Goal: Task Accomplishment & Management: Use online tool/utility

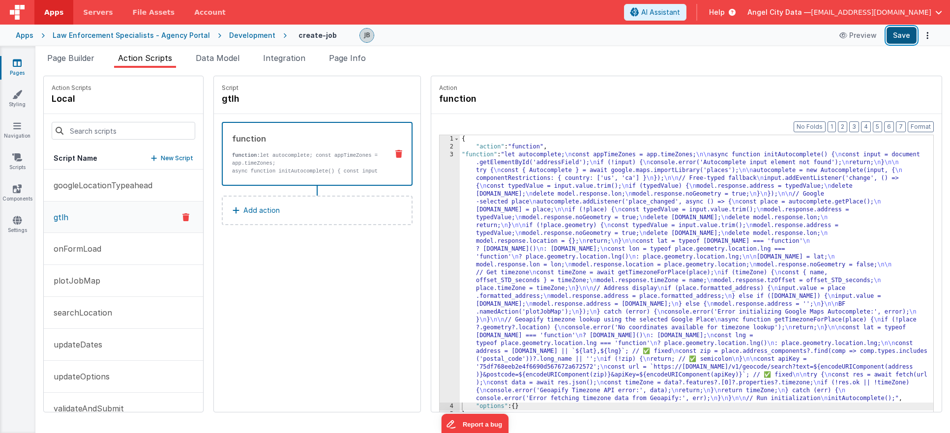
click at [895, 35] on button "Save" at bounding box center [902, 35] width 30 height 17
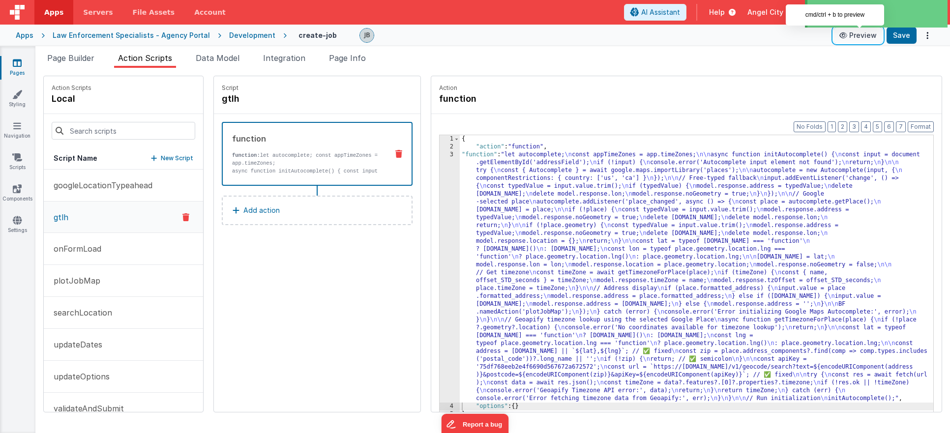
click at [862, 40] on button "Preview" at bounding box center [858, 36] width 49 height 16
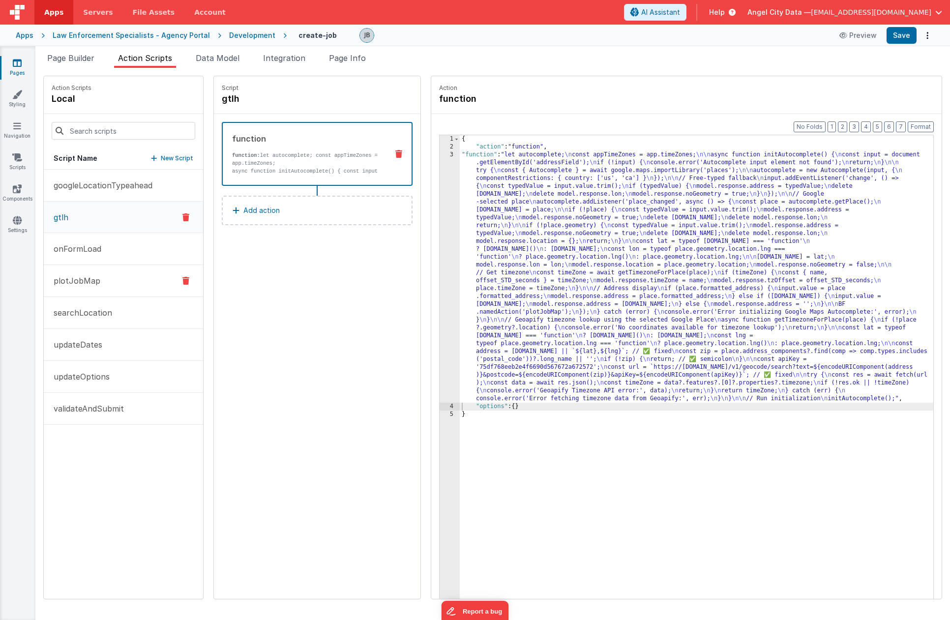
click at [123, 275] on button "plotJobMap" at bounding box center [123, 281] width 159 height 32
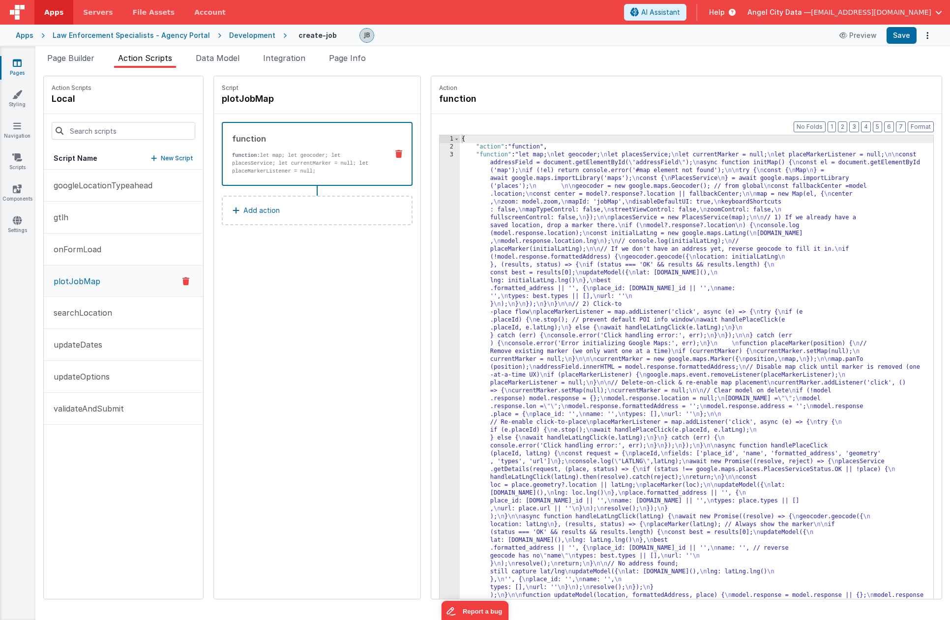
click at [251, 156] on p "function: let map; let geocoder; let placesService; let currentMarker = null; l…" at bounding box center [306, 163] width 148 height 24
click at [119, 218] on button "gtlh" at bounding box center [123, 218] width 159 height 32
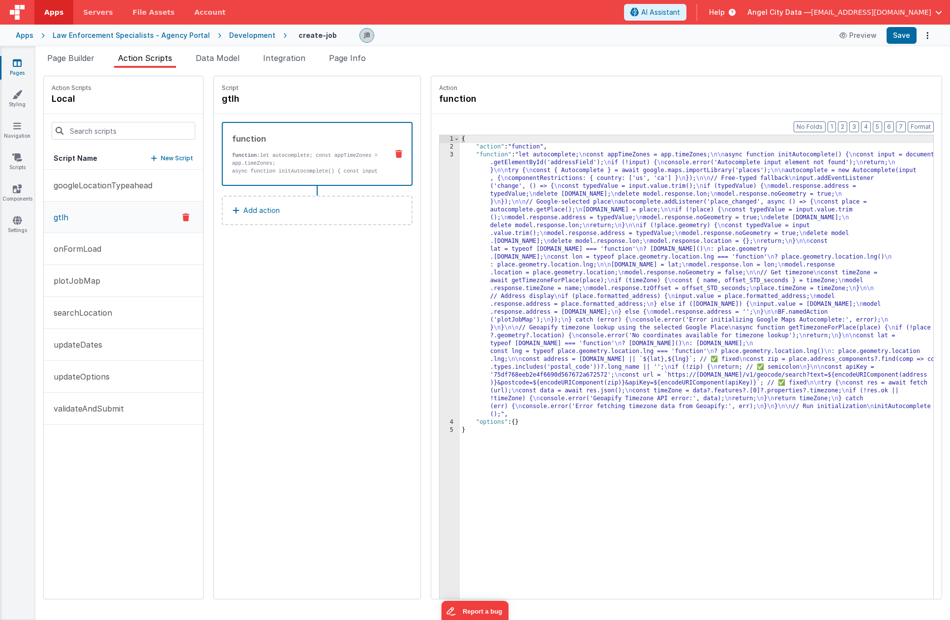
click at [322, 154] on p "function: let autocomplete; const appTimeZones = app.timeZones;" at bounding box center [306, 159] width 148 height 16
click at [440, 168] on div "3" at bounding box center [450, 285] width 20 height 268
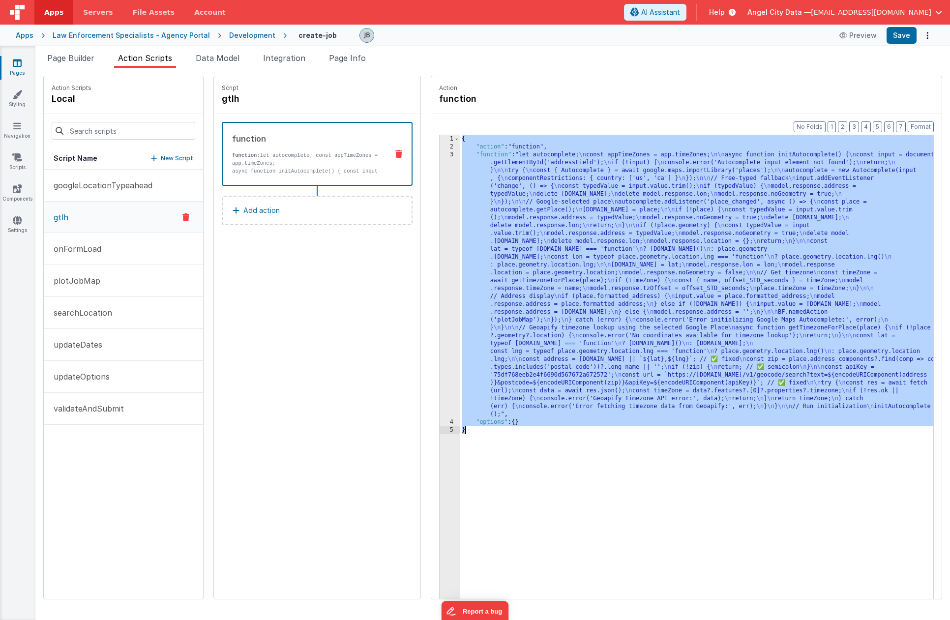
click at [440, 168] on div "3" at bounding box center [450, 285] width 20 height 268
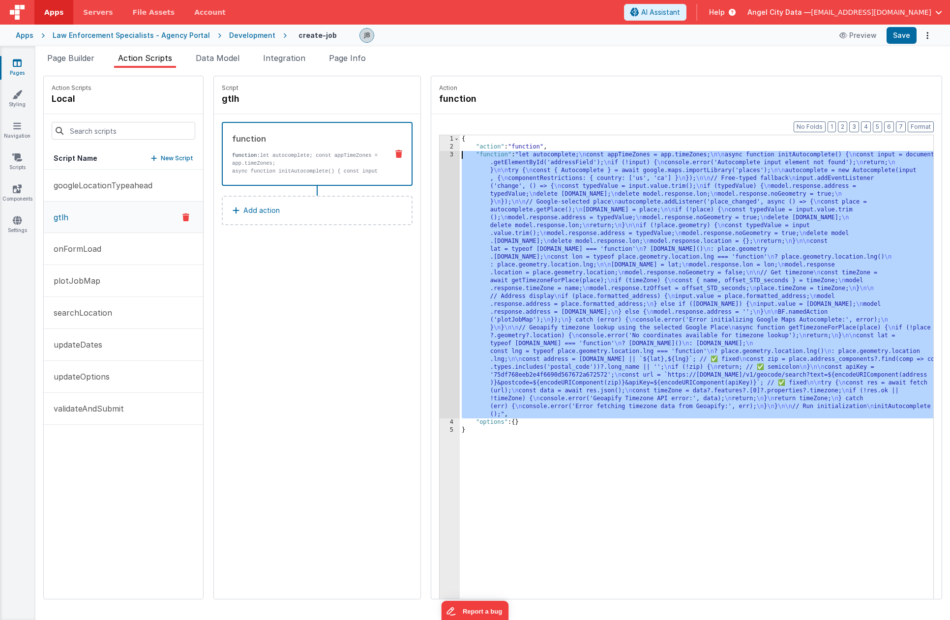
click at [440, 157] on div "3" at bounding box center [450, 285] width 20 height 268
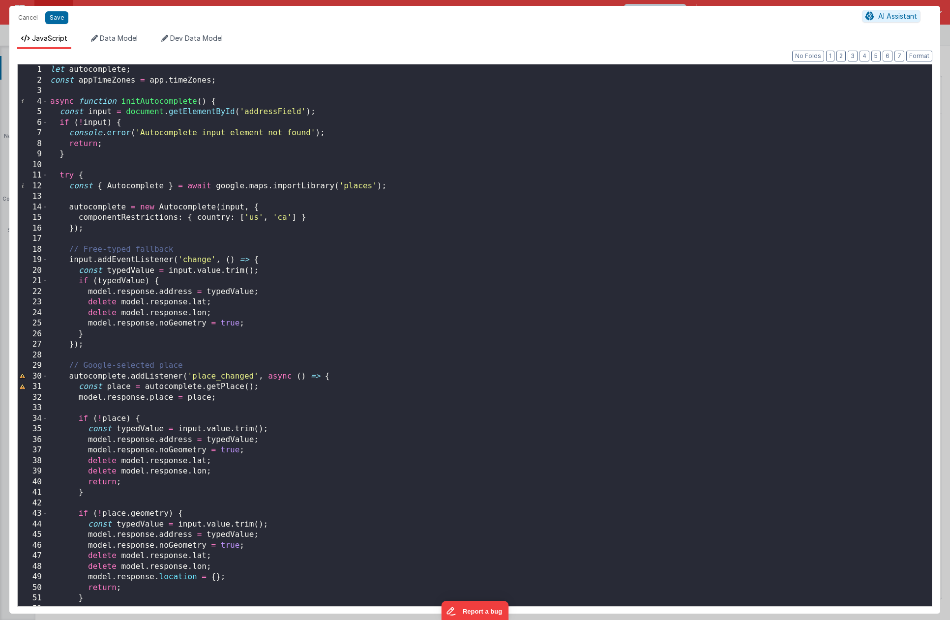
scroll to position [0, 0]
click at [251, 140] on div "let autocomplete ; const appTimeZones = app . timeZones ; async function initAu…" at bounding box center [490, 345] width 884 height 563
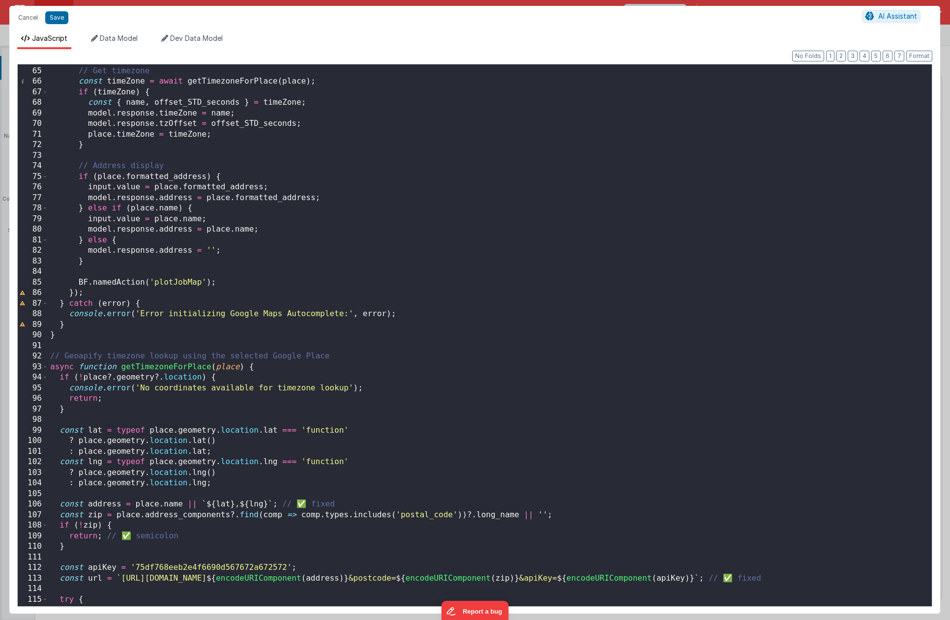
scroll to position [833, 0]
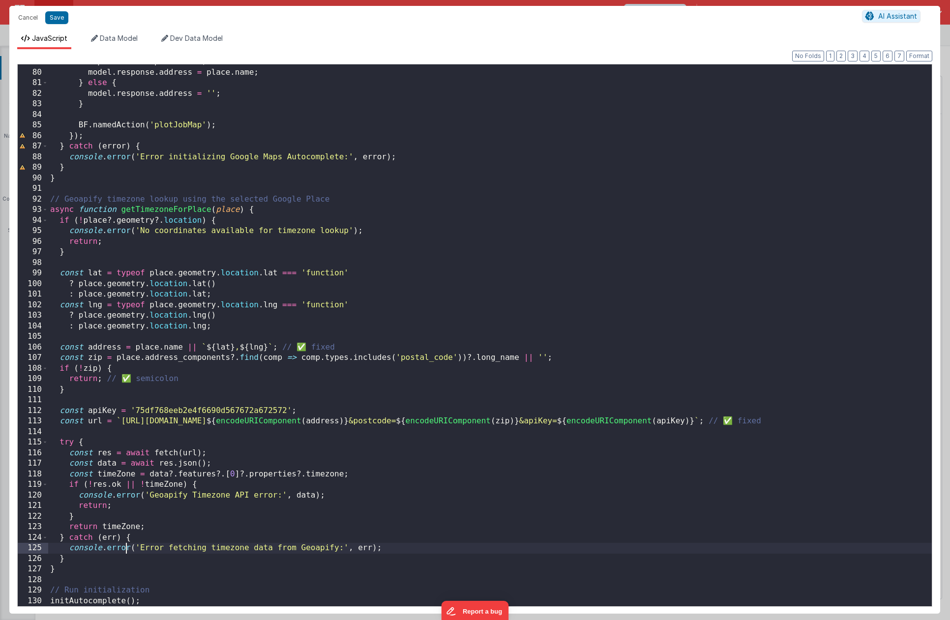
click at [125, 433] on div "input . value = place . name ; model . response . address = place . name ; } el…" at bounding box center [490, 338] width 884 height 563
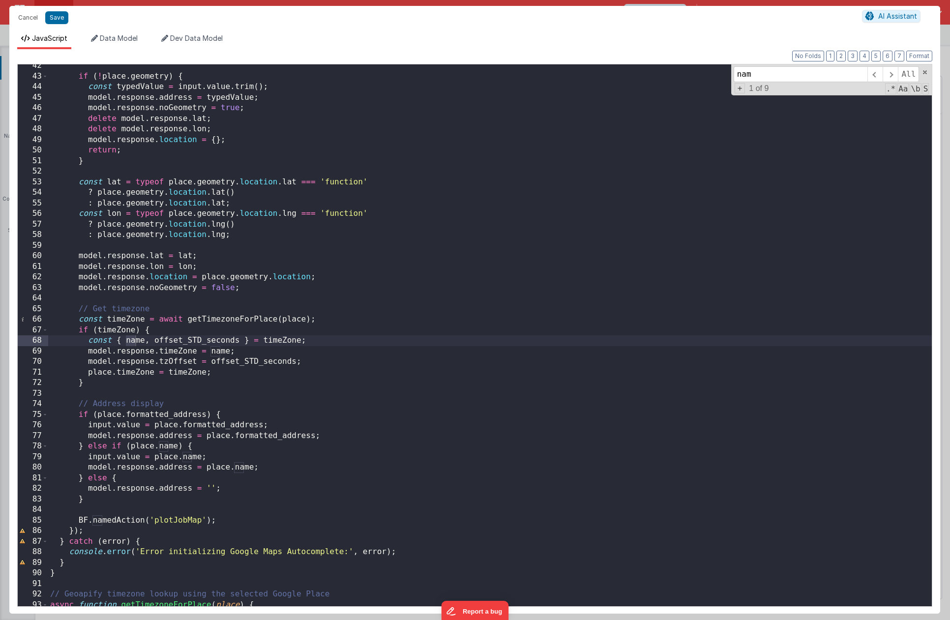
scroll to position [437, 0]
type input "namedAction"
drag, startPoint x: 73, startPoint y: 517, endPoint x: 233, endPoint y: 516, distance: 159.9
click at [233, 433] on div "if ( ! place . geometry ) { const typedValue = input . value . trim ( ) ; model…" at bounding box center [490, 341] width 884 height 563
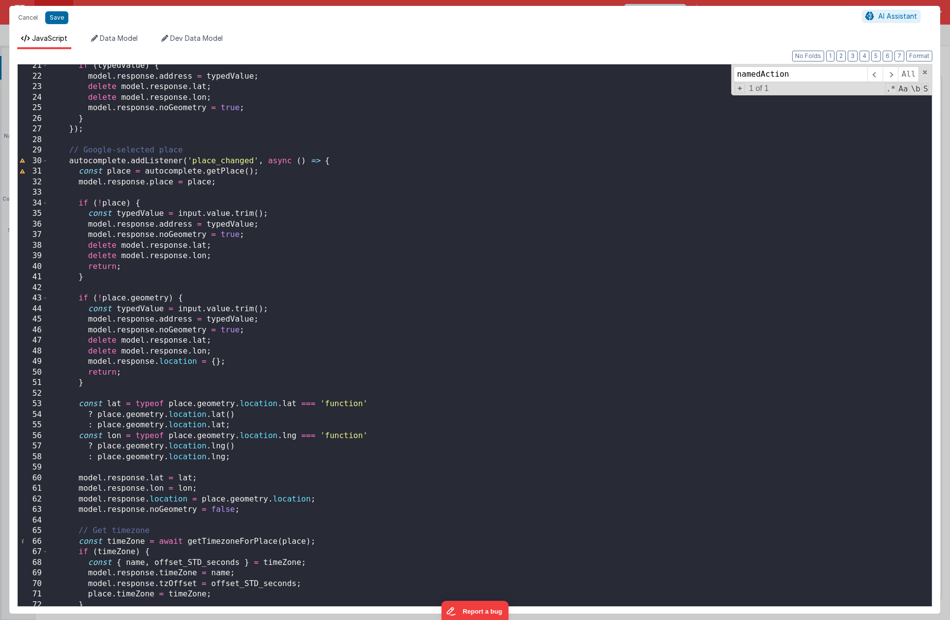
scroll to position [215, 0]
click at [151, 162] on div "if ( typedValue ) { model . response . address = typedValue ; delete model . re…" at bounding box center [490, 341] width 884 height 563
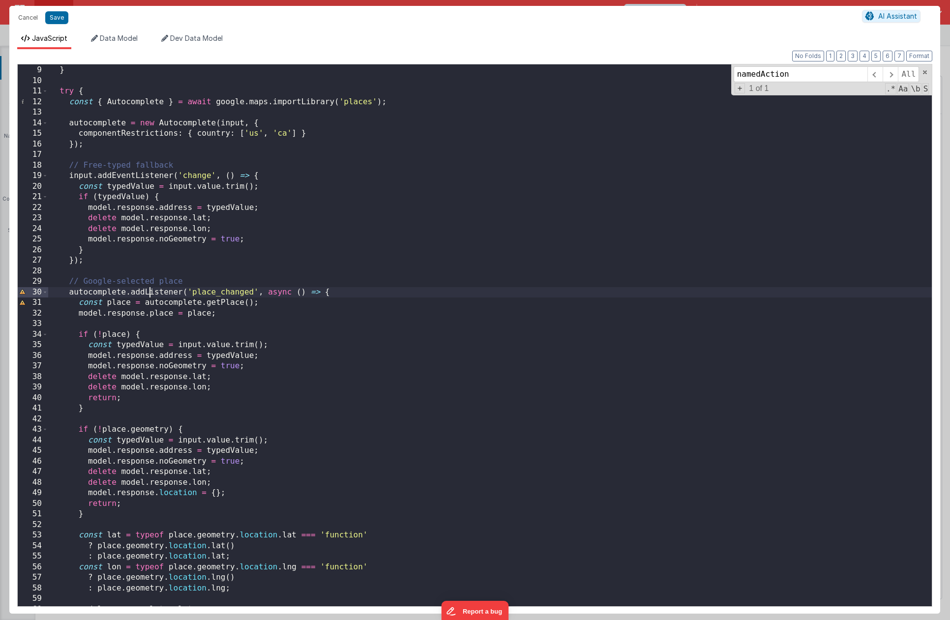
scroll to position [30, 0]
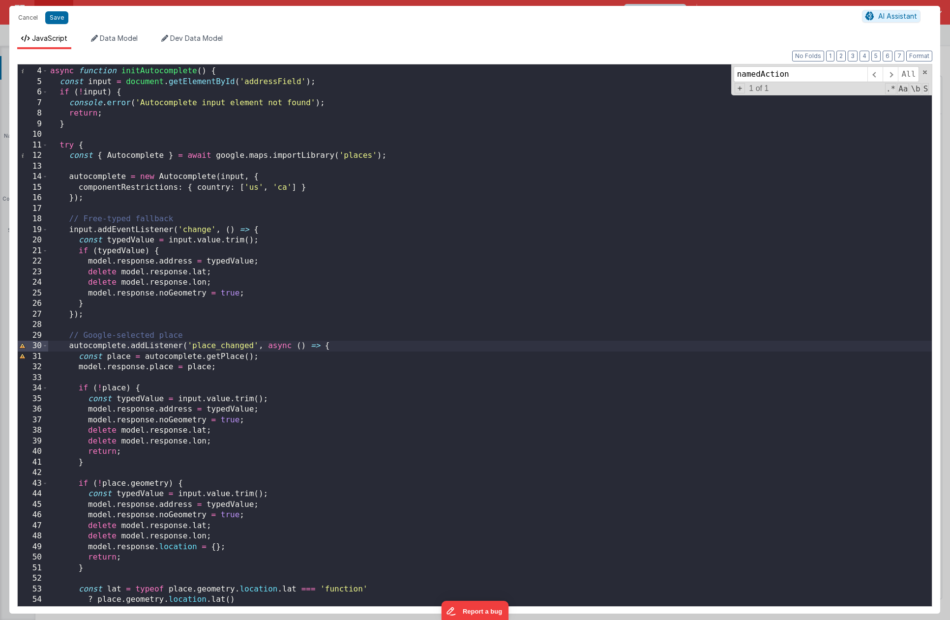
click at [141, 231] on div "async function initAutocomplete ( ) { const input = document . getElementById (…" at bounding box center [490, 337] width 884 height 563
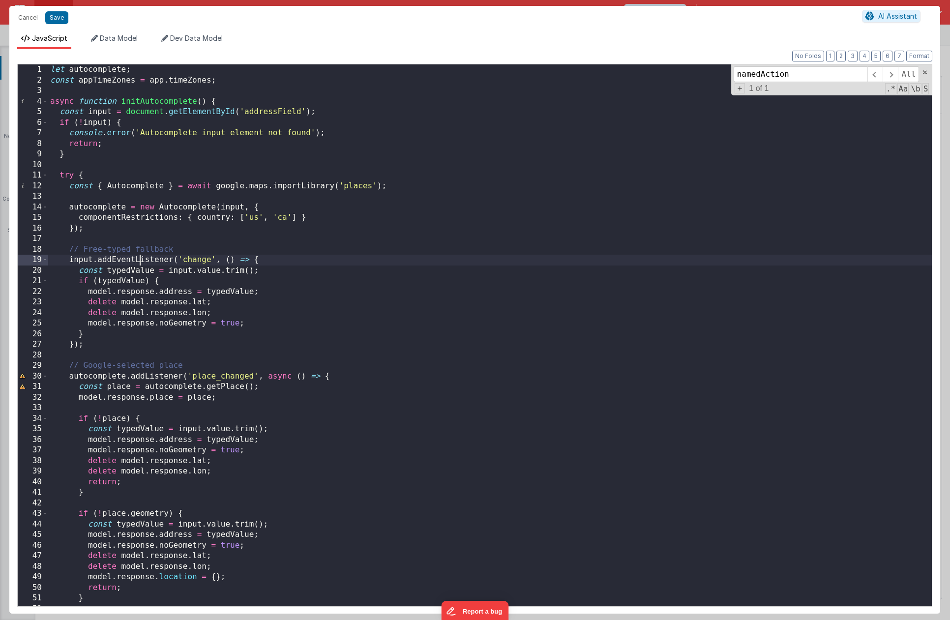
scroll to position [0, 0]
click at [30, 20] on button "Cancel" at bounding box center [28, 18] width 30 height 14
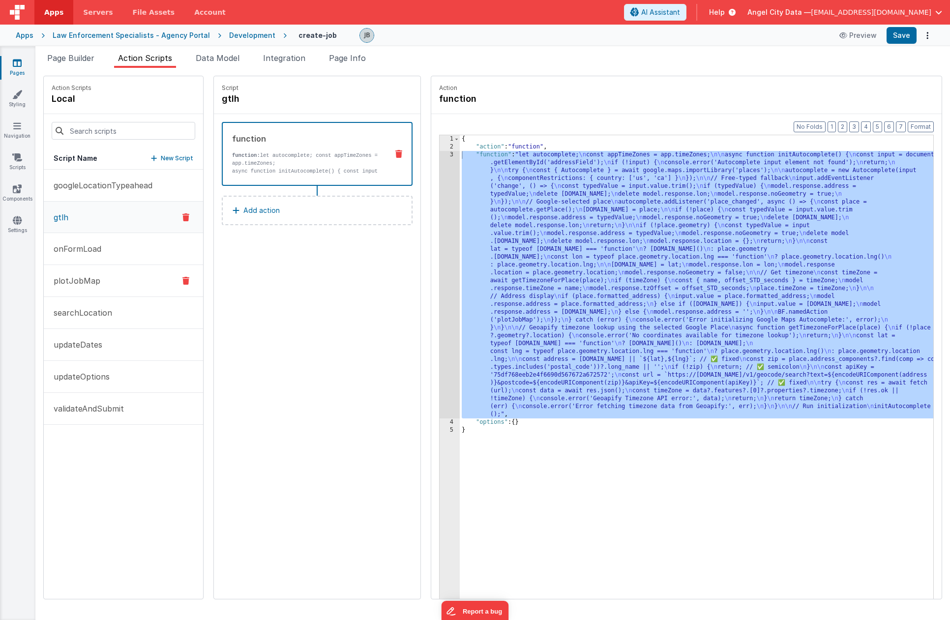
click at [106, 276] on button "plotJobMap" at bounding box center [123, 281] width 159 height 32
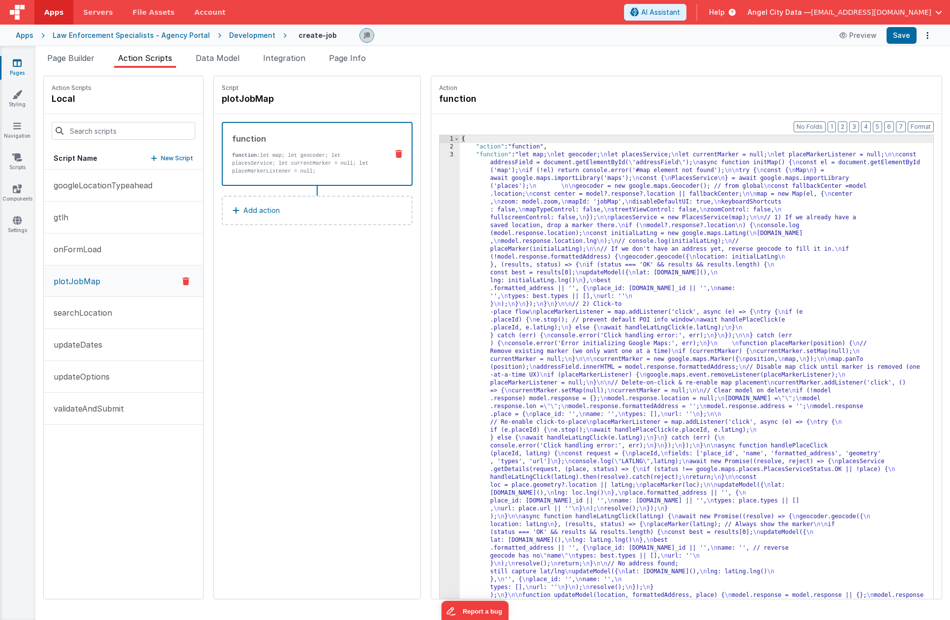
click at [297, 162] on p "function: let map; let geocoder; let placesService; let currentMarker = null; l…" at bounding box center [306, 163] width 148 height 24
click at [301, 163] on p "function: let map; let geocoder; let placesService; let currentMarker = null; l…" at bounding box center [306, 163] width 148 height 24
click at [440, 175] on div "3" at bounding box center [450, 387] width 20 height 472
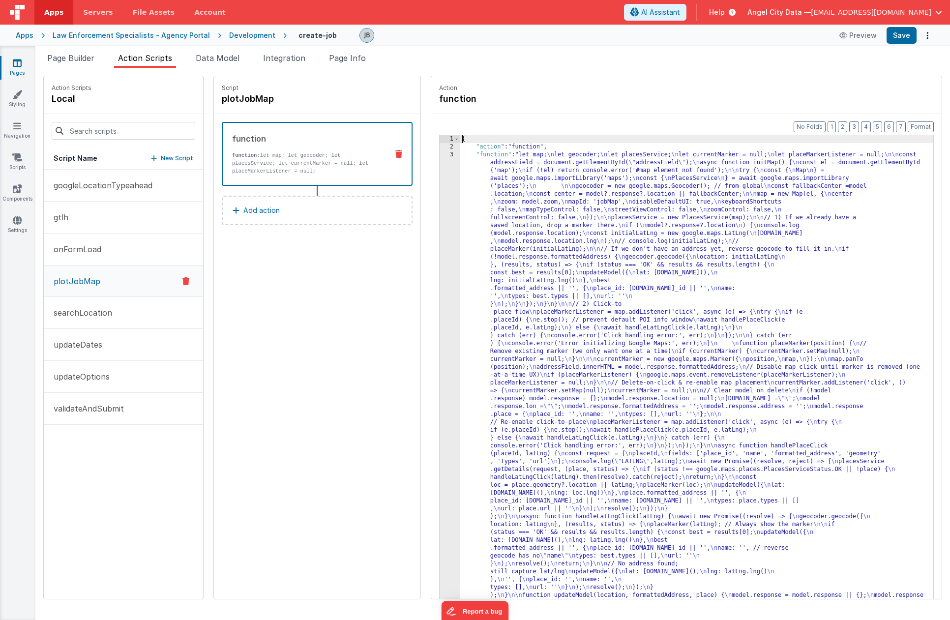
click at [440, 175] on div "3" at bounding box center [450, 387] width 20 height 472
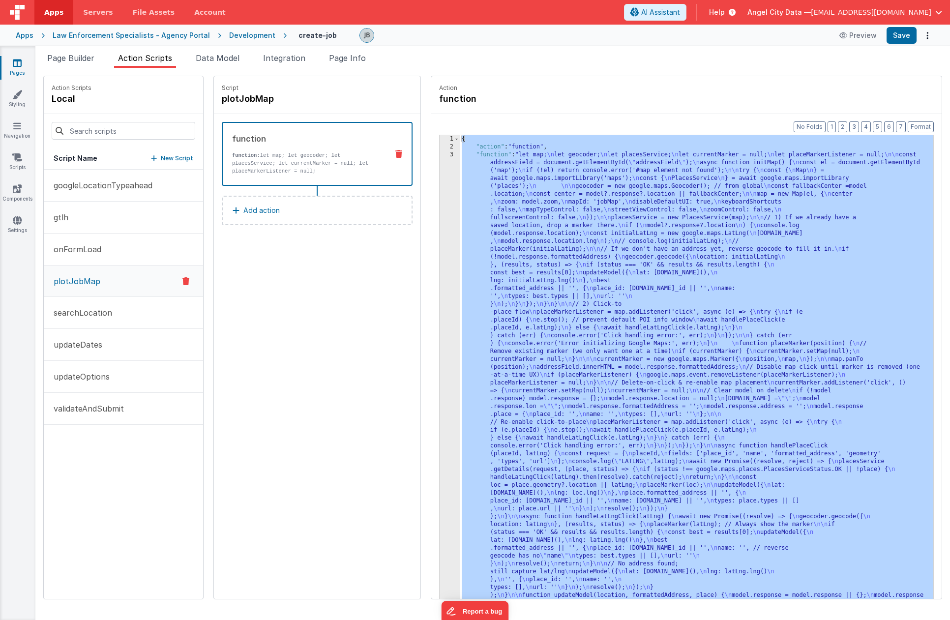
click at [440, 177] on div "3" at bounding box center [450, 387] width 20 height 472
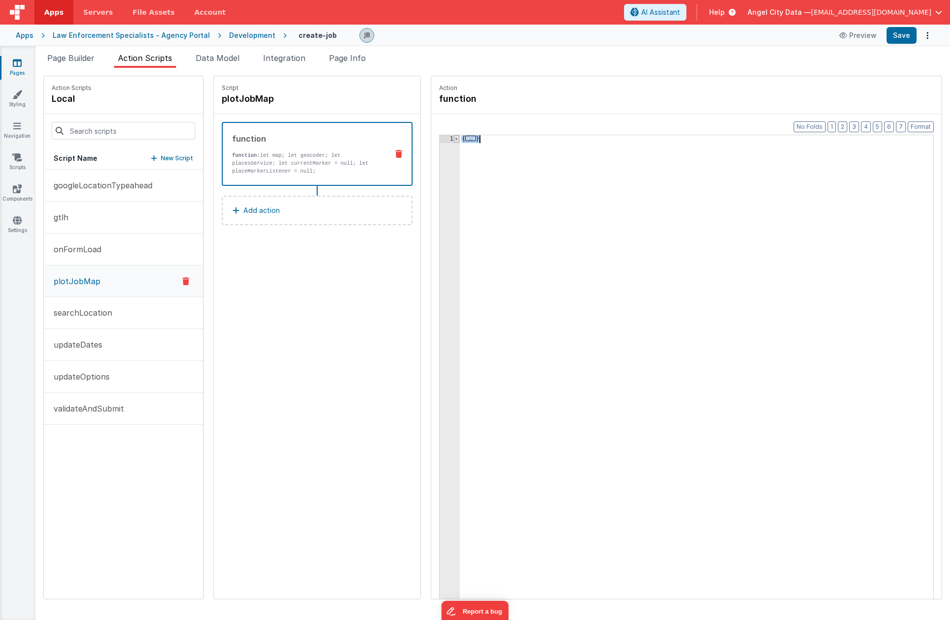
click at [454, 139] on span at bounding box center [456, 139] width 5 height 8
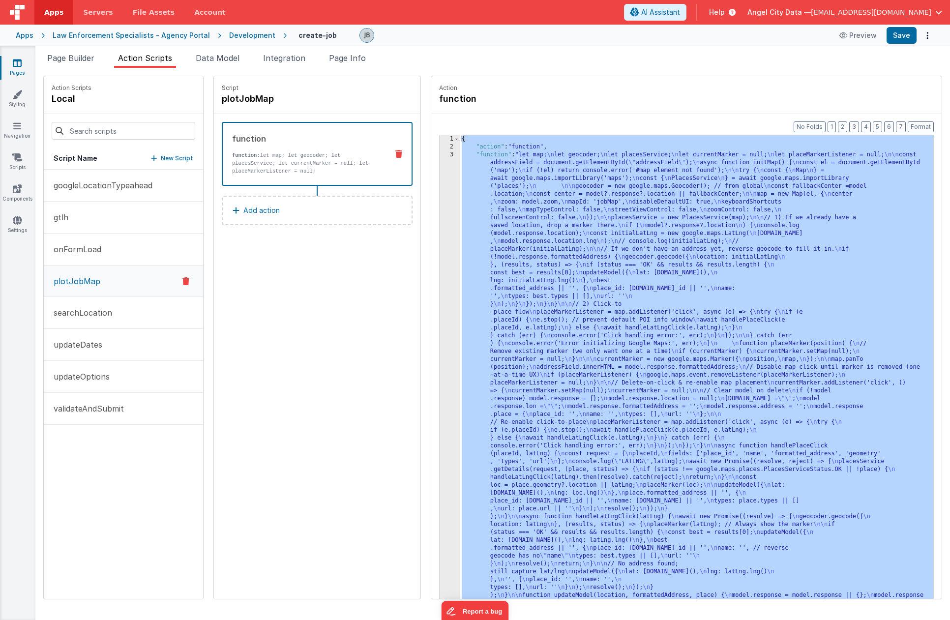
click at [487, 177] on div "{ "action" : "function" , "function" : "let map; \n let geocoder; \n let places…" at bounding box center [707, 390] width 494 height 510
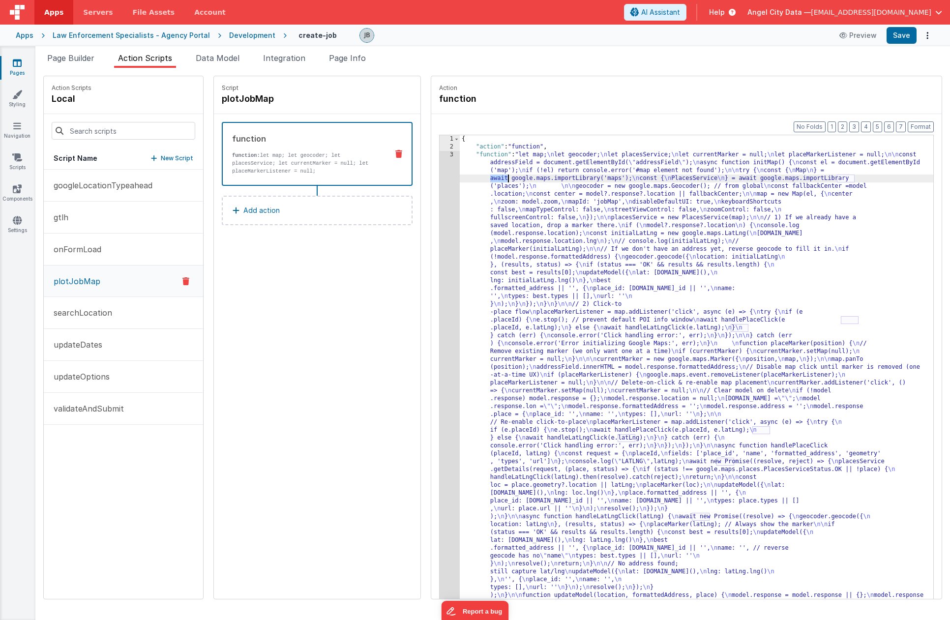
click at [487, 177] on div "{ "action" : "function" , "function" : "let map; \n let geocoder; \n let places…" at bounding box center [707, 390] width 494 height 510
click at [440, 179] on div "3" at bounding box center [450, 387] width 20 height 472
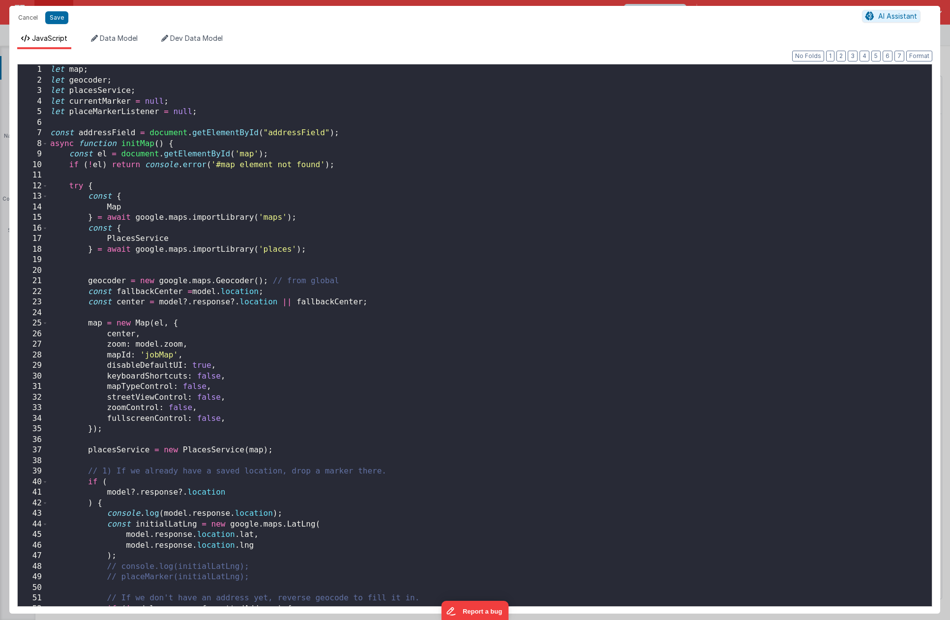
scroll to position [1, 0]
click at [428, 179] on div "Cancel Save AI Assistant JavaScript Data Model Dev Data Model Format 7 6 5 4 3 …" at bounding box center [475, 310] width 950 height 620
click at [196, 144] on div "let map ; let geocoder ; let placesService ; let currentMarker = null ; let pla…" at bounding box center [490, 345] width 884 height 563
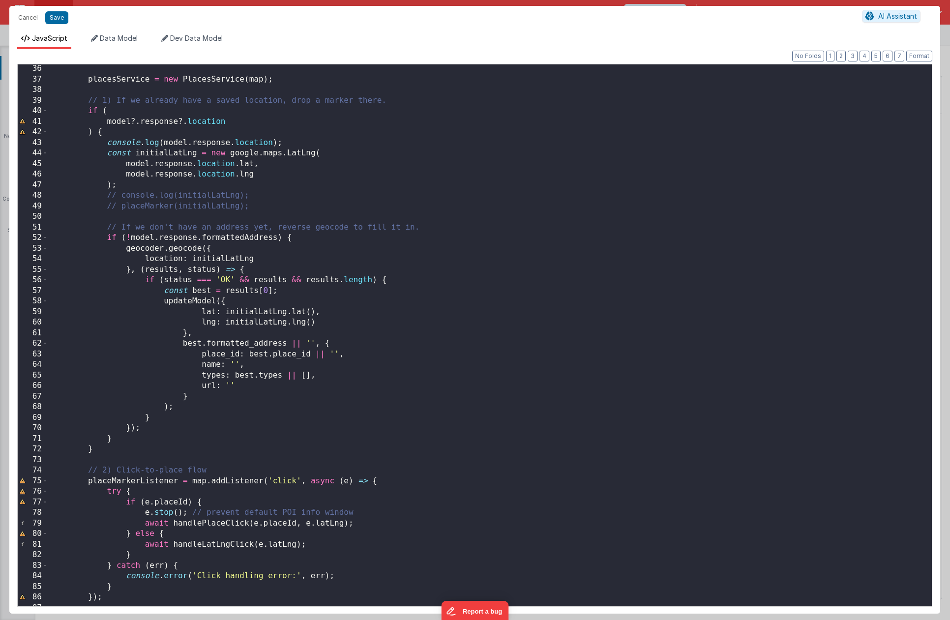
scroll to position [371, 0]
click at [169, 433] on div "placesService = new PlacesService ( map ) ; // 1) If we already have a saved lo…" at bounding box center [490, 344] width 884 height 563
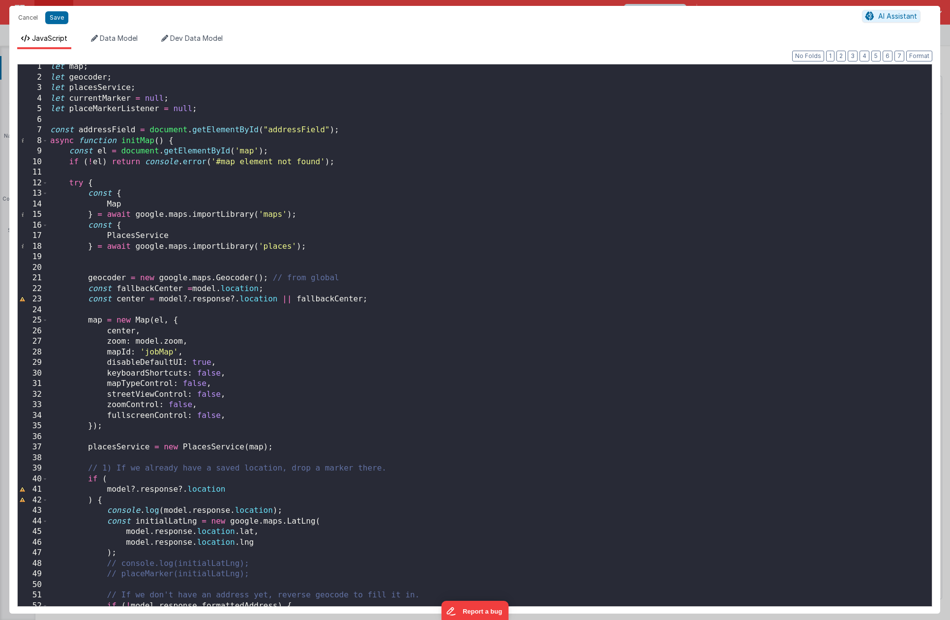
scroll to position [0, 0]
click at [112, 264] on div "let map ; let geocoder ; let placesService ; let currentMarker = null ; let pla…" at bounding box center [490, 345] width 884 height 563
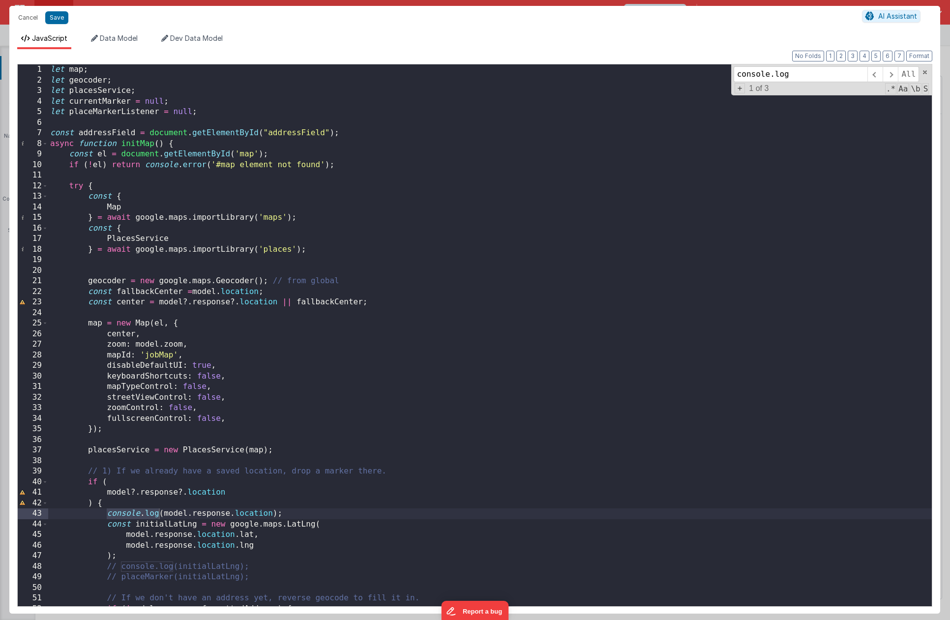
type input "console.log"
click at [287, 433] on div "let map ; let geocoder ; let placesService ; let currentMarker = null ; let pla…" at bounding box center [490, 345] width 884 height 563
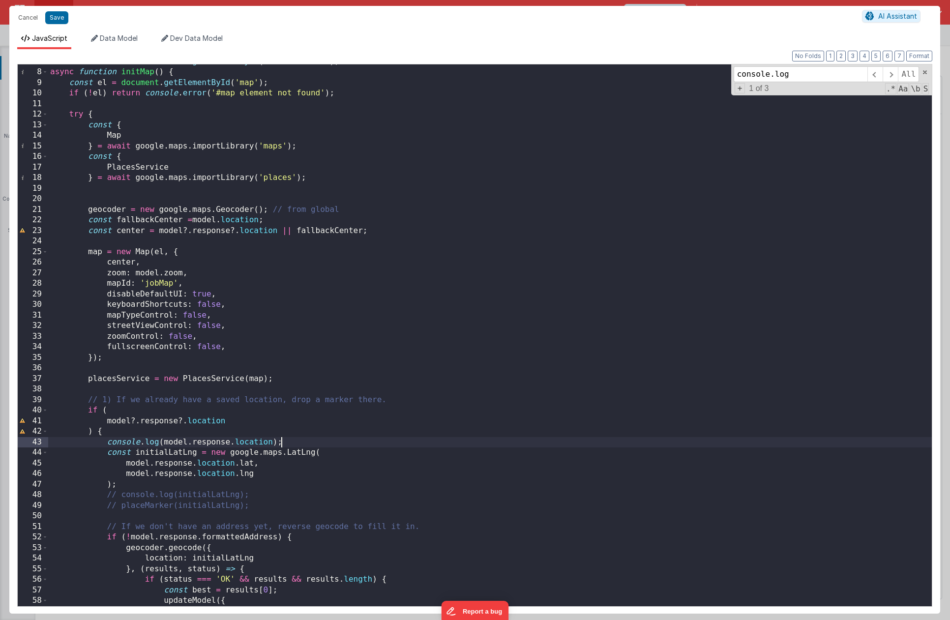
scroll to position [90, 0]
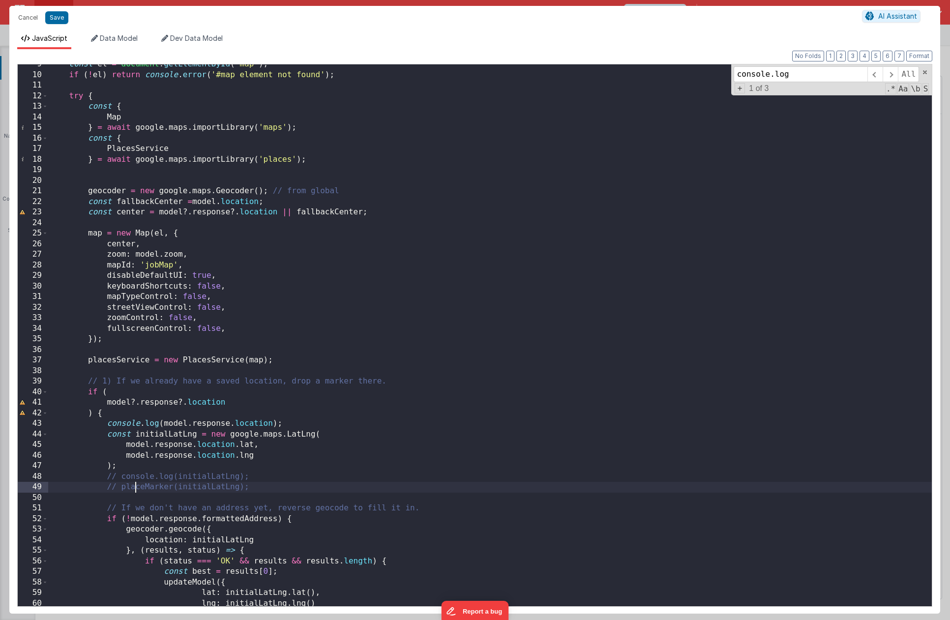
click at [135, 433] on div "const el = document . getElementById ( 'map' ) ; if ( ! el ) return console . e…" at bounding box center [490, 340] width 884 height 563
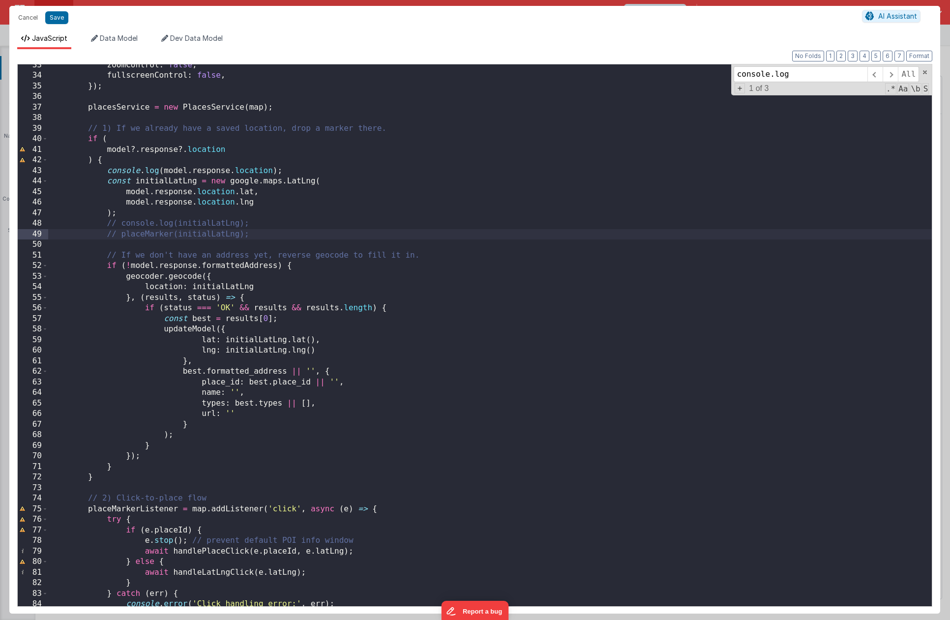
scroll to position [344, 0]
click at [130, 234] on div "zoomControl : false , fullscreenControl : false , }) ; placesService = new Plac…" at bounding box center [490, 340] width 884 height 563
click at [51, 12] on button "Save" at bounding box center [56, 17] width 23 height 13
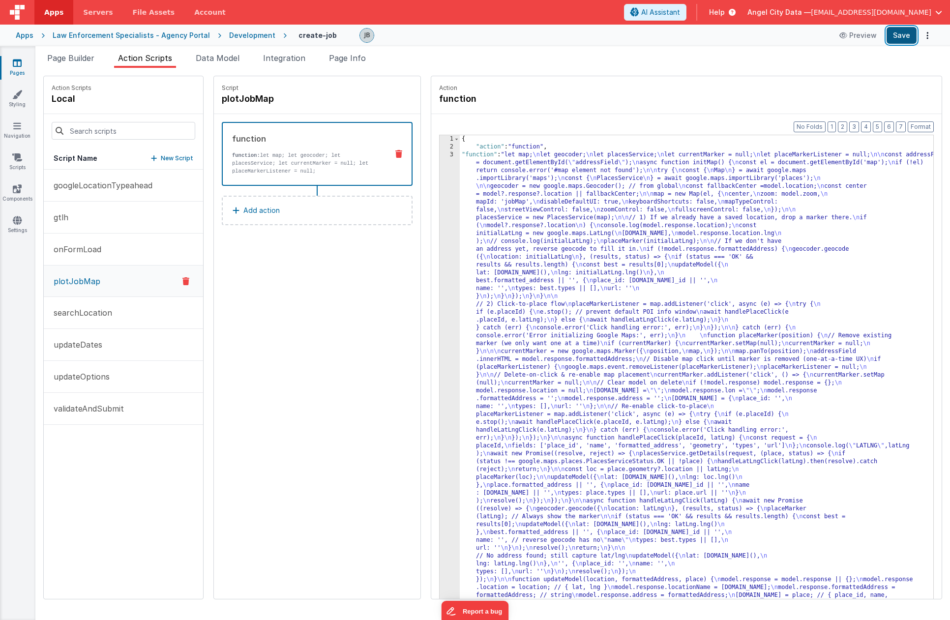
click at [903, 36] on button "Save" at bounding box center [902, 35] width 30 height 17
click at [252, 163] on p "function: let map; let geocoder; let placesService; let currentMarker = null; l…" at bounding box center [306, 163] width 148 height 24
click at [440, 219] on div "3" at bounding box center [450, 379] width 20 height 456
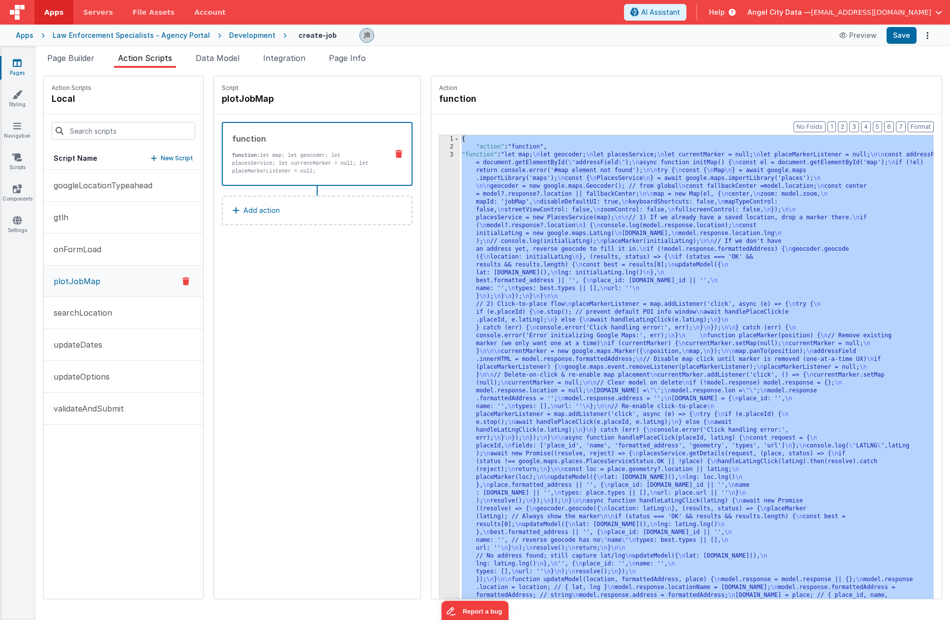
click at [440, 221] on div "3" at bounding box center [450, 379] width 20 height 456
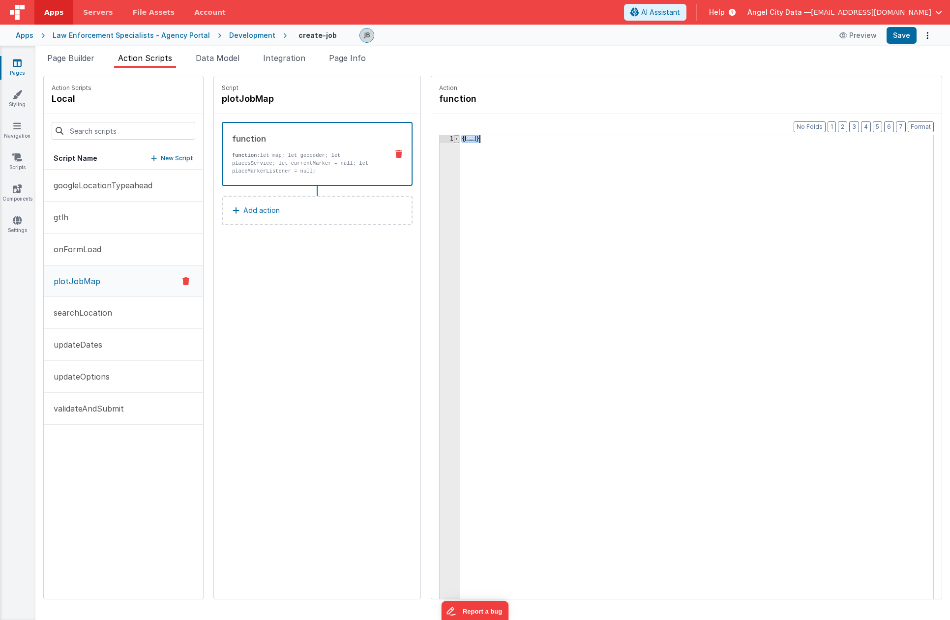
click at [454, 138] on span at bounding box center [456, 139] width 5 height 8
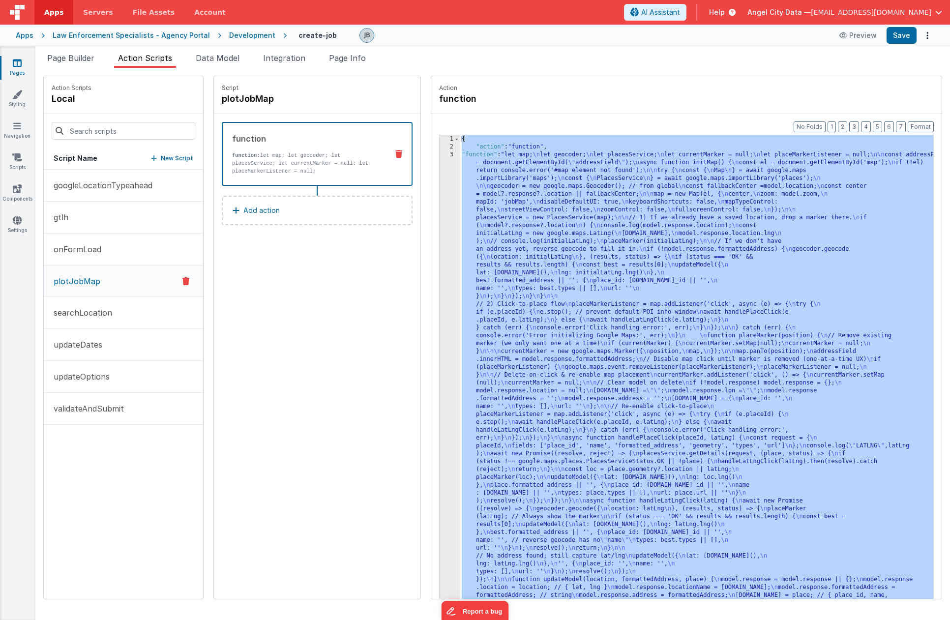
click at [478, 210] on div "{ "action" : "function" , "function" : "let map; \n let geocoder; \n let places…" at bounding box center [707, 390] width 494 height 510
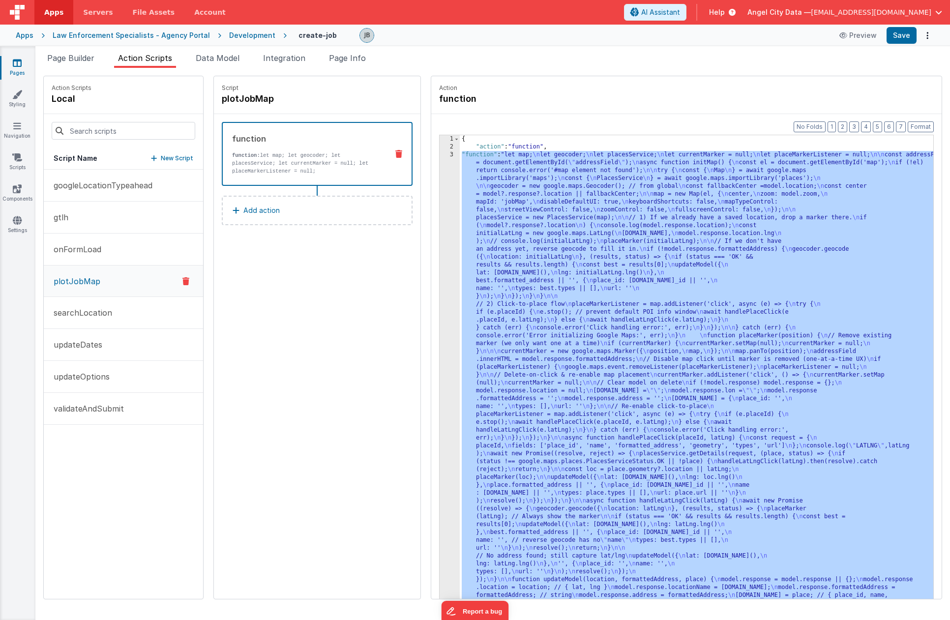
click at [440, 211] on div "3" at bounding box center [450, 379] width 20 height 456
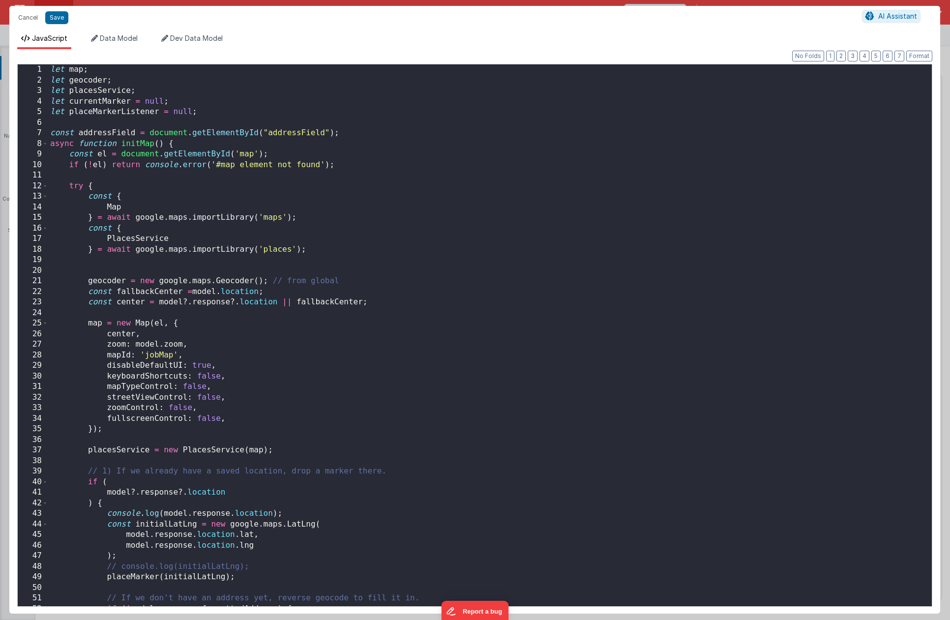
click at [427, 211] on div "let map ; let geocoder ; let placesService ; let currentMarker = null ; let pla…" at bounding box center [490, 345] width 884 height 563
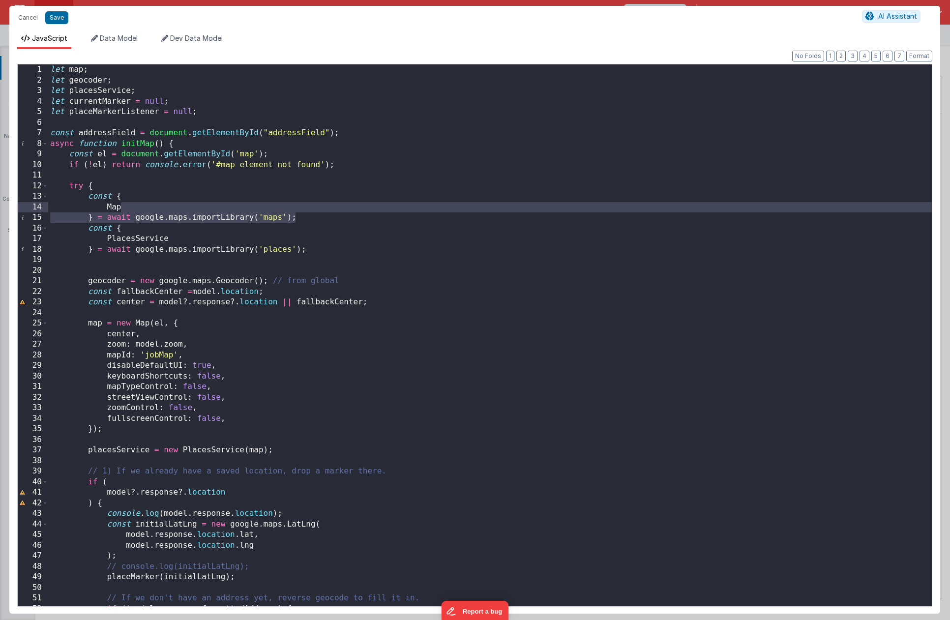
click at [267, 206] on div "let map ; let geocoder ; let placesService ; let currentMarker = null ; let pla…" at bounding box center [490, 345] width 884 height 563
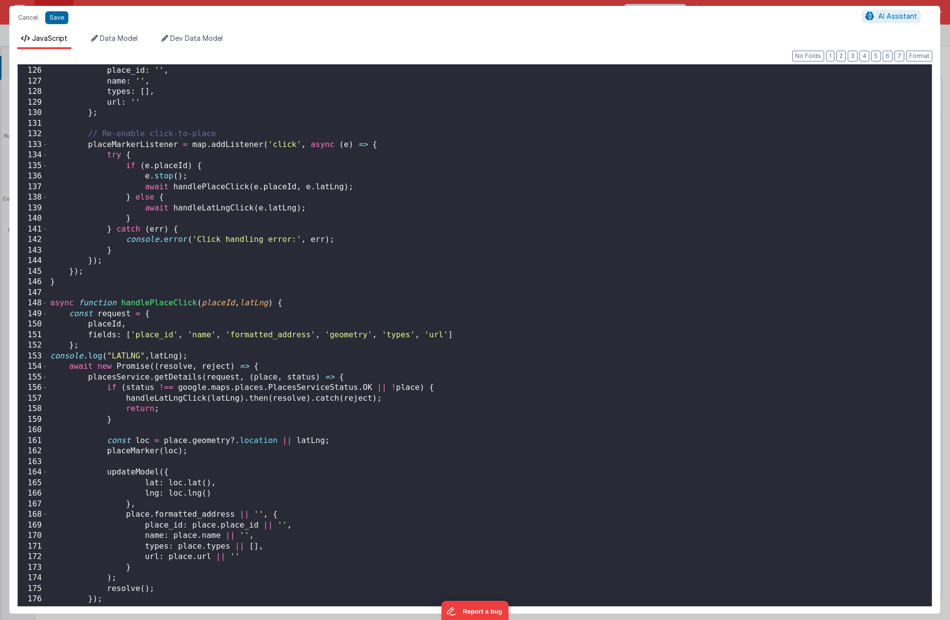
scroll to position [1323, 0]
click at [45, 301] on span at bounding box center [44, 301] width 5 height 11
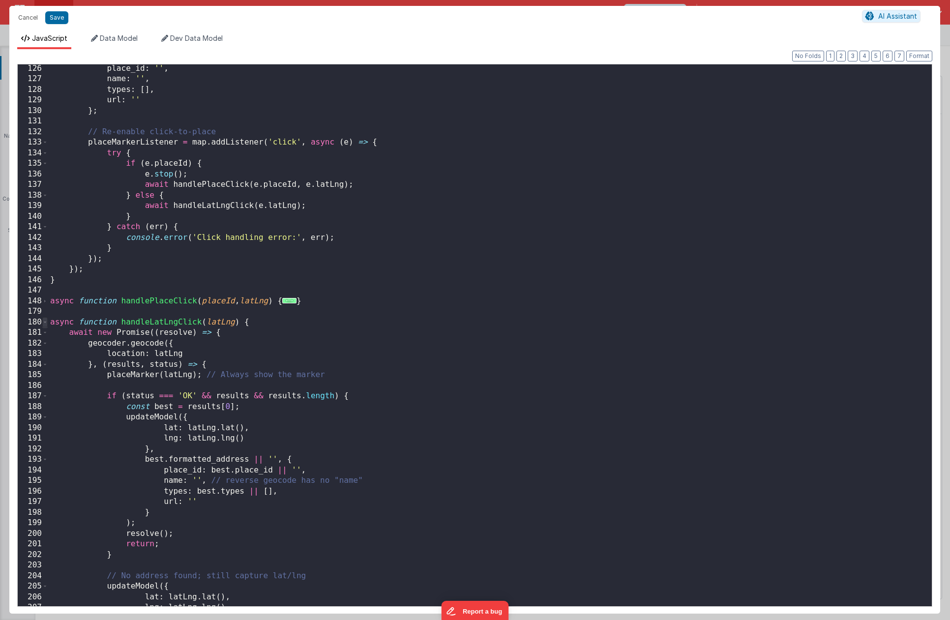
click at [47, 325] on span at bounding box center [44, 322] width 5 height 11
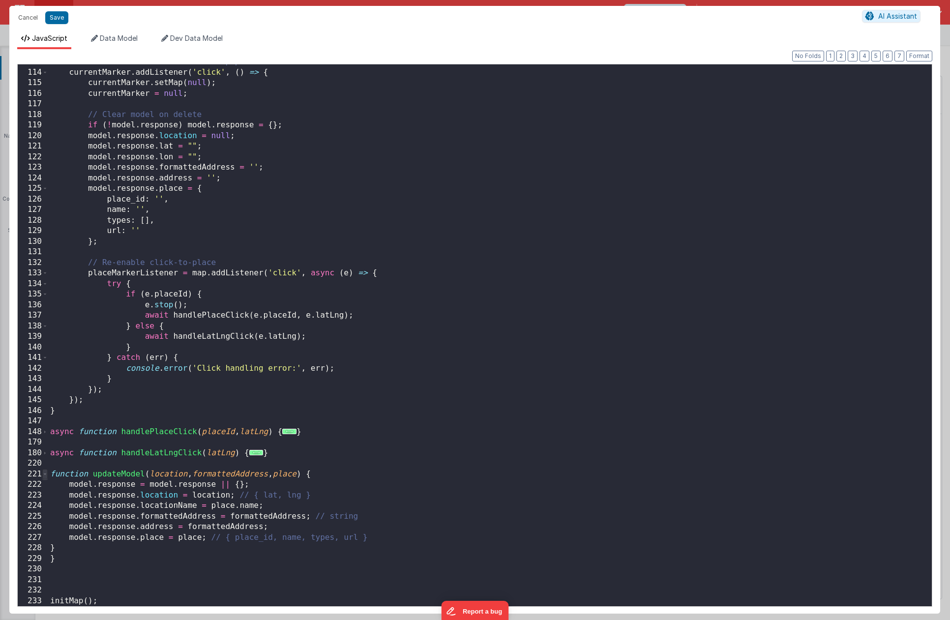
click at [46, 433] on span at bounding box center [44, 474] width 5 height 11
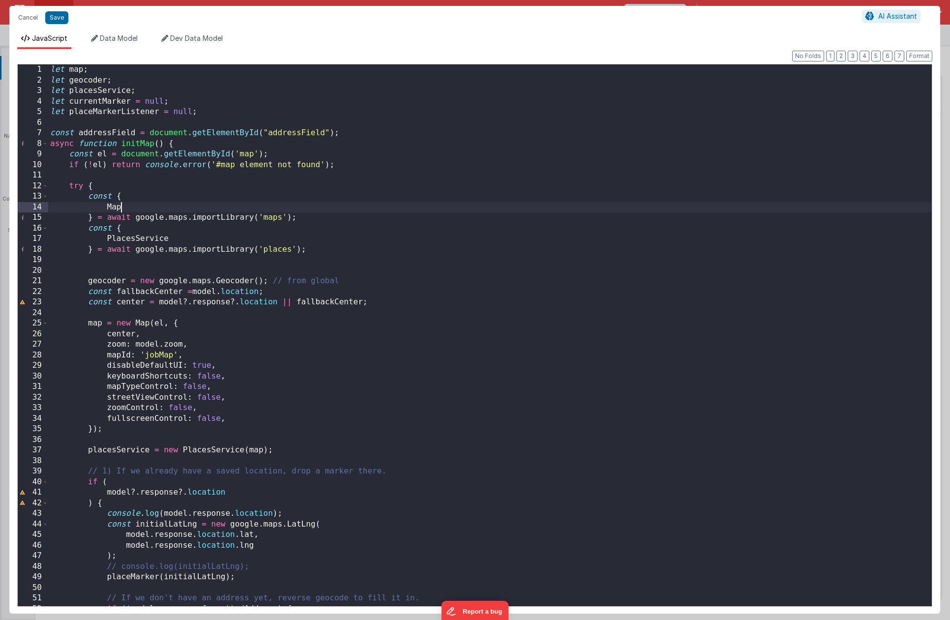
scroll to position [0, 0]
click at [147, 423] on div "let map ; let geocoder ; let placesService ; let currentMarker = null ; let pla…" at bounding box center [490, 345] width 884 height 563
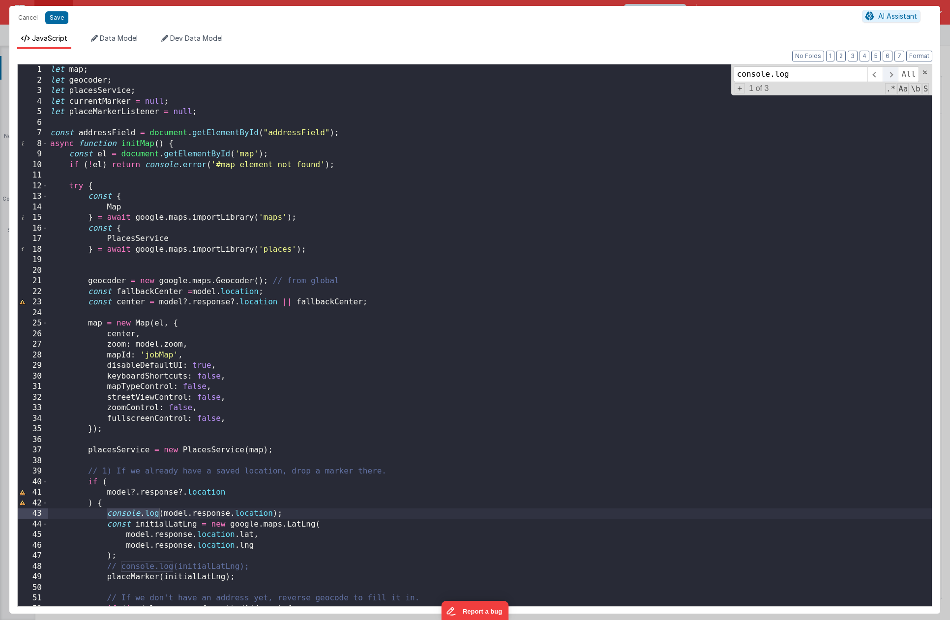
type input "console.log"
click at [896, 78] on span at bounding box center [890, 74] width 15 height 16
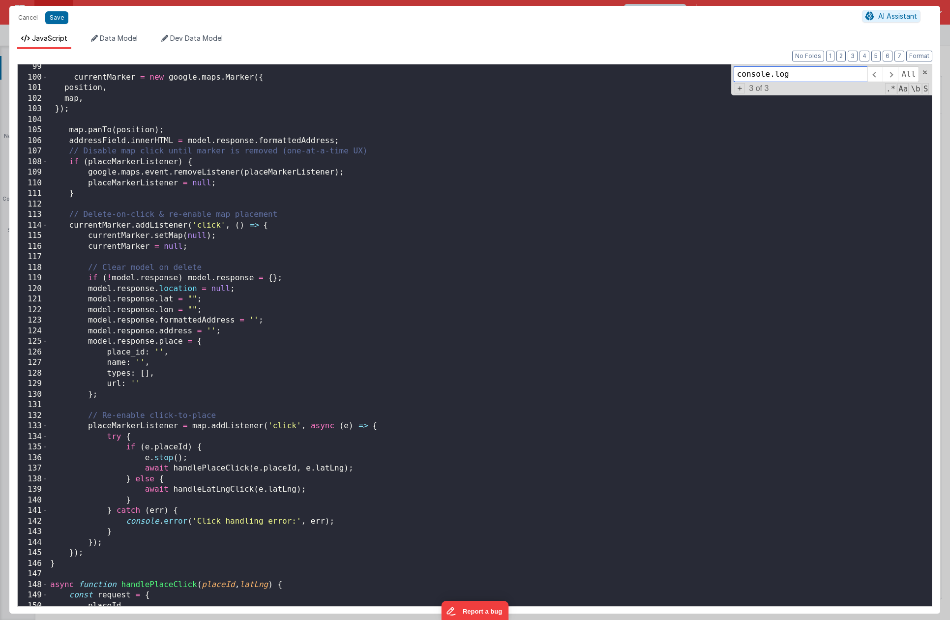
scroll to position [1038, 0]
click at [879, 76] on span at bounding box center [875, 74] width 15 height 16
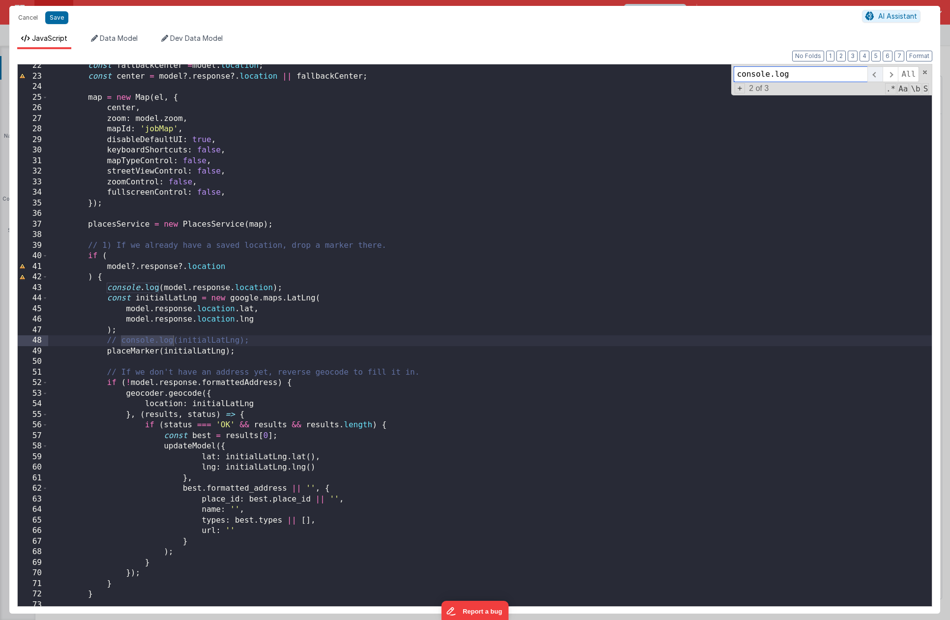
click at [872, 74] on span at bounding box center [875, 74] width 15 height 16
click at [235, 288] on div "const fallbackCenter = model . location ; const center = model ?. response ?. l…" at bounding box center [490, 341] width 884 height 563
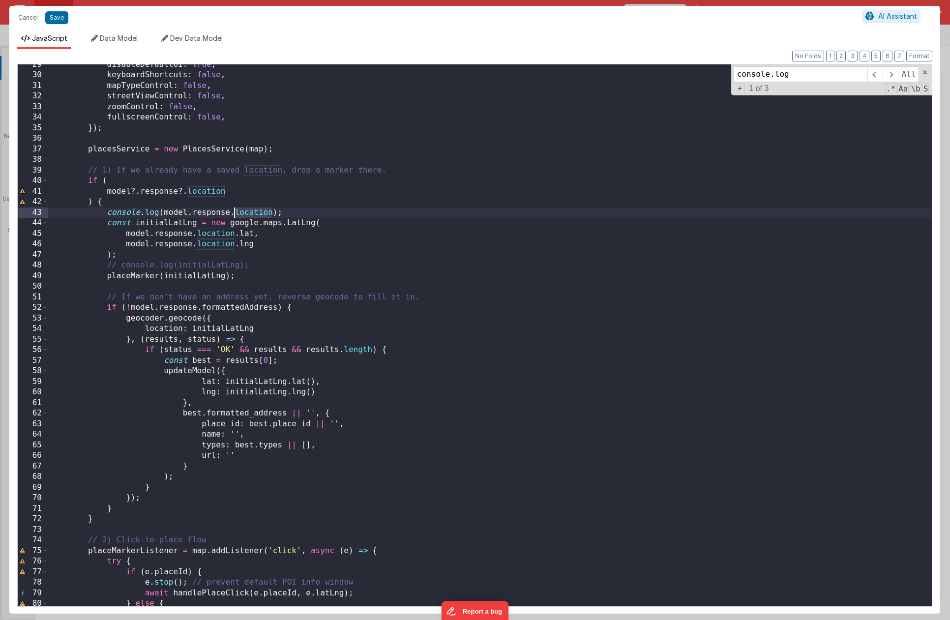
scroll to position [302, 0]
click at [196, 340] on div "disableDefaultUI : true , keyboardShortcuts : false , mapTypeControl : false , …" at bounding box center [490, 340] width 884 height 563
click at [148, 349] on div "disableDefaultUI : true , keyboardShortcuts : false , mapTypeControl : false , …" at bounding box center [490, 340] width 884 height 563
click at [153, 350] on div "disableDefaultUI : true , keyboardShortcuts : false , mapTypeControl : false , …" at bounding box center [490, 340] width 884 height 563
click at [385, 350] on div "disableDefaultUI : true , keyboardShortcuts : false , mapTypeControl : false , …" at bounding box center [490, 340] width 884 height 563
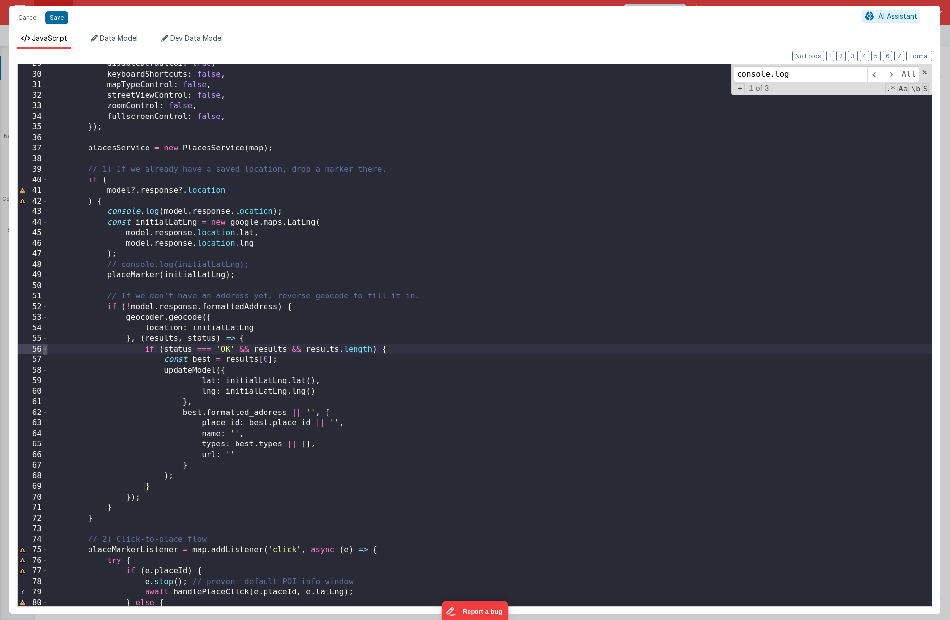
click at [44, 351] on span at bounding box center [44, 349] width 5 height 11
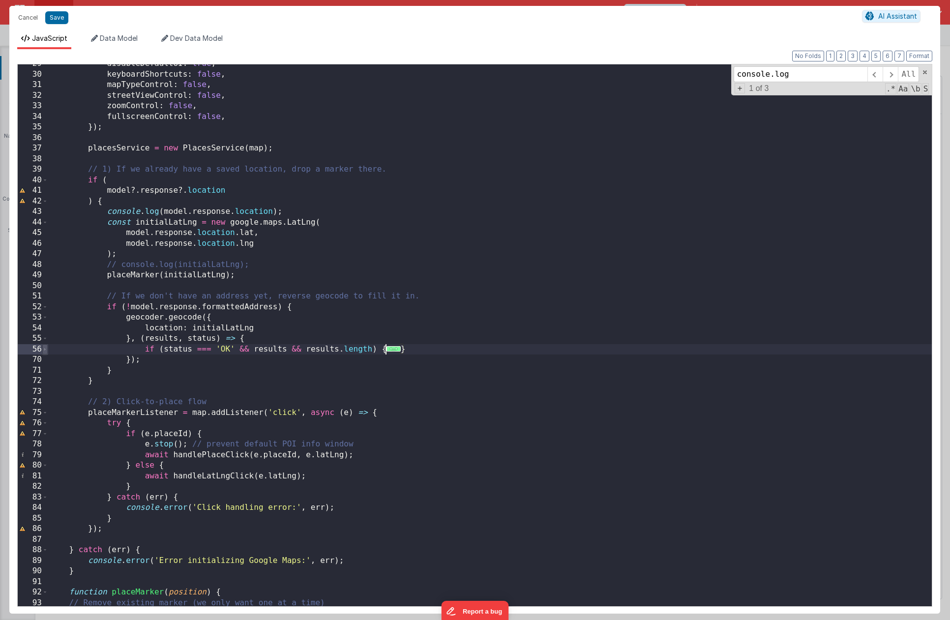
click at [44, 351] on span at bounding box center [44, 349] width 5 height 11
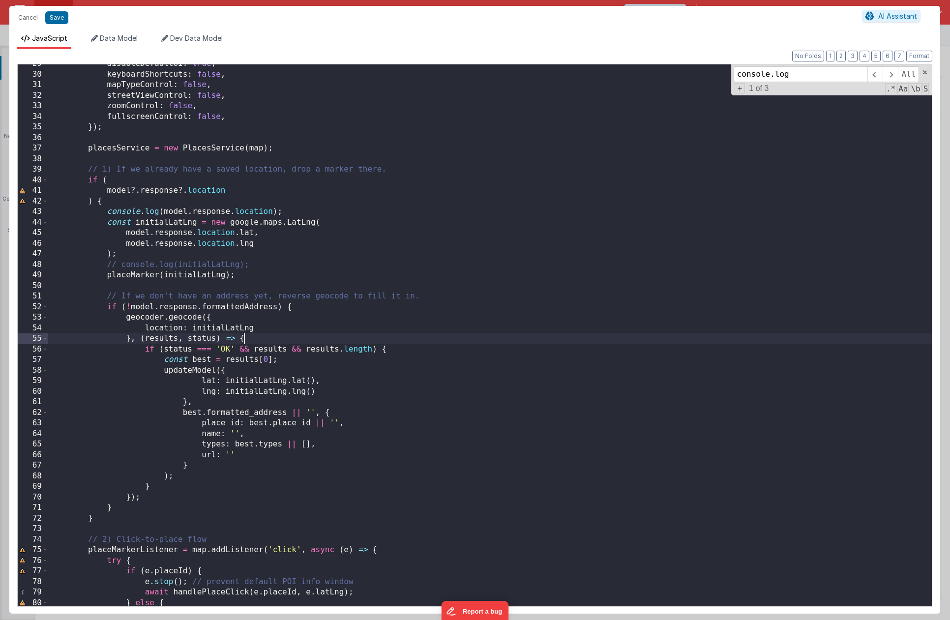
click at [256, 339] on div "disableDefaultUI : true , keyboardShortcuts : false , mapTypeControl : false , …" at bounding box center [490, 340] width 884 height 563
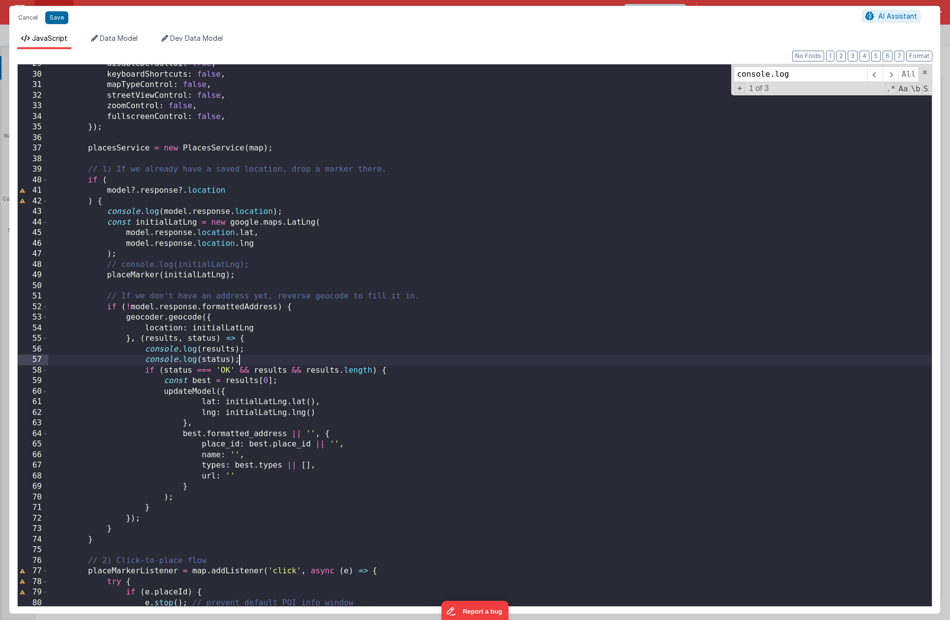
click at [67, 22] on div "Cancel Save" at bounding box center [437, 18] width 849 height 14
click at [61, 21] on button "Save" at bounding box center [56, 17] width 23 height 13
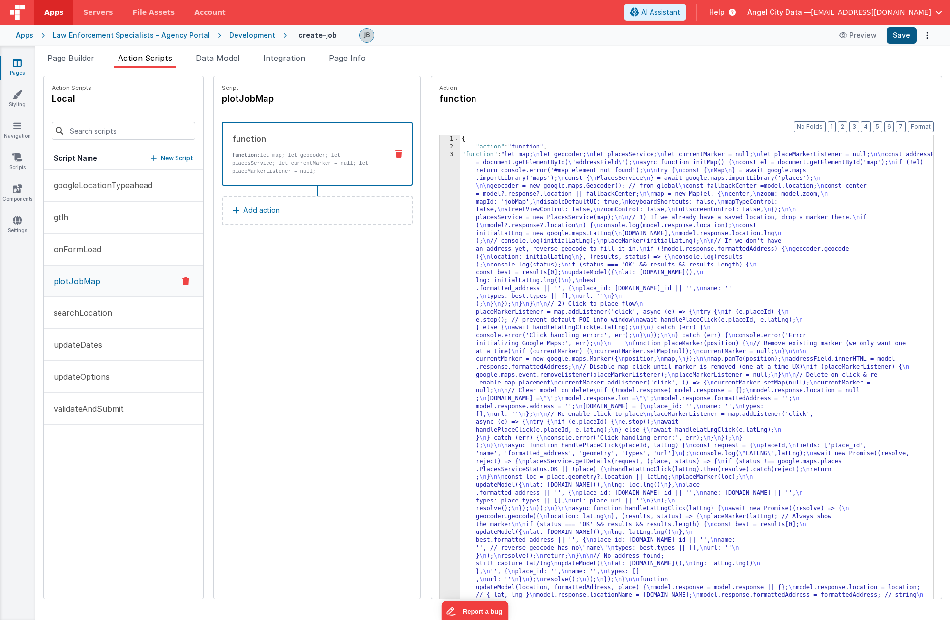
scroll to position [0, 0]
click at [895, 38] on button "Save" at bounding box center [902, 35] width 30 height 17
click at [440, 187] on div "3" at bounding box center [450, 383] width 20 height 464
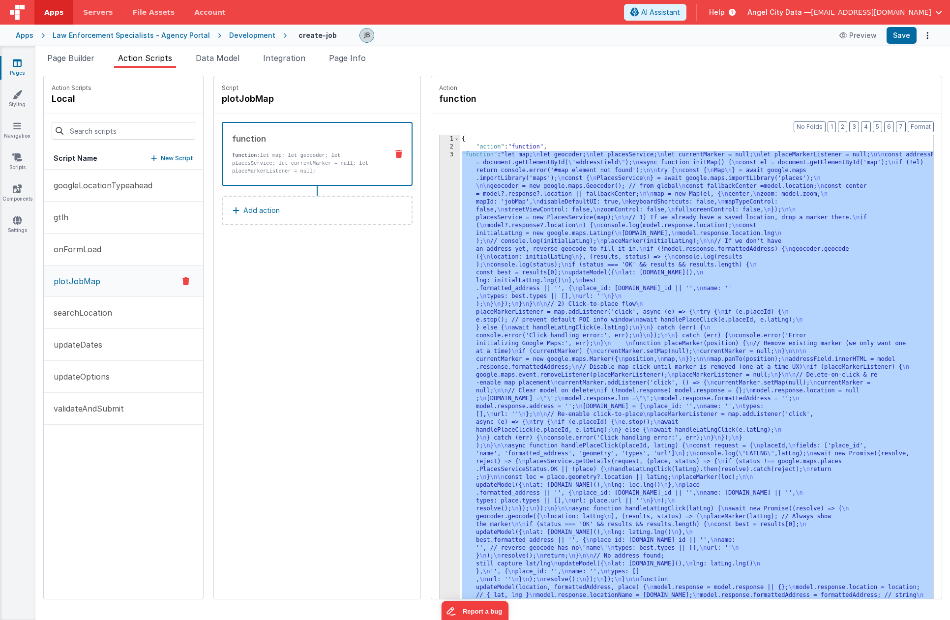
click at [440, 186] on div "3" at bounding box center [450, 383] width 20 height 464
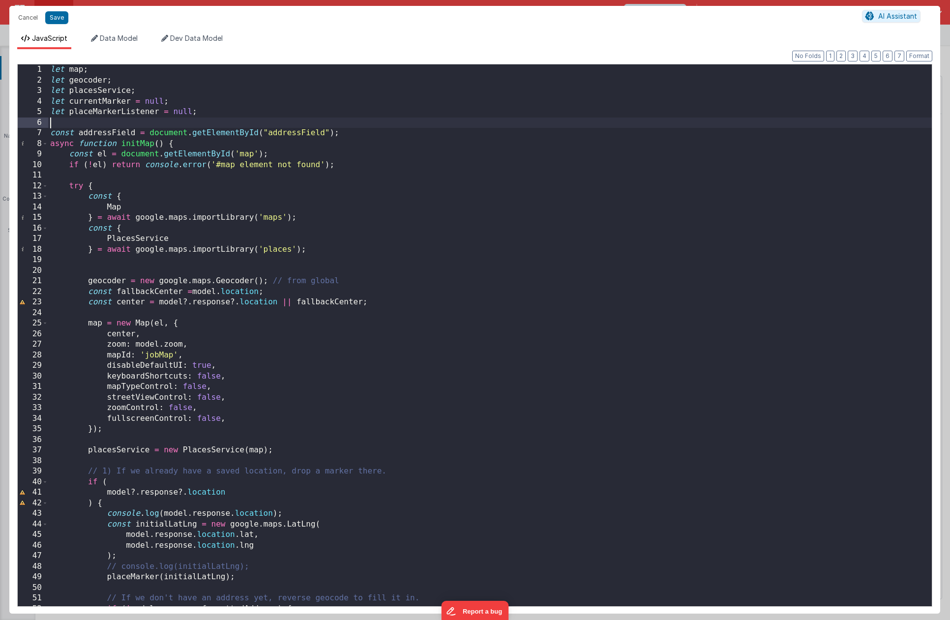
click at [181, 124] on div "let map ; let geocoder ; let placesService ; let currentMarker = null ; let pla…" at bounding box center [490, 345] width 884 height 563
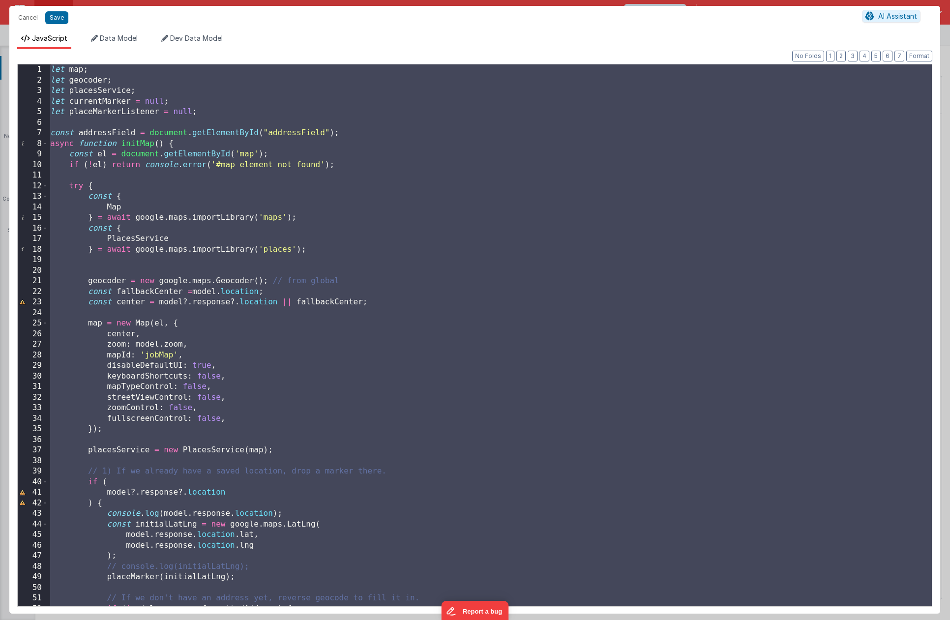
click at [236, 194] on div "let map ; let geocoder ; let placesService ; let currentMarker = null ; let pla…" at bounding box center [490, 345] width 884 height 563
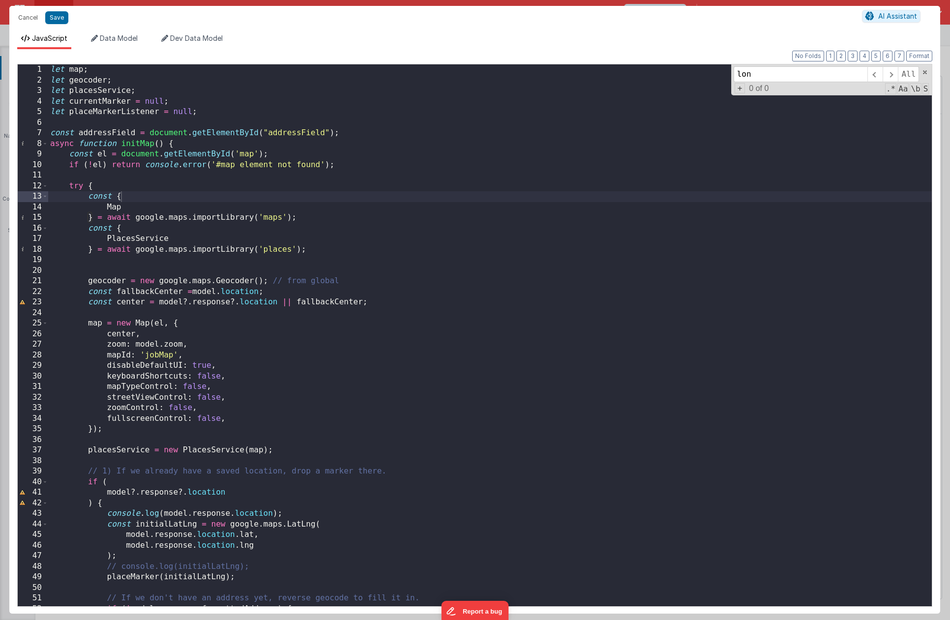
scroll to position [1040, 0]
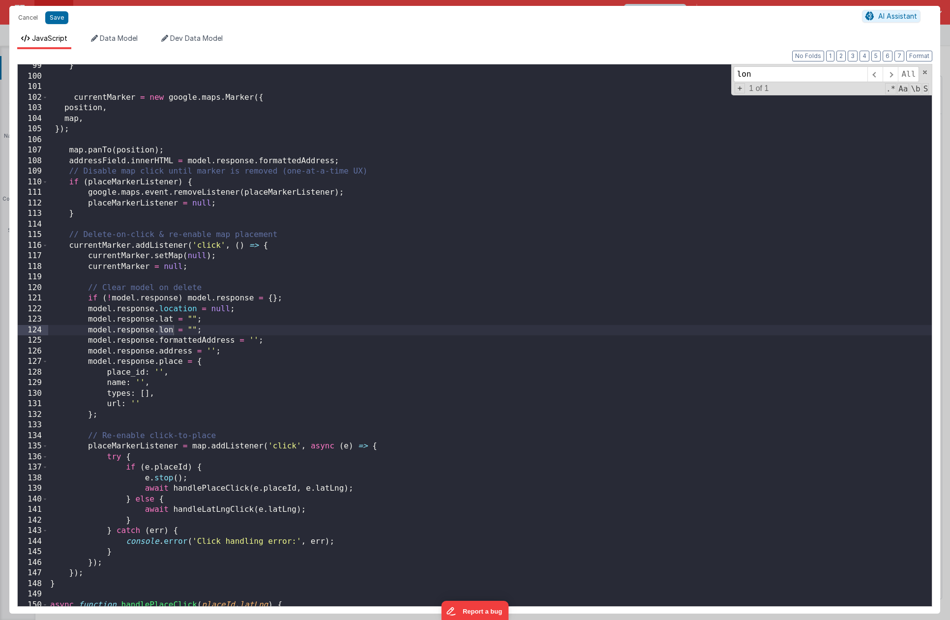
type input "lon"
click at [167, 328] on div "} currentMarker = new google . maps . Marker ({ position , map , }) ; map . pan…" at bounding box center [490, 341] width 884 height 563
click at [57, 14] on button "Save" at bounding box center [56, 17] width 23 height 13
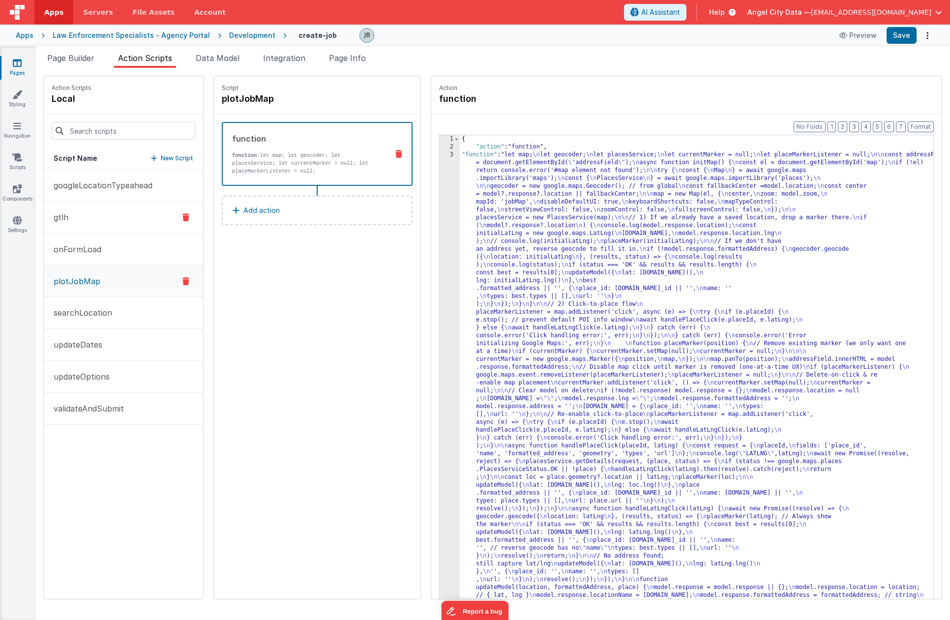
click at [77, 211] on button "gtlh" at bounding box center [123, 218] width 159 height 32
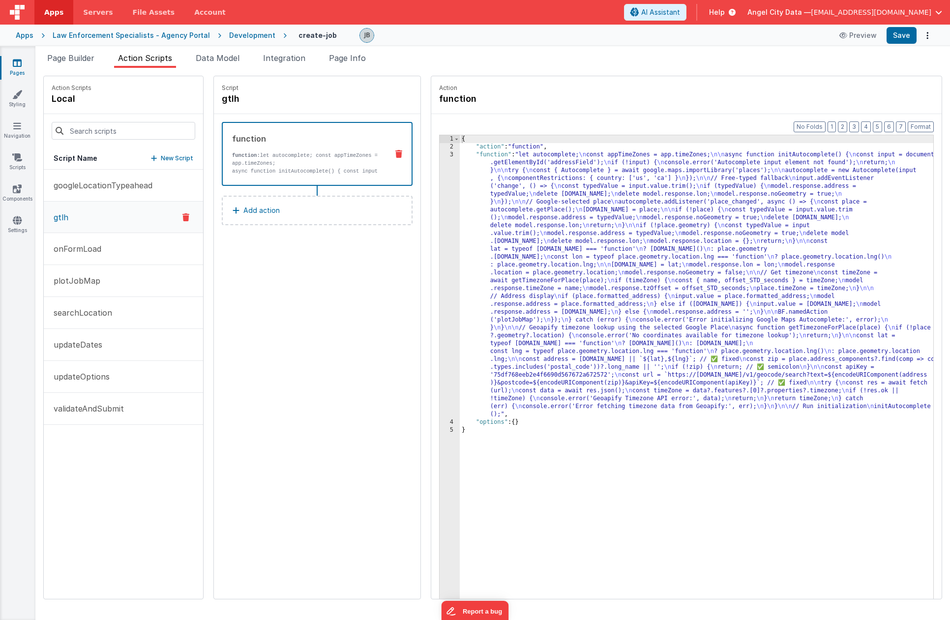
click at [440, 195] on div "3" at bounding box center [450, 285] width 20 height 268
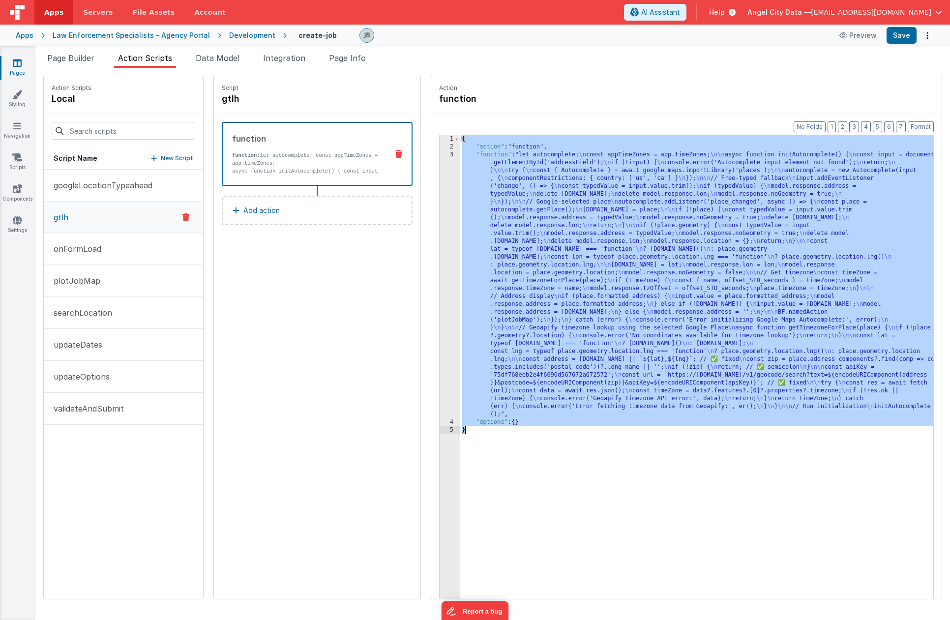
click at [440, 194] on div "3" at bounding box center [450, 285] width 20 height 268
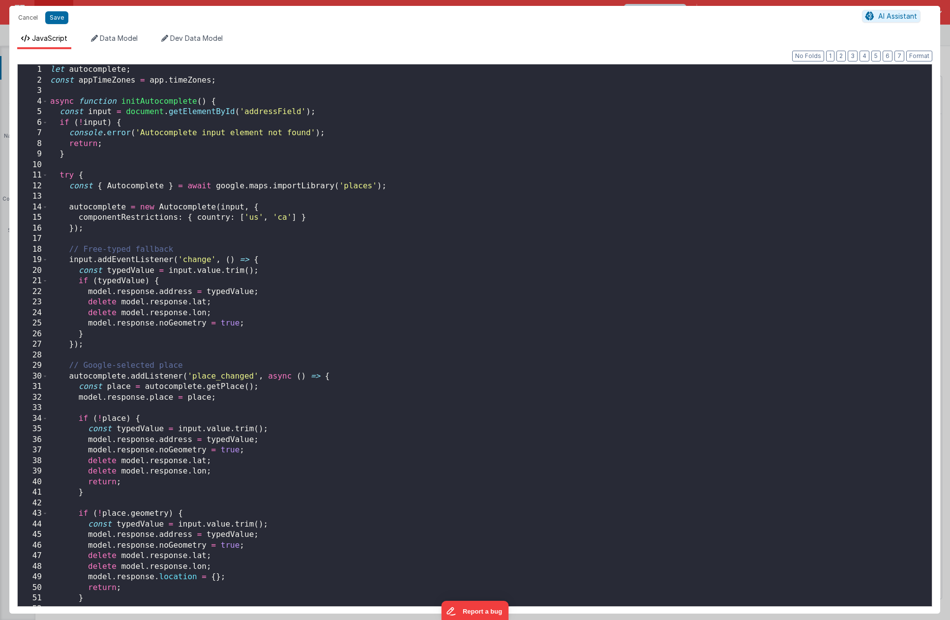
click at [427, 194] on div "Cancel Save AI Assistant JavaScript Data Model Dev Data Model Format 7 6 5 4 3 …" at bounding box center [475, 310] width 950 height 620
click at [311, 184] on div "let autocomplete ; const appTimeZones = app . timeZones ; async function initAu…" at bounding box center [490, 345] width 884 height 563
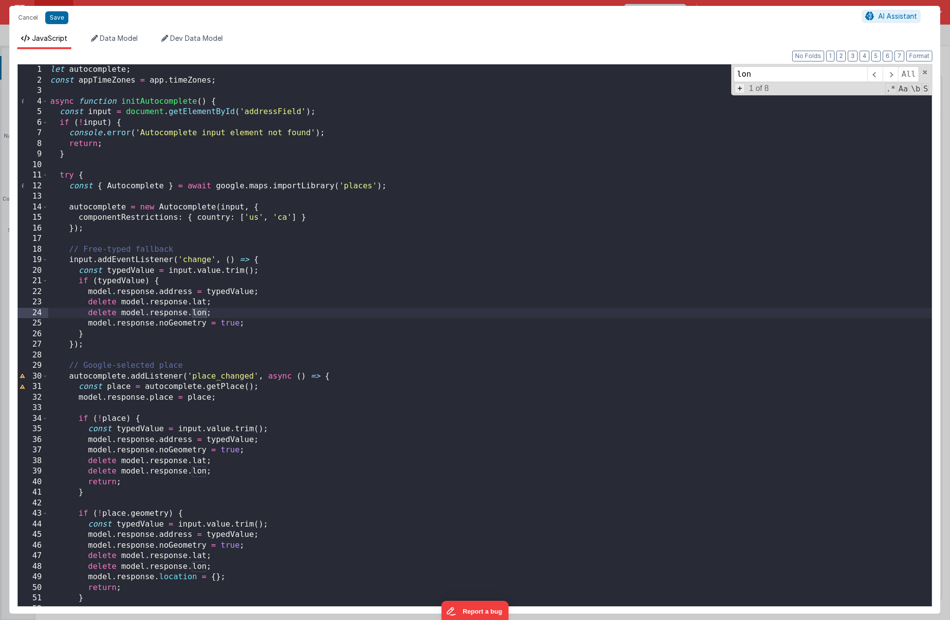
type input "lon"
click at [742, 90] on span "+" at bounding box center [740, 88] width 11 height 10
click at [750, 93] on input at bounding box center [801, 92] width 134 height 16
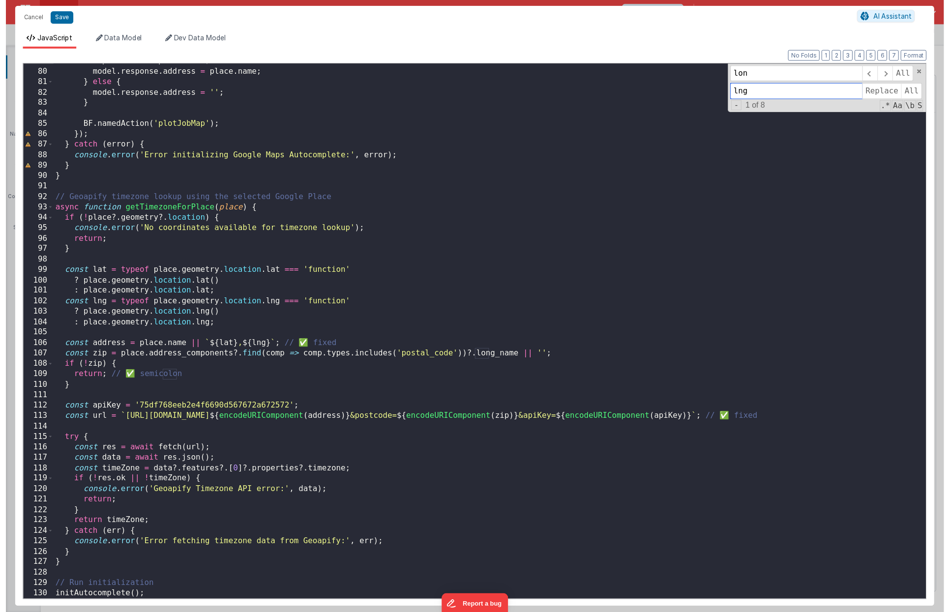
scroll to position [833, 0]
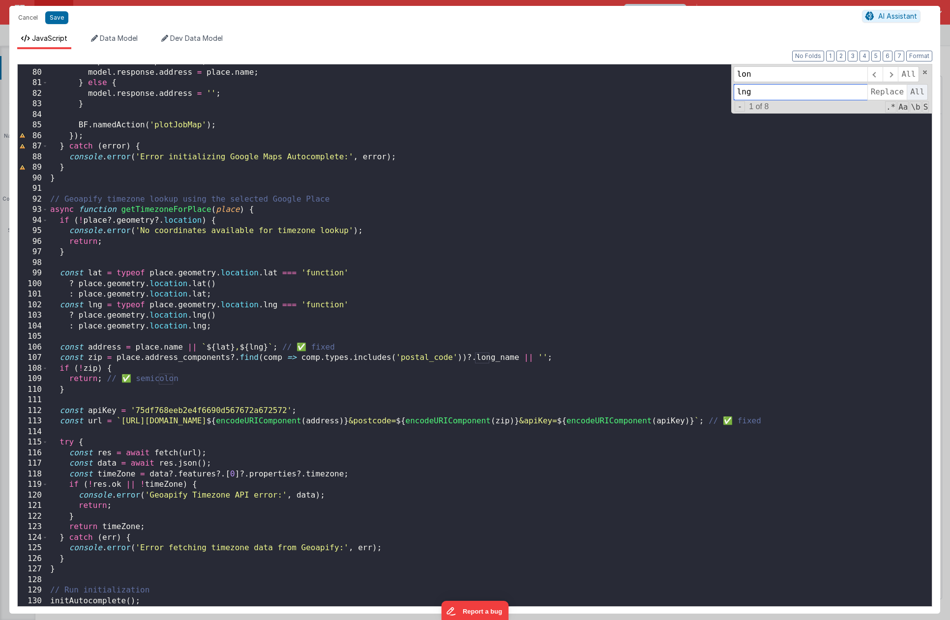
type input "lng"
click at [917, 93] on span "All" at bounding box center [917, 92] width 21 height 16
click at [916, 93] on span "All" at bounding box center [917, 92] width 21 height 16
click at [894, 92] on span "Replace" at bounding box center [887, 92] width 39 height 16
click at [830, 74] on input "lon" at bounding box center [801, 74] width 134 height 16
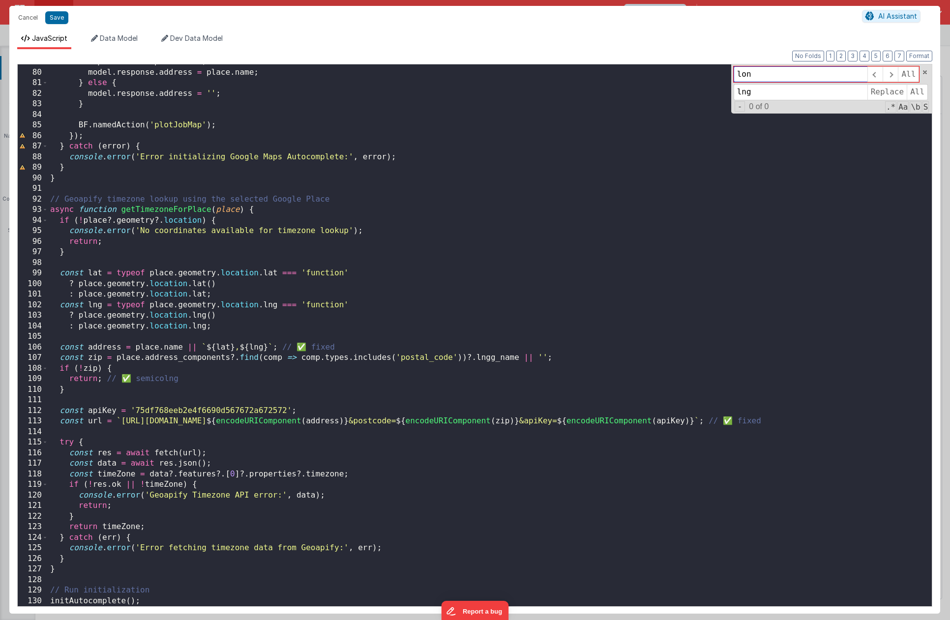
click at [830, 74] on input "lon" at bounding box center [801, 74] width 134 height 16
click at [532, 128] on div "input . value = place . name ; model . response . address = place . name ; } el…" at bounding box center [490, 338] width 884 height 563
click at [431, 197] on div "input . value = place . name ; model . response . address = place . name ; } el…" at bounding box center [490, 338] width 884 height 563
click at [60, 21] on button "Save" at bounding box center [56, 17] width 23 height 13
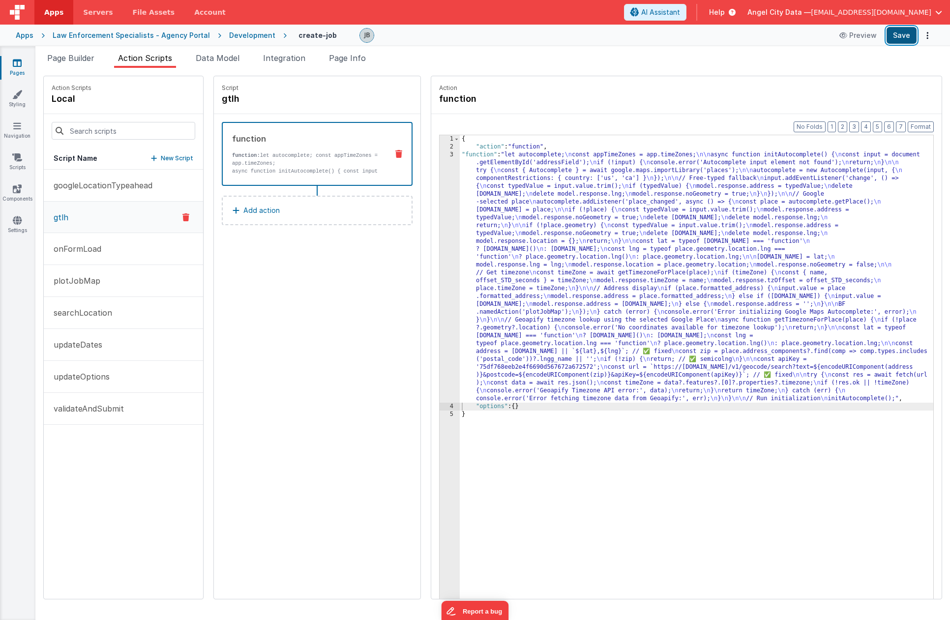
click at [903, 38] on button "Save" at bounding box center [902, 35] width 30 height 17
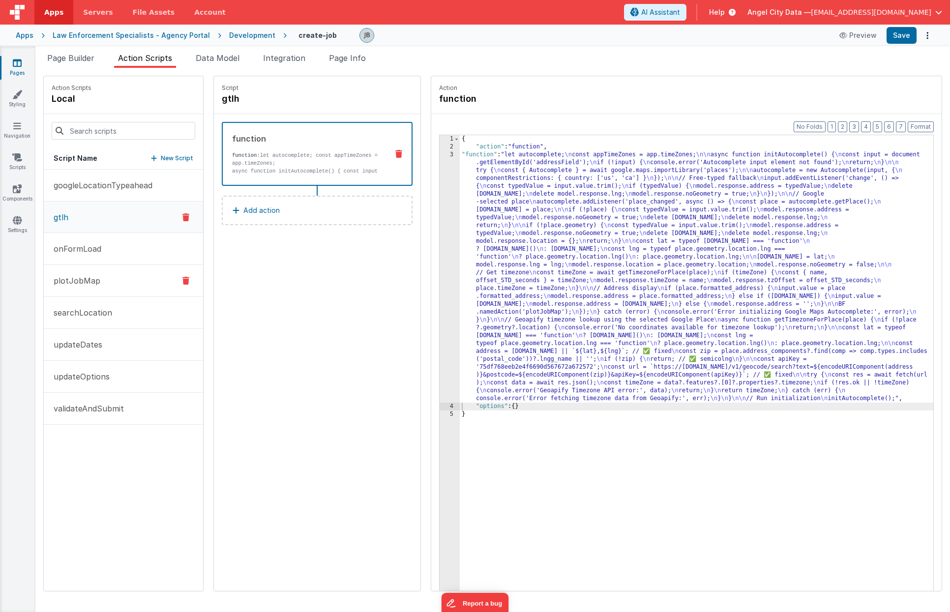
click at [131, 287] on button "plotJobMap" at bounding box center [123, 281] width 159 height 32
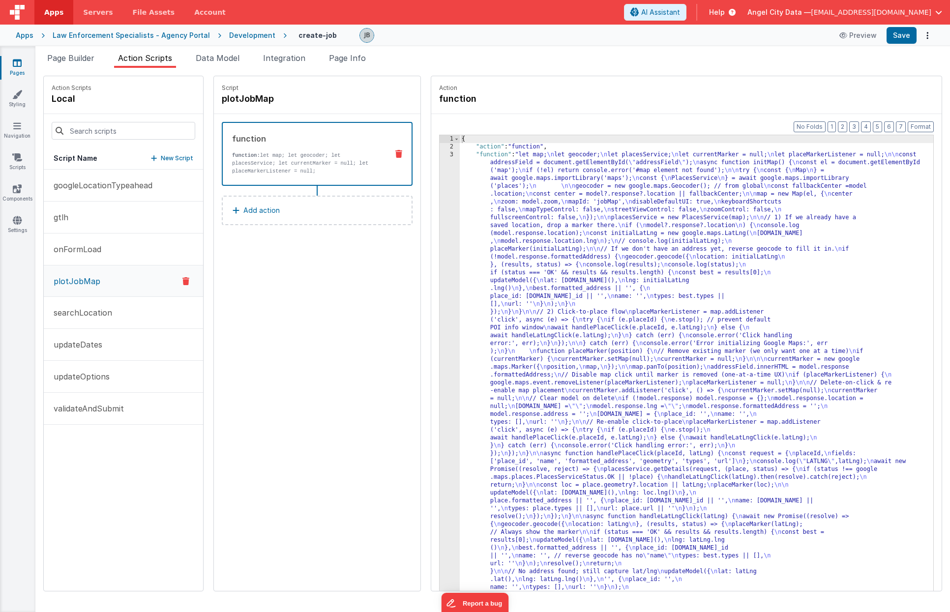
click at [440, 262] on div "3" at bounding box center [450, 387] width 20 height 472
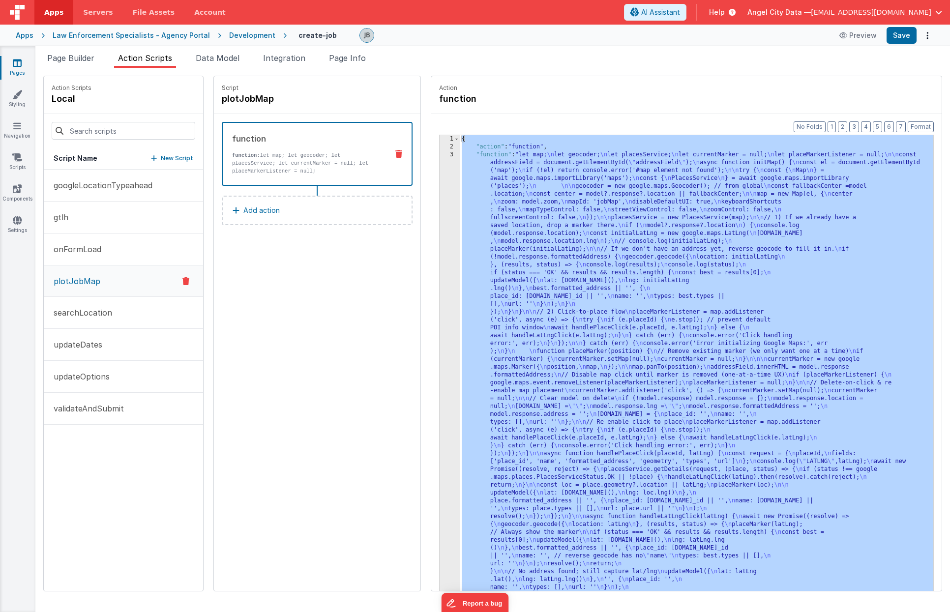
click at [440, 262] on div "1 2 3 4" at bounding box center [450, 386] width 20 height 502
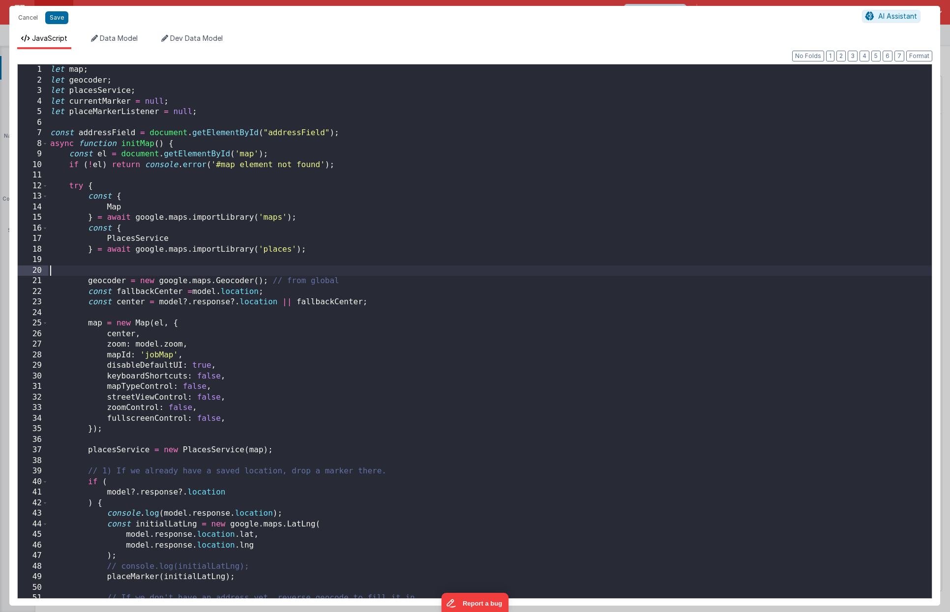
scroll to position [9, 0]
click at [308, 226] on div "let map ; let geocoder ; let placesService ; let currentMarker = null ; let pla…" at bounding box center [490, 341] width 884 height 555
click at [192, 294] on div "let map ; let geocoder ; let placesService ; let currentMarker = null ; let pla…" at bounding box center [490, 341] width 884 height 555
click at [134, 311] on div "let map ; let geocoder ; let placesService ; let currentMarker = null ; let pla…" at bounding box center [490, 341] width 884 height 555
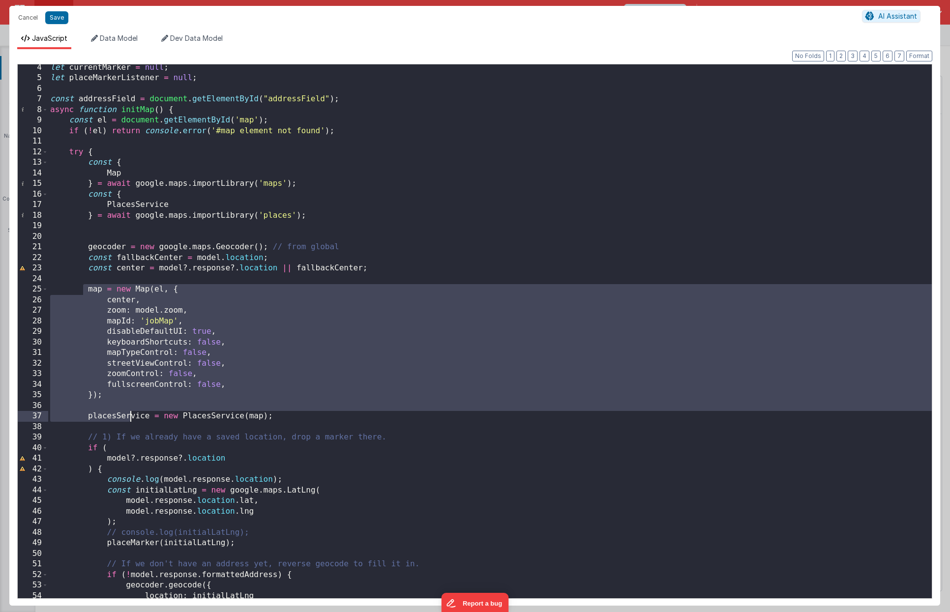
scroll to position [34, 0]
drag, startPoint x: 84, startPoint y: 320, endPoint x: 288, endPoint y: 419, distance: 226.6
click at [288, 419] on div "let currentMarker = null ; let placeMarkerListener = null ; const addressField …" at bounding box center [490, 339] width 884 height 555
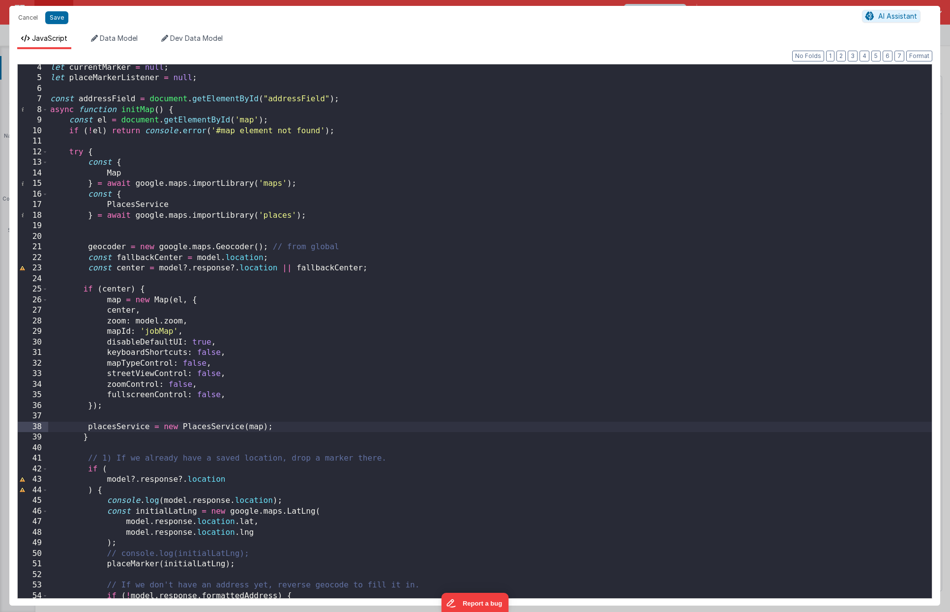
click at [320, 381] on div "let currentMarker = null ; let placeMarkerListener = null ; const addressField …" at bounding box center [490, 339] width 884 height 555
click at [59, 22] on button "Save" at bounding box center [56, 17] width 23 height 13
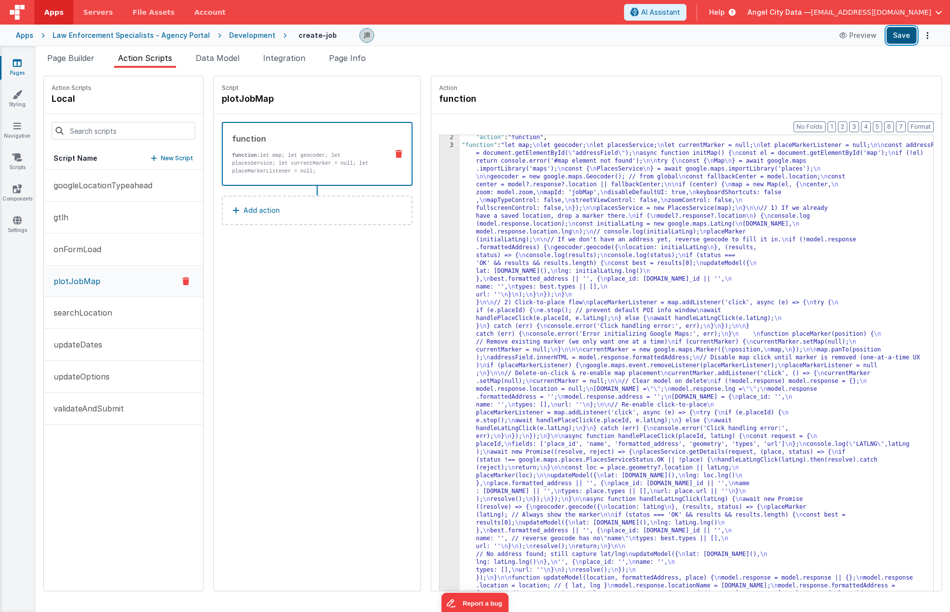
click at [900, 38] on button "Save" at bounding box center [902, 35] width 30 height 17
click at [275, 159] on p "function: let map; let geocoder; let placesService; let currentMarker = null; l…" at bounding box center [306, 163] width 148 height 24
click at [440, 225] on div "3" at bounding box center [450, 374] width 20 height 464
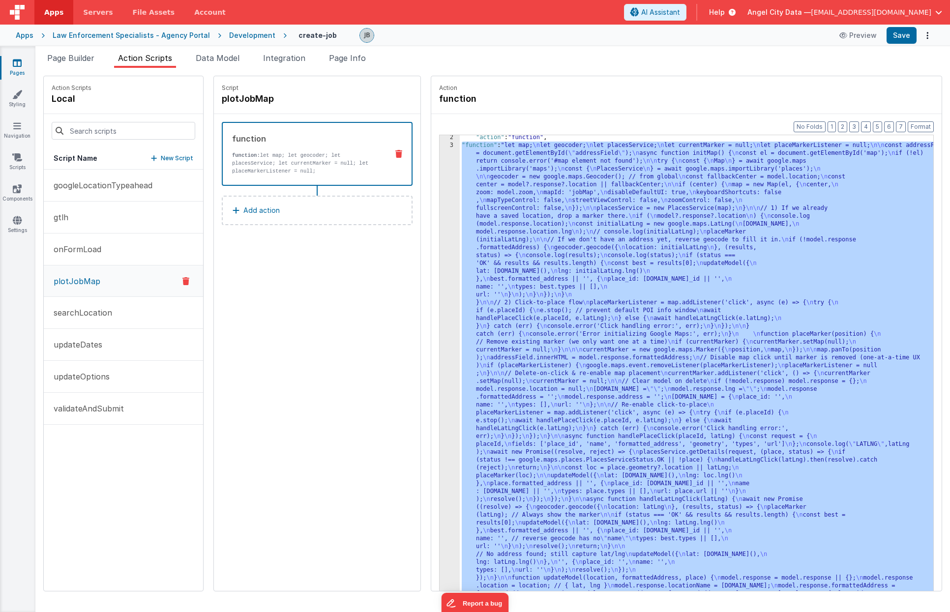
click at [440, 228] on div "3" at bounding box center [450, 374] width 20 height 464
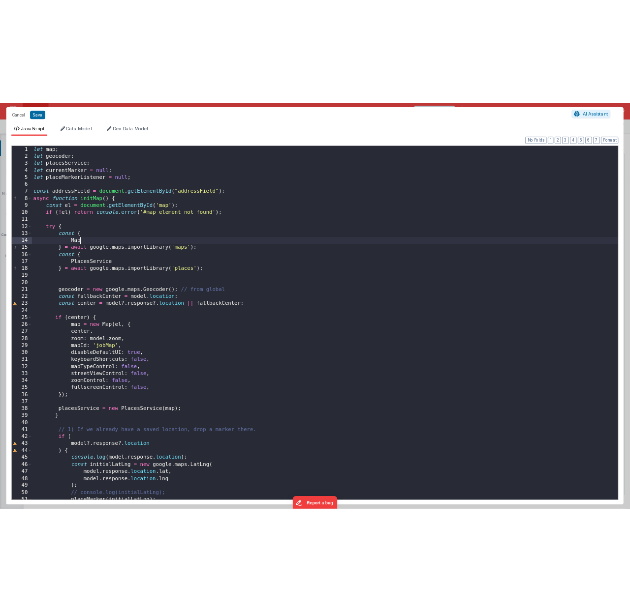
scroll to position [0, 0]
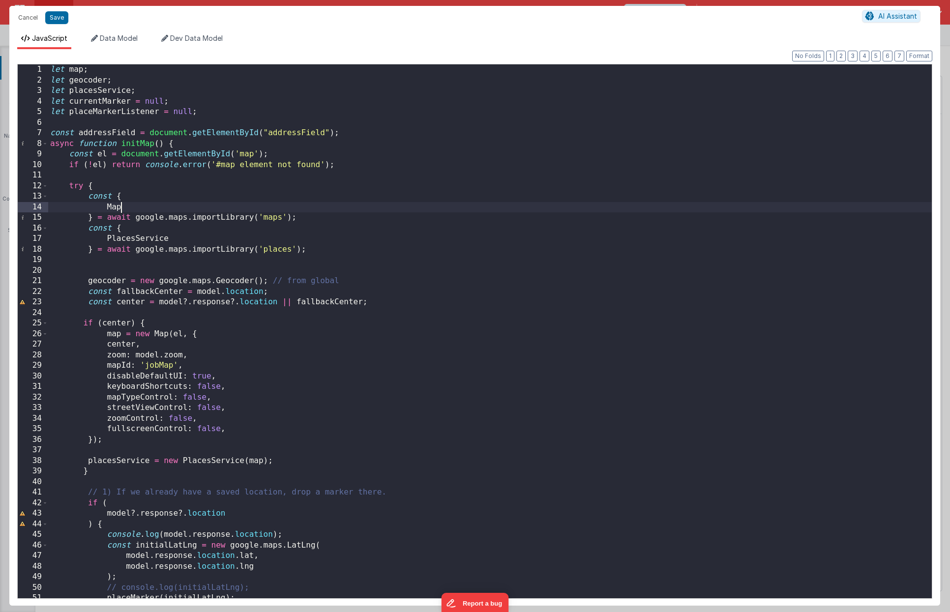
click at [285, 207] on div "let map ; let geocoder ; let placesService ; let currentMarker = null ; let pla…" at bounding box center [490, 341] width 884 height 555
click at [126, 312] on div "let map ; let geocoder ; let placesService ; let currentMarker = null ; let pla…" at bounding box center [490, 341] width 884 height 555
click at [55, 17] on button "Save" at bounding box center [56, 17] width 23 height 13
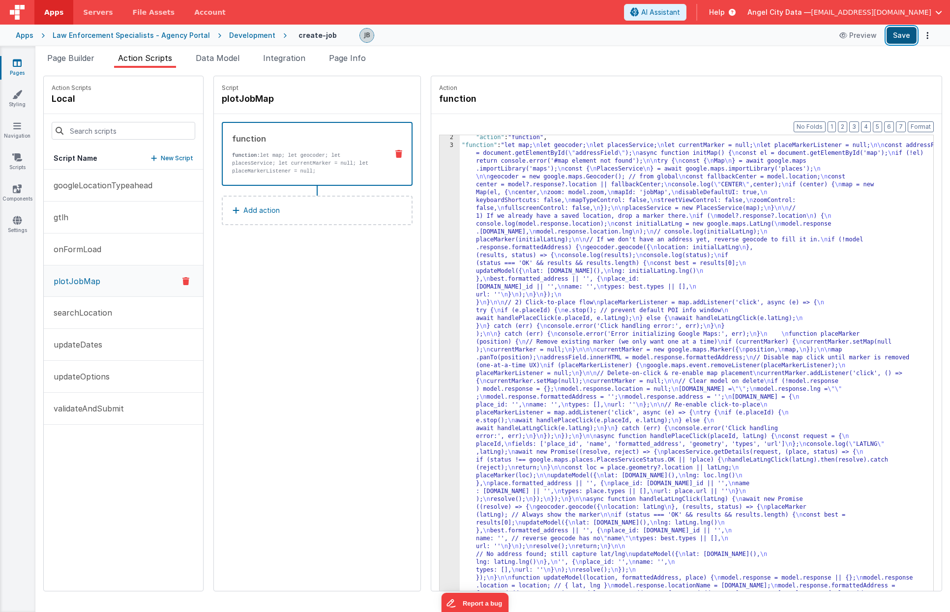
click at [907, 35] on button "Save" at bounding box center [902, 35] width 30 height 17
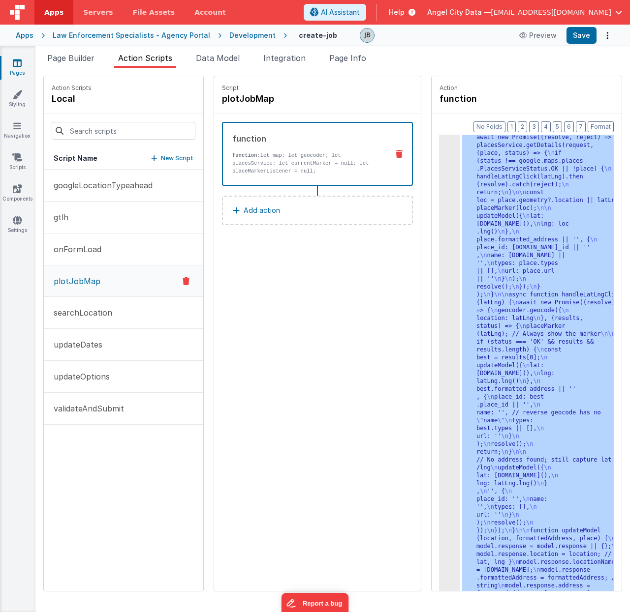
click at [440, 233] on div "3 4 5" at bounding box center [450, 117] width 20 height 1982
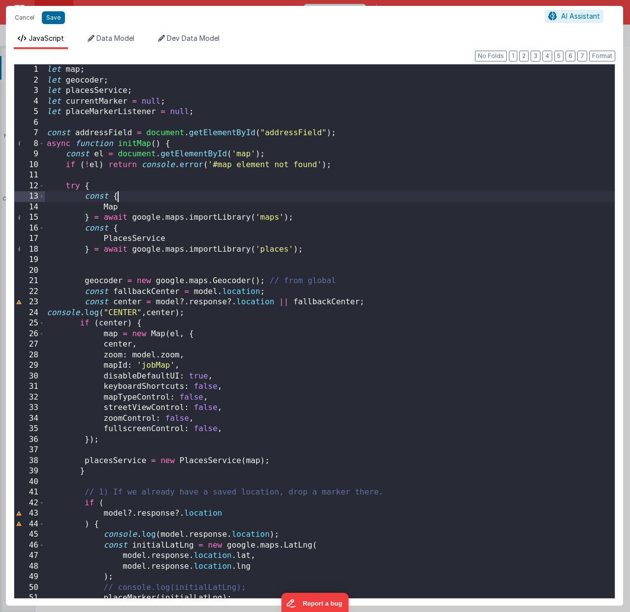
click at [258, 197] on div "let map ; let geocoder ; let placesService ; let currentMarker = null ; let pla…" at bounding box center [330, 341] width 570 height 555
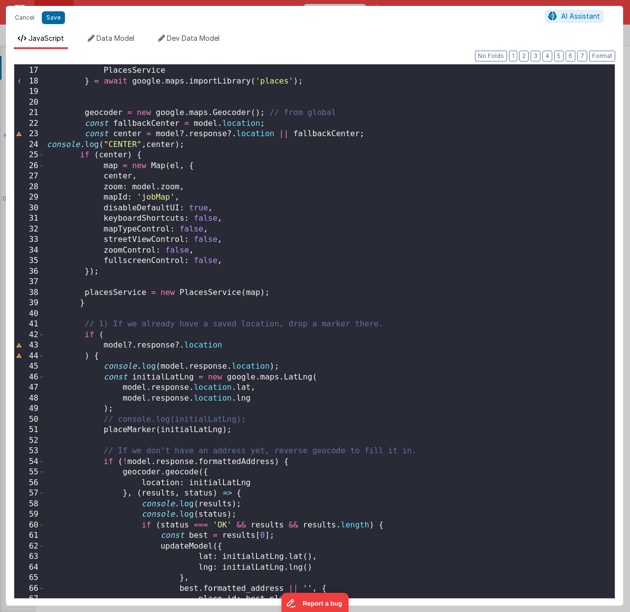
scroll to position [174, 0]
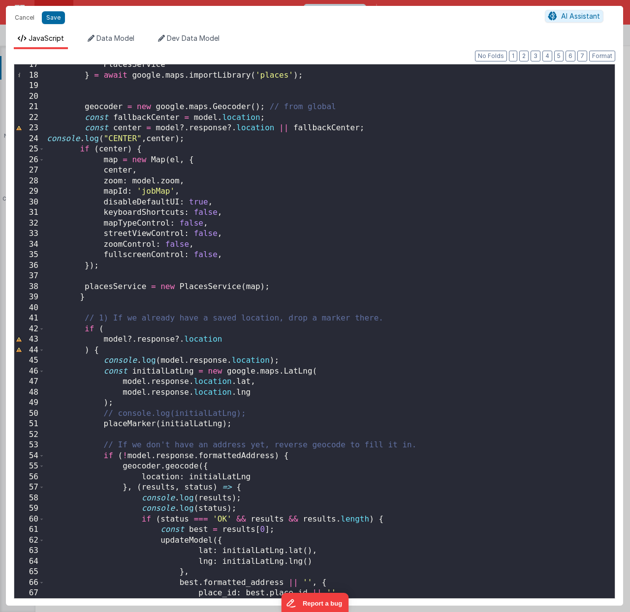
click at [216, 290] on div "PlacesService } = await google . maps . importLibrary ( 'places' ) ; geocoder =…" at bounding box center [330, 337] width 570 height 555
click at [112, 286] on div "PlacesService } = await google . maps . importLibrary ( 'places' ) ; geocoder =…" at bounding box center [330, 337] width 570 height 555
click at [162, 374] on div "PlacesService } = await google . maps . importLibrary ( 'places' ) ; geocoder =…" at bounding box center [330, 337] width 570 height 555
click at [124, 423] on div "PlacesService } = await google . maps . importLibrary ( 'places' ) ; geocoder =…" at bounding box center [330, 337] width 570 height 555
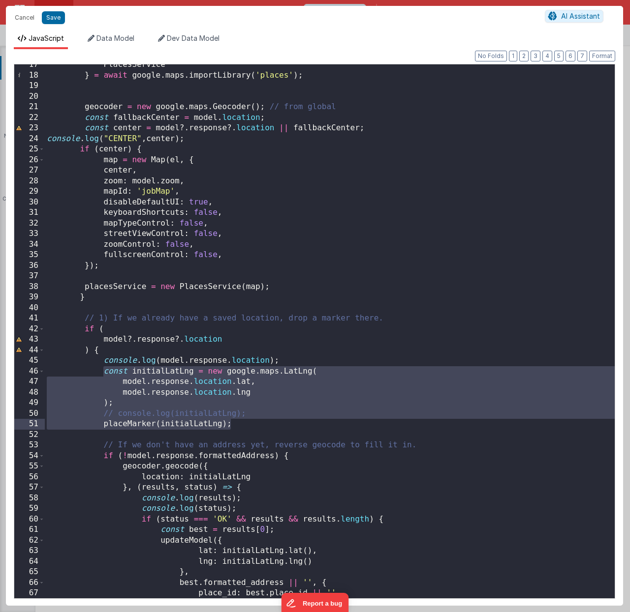
drag, startPoint x: 102, startPoint y: 370, endPoint x: 233, endPoint y: 423, distance: 141.4
click at [233, 423] on div "PlacesService } = await google . maps . importLibrary ( 'places' ) ; geocoder =…" at bounding box center [330, 337] width 570 height 555
click at [214, 406] on div "PlacesService } = await google . maps . importLibrary ( 'places' ) ; geocoder =…" at bounding box center [330, 337] width 570 height 555
drag, startPoint x: 100, startPoint y: 371, endPoint x: 246, endPoint y: 423, distance: 154.9
click at [246, 423] on div "PlacesService } = await google . maps . importLibrary ( 'places' ) ; geocoder =…" at bounding box center [330, 337] width 570 height 555
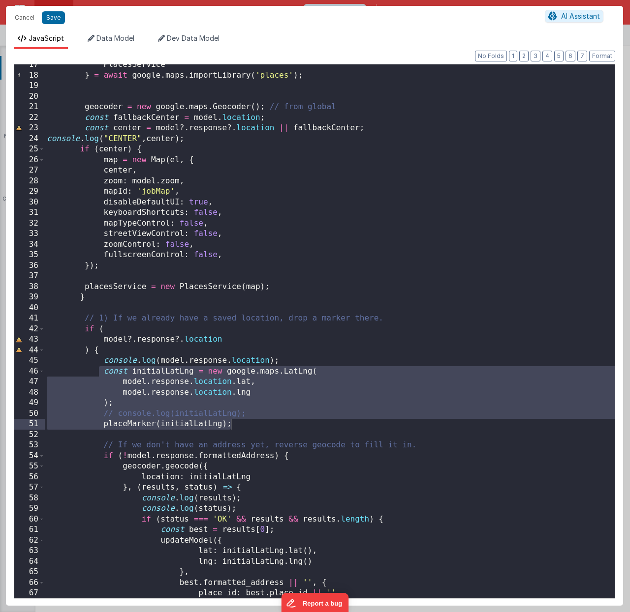
click at [183, 424] on div "PlacesService } = await google . maps . importLibrary ( 'places' ) ; geocoder =…" at bounding box center [330, 337] width 570 height 555
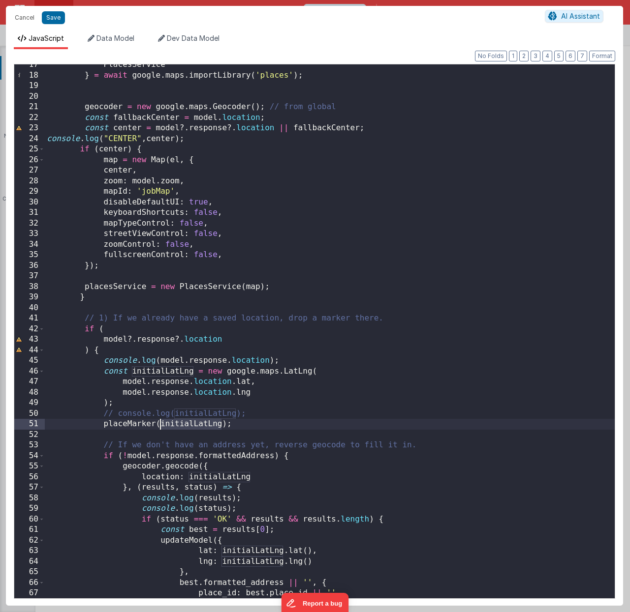
click at [183, 424] on div "PlacesService } = await google . maps . importLibrary ( 'places' ) ; geocoder =…" at bounding box center [330, 337] width 570 height 555
click at [60, 20] on button "Save" at bounding box center [53, 17] width 23 height 13
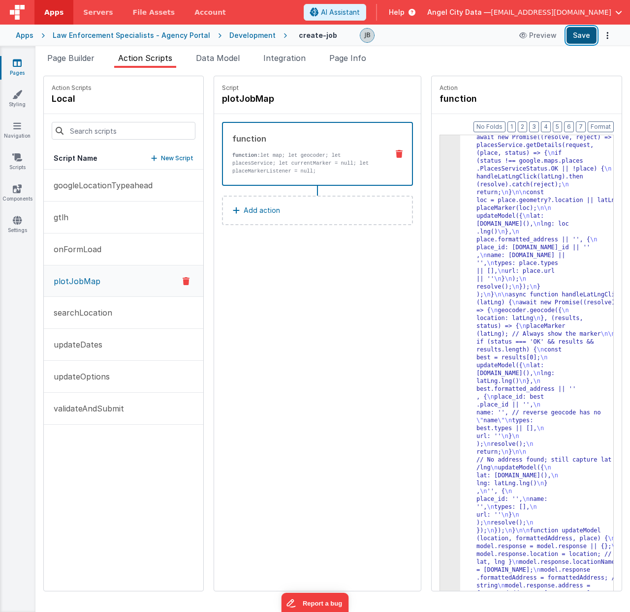
click at [578, 37] on button "Save" at bounding box center [581, 35] width 30 height 17
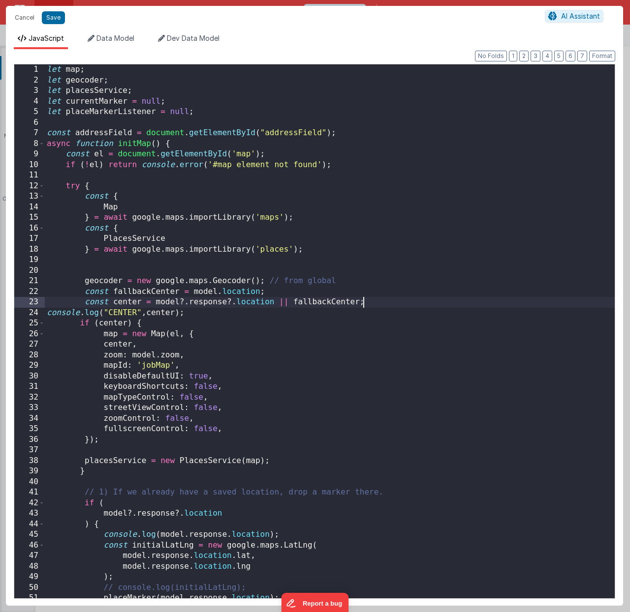
click at [425, 293] on div "let map ; let geocoder ; let placesService ; let currentMarker = null ; let pla…" at bounding box center [330, 341] width 570 height 555
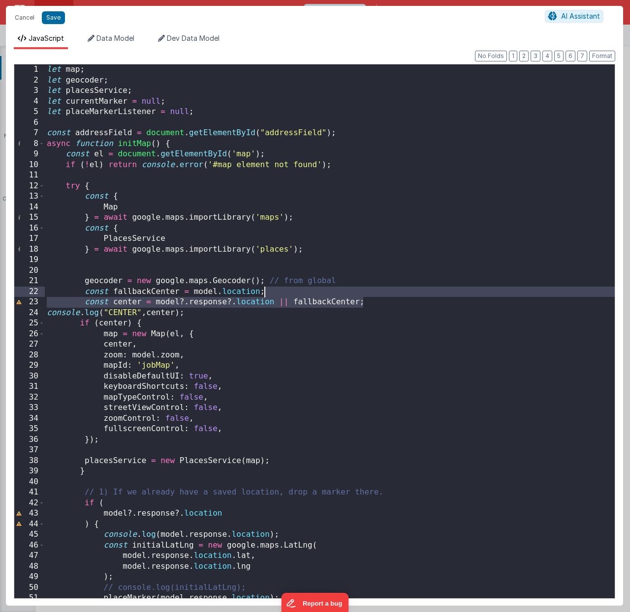
click at [281, 244] on div "let map ; let geocoder ; let placesService ; let currentMarker = null ; let pla…" at bounding box center [330, 341] width 570 height 555
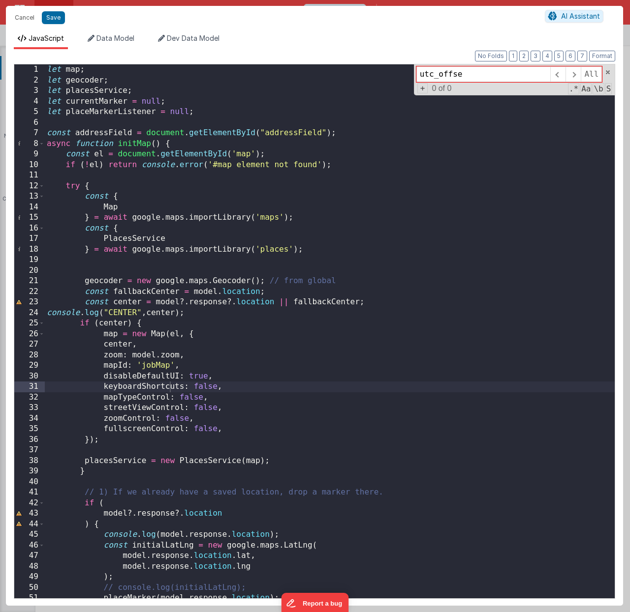
type input "utc_offset"
click at [22, 14] on button "Cancel" at bounding box center [25, 18] width 30 height 14
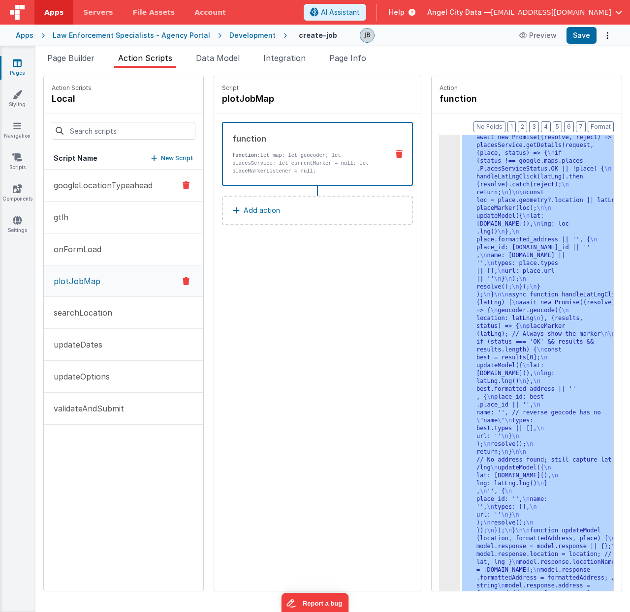
click at [99, 189] on p "googleLocationTypeahead" at bounding box center [100, 186] width 105 height 12
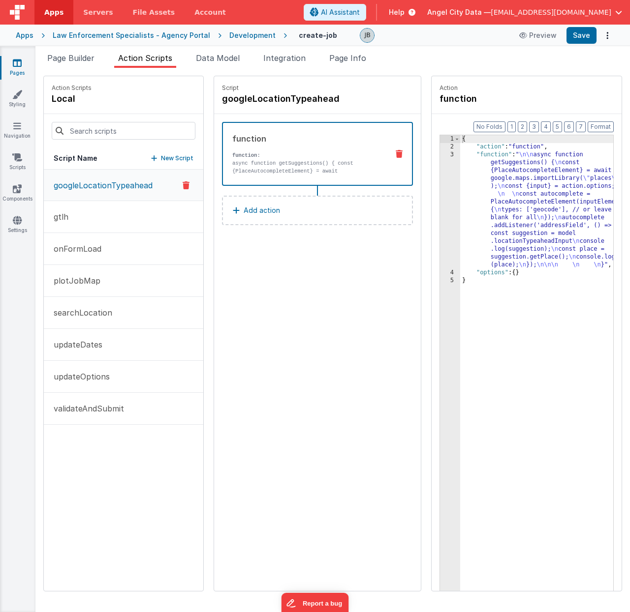
click at [260, 169] on p "async function getSuggestions() { const {PlaceAutocompleteElement} = await goog…" at bounding box center [306, 174] width 148 height 31
click at [440, 206] on div "3" at bounding box center [450, 210] width 20 height 118
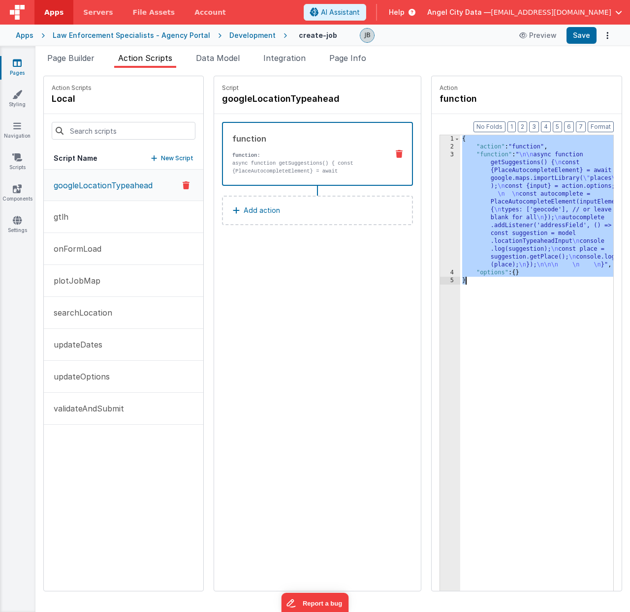
click at [440, 206] on div "3" at bounding box center [450, 210] width 20 height 118
click at [440, 204] on div "3" at bounding box center [450, 210] width 20 height 118
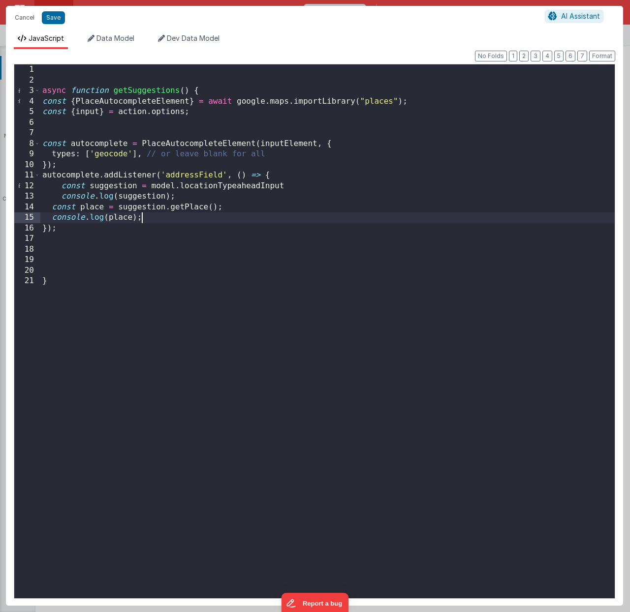
click at [238, 214] on div "async function getSuggestions ( ) { const { PlaceAutocompleteElement } = await …" at bounding box center [327, 341] width 574 height 555
click at [20, 19] on button "Cancel" at bounding box center [25, 18] width 30 height 14
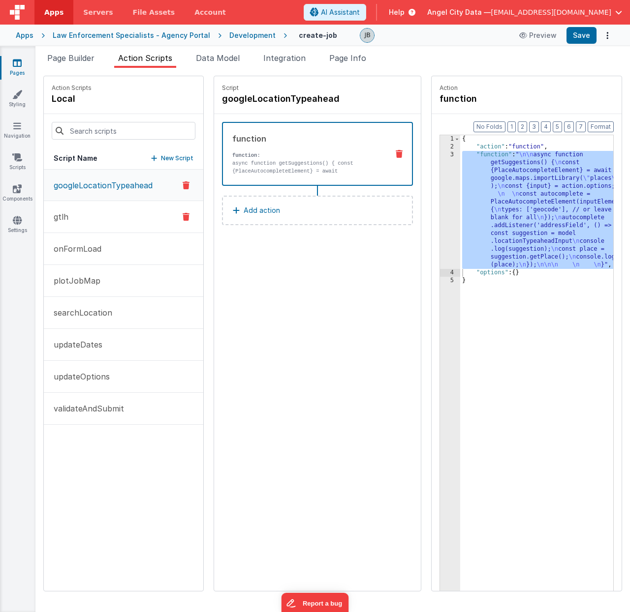
click at [103, 213] on button "gtlh" at bounding box center [123, 217] width 159 height 32
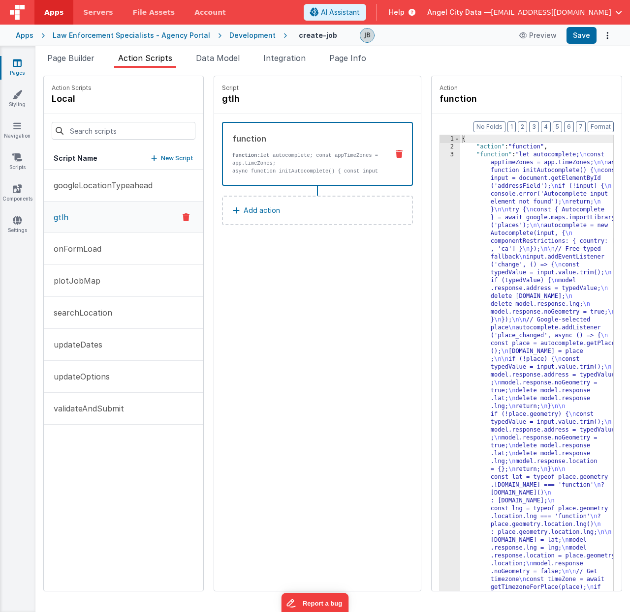
click at [237, 174] on p "async function initAutocomplete() { const input = document.getElementById('addr…" at bounding box center [306, 182] width 148 height 31
click at [440, 194] on div "3" at bounding box center [450, 607] width 20 height 913
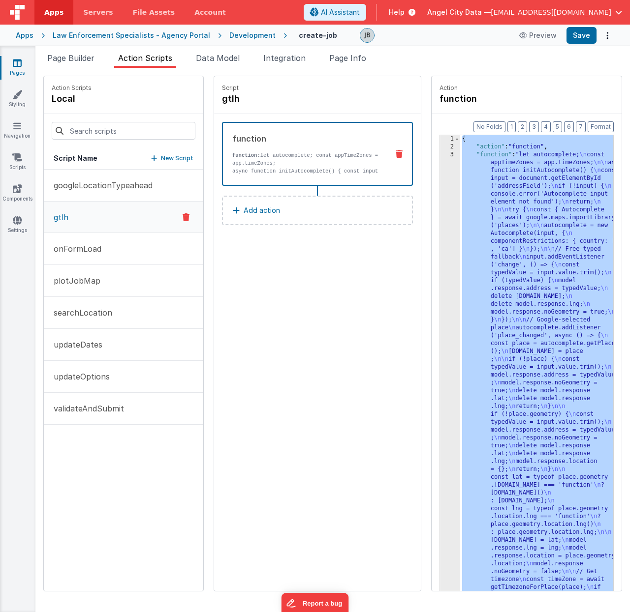
click at [440, 194] on div "3" at bounding box center [450, 607] width 20 height 913
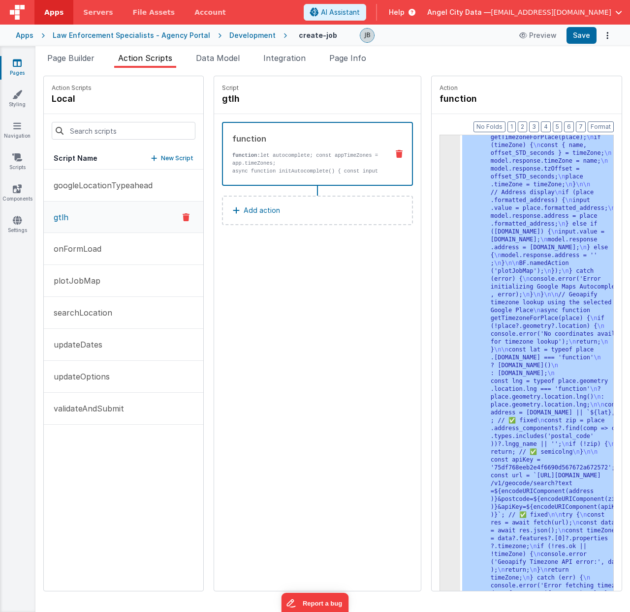
click at [440, 195] on div "3 4 5" at bounding box center [450, 404] width 20 height 1407
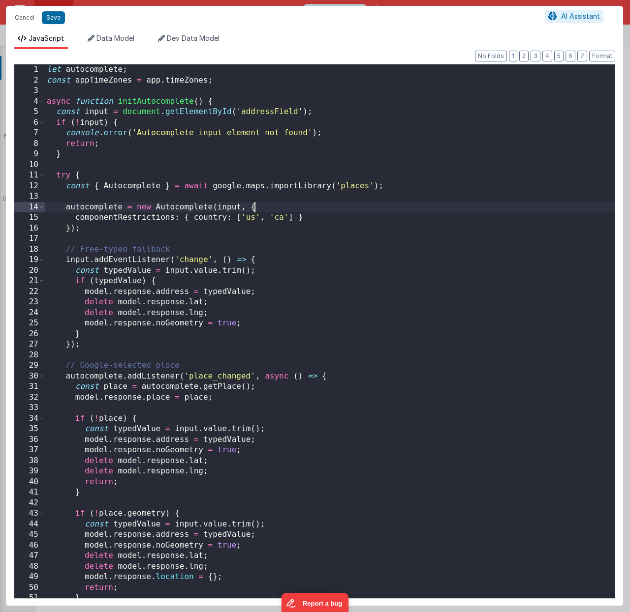
click at [339, 188] on div "let autocomplete ; const appTimeZones = app . timeZones ; async function initAu…" at bounding box center [330, 341] width 570 height 555
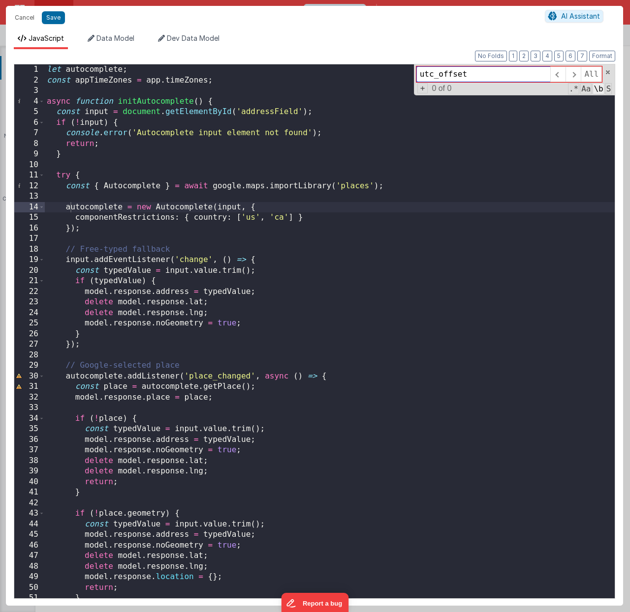
click at [603, 88] on span "\b" at bounding box center [597, 88] width 11 height 11
click at [606, 90] on span "S" at bounding box center [608, 88] width 7 height 11
click at [607, 90] on span "S" at bounding box center [608, 88] width 7 height 11
click at [471, 79] on input "utc_offset" at bounding box center [483, 74] width 134 height 16
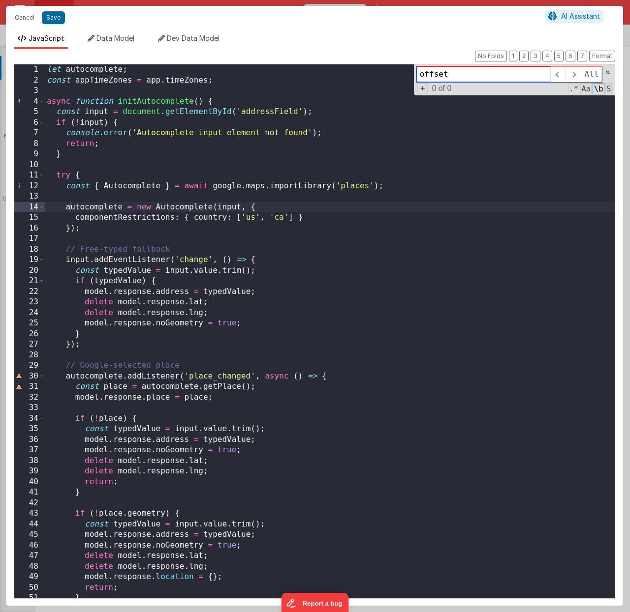
type input "offset"
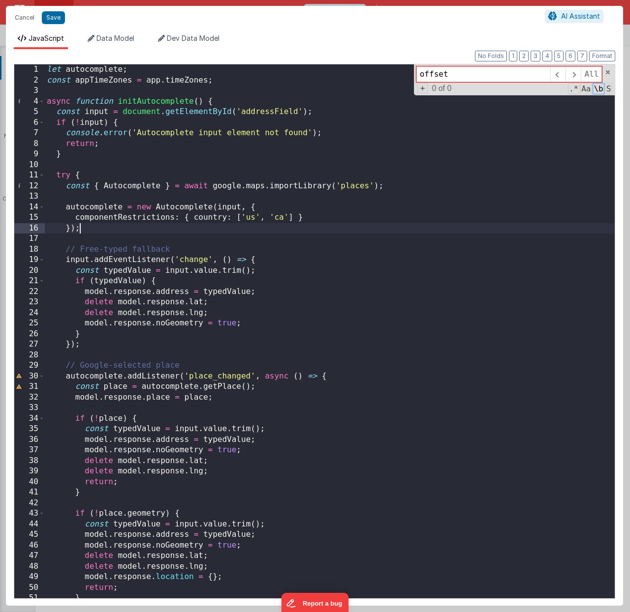
click at [307, 226] on div "let autocomplete ; const appTimeZones = app . timeZones ; async function initAu…" at bounding box center [330, 341] width 570 height 555
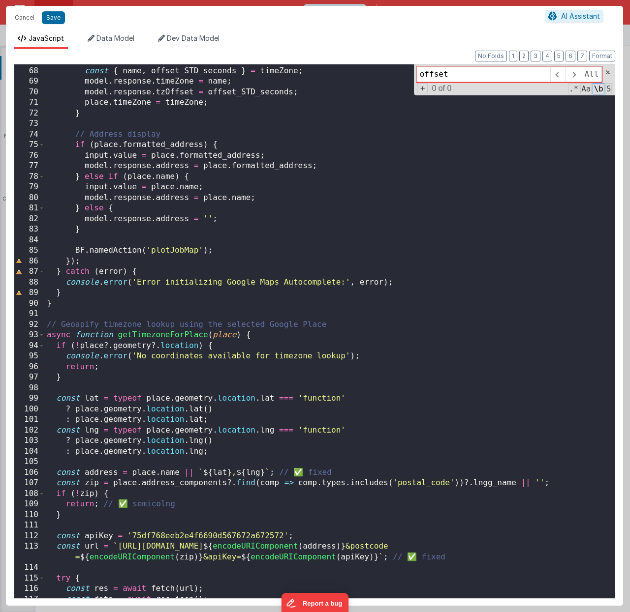
scroll to position [706, 0]
click at [50, 19] on button "Save" at bounding box center [53, 17] width 23 height 13
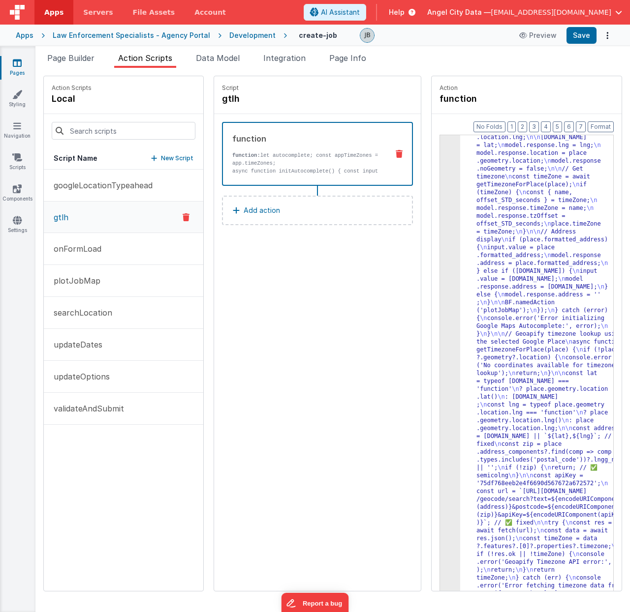
scroll to position [371, 0]
click at [10, 224] on link "Settings" at bounding box center [17, 225] width 35 height 20
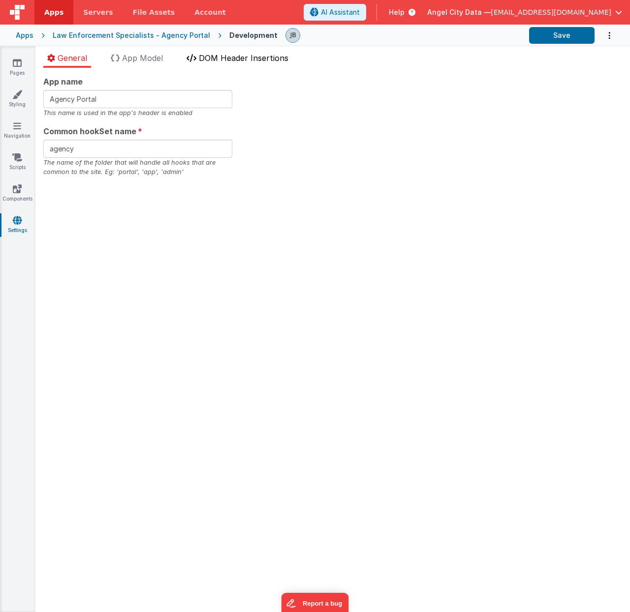
click at [226, 64] on li "DOM Header Insertions" at bounding box center [237, 60] width 110 height 16
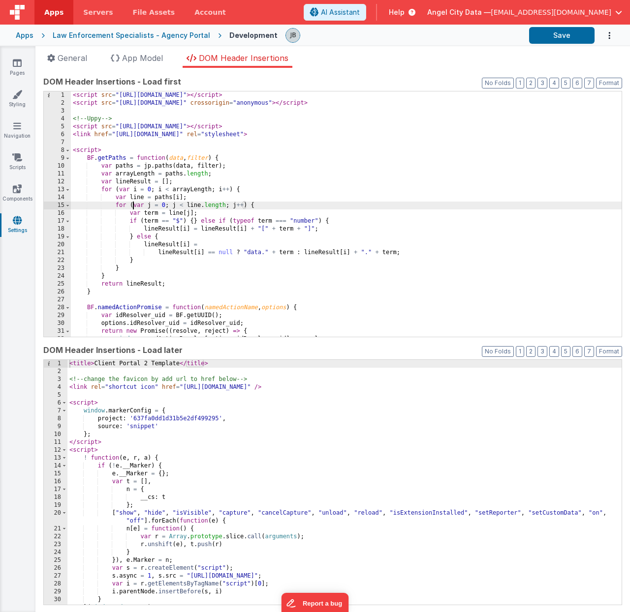
click at [134, 203] on div "< script src = "[URL][DOMAIN_NAME]" > </ script > < script src = "[URL][DOMAIN_…" at bounding box center [346, 221] width 550 height 261
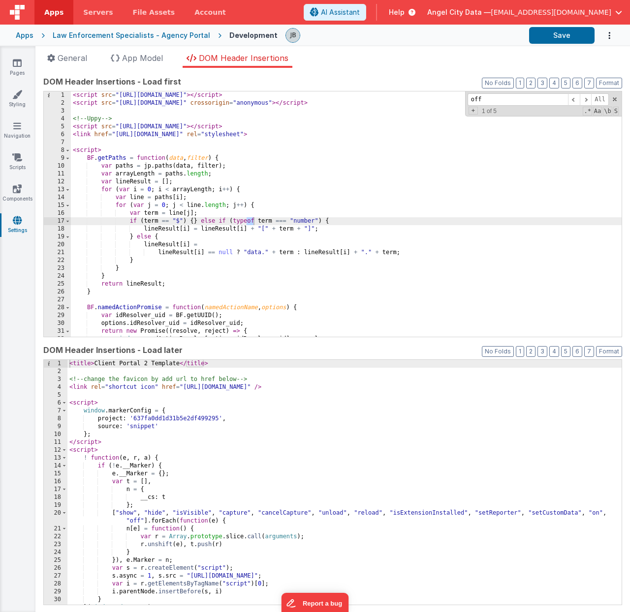
scroll to position [951, 0]
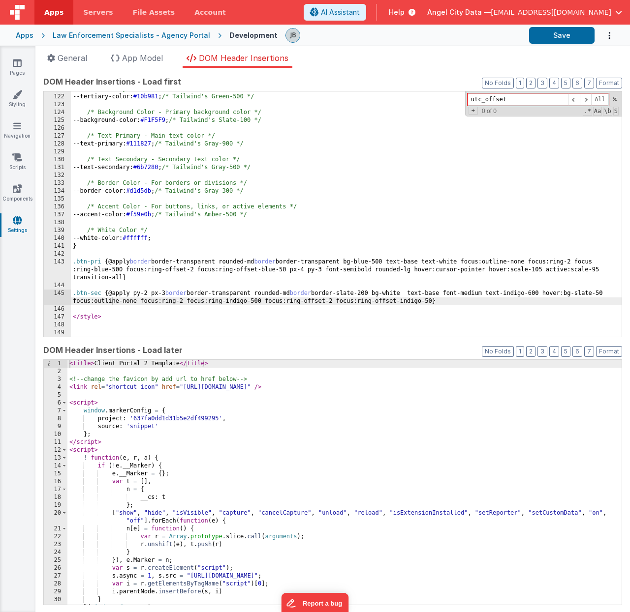
type input "utc_offset"
click at [213, 433] on div "< title > Client Portal 2 Template </ title > <!-- change the favicon by add ur…" at bounding box center [344, 490] width 554 height 261
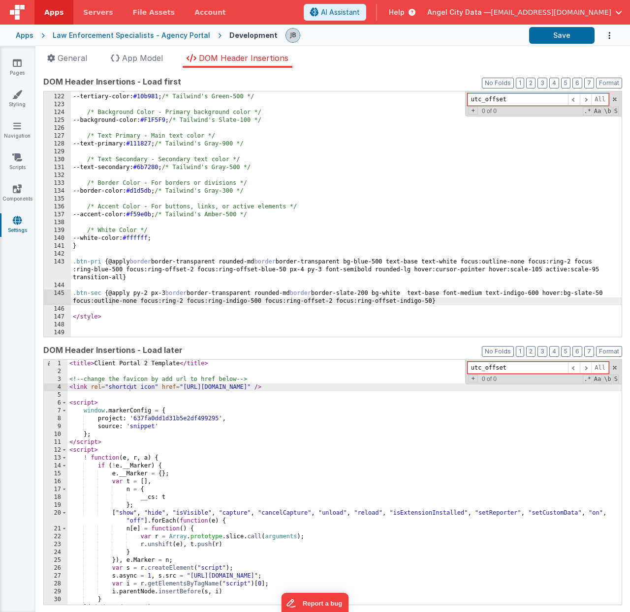
type input "utc_offset"
click at [229, 36] on div "Development" at bounding box center [253, 35] width 48 height 10
click at [14, 63] on icon at bounding box center [17, 63] width 9 height 10
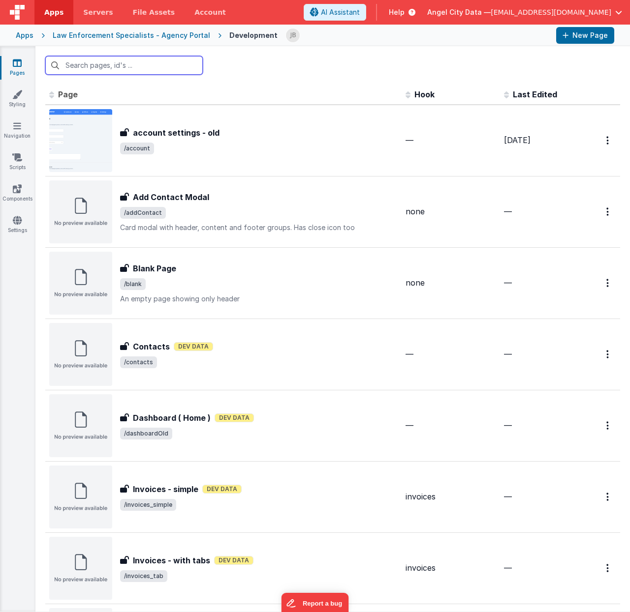
click at [157, 62] on input "text" at bounding box center [123, 65] width 157 height 19
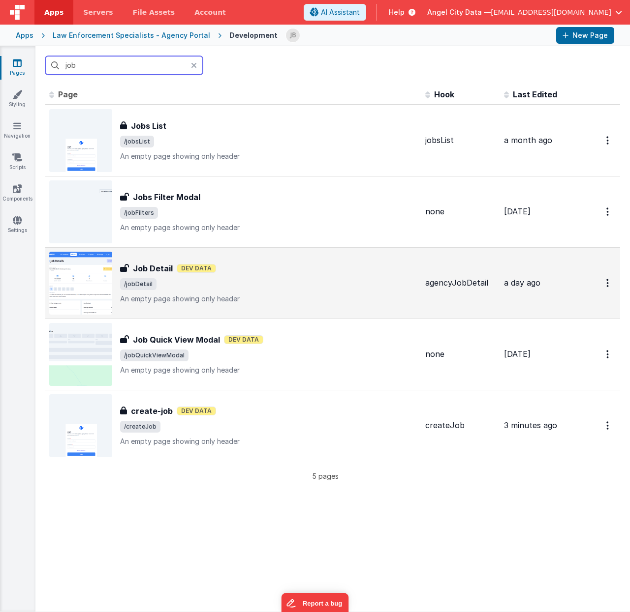
type input "job"
click at [156, 265] on h3 "Job Detail" at bounding box center [153, 269] width 40 height 12
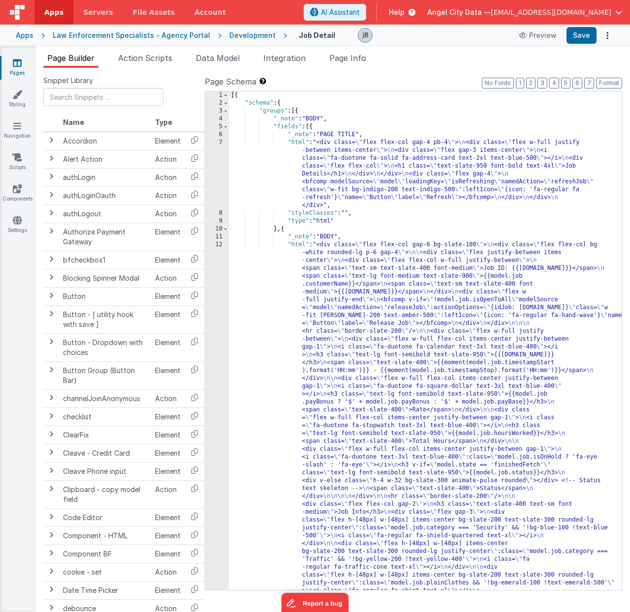
click at [210, 57] on span "Data Model" at bounding box center [218, 58] width 44 height 10
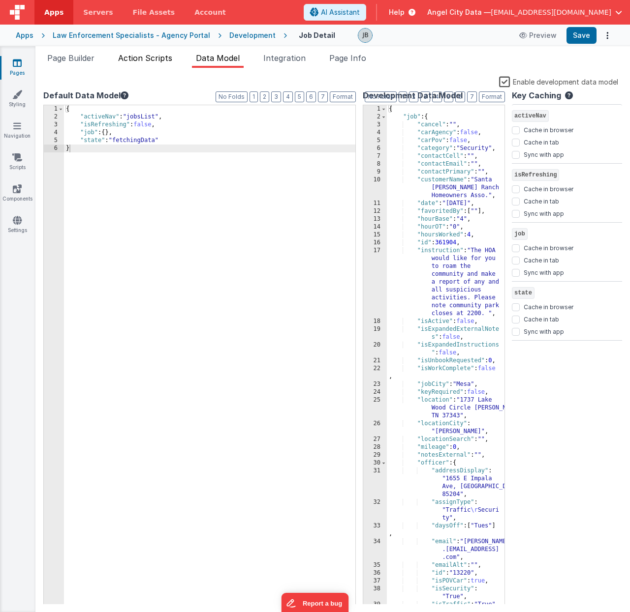
click at [151, 59] on span "Action Scripts" at bounding box center [145, 58] width 54 height 10
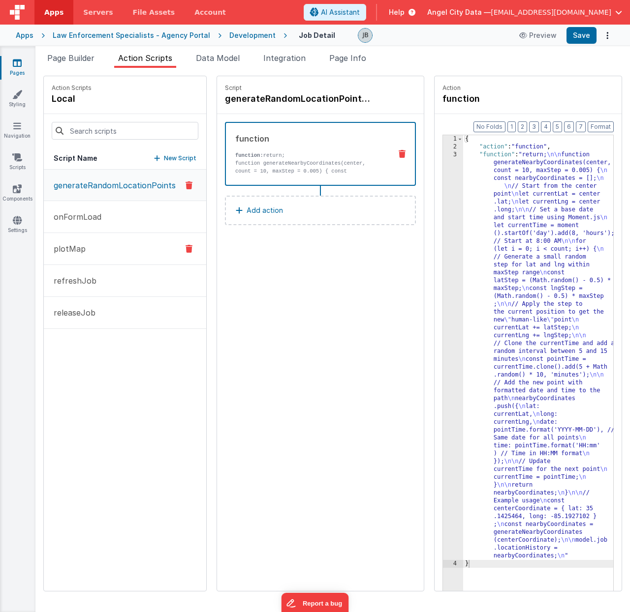
click at [115, 245] on button "plotMap" at bounding box center [125, 249] width 162 height 32
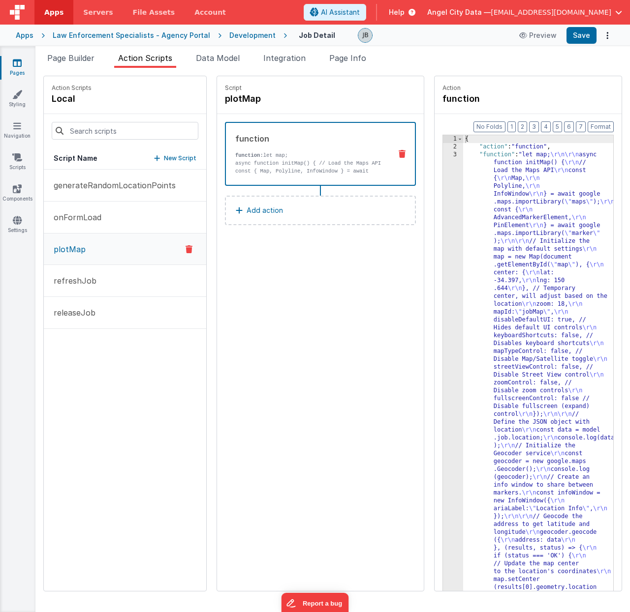
click at [300, 168] on p "async function initMap() { // Load the Maps API const { Map, Polyline, InfoWind…" at bounding box center [309, 178] width 148 height 39
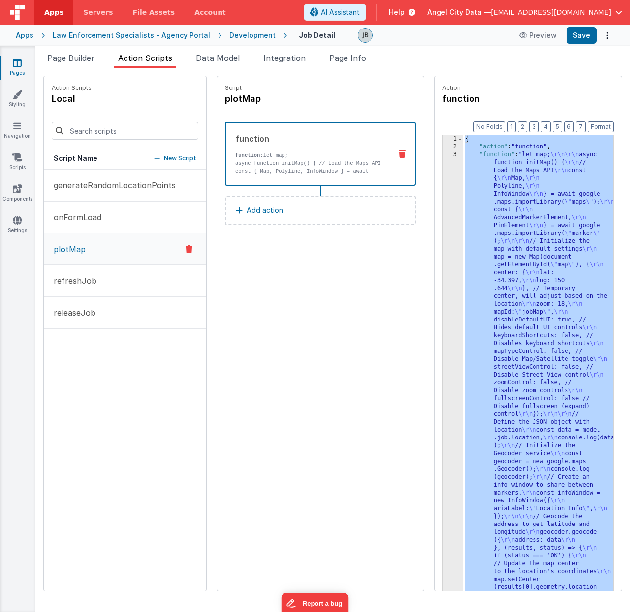
click at [449, 143] on div "1" at bounding box center [453, 139] width 20 height 8
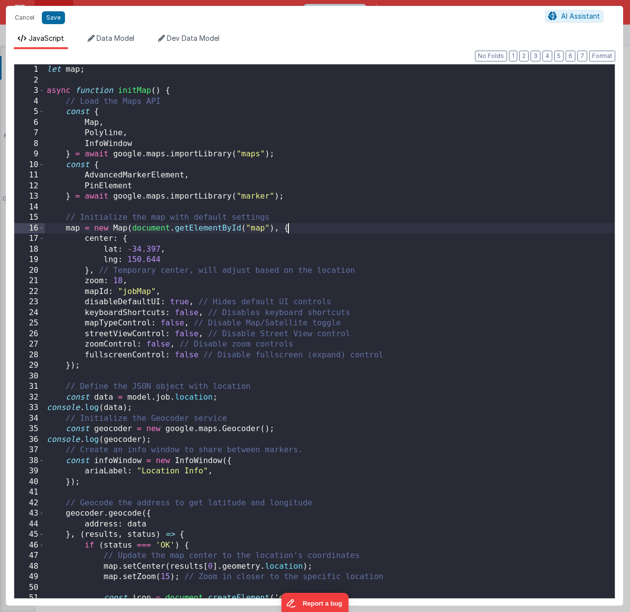
click at [450, 221] on div "let map ; async function initMap ( ) { // Load the Maps API const { Map , Polyl…" at bounding box center [330, 341] width 570 height 555
click at [342, 221] on div "let map ; async function initMap ( ) { // Load the Maps API const { Map , Polyl…" at bounding box center [330, 341] width 570 height 555
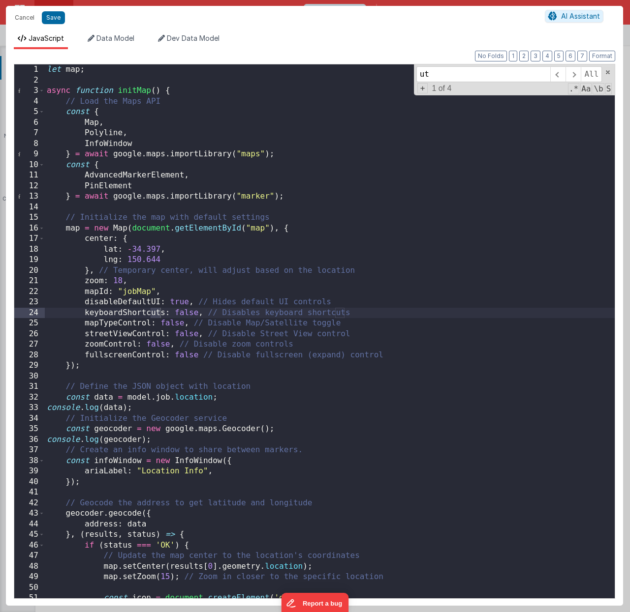
type input "utc"
click at [26, 19] on button "Cancel" at bounding box center [25, 18] width 30 height 14
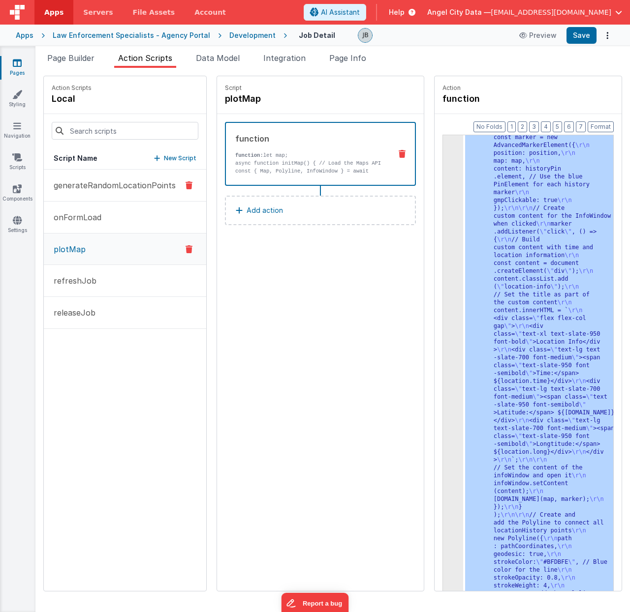
click at [68, 188] on p "generateRandomLocationPoints" at bounding box center [112, 186] width 128 height 12
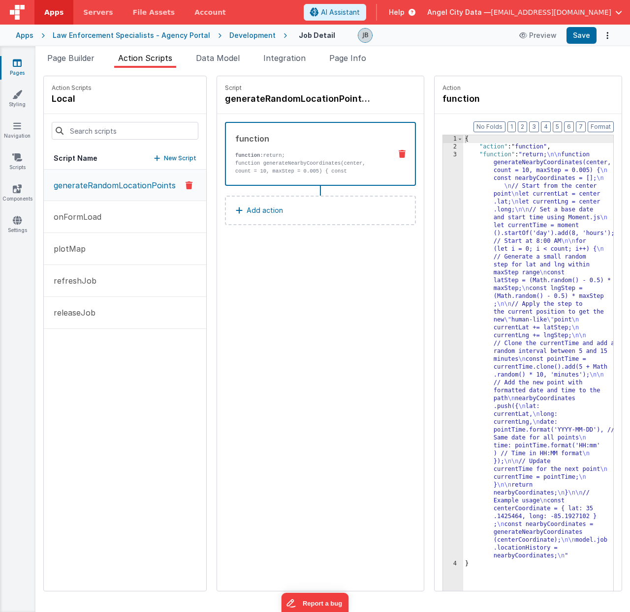
click at [242, 37] on div "Development" at bounding box center [252, 35] width 46 height 10
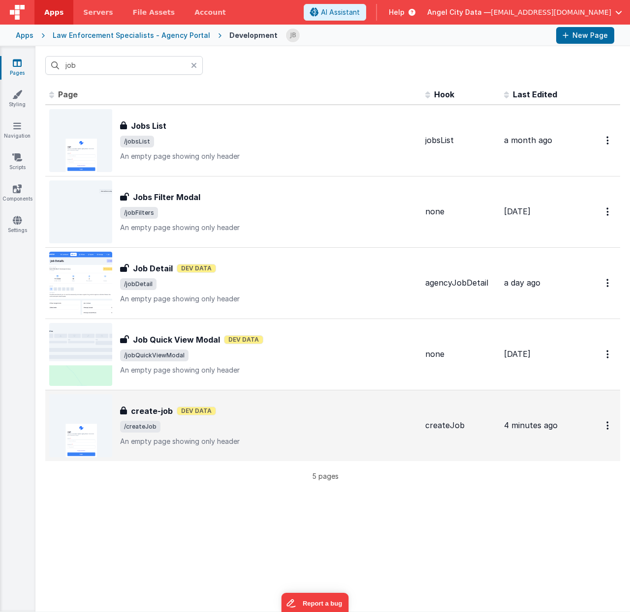
click at [131, 408] on h3 "create-job" at bounding box center [152, 411] width 42 height 12
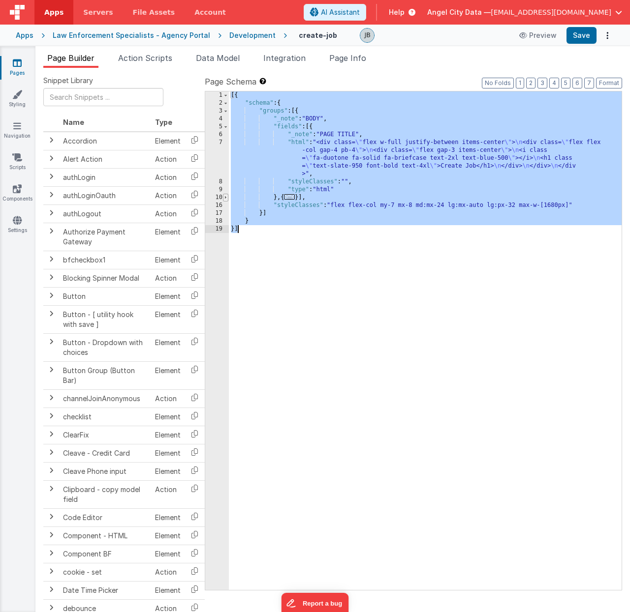
click at [227, 200] on span at bounding box center [225, 198] width 5 height 8
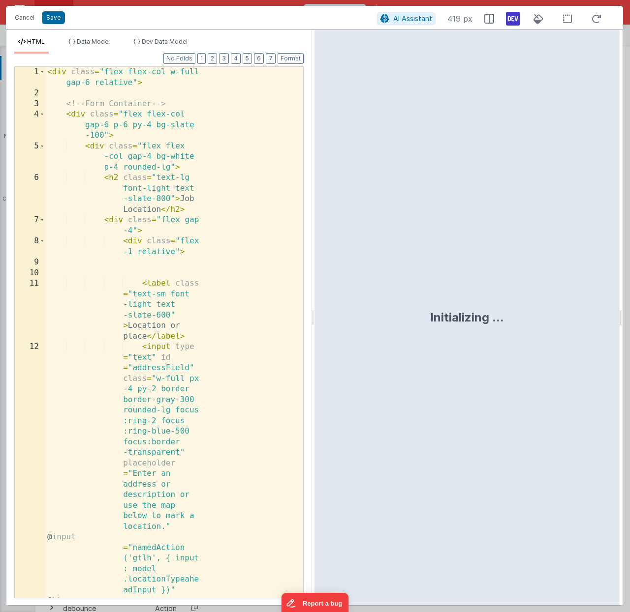
click at [255, 263] on div "< div class = "flex flex-col w-full gap-6 relative" > <!-- Form Container --> <…" at bounding box center [174, 528] width 258 height 923
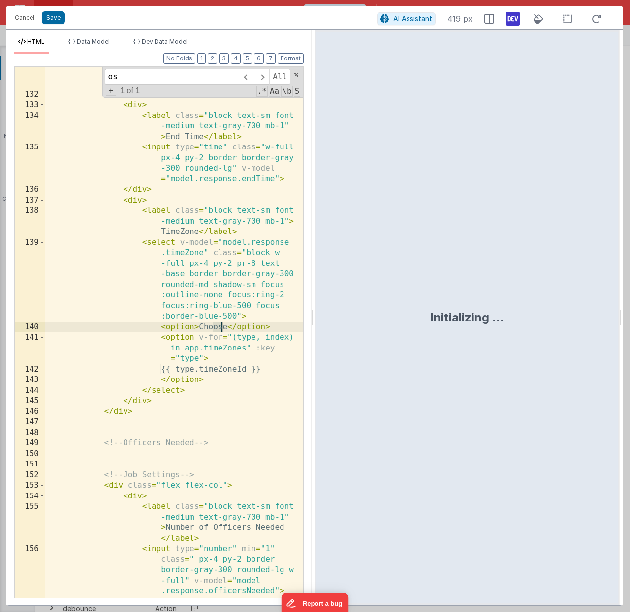
scroll to position [3171, 0]
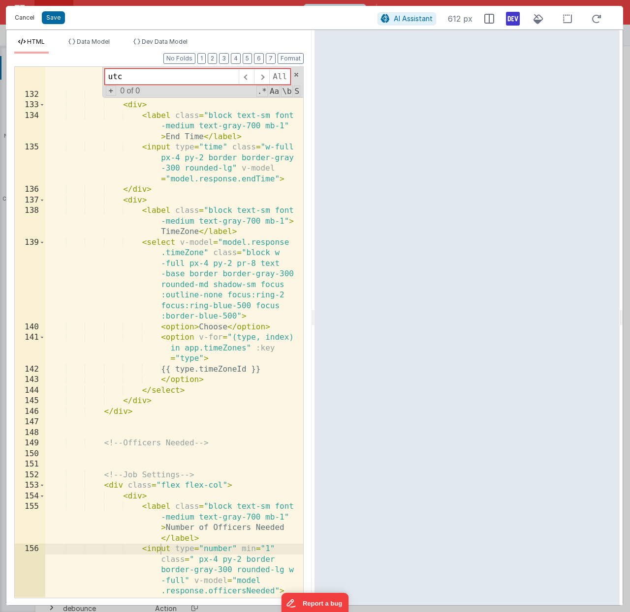
type input "utc"
click at [25, 19] on button "Cancel" at bounding box center [25, 18] width 30 height 14
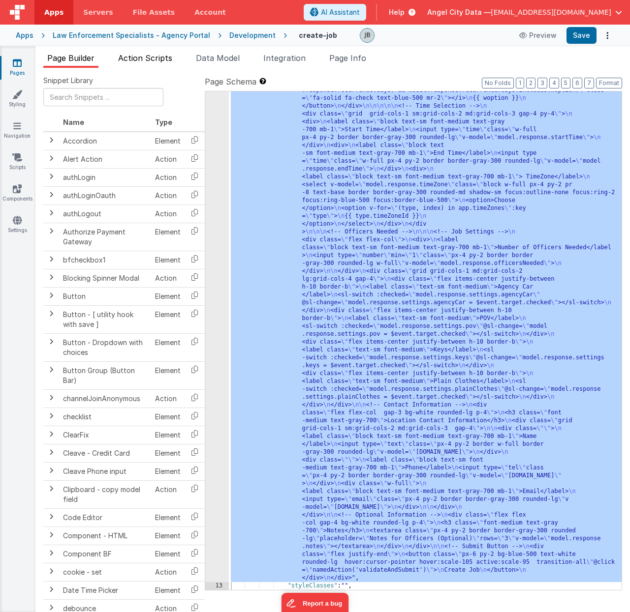
click at [161, 61] on span "Action Scripts" at bounding box center [145, 58] width 54 height 10
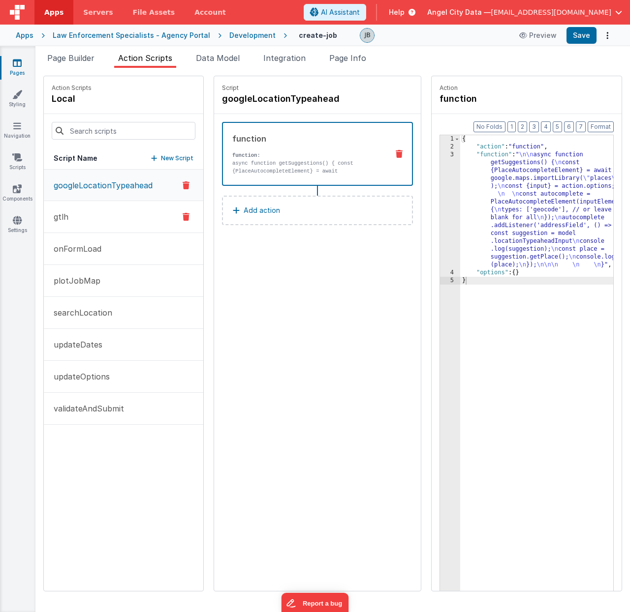
click at [98, 224] on button "gtlh" at bounding box center [123, 217] width 159 height 32
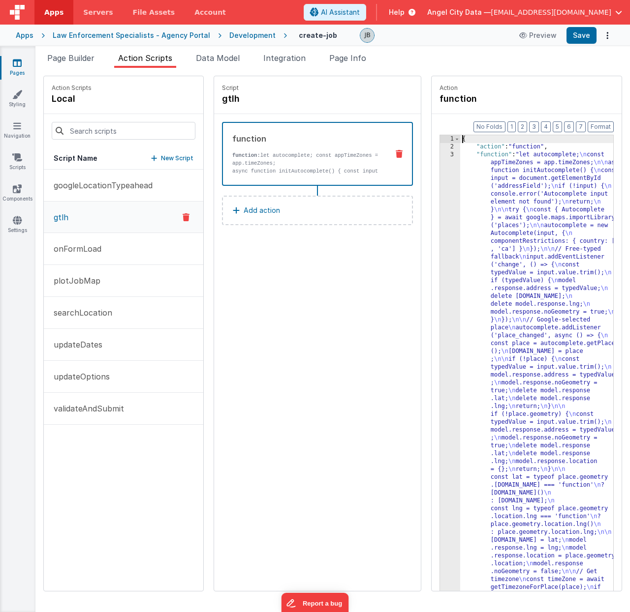
click at [440, 209] on div "3" at bounding box center [450, 607] width 20 height 913
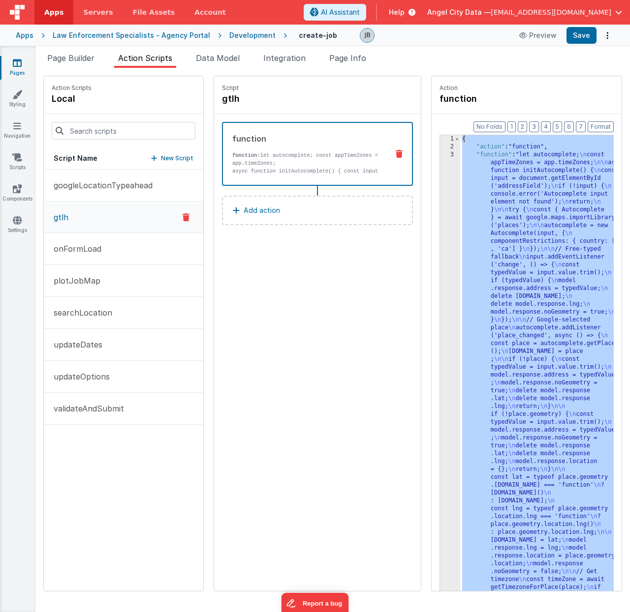
click at [440, 209] on div "3" at bounding box center [450, 607] width 20 height 913
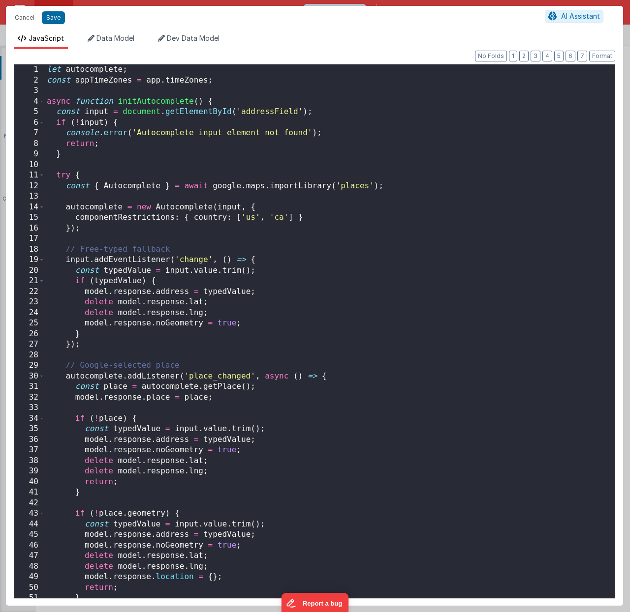
click at [428, 211] on div "Cancel Save AI Assistant JavaScript Data Model Dev Data Model Format 7 6 5 4 3 …" at bounding box center [315, 306] width 630 height 612
click at [294, 198] on div "let autocomplete ; const appTimeZones = app . timeZones ; async function initAu…" at bounding box center [330, 341] width 570 height 555
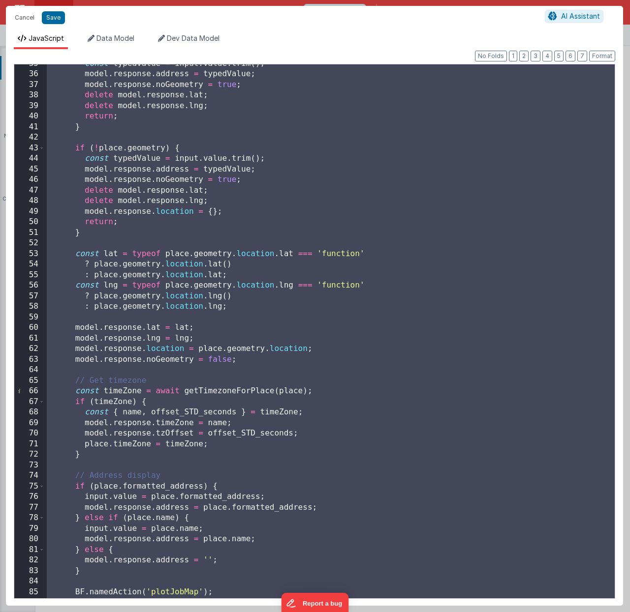
scroll to position [365, 0]
click at [390, 311] on div "const typedValue = input . value . trim ( ) ; model . response . address = type…" at bounding box center [330, 336] width 570 height 555
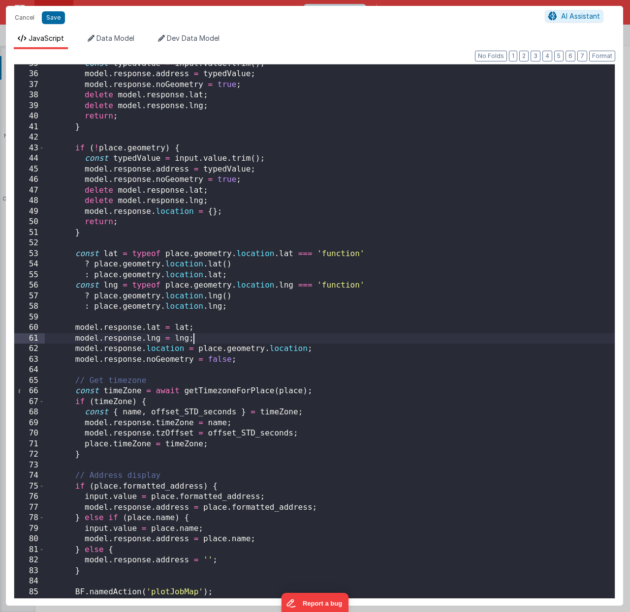
click at [331, 336] on div "const typedValue = input . value . trim ( ) ; model . response . address = type…" at bounding box center [330, 336] width 570 height 555
click at [309, 335] on div "const typedValue = input . value . trim ( ) ; model . response . address = type…" at bounding box center [330, 336] width 570 height 555
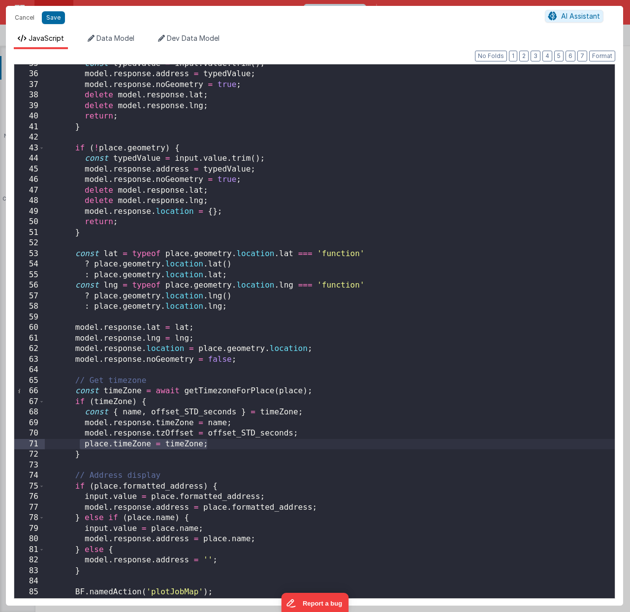
drag, startPoint x: 214, startPoint y: 447, endPoint x: 78, endPoint y: 445, distance: 135.8
click at [78, 433] on div "const typedValue = input . value . trim ( ) ; model . response . address = type…" at bounding box center [330, 336] width 570 height 555
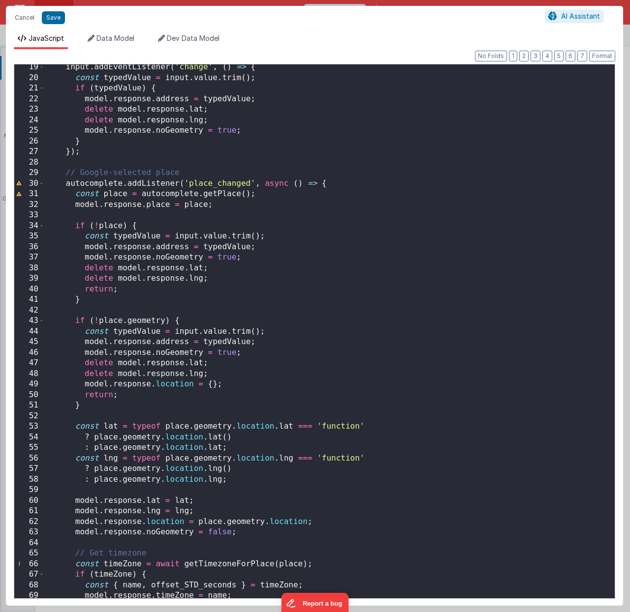
scroll to position [295, 0]
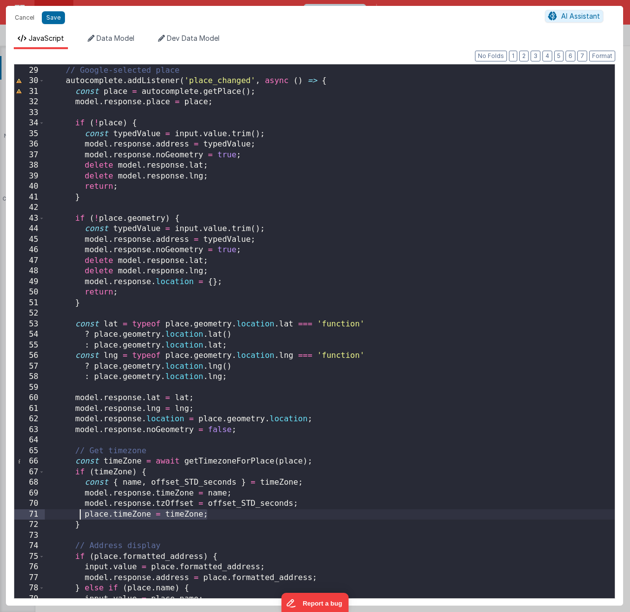
click at [205, 433] on div "// Google-selected place autocomplete . addListener ( 'place_changed' , async (…" at bounding box center [330, 332] width 570 height 555
drag, startPoint x: 220, startPoint y: 518, endPoint x: 73, endPoint y: 513, distance: 147.2
click at [73, 433] on div "// Google-selected place autocomplete . addListener ( 'place_changed' , async (…" at bounding box center [330, 332] width 570 height 555
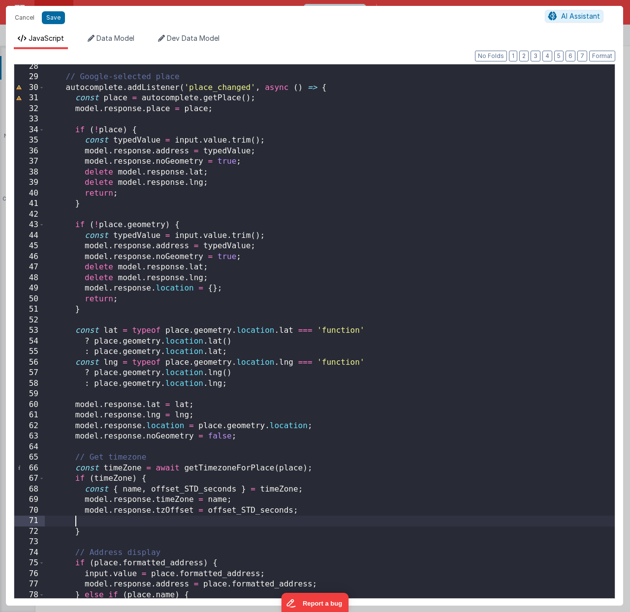
click at [107, 199] on div "// Google-selected place autocomplete . addListener ( 'place_changed' , async (…" at bounding box center [330, 338] width 570 height 555
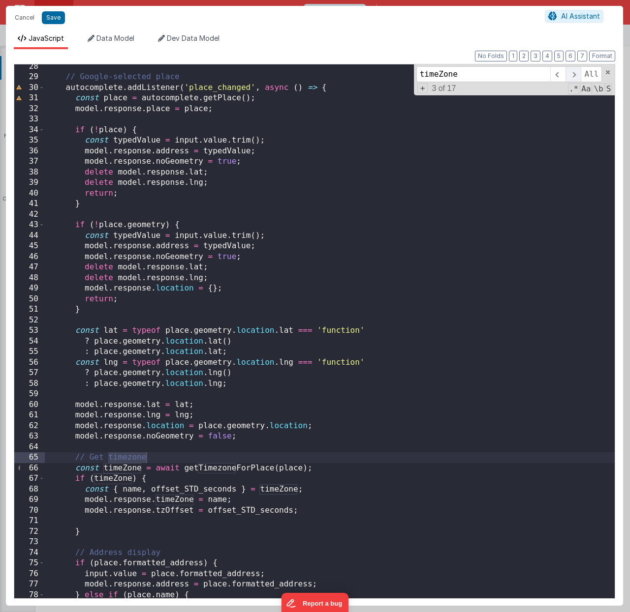
type input "timeZone"
click at [569, 76] on span at bounding box center [572, 74] width 15 height 16
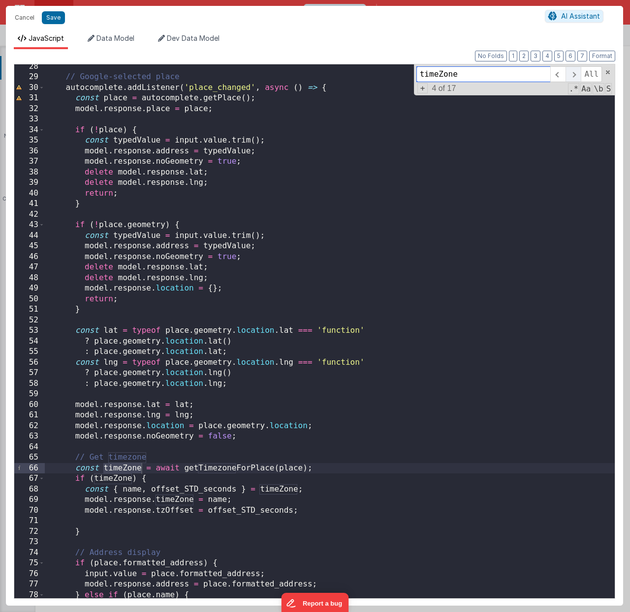
click at [569, 76] on span at bounding box center [572, 74] width 15 height 16
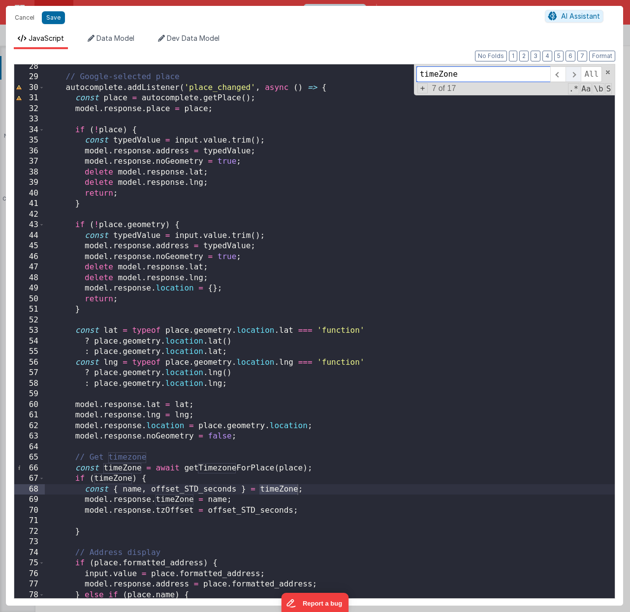
click at [569, 76] on span at bounding box center [572, 74] width 15 height 16
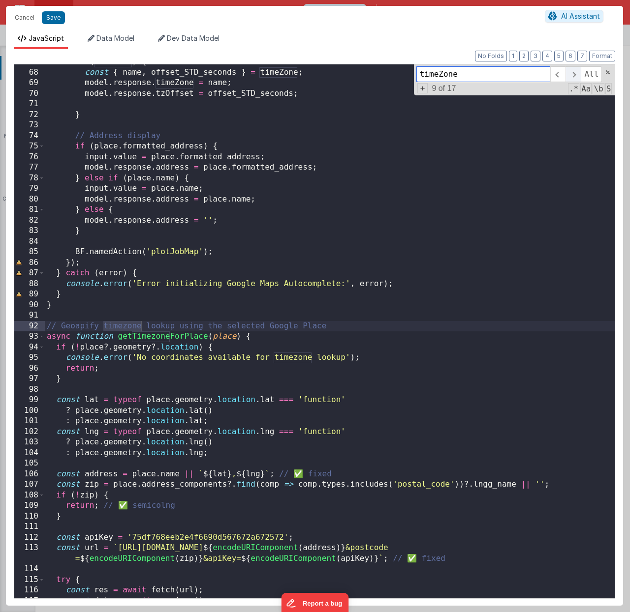
click at [569, 76] on span at bounding box center [572, 74] width 15 height 16
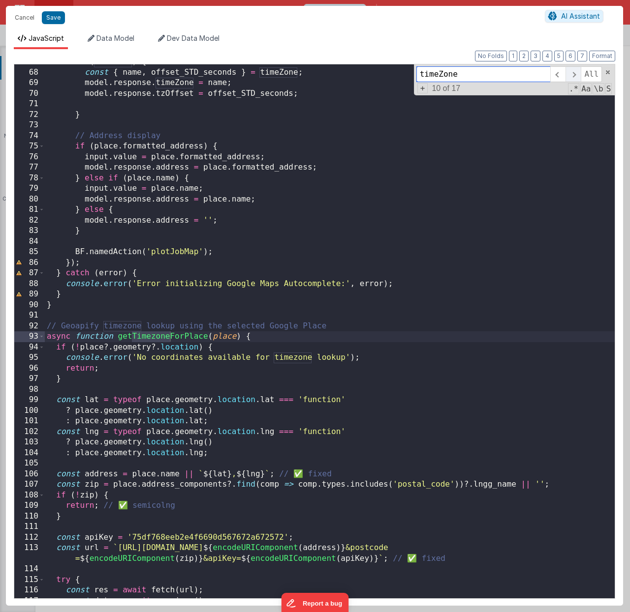
click at [569, 76] on span at bounding box center [572, 74] width 15 height 16
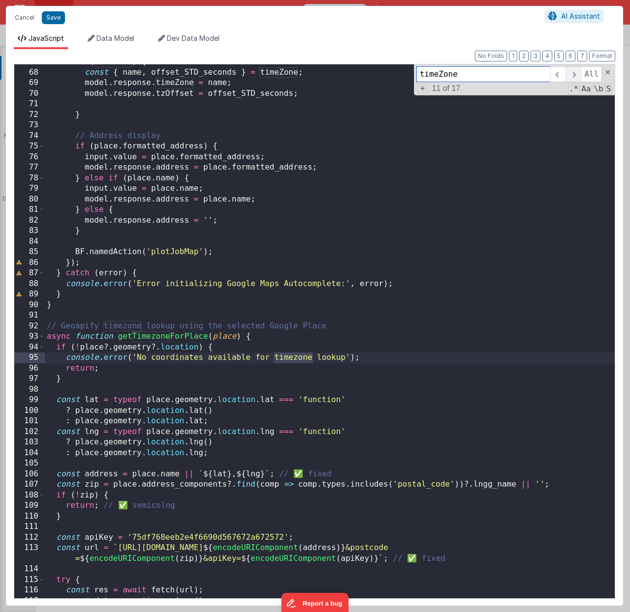
click at [569, 76] on span at bounding box center [572, 74] width 15 height 16
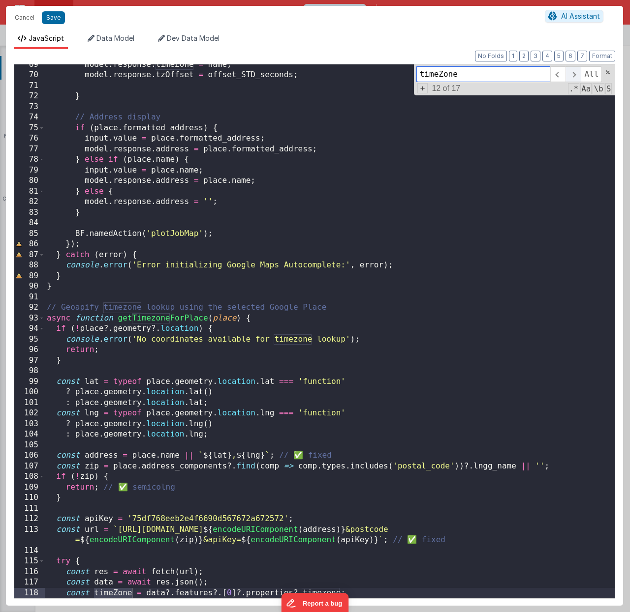
click at [570, 75] on span at bounding box center [572, 74] width 15 height 16
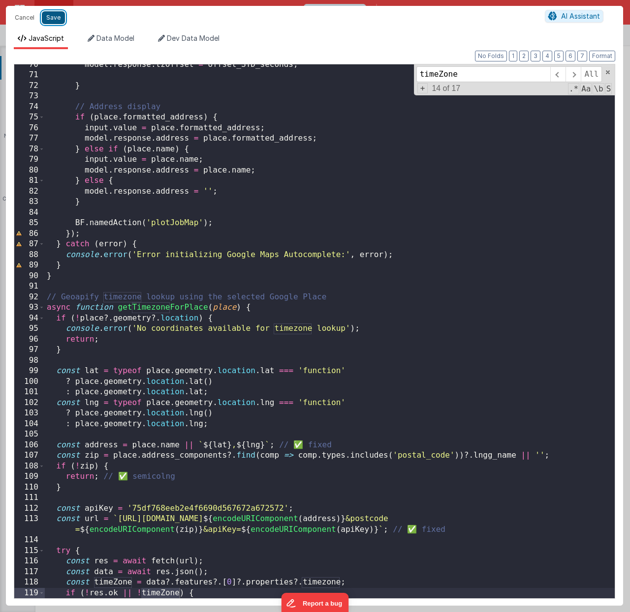
click at [59, 20] on button "Save" at bounding box center [53, 17] width 23 height 13
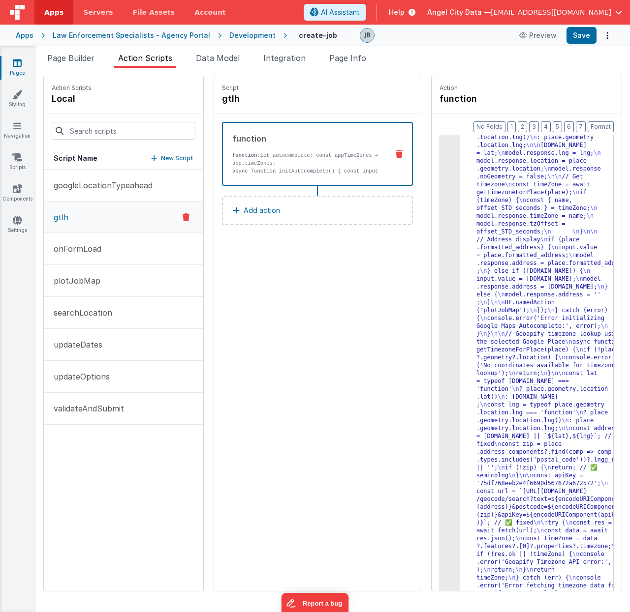
scroll to position [363, 0]
click at [579, 36] on button "Save" at bounding box center [581, 35] width 30 height 17
click at [586, 32] on button "Save" at bounding box center [581, 35] width 30 height 17
click at [251, 37] on div "Development" at bounding box center [252, 35] width 46 height 10
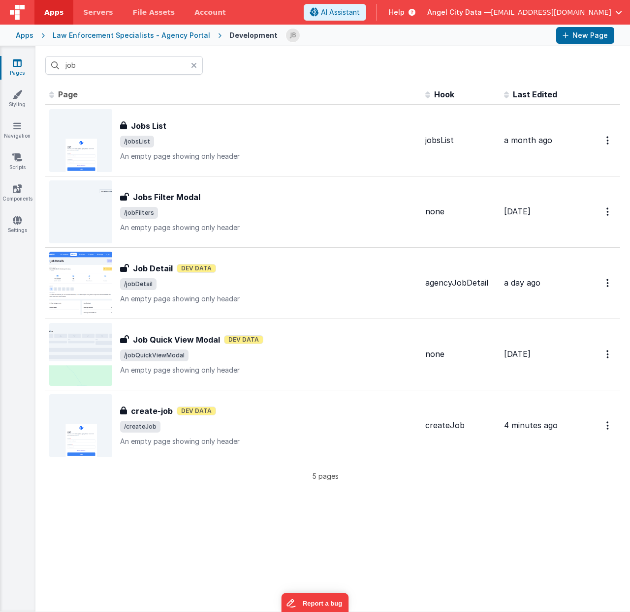
click at [77, 34] on div "Law Enforcement Specialists - Agency Portal" at bounding box center [131, 35] width 157 height 10
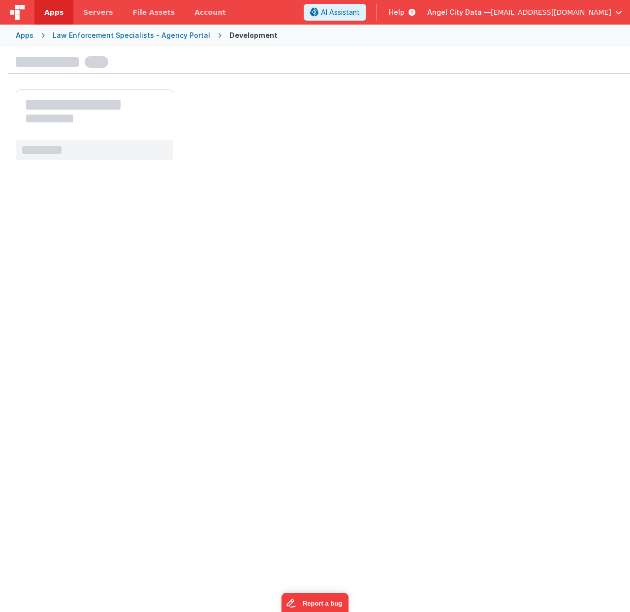
click at [29, 35] on div "Apps" at bounding box center [25, 35] width 18 height 10
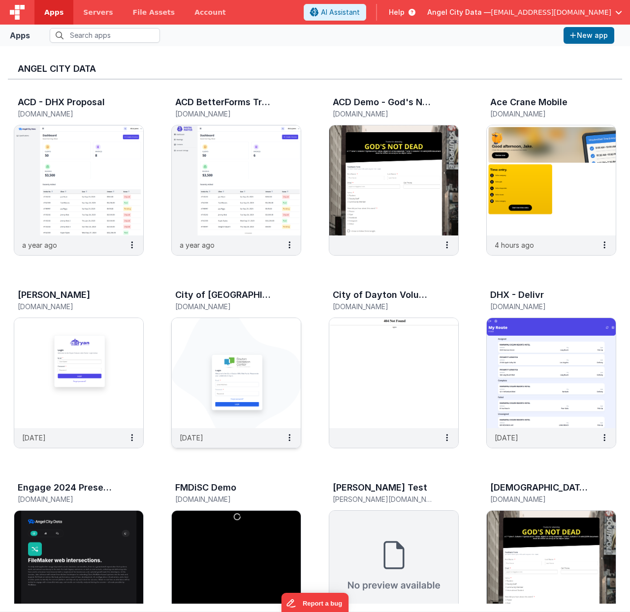
click at [194, 336] on img at bounding box center [236, 373] width 129 height 110
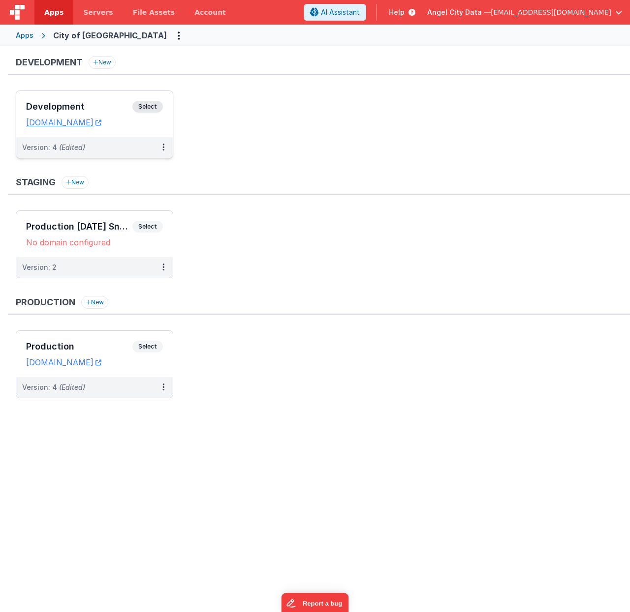
click at [102, 104] on h3 "Development" at bounding box center [79, 107] width 106 height 10
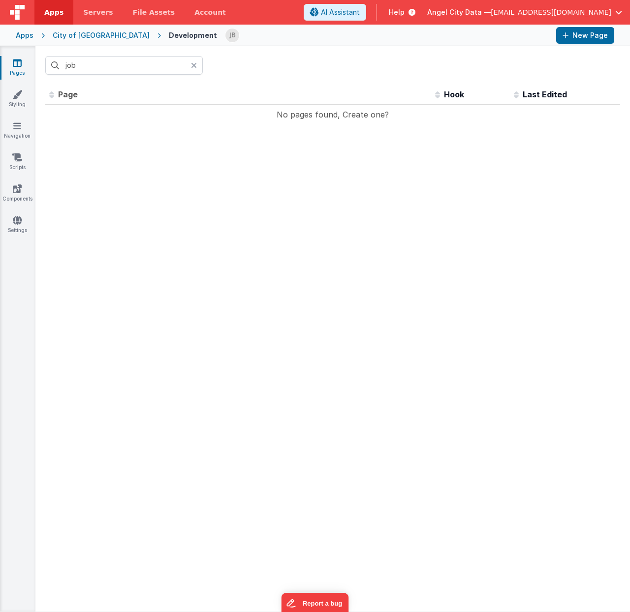
click at [191, 67] on icon at bounding box center [194, 65] width 6 height 8
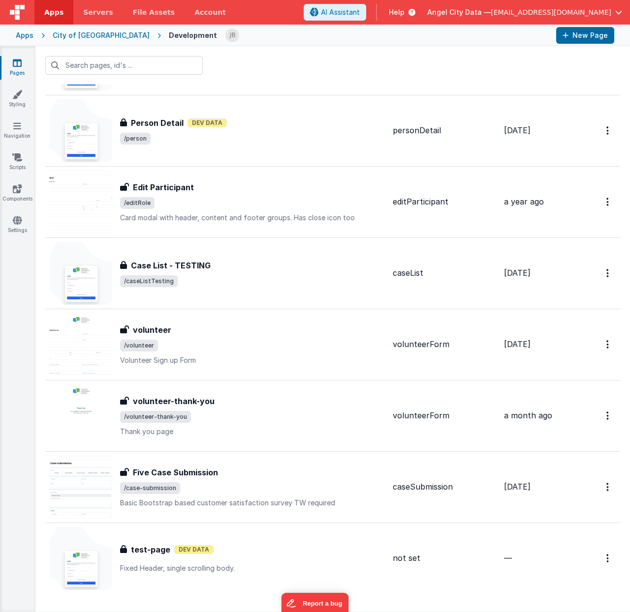
scroll to position [1110, 0]
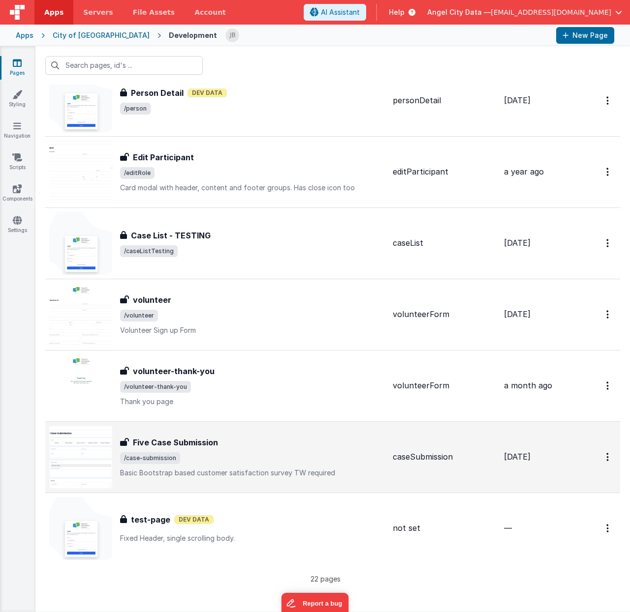
click at [155, 433] on h3 "Five Case Submission" at bounding box center [175, 443] width 85 height 12
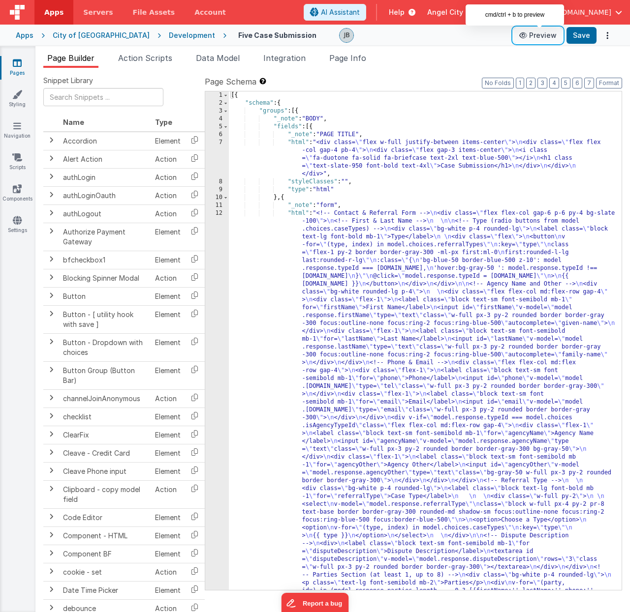
click at [529, 35] on icon at bounding box center [524, 35] width 10 height 7
click at [23, 33] on div "Apps" at bounding box center [25, 35] width 18 height 10
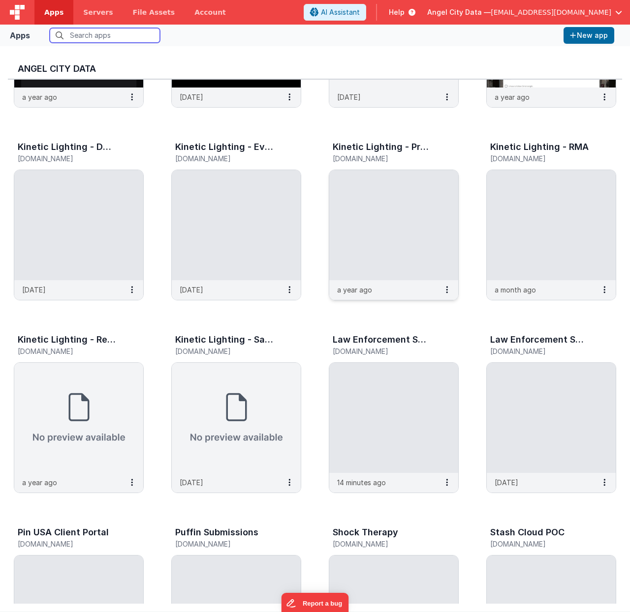
scroll to position [537, 0]
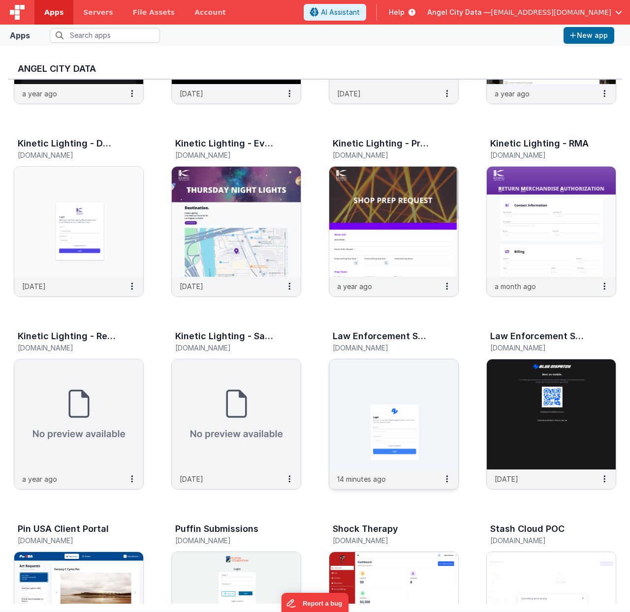
click at [355, 381] on img at bounding box center [393, 415] width 129 height 110
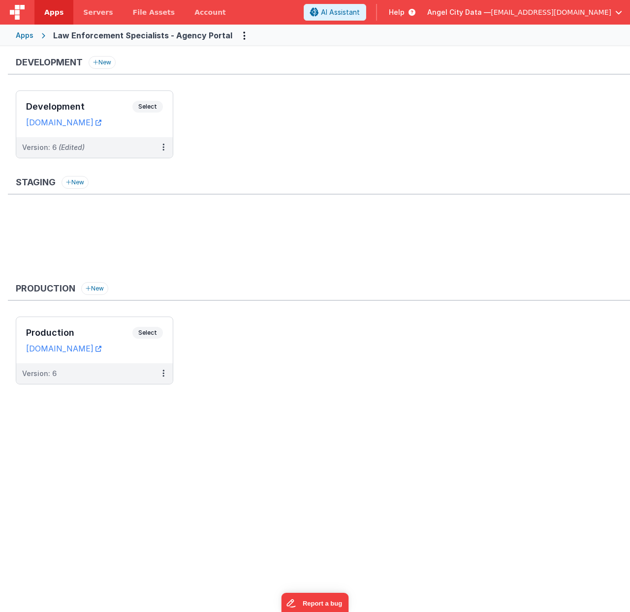
click at [243, 123] on ul "Development Select URLs [DOMAIN_NAME] Version: 6 (Edited)" at bounding box center [323, 130] width 614 height 78
click at [100, 107] on h3 "Development" at bounding box center [79, 107] width 106 height 10
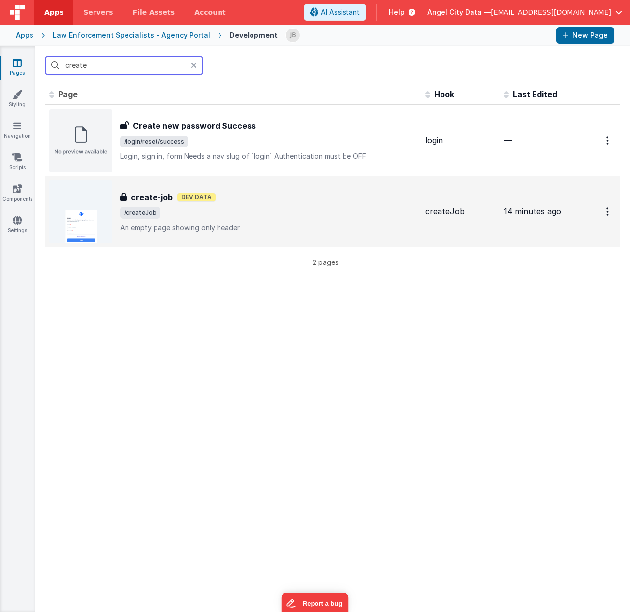
type input "create"
click at [146, 196] on h3 "create-job" at bounding box center [152, 197] width 42 height 12
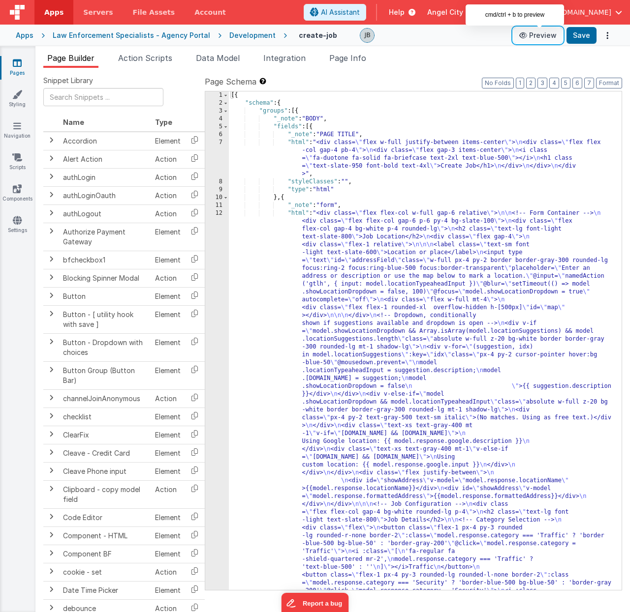
click at [545, 36] on button "Preview" at bounding box center [537, 36] width 49 height 16
click at [153, 56] on span "Action Scripts" at bounding box center [145, 58] width 54 height 10
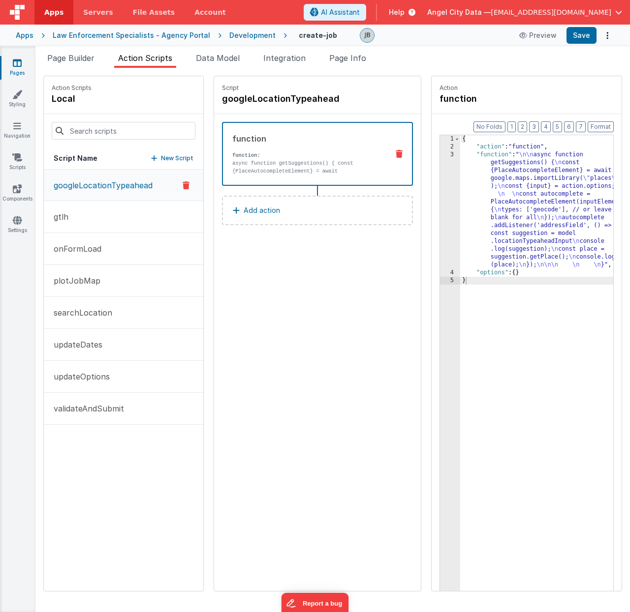
click at [232, 157] on strong "function:" at bounding box center [246, 155] width 28 height 6
click at [89, 219] on button "gtlh" at bounding box center [123, 217] width 159 height 32
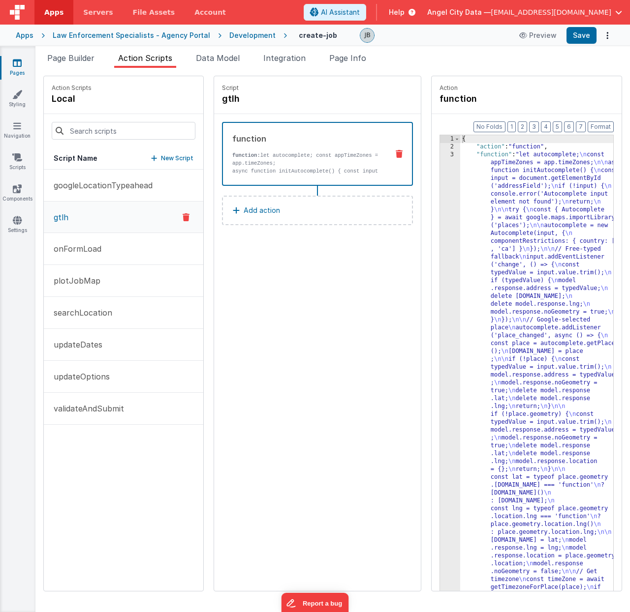
click at [257, 163] on p "function: let autocomplete; const appTimeZones = app.timeZones;" at bounding box center [306, 159] width 148 height 16
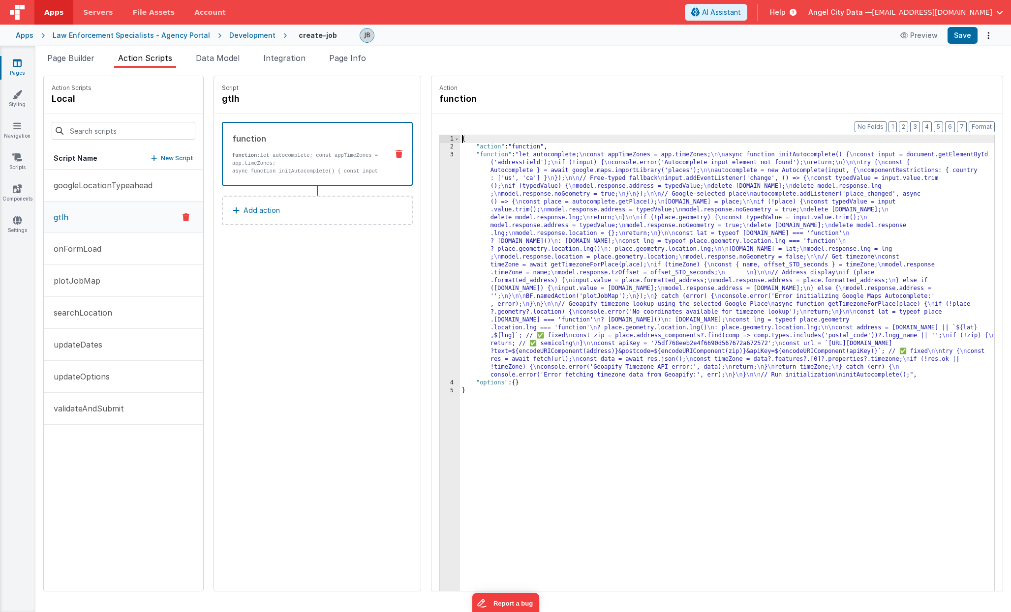
click at [440, 199] on div "3" at bounding box center [450, 265] width 20 height 228
click at [440, 210] on div "3" at bounding box center [450, 265] width 20 height 228
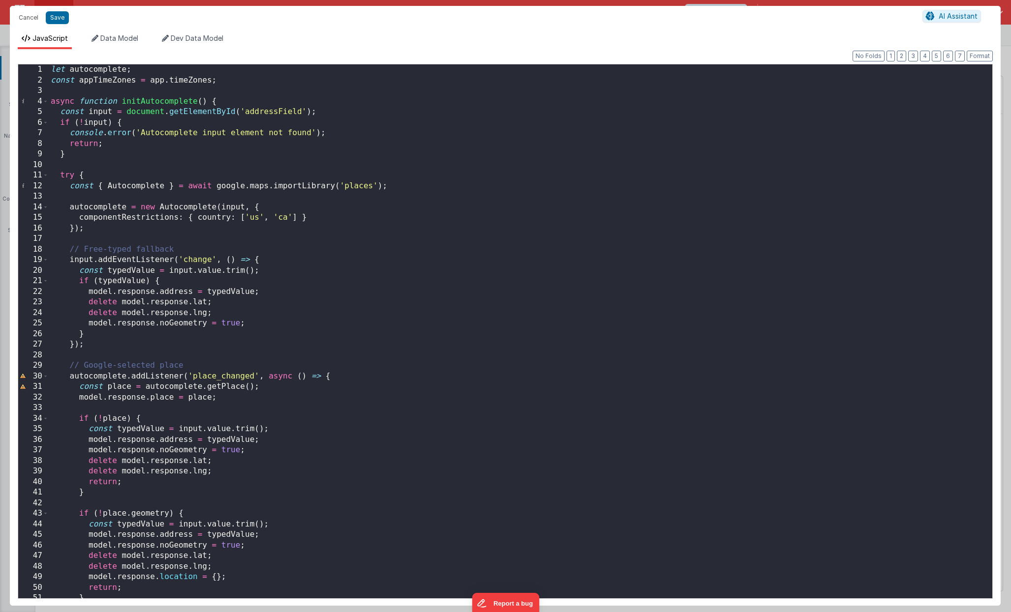
click at [322, 211] on div "let autocomplete ; const appTimeZones = app . timeZones ; async function initAu…" at bounding box center [520, 341] width 943 height 555
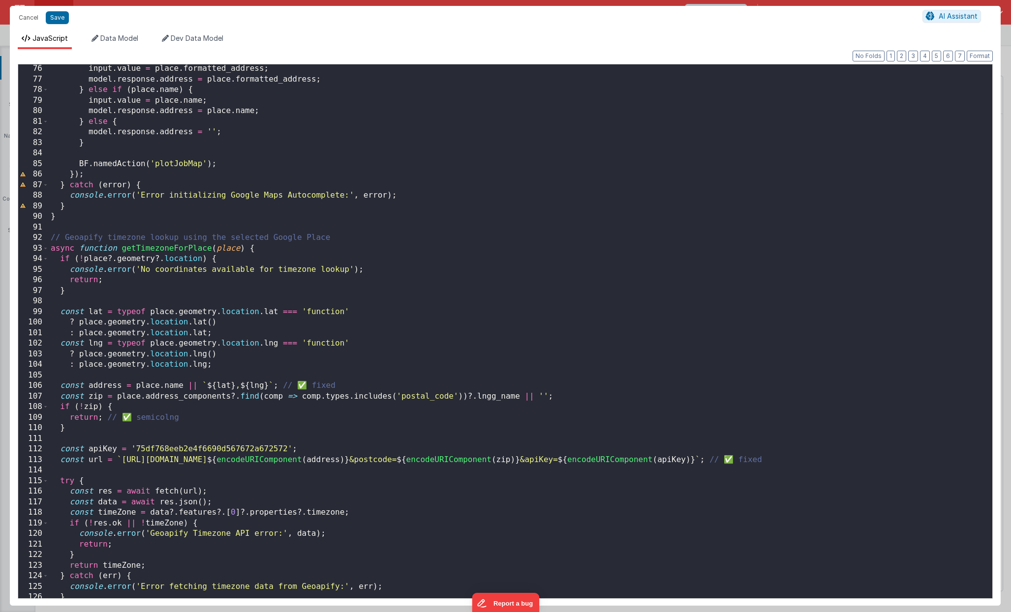
scroll to position [790, 0]
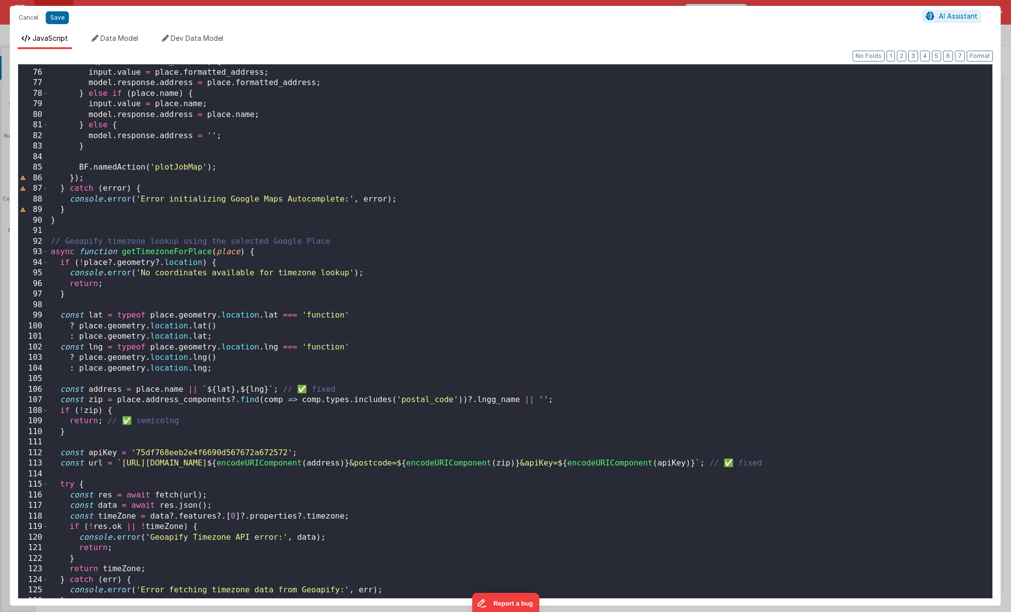
click at [168, 248] on div "if ( place . formatted_address ) { input . value = place . formatted_address ; …" at bounding box center [520, 334] width 943 height 555
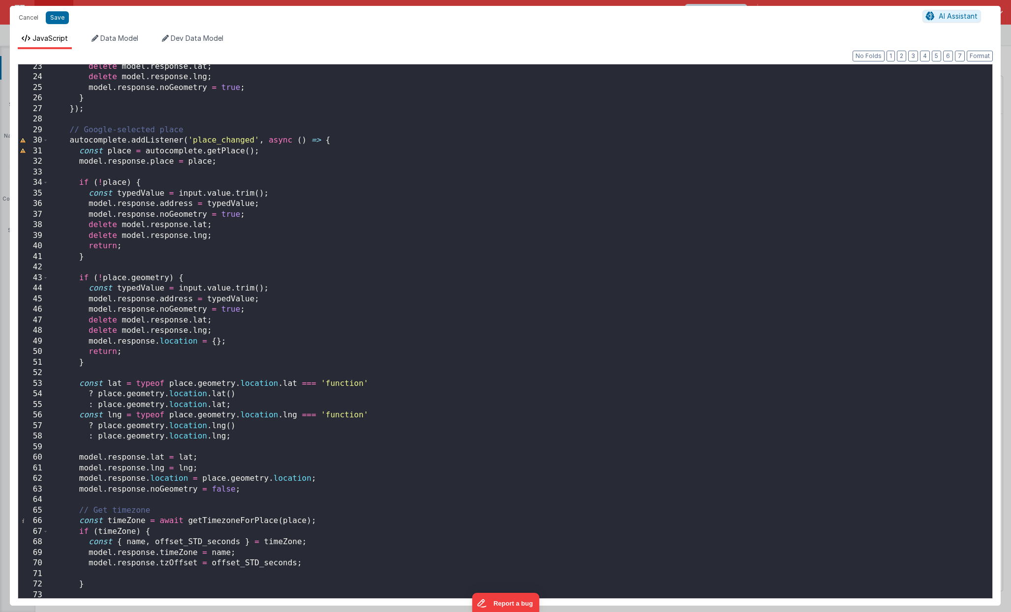
scroll to position [246, 0]
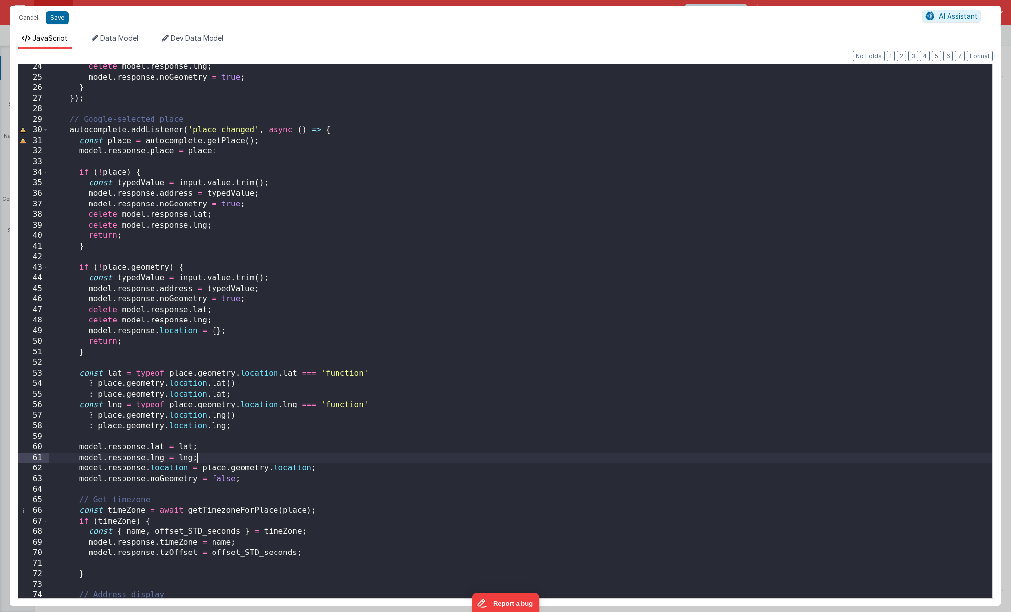
click at [239, 433] on div "delete model . response . lng ; model . response . noGeometry = true ; } }) ; /…" at bounding box center [520, 338] width 943 height 555
click at [329, 433] on div "delete model . response . lng ; model . response . noGeometry = true ; } }) ; /…" at bounding box center [520, 338] width 943 height 555
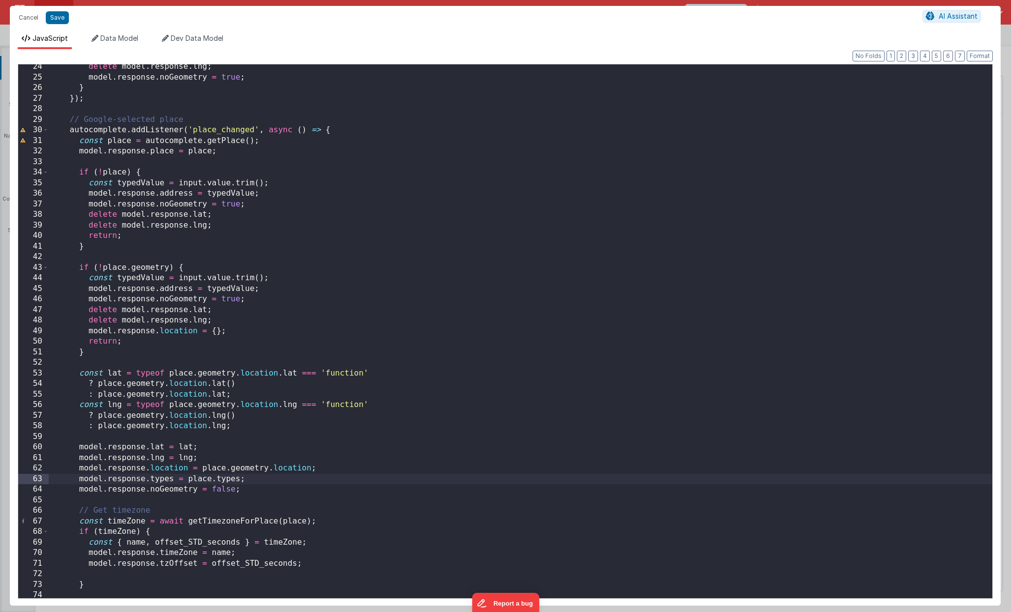
click at [303, 433] on div "delete model . response . lng ; model . response . noGeometry = true ; } }) ; /…" at bounding box center [520, 338] width 943 height 555
click at [59, 16] on button "Save" at bounding box center [57, 17] width 23 height 13
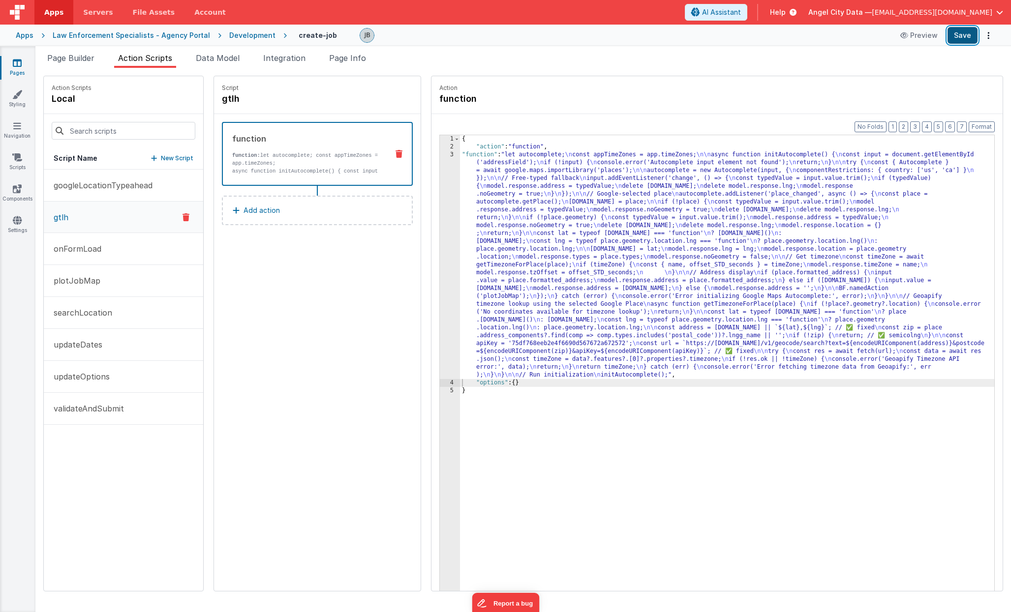
click at [950, 34] on button "Save" at bounding box center [962, 35] width 30 height 17
click at [103, 272] on button "plotJobMap" at bounding box center [123, 281] width 159 height 32
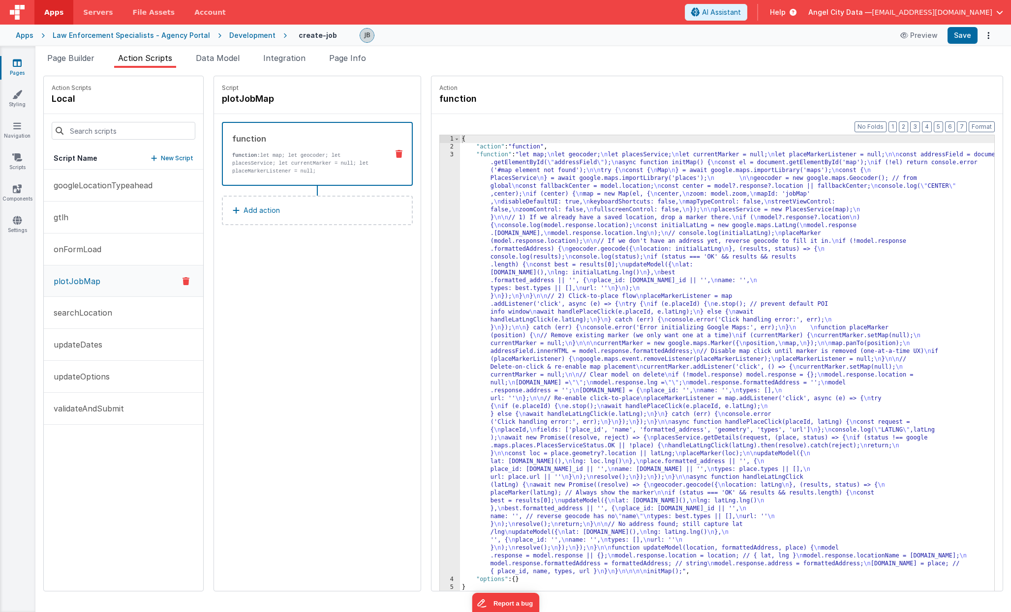
click at [300, 165] on p "function: let map; let geocoder; let placesService; let currentMarker = null; l…" at bounding box center [306, 163] width 148 height 24
click at [440, 194] on div "3" at bounding box center [450, 363] width 20 height 425
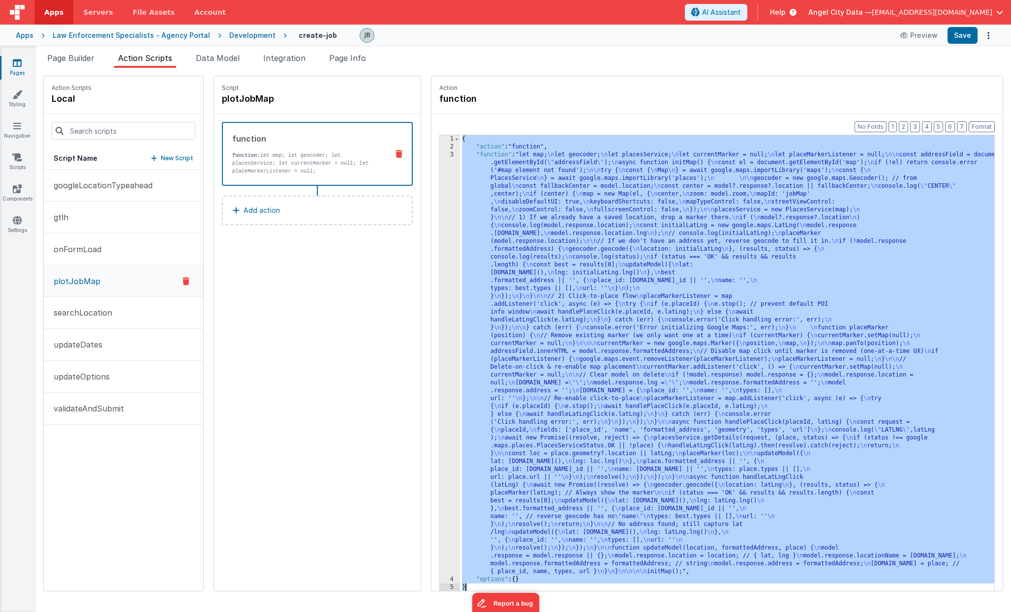
click at [440, 194] on div "3" at bounding box center [450, 363] width 20 height 425
click at [440, 188] on div "3" at bounding box center [450, 363] width 20 height 425
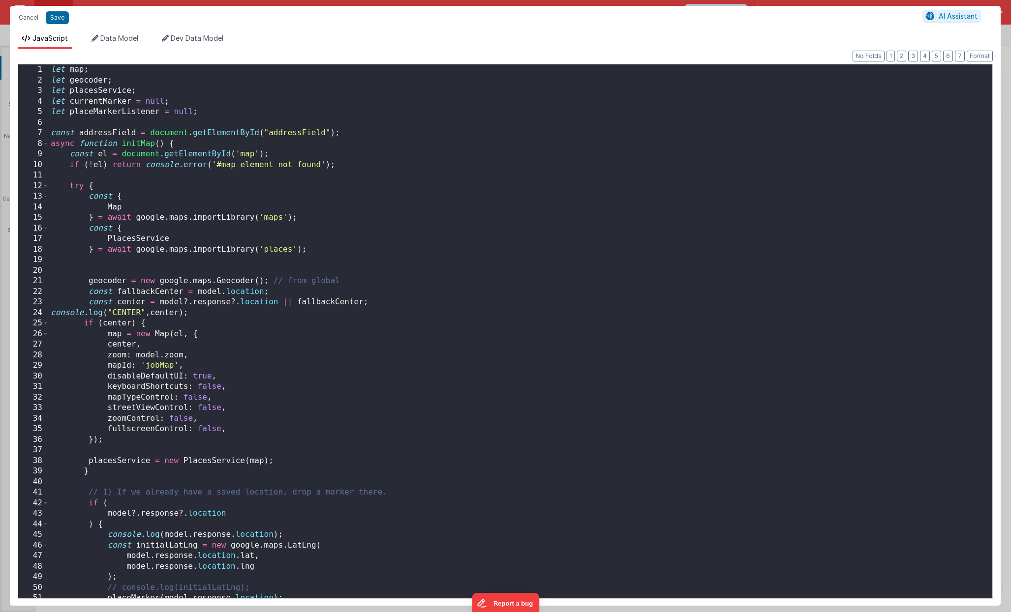
click at [430, 188] on div "Cancel Save AI Assistant JavaScript Data Model Dev Data Model Format 7 6 5 4 3 …" at bounding box center [505, 306] width 1011 height 612
click at [252, 151] on div "let map ; let geocoder ; let placesService ; let currentMarker = null ; let pla…" at bounding box center [520, 341] width 943 height 555
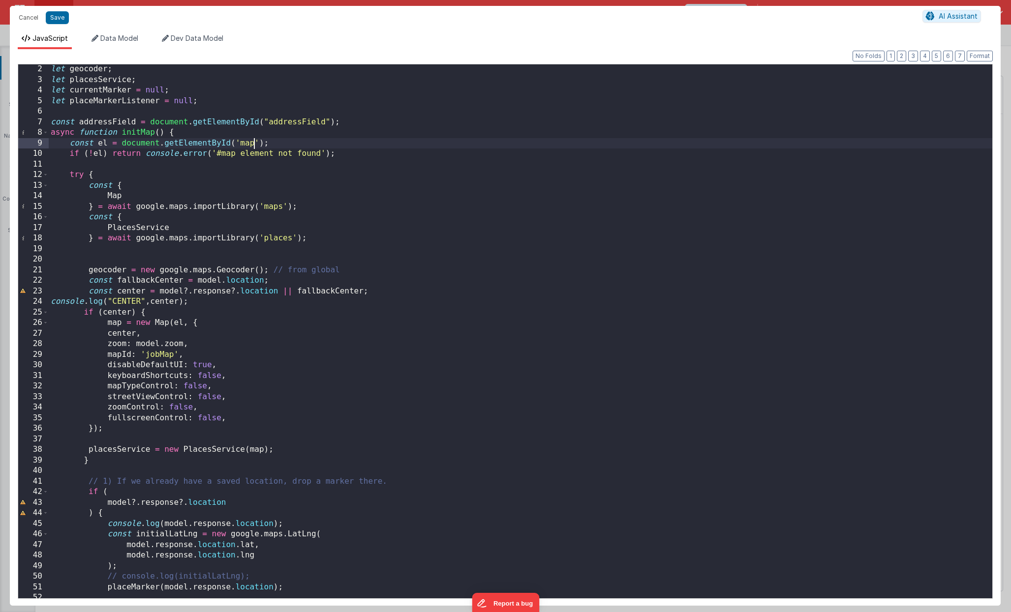
scroll to position [18, 0]
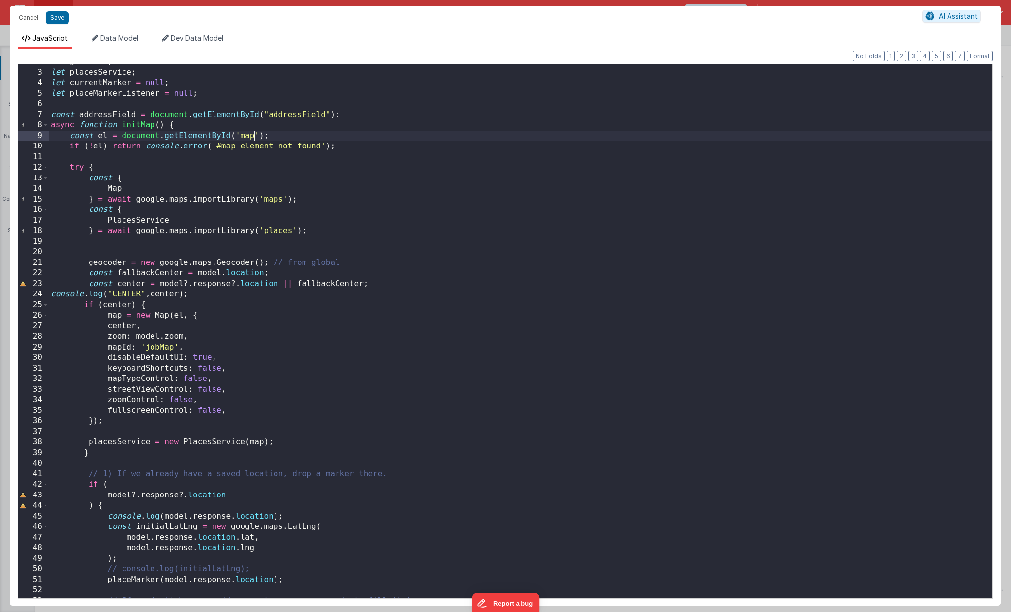
click at [50, 296] on div "let geocoder ; let placesService ; let currentMarker = null ; let placeMarkerLi…" at bounding box center [520, 334] width 943 height 555
click at [185, 297] on div "let geocoder ; let placesService ; let currentMarker = null ; let placeMarkerLi…" at bounding box center [520, 334] width 943 height 555
drag, startPoint x: 188, startPoint y: 297, endPoint x: 51, endPoint y: 296, distance: 137.7
click at [51, 296] on div "let geocoder ; let placesService ; let currentMarker = null ; let placeMarkerLi…" at bounding box center [520, 334] width 943 height 555
click at [144, 297] on div "let geocoder ; let placesService ; let currentMarker = null ; let placeMarkerLi…" at bounding box center [520, 334] width 943 height 555
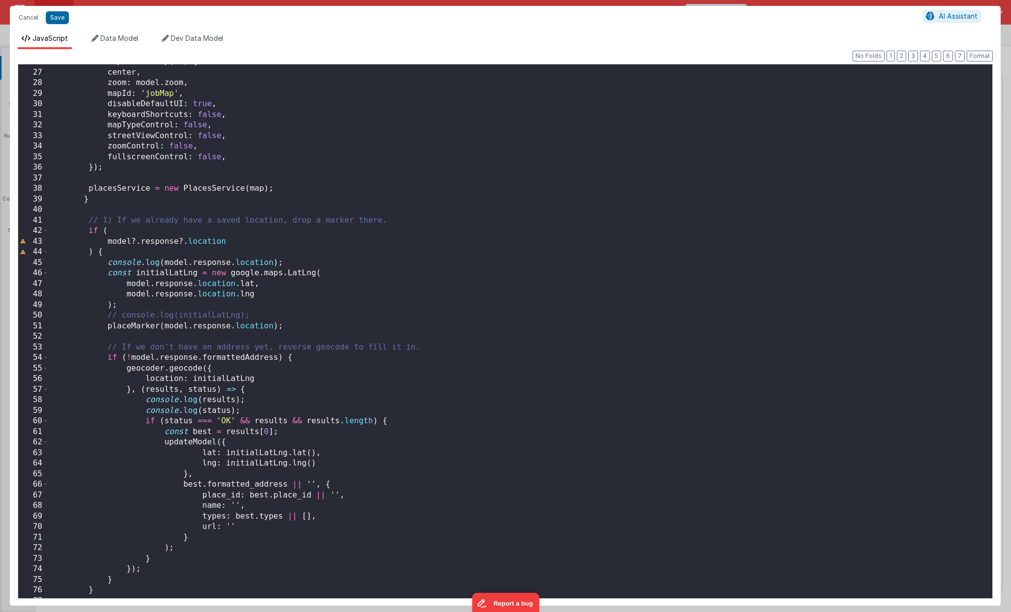
scroll to position [273, 0]
drag, startPoint x: 252, startPoint y: 316, endPoint x: 105, endPoint y: 317, distance: 147.1
click at [105, 317] on div "map = new Map ( el , { center , zoom : model . zoom , mapId : 'jobMap' , disabl…" at bounding box center [520, 333] width 943 height 555
click at [94, 327] on div "map = new Map ( el , { center , zoom : model . zoom , mapId : 'jobMap' , disabl…" at bounding box center [520, 333] width 943 height 555
drag, startPoint x: 260, startPoint y: 317, endPoint x: 103, endPoint y: 312, distance: 157.5
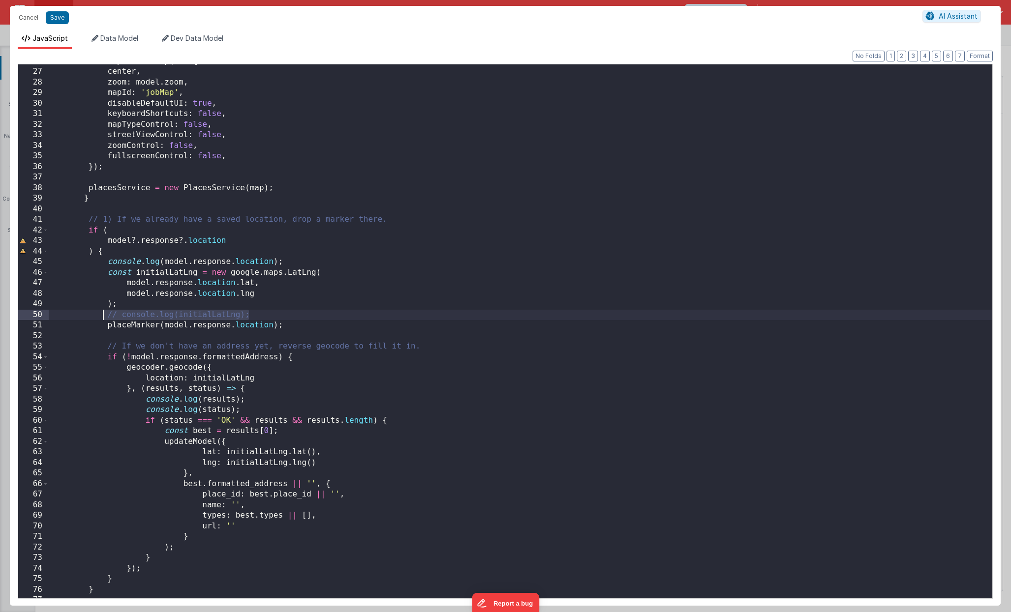
click at [103, 312] on div "map = new Map ( el , { center , zoom : model . zoom , mapId : 'jobMap' , disabl…" at bounding box center [520, 333] width 943 height 555
drag, startPoint x: 268, startPoint y: 315, endPoint x: 104, endPoint y: 312, distance: 164.3
click at [104, 312] on div "map = new Map ( el , { center , zoom : model . zoom , mapId : 'jobMap' , disabl…" at bounding box center [520, 333] width 943 height 555
click at [128, 309] on div "map = new Map ( el , { center , zoom : model . zoom , mapId : 'jobMap' , disabl…" at bounding box center [520, 333] width 943 height 555
click at [156, 306] on div "map = new Map ( el , { center , zoom : model . zoom , mapId : 'jobMap' , disabl…" at bounding box center [520, 333] width 943 height 555
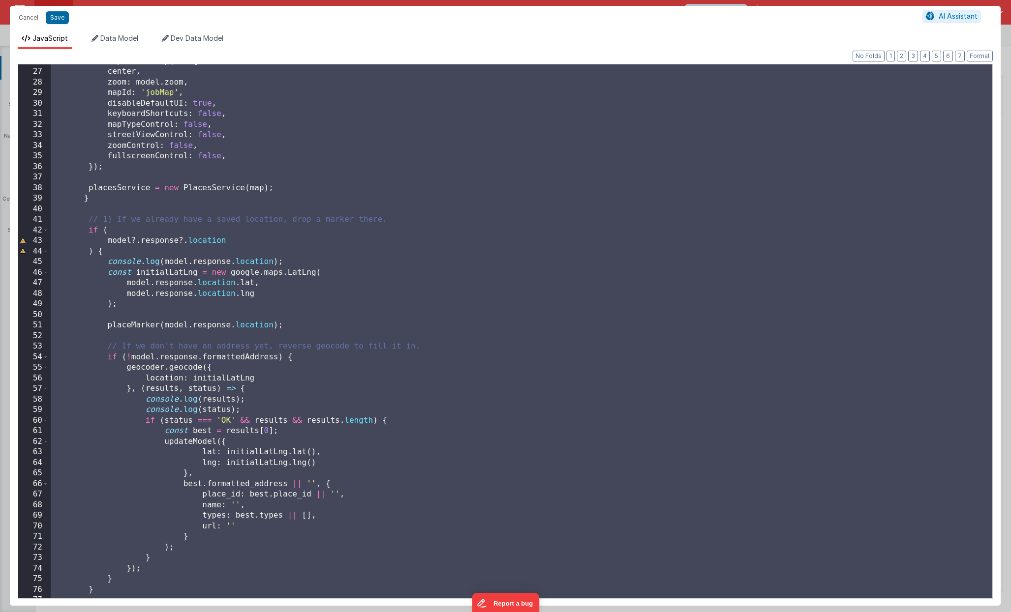
click at [245, 314] on div "map = new Map ( el , { center , zoom : model . zoom , mapId : 'jobMap' , disabl…" at bounding box center [520, 333] width 943 height 555
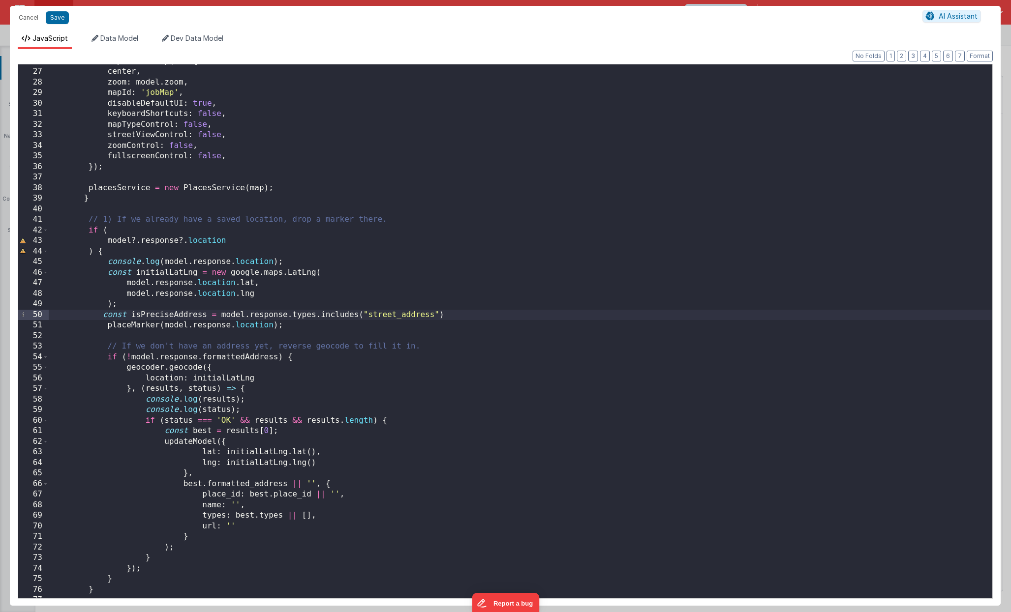
click at [468, 317] on div "map = new Map ( el , { center , zoom : model . zoom , mapId : 'jobMap' , disabl…" at bounding box center [520, 333] width 943 height 555
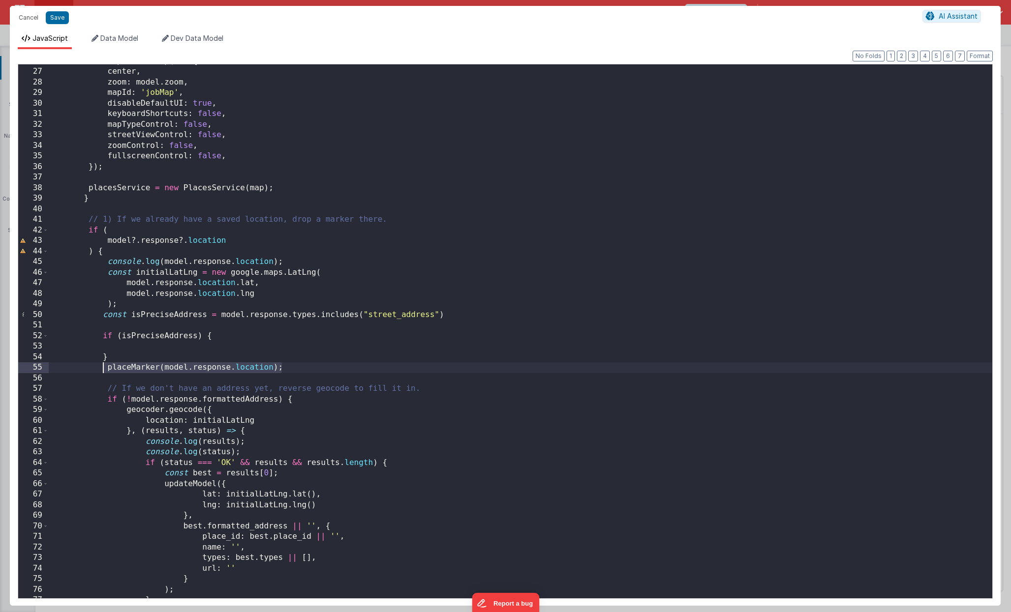
drag, startPoint x: 283, startPoint y: 369, endPoint x: 102, endPoint y: 373, distance: 181.0
click at [102, 373] on div "map = new Map ( el , { center , zoom : model . zoom , mapId : 'jobMap' , disabl…" at bounding box center [520, 333] width 943 height 555
click at [118, 342] on div "map = new Map ( el , { center , zoom : model . zoom , mapId : 'jobMap' , disabl…" at bounding box center [520, 333] width 943 height 555
click at [288, 325] on div "map = new Map ( el , { center , zoom : model . zoom , mapId : 'jobMap' , disabl…" at bounding box center [520, 333] width 943 height 555
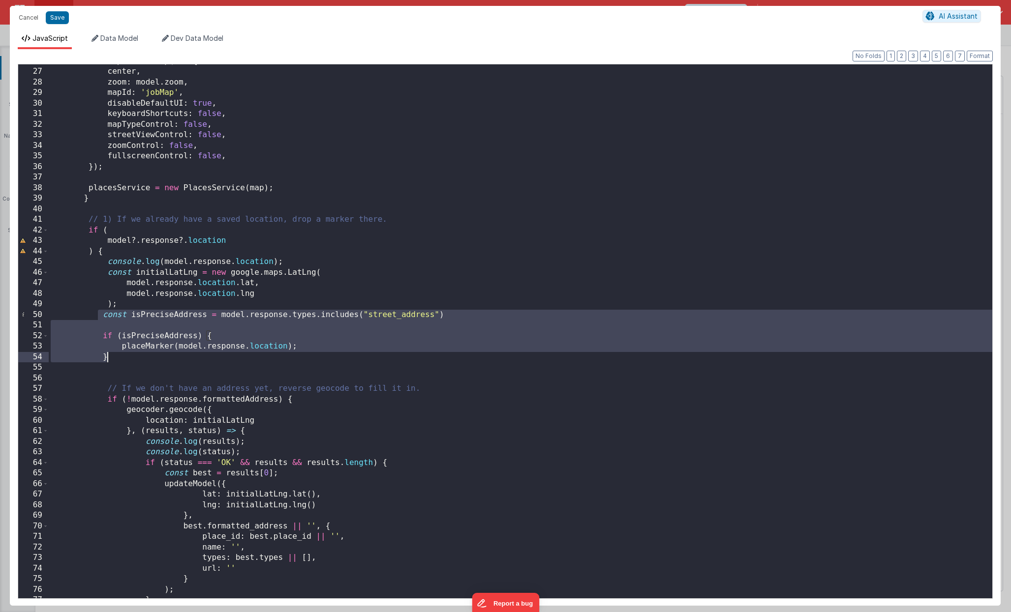
drag, startPoint x: 99, startPoint y: 317, endPoint x: 124, endPoint y: 358, distance: 47.2
click at [124, 356] on div "map = new Map ( el , { center , zoom : model . zoom , mapId : 'jobMap' , disabl…" at bounding box center [520, 333] width 943 height 555
click at [165, 309] on div "map = new Map ( el , { center , zoom : model . zoom , mapId : 'jobMap' , disabl…" at bounding box center [520, 333] width 943 height 555
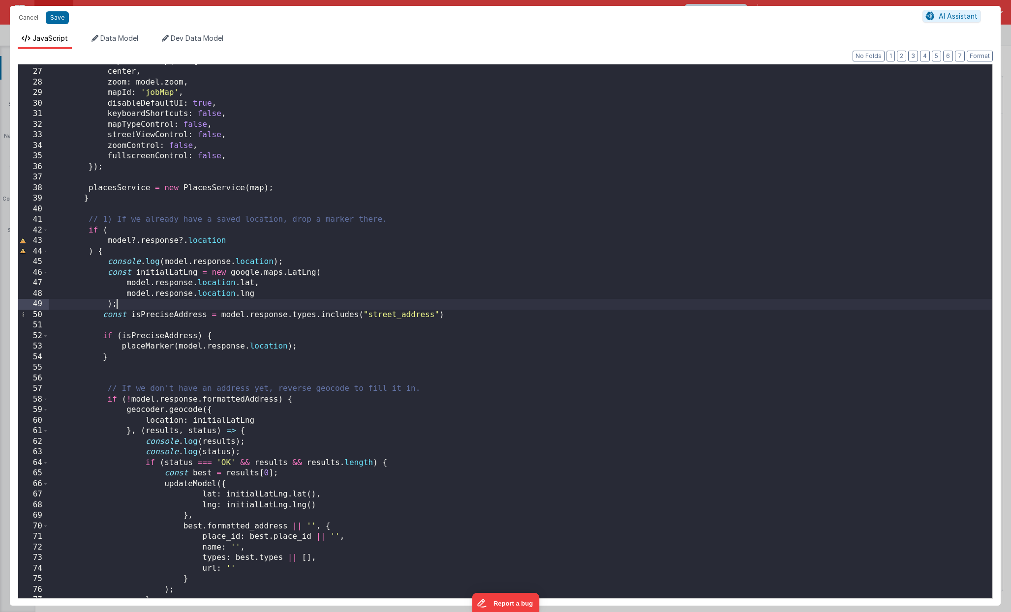
click at [215, 316] on div "map = new Map ( el , { center , zoom : model . zoom , mapId : 'jobMap' , disabl…" at bounding box center [520, 333] width 943 height 555
click at [277, 316] on div "map = new Map ( el , { center , zoom : model . zoom , mapId : 'jobMap' , disabl…" at bounding box center [520, 333] width 943 height 555
click at [269, 319] on div "map = new Map ( el , { center , zoom : model . zoom , mapId : 'jobMap' , disabl…" at bounding box center [520, 333] width 943 height 555
click at [261, 330] on div "map = new Map ( el , { center , zoom : model . zoom , mapId : 'jobMap' , disabl…" at bounding box center [520, 333] width 943 height 555
click at [199, 312] on div "map = new Map ( el , { center , zoom : model . zoom , mapId : 'jobMap' , disabl…" at bounding box center [520, 333] width 943 height 555
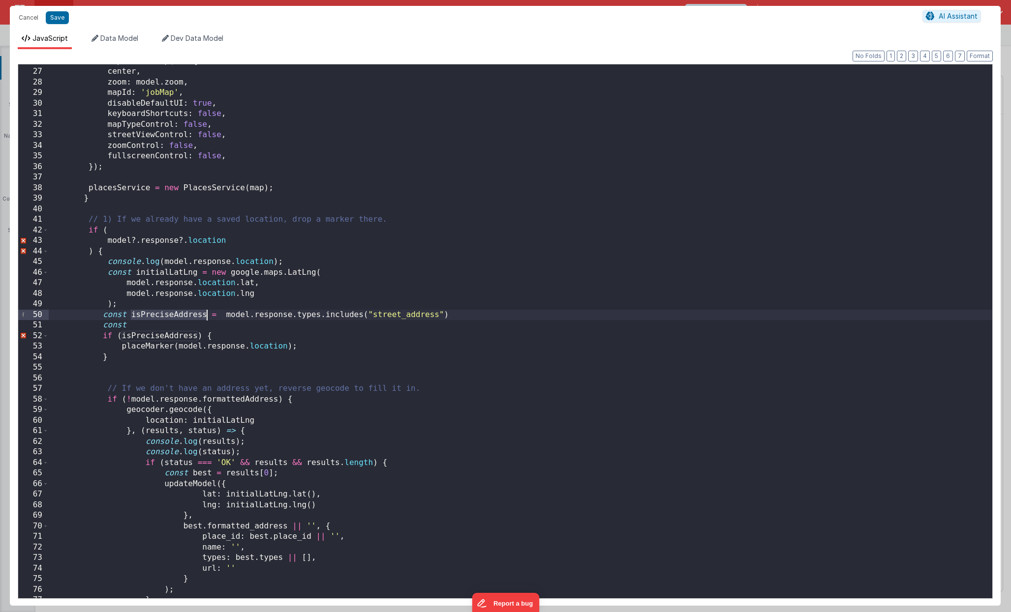
click at [199, 312] on div "map = new Map ( el , { center , zoom : model . zoom , mapId : 'jobMap' , disabl…" at bounding box center [520, 333] width 943 height 555
click at [458, 317] on div "map = new Map ( el , { center , zoom : model . zoom , mapId : 'jobMap' , disabl…" at bounding box center [520, 333] width 943 height 555
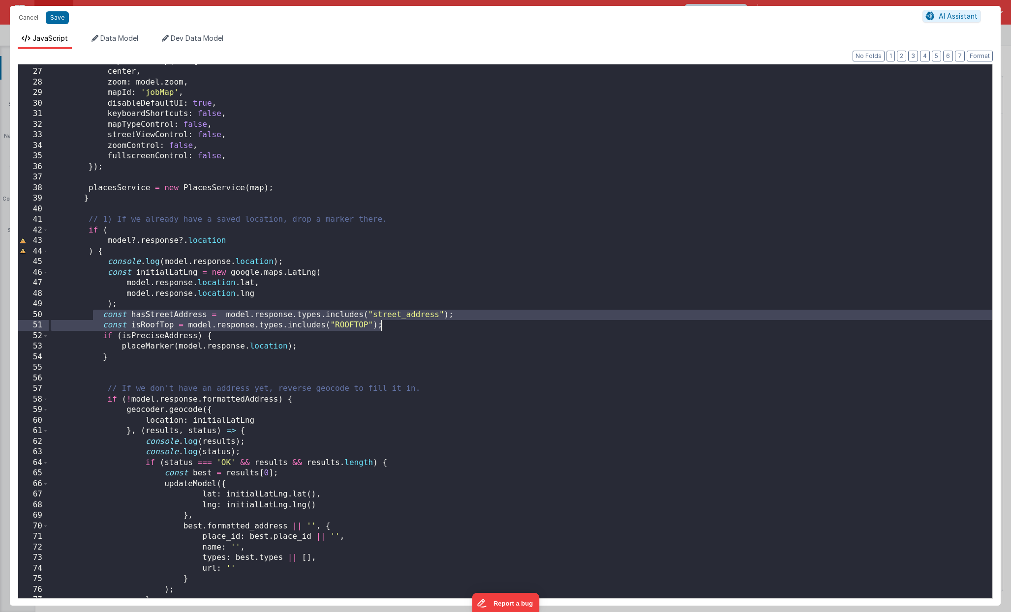
drag, startPoint x: 95, startPoint y: 319, endPoint x: 407, endPoint y: 329, distance: 312.0
click at [407, 329] on div "map = new Map ( el , { center , zoom : model . zoom , mapId : 'jobMap' , disabl…" at bounding box center [520, 333] width 943 height 555
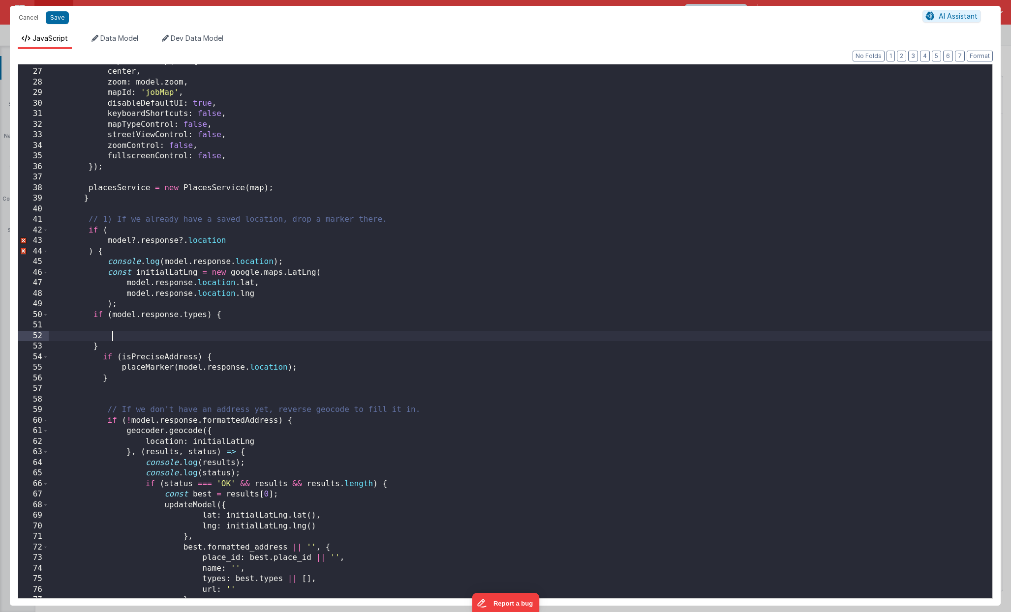
paste textarea
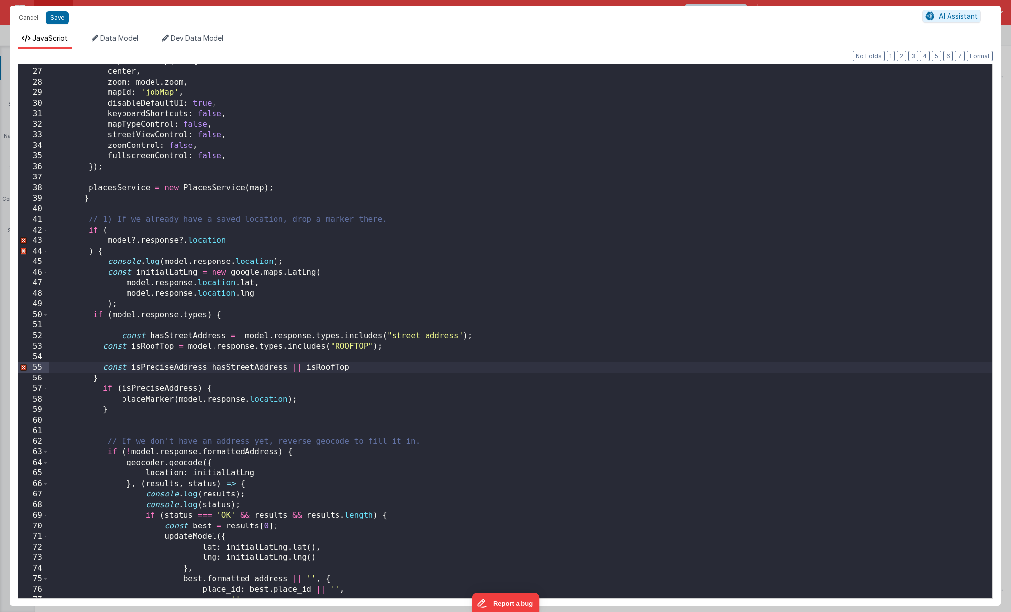
click at [269, 344] on div "map = new Map ( el , { center , zoom : model . zoom , mapId : 'jobMap' , disabl…" at bounding box center [520, 333] width 943 height 555
click at [63, 20] on button "Save" at bounding box center [57, 17] width 23 height 13
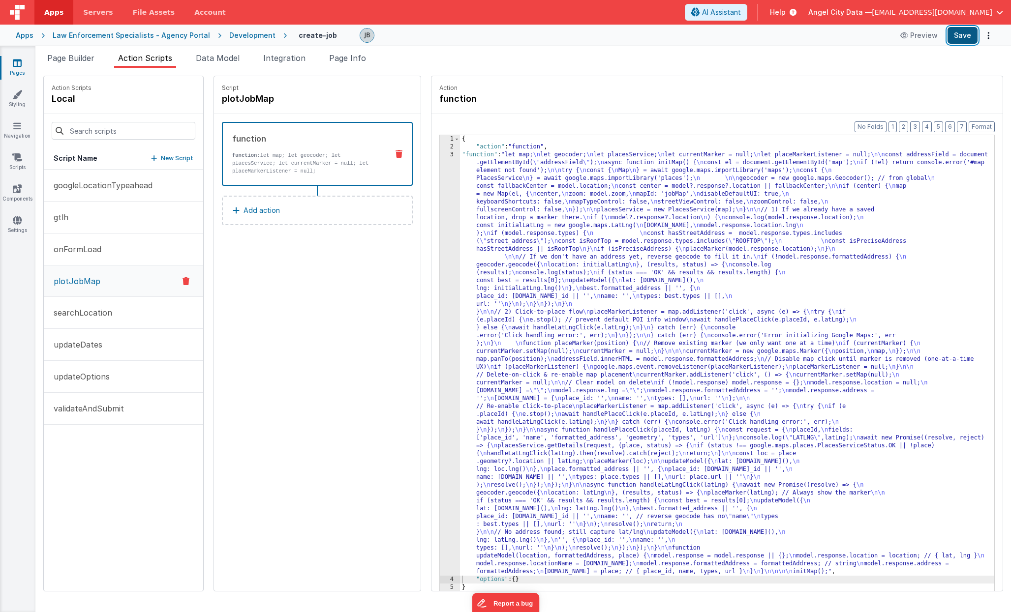
click at [950, 35] on button "Save" at bounding box center [962, 35] width 30 height 17
click at [950, 38] on button "Save" at bounding box center [962, 35] width 30 height 17
click at [440, 219] on div "3" at bounding box center [450, 363] width 20 height 425
click at [440, 217] on div "3" at bounding box center [450, 363] width 20 height 425
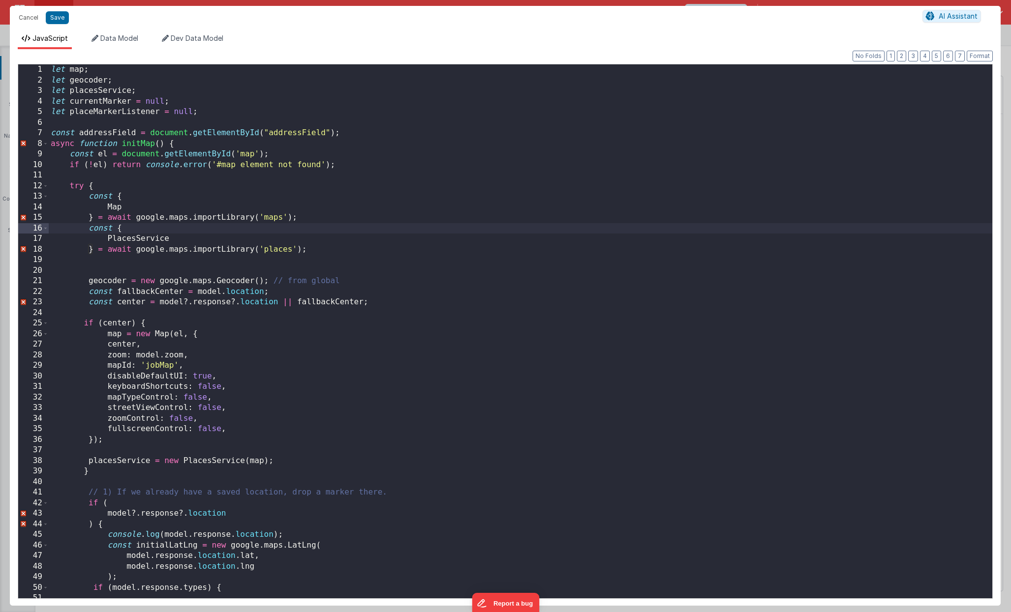
click at [269, 228] on div "let map ; let geocoder ; let placesService ; let currentMarker = null ; let pla…" at bounding box center [520, 341] width 943 height 555
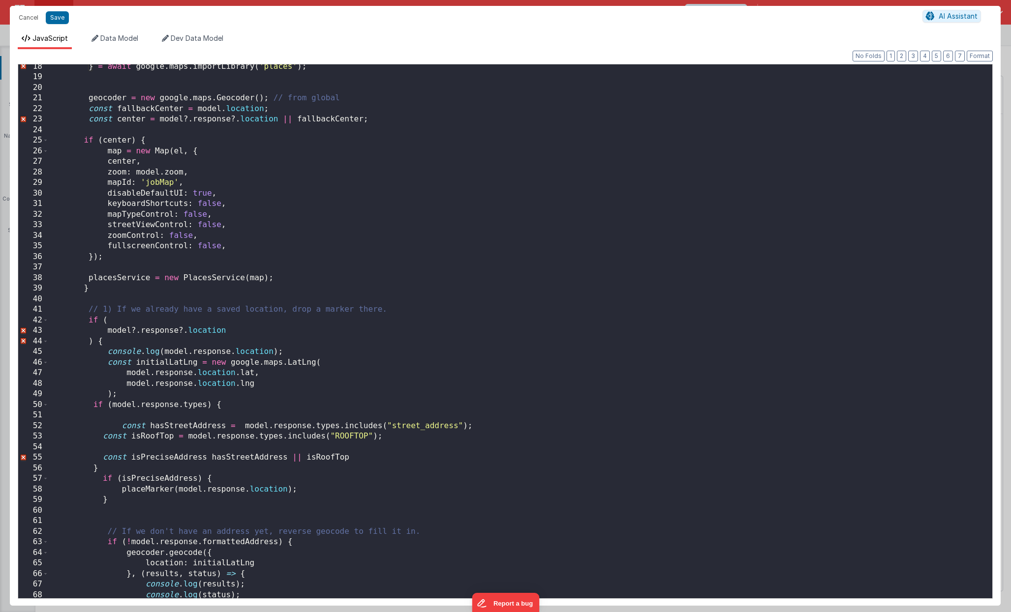
scroll to position [194, 0]
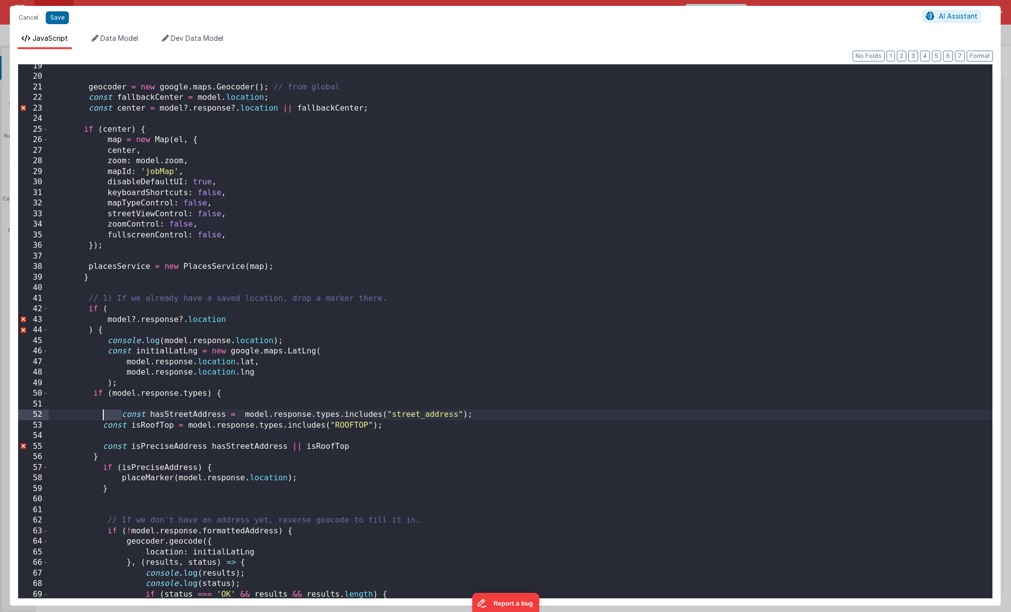
drag, startPoint x: 120, startPoint y: 413, endPoint x: 103, endPoint y: 413, distance: 16.2
click at [103, 413] on div "geocoder = new google . maps . Geocoder ( ) ; // from global const fallbackCent…" at bounding box center [520, 338] width 943 height 555
click at [208, 433] on div "geocoder = new google . maps . Geocoder ( ) ; // from global const fallbackCent…" at bounding box center [520, 338] width 943 height 555
click at [209, 426] on div "geocoder = new google . maps . Geocoder ( ) ; // from global const fallbackCent…" at bounding box center [520, 338] width 943 height 555
click at [950, 57] on button "Format" at bounding box center [979, 56] width 26 height 11
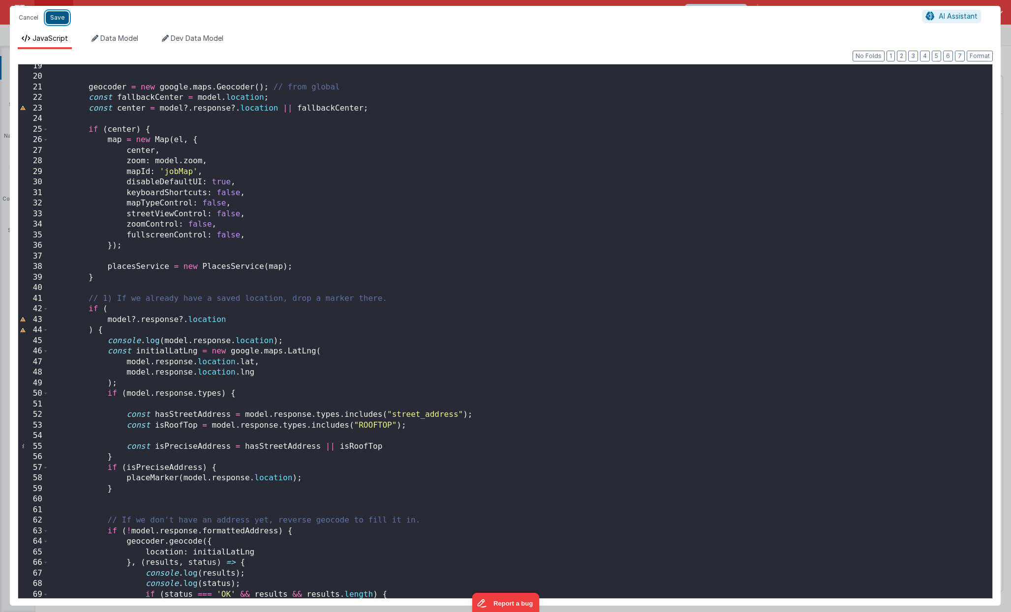
click at [60, 21] on button "Save" at bounding box center [57, 17] width 23 height 13
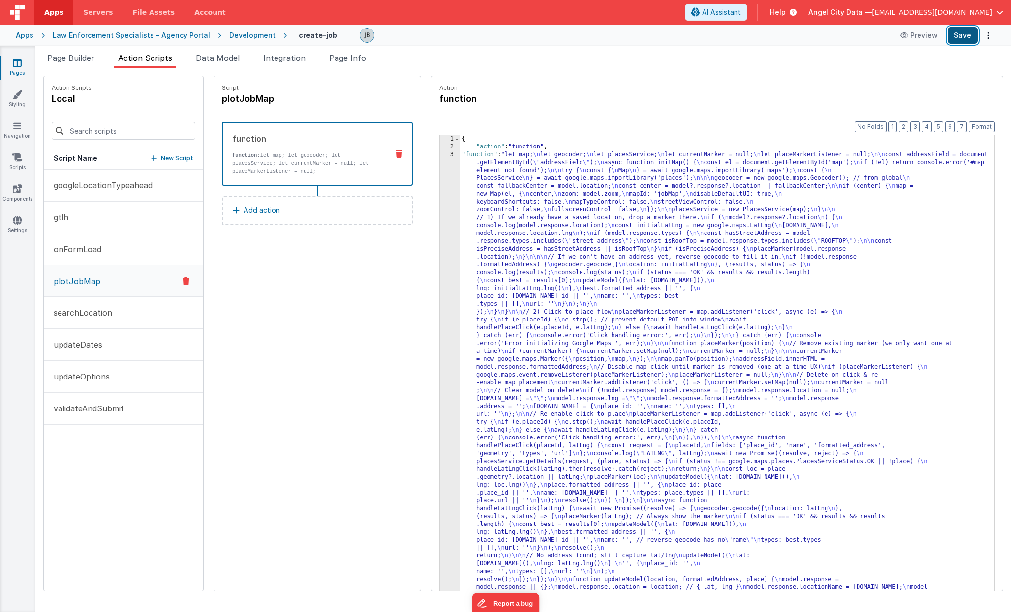
click at [950, 34] on button "Save" at bounding box center [962, 35] width 30 height 17
click at [440, 214] on div "3" at bounding box center [450, 379] width 20 height 456
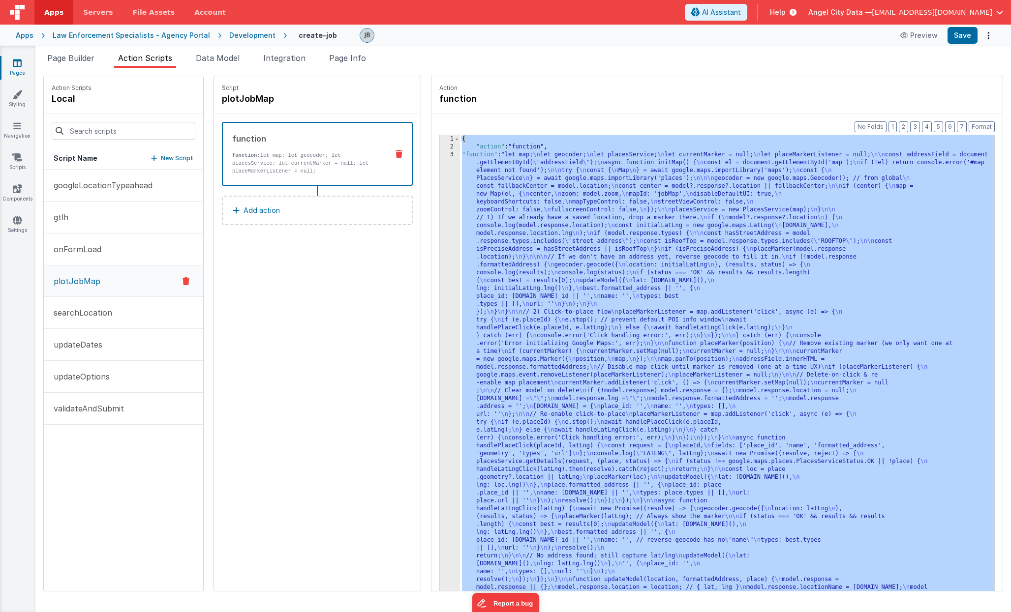
click at [440, 217] on div "3" at bounding box center [450, 379] width 20 height 456
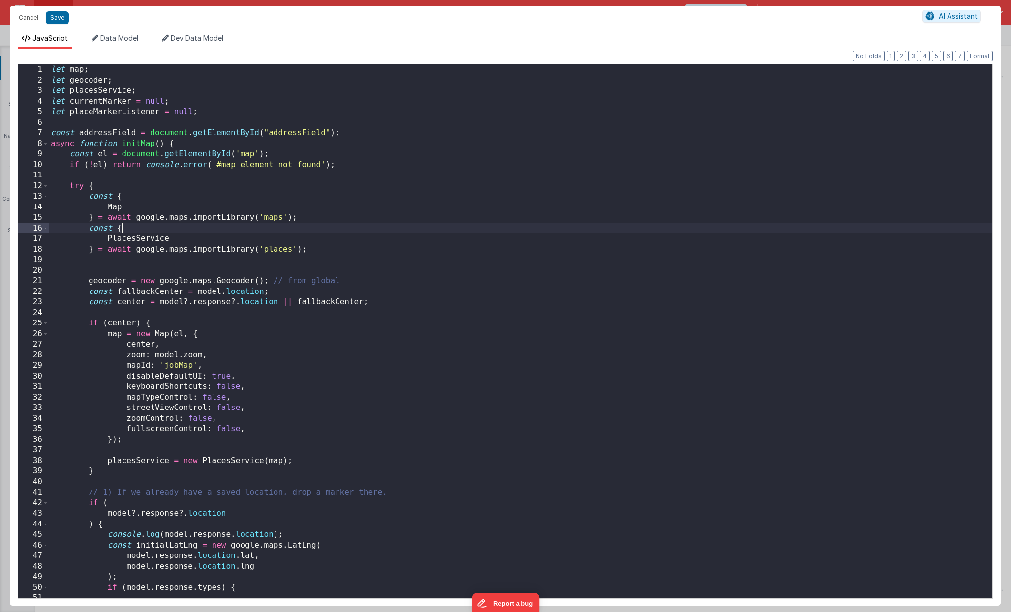
click at [428, 217] on div "let map ; let geocoder ; let placesService ; let currentMarker = null ; let pla…" at bounding box center [520, 341] width 943 height 555
click at [121, 324] on div "let map ; let geocoder ; let placesService ; let currentMarker = null ; let pla…" at bounding box center [520, 341] width 943 height 555
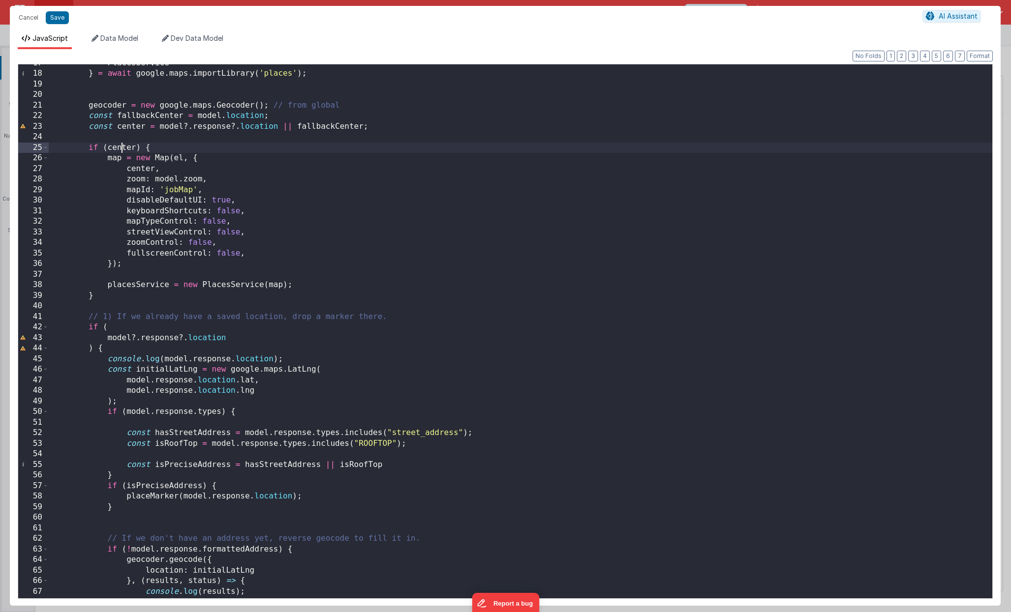
scroll to position [177, 0]
click at [178, 433] on div "PlacesService } = await google . maps . importLibrary ( 'places' ) ; geocoder =…" at bounding box center [520, 334] width 943 height 555
click at [147, 404] on div "PlacesService } = await google . maps . importLibrary ( 'places' ) ; geocoder =…" at bounding box center [520, 334] width 943 height 555
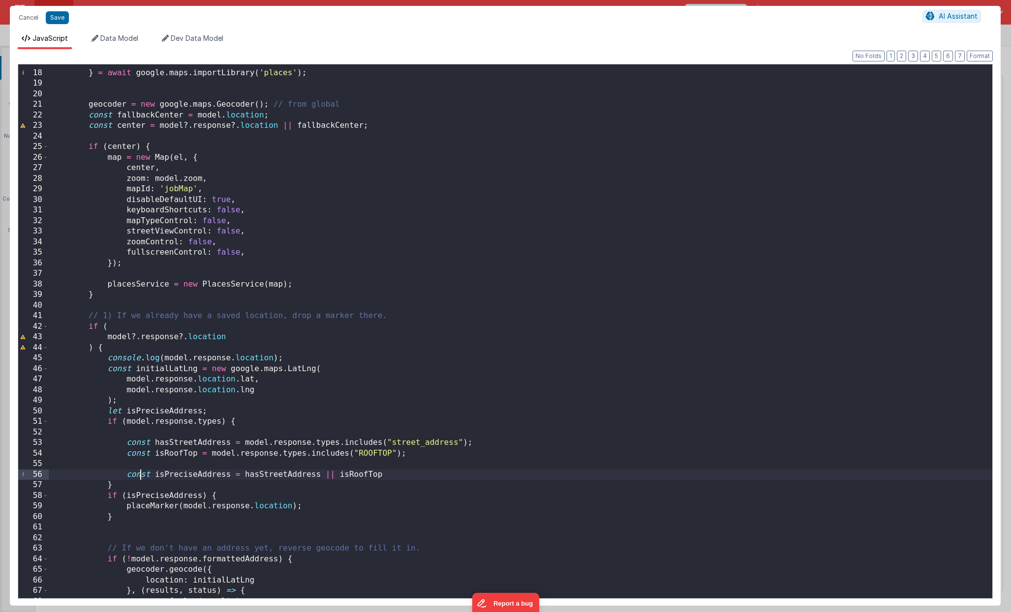
click at [140, 433] on div "PlacesService } = await google . maps . importLibrary ( 'places' ) ; geocoder =…" at bounding box center [520, 334] width 943 height 555
click at [148, 433] on div "PlacesService } = await google . maps . importLibrary ( 'places' ) ; geocoder =…" at bounding box center [520, 334] width 943 height 555
click at [60, 17] on button "Save" at bounding box center [57, 17] width 23 height 13
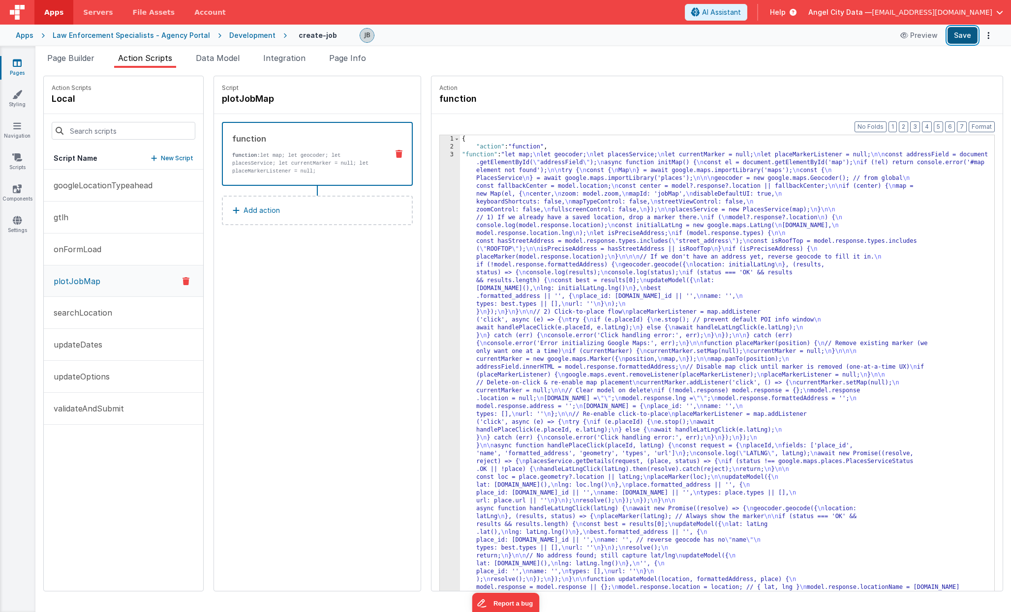
click at [950, 37] on button "Save" at bounding box center [962, 35] width 30 height 17
click at [99, 216] on button "gtlh" at bounding box center [123, 218] width 159 height 32
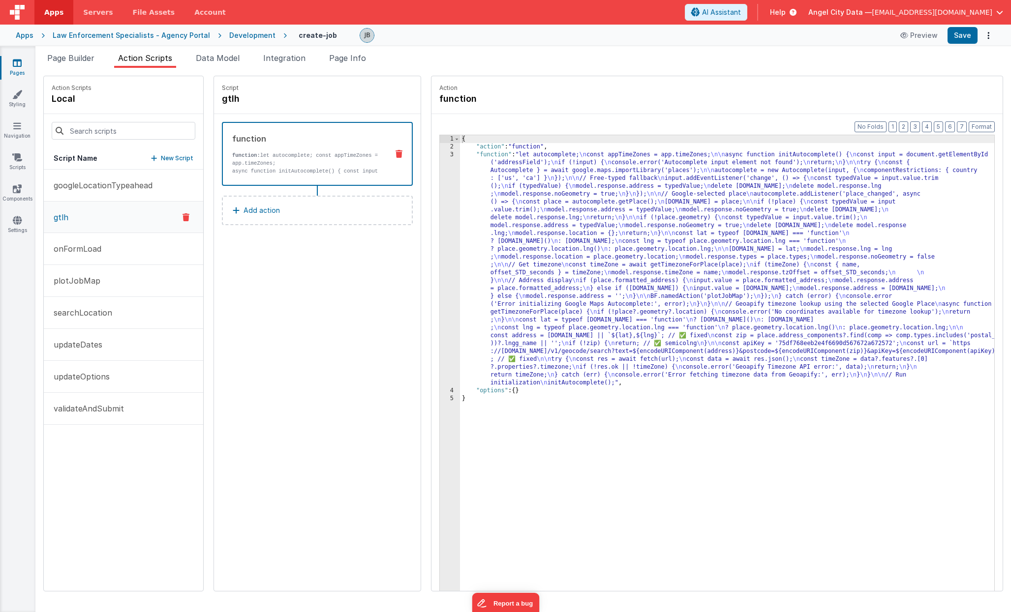
click at [440, 255] on div "3" at bounding box center [450, 269] width 20 height 236
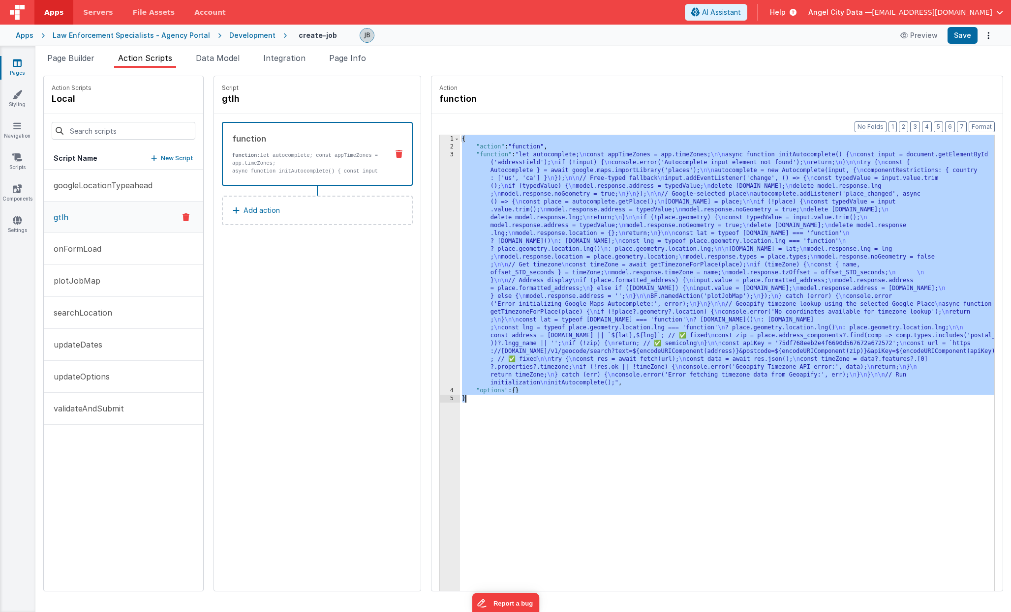
click at [440, 255] on div "3" at bounding box center [450, 269] width 20 height 236
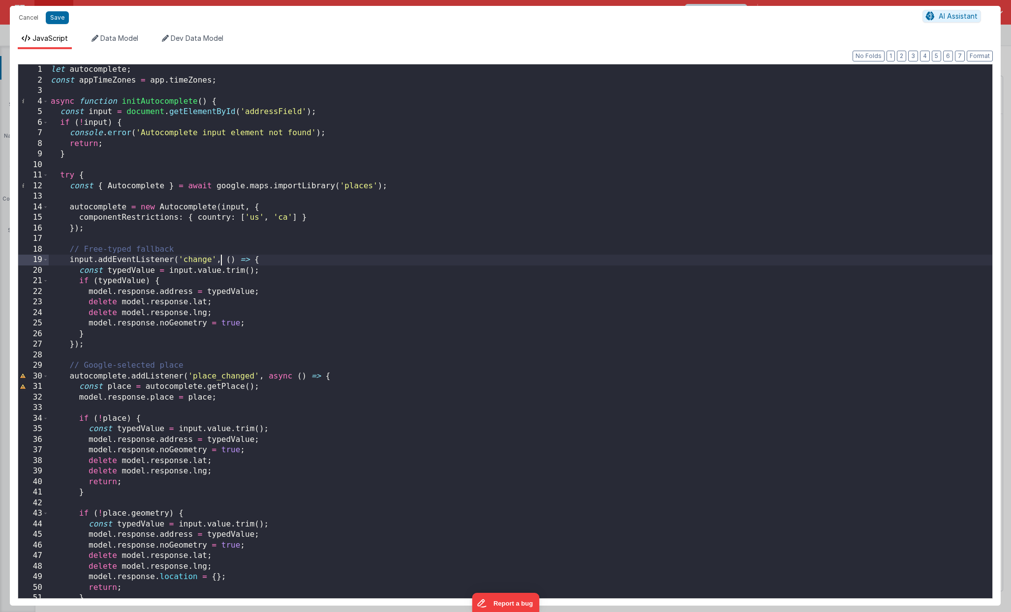
click at [220, 261] on div "let autocomplete ; const appTimeZones = app . timeZones ; async function initAu…" at bounding box center [520, 341] width 943 height 555
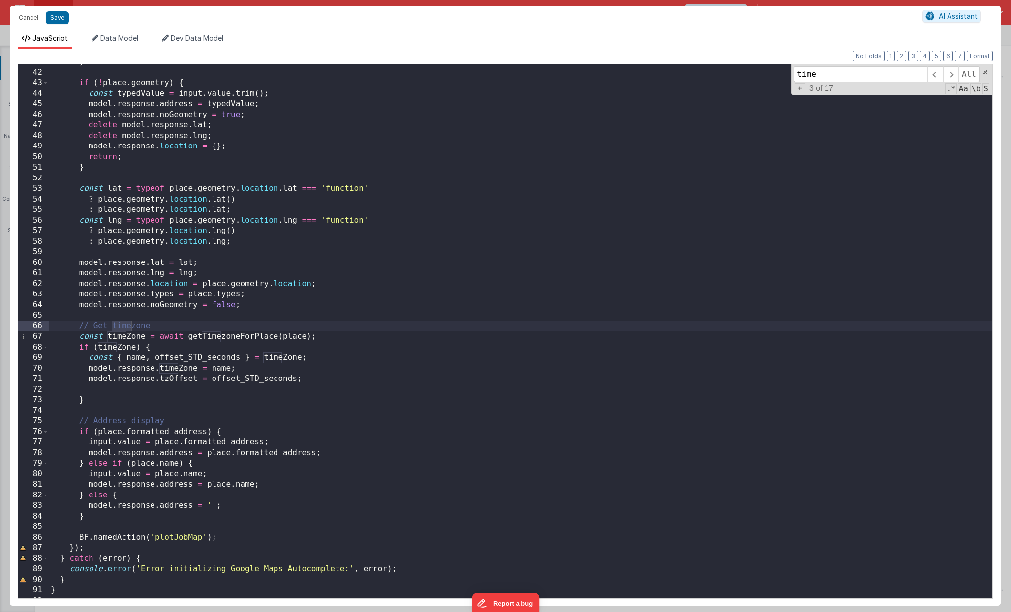
scroll to position [431, 0]
click at [937, 73] on span at bounding box center [934, 74] width 15 height 16
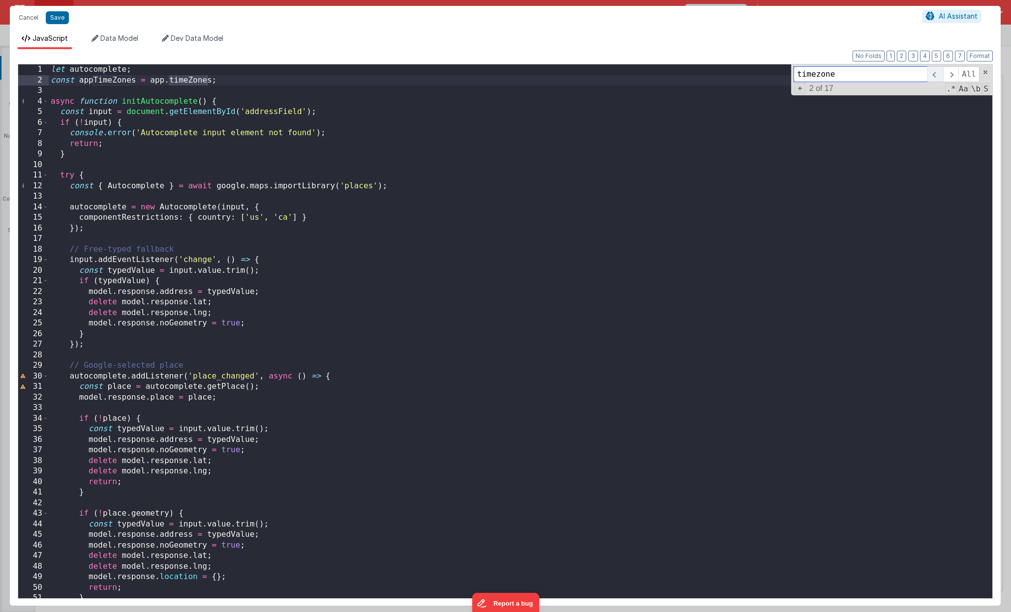
click at [937, 73] on span at bounding box center [934, 74] width 15 height 16
click at [950, 76] on span at bounding box center [950, 74] width 15 height 16
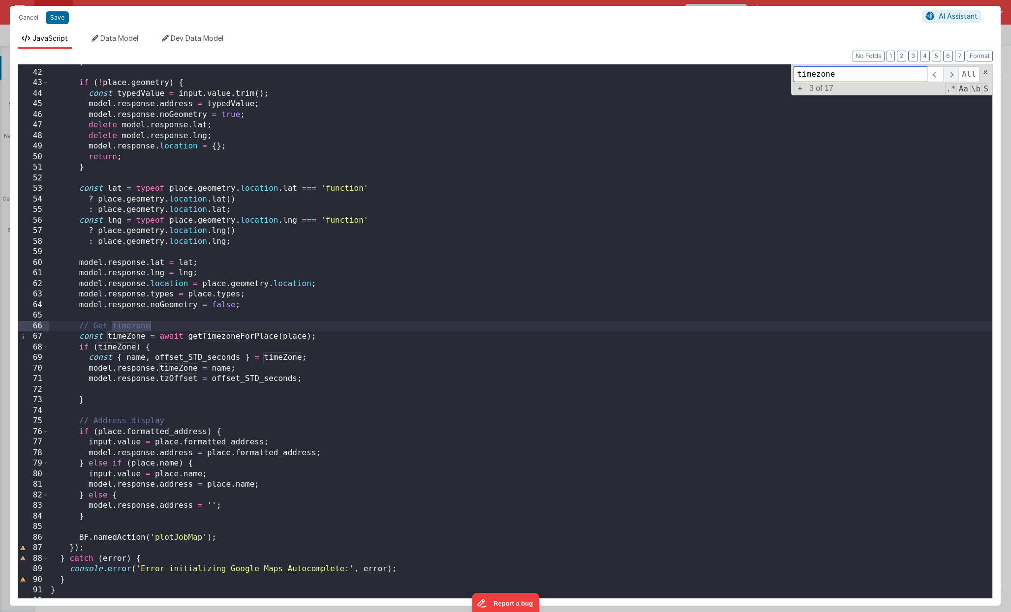
scroll to position [431, 0]
click at [950, 76] on span at bounding box center [950, 74] width 15 height 16
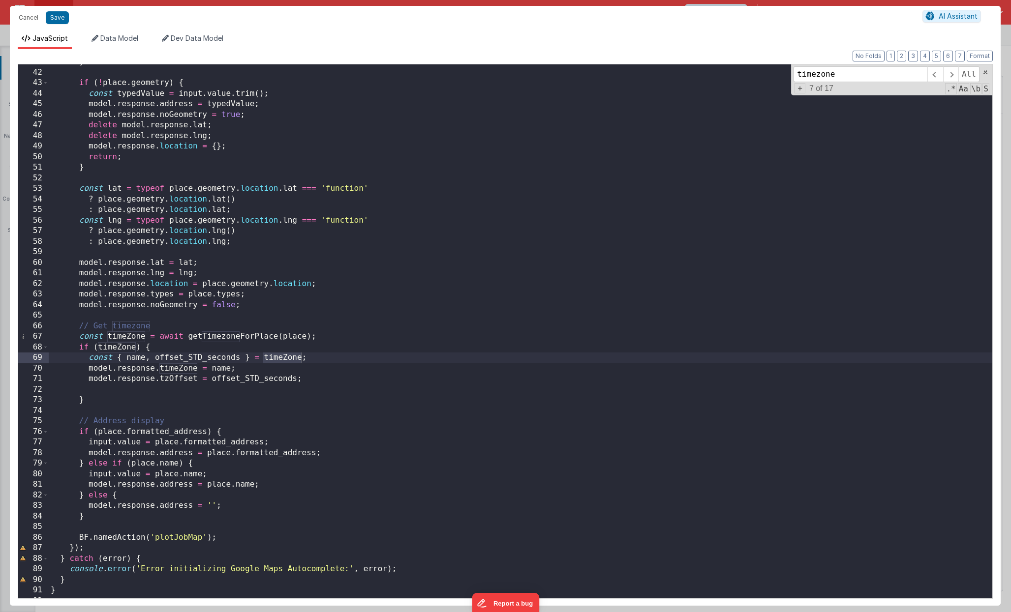
click at [244, 339] on div "} if ( ! place . geometry ) { const typedValue = input . value . trim ( ) ; mod…" at bounding box center [520, 334] width 943 height 555
click at [950, 76] on span at bounding box center [950, 74] width 15 height 16
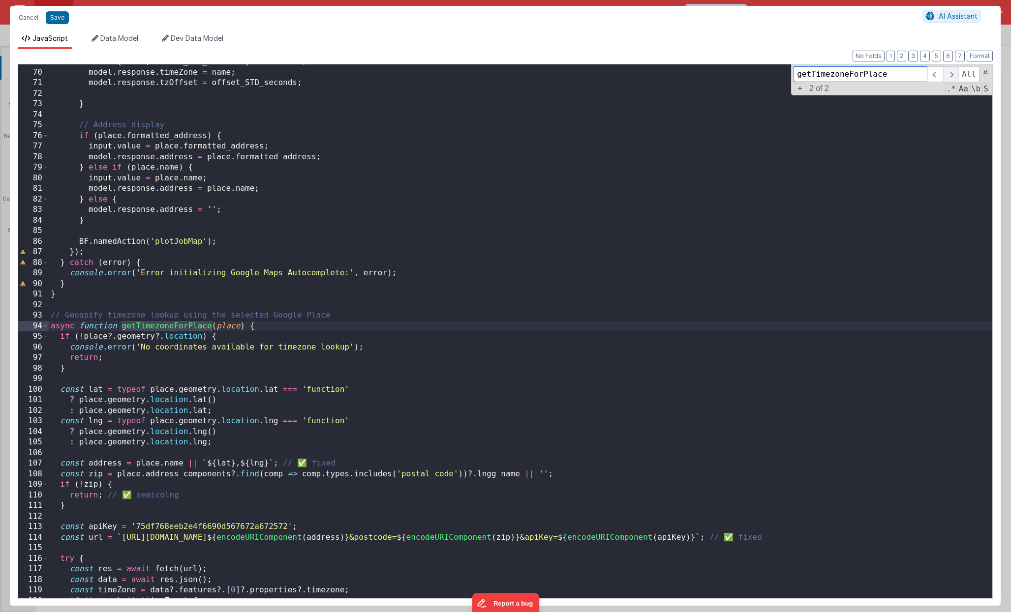
scroll to position [727, 0]
click at [320, 316] on div "const { name , offset_STD_seconds } = timeZone ; model . response . timeZone = …" at bounding box center [520, 334] width 943 height 555
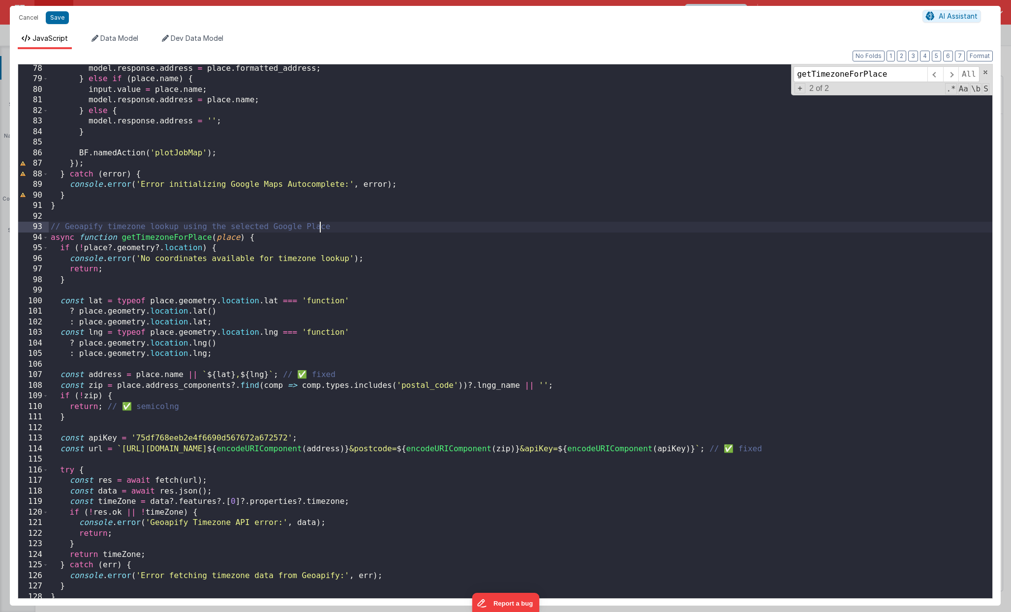
scroll to position [816, 0]
click at [493, 392] on div "model . response . address = place . formatted_address ; } else if ( place . na…" at bounding box center [520, 339] width 943 height 555
click at [489, 385] on div "model . response . address = place . formatted_address ; } else if ( place . na…" at bounding box center [520, 339] width 943 height 555
type input "lngg_name"
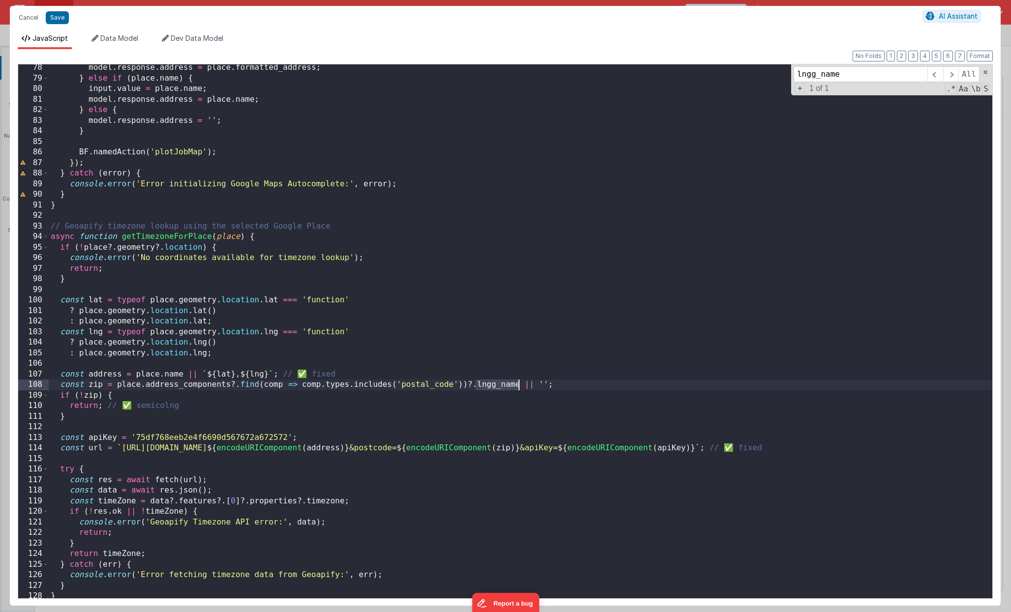
click at [493, 384] on div "model . response . address = place . formatted_address ; } else if ( place . na…" at bounding box center [520, 339] width 943 height 555
click at [190, 381] on div "model . response . address = place . formatted_address ; } else if ( place . na…" at bounding box center [520, 339] width 943 height 555
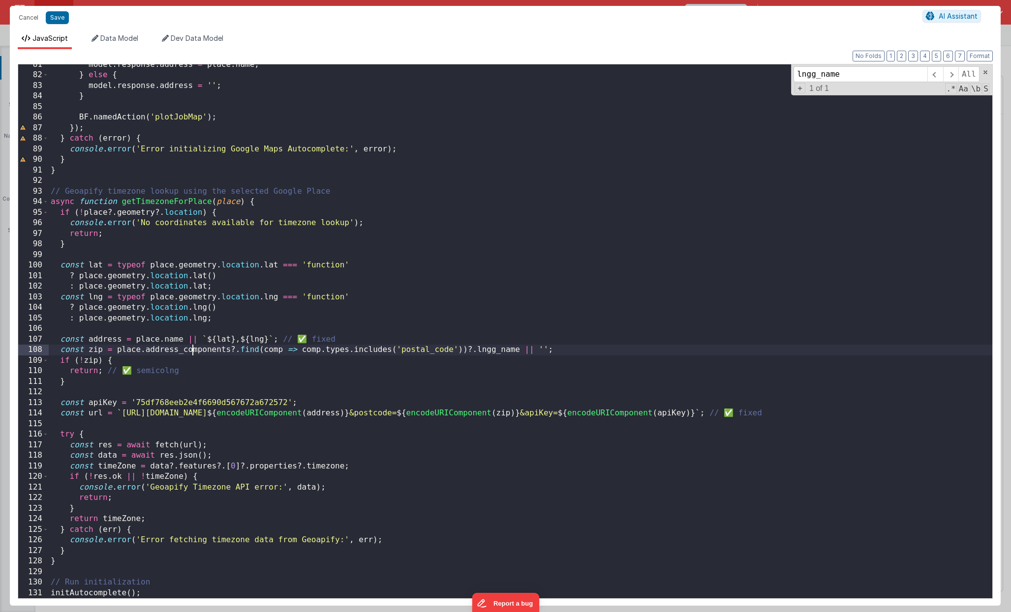
scroll to position [851, 0]
click at [486, 350] on div "model . response . address = place . name ; } else { model . response . address…" at bounding box center [520, 337] width 943 height 555
click at [226, 355] on div "model . response . address = place . name ; } else { model . response . address…" at bounding box center [520, 337] width 943 height 555
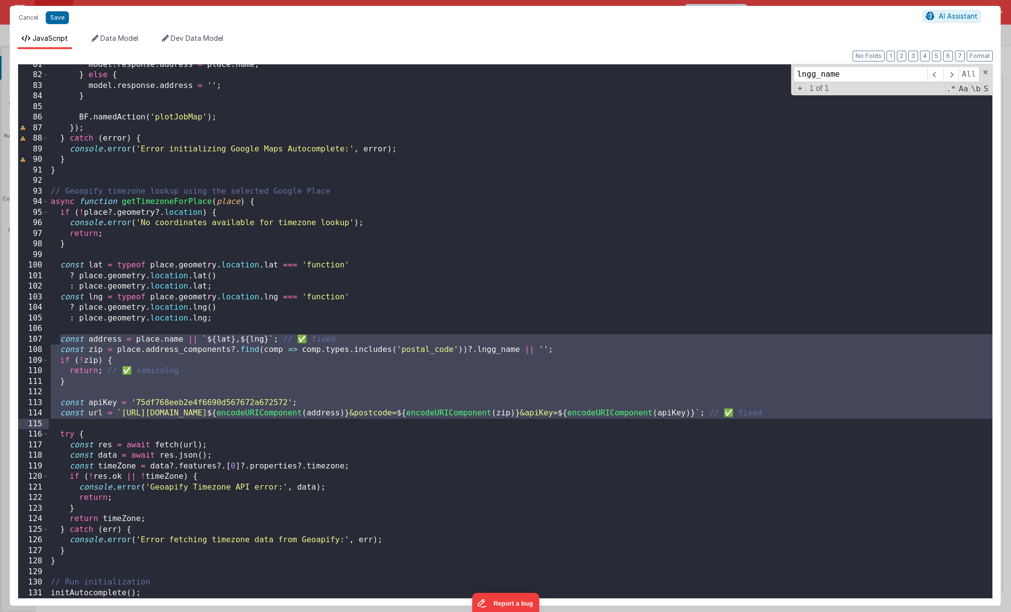
drag, startPoint x: 59, startPoint y: 341, endPoint x: 235, endPoint y: 421, distance: 193.0
click at [235, 421] on div "model . response . address = place . name ; } else { model . response . address…" at bounding box center [520, 337] width 943 height 555
click at [44, 204] on span at bounding box center [45, 202] width 5 height 11
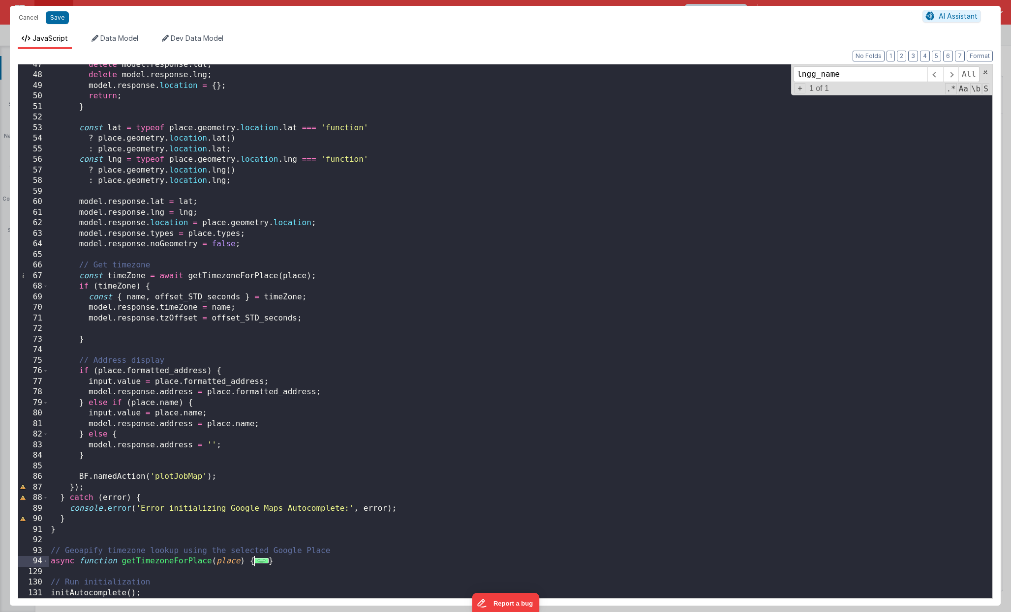
scroll to position [491, 0]
click at [47, 433] on span at bounding box center [45, 561] width 5 height 11
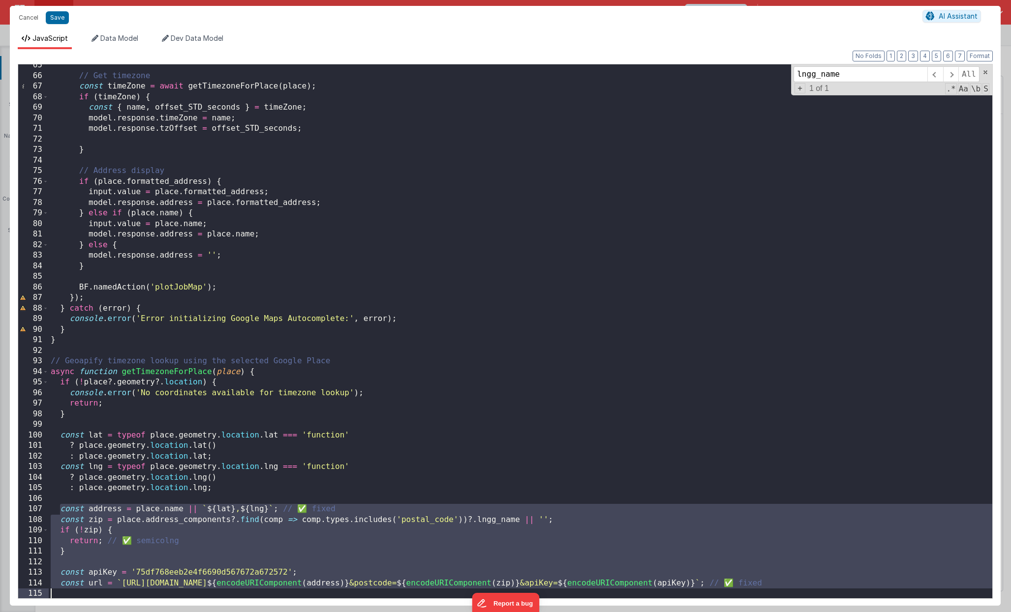
scroll to position [682, 0]
click at [80, 433] on div "// Get timezone const timeZone = await getTimezoneForPlace ( place ) ; if ( tim…" at bounding box center [520, 337] width 943 height 555
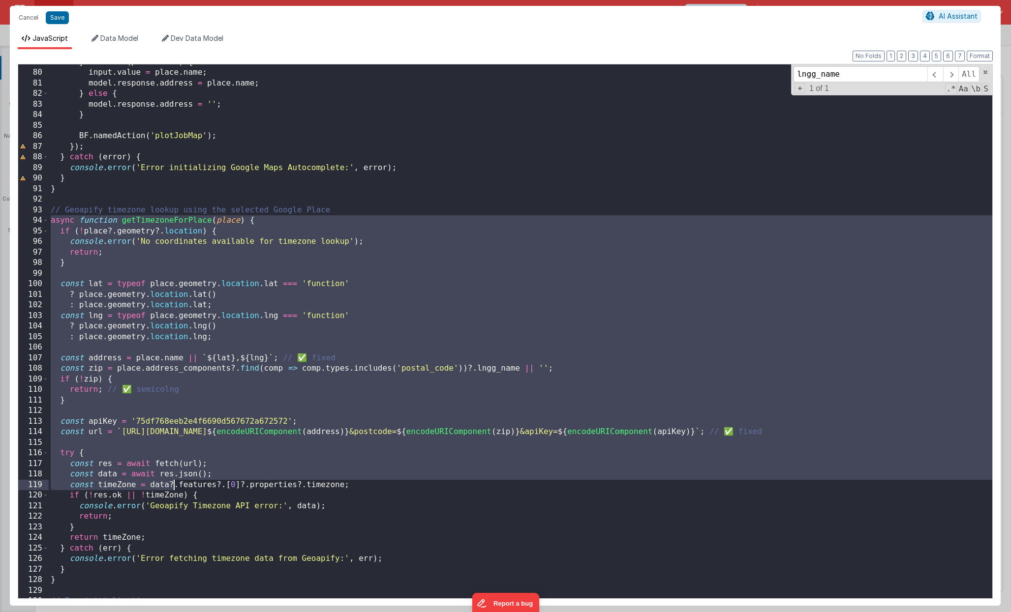
scroll to position [851, 0]
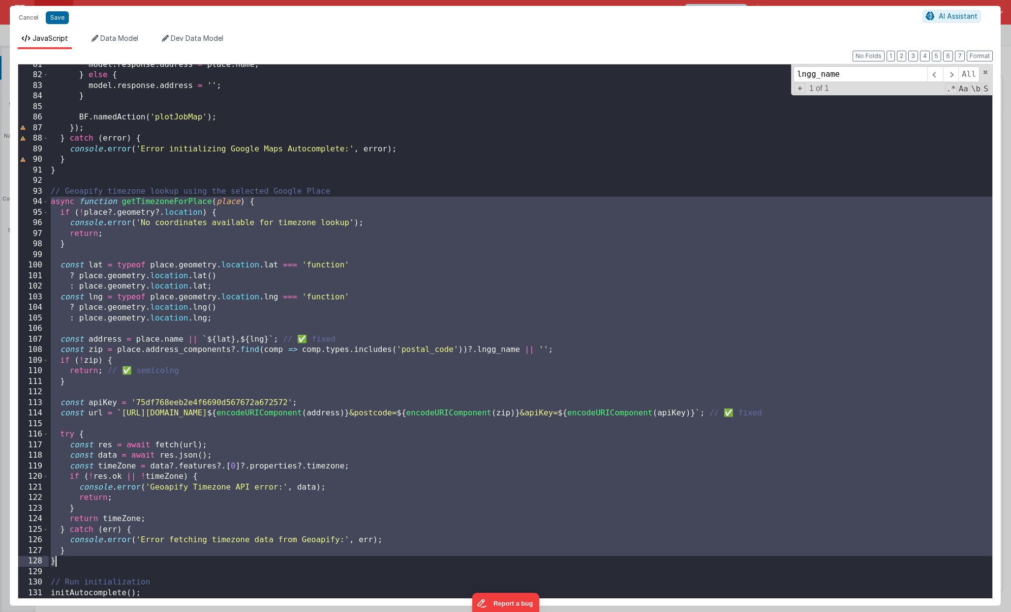
drag, startPoint x: 50, startPoint y: 371, endPoint x: 145, endPoint y: 560, distance: 211.2
click at [145, 433] on div "model . response . address = place . name ; } else { model . response . address…" at bounding box center [520, 337] width 943 height 555
click at [49, 205] on div "model . response . address = place . name ; } else { model . response . address…" at bounding box center [520, 337] width 943 height 555
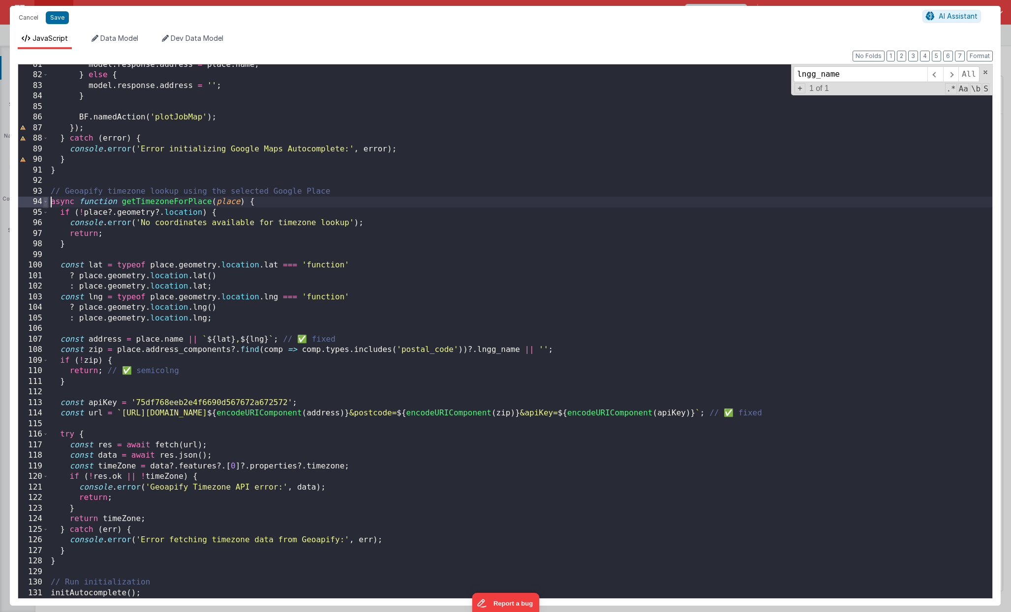
click at [45, 203] on span at bounding box center [45, 202] width 5 height 11
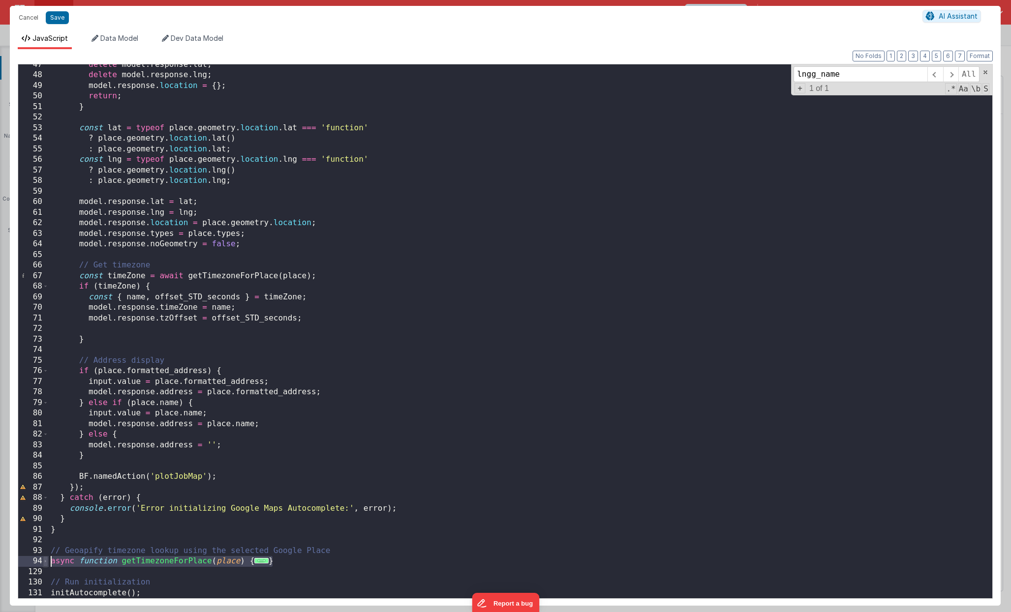
drag, startPoint x: 279, startPoint y: 564, endPoint x: 46, endPoint y: 561, distance: 232.7
click at [46, 433] on div "47 48 49 50 51 52 53 54 55 56 57 58 59 60 61 62 63 64 65 66 67 68 69 70 71 72 7…" at bounding box center [505, 331] width 975 height 535
click at [279, 433] on div "delete model . response . lat ; delete model . response . lng ; model . respons…" at bounding box center [520, 337] width 943 height 555
drag, startPoint x: 290, startPoint y: 561, endPoint x: 35, endPoint y: 566, distance: 255.3
click at [35, 433] on div "47 48 49 50 51 52 53 54 55 56 57 58 59 60 61 62 63 64 65 66 67 68 69 70 71 72 7…" at bounding box center [505, 331] width 975 height 535
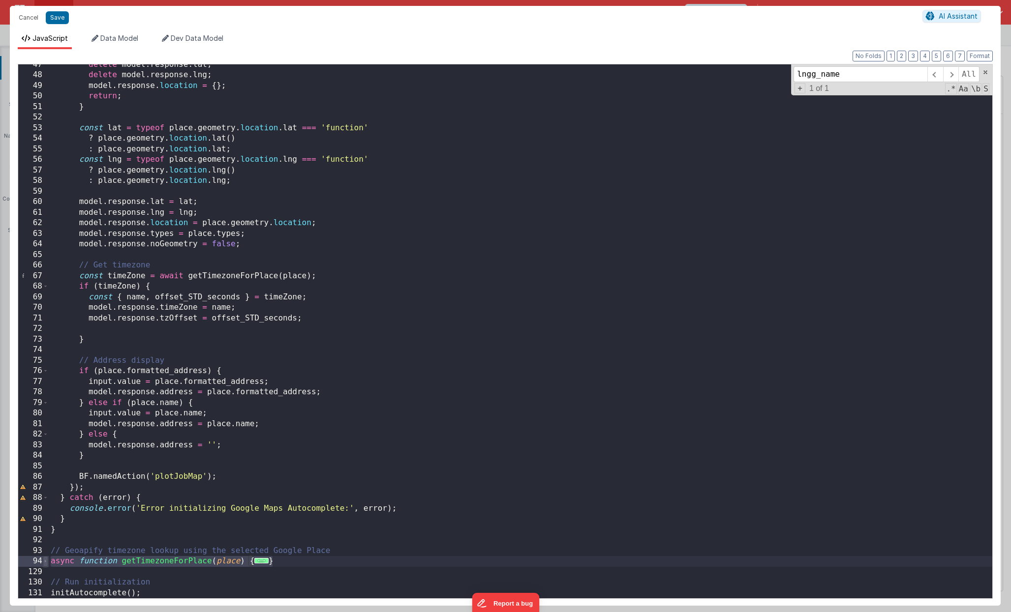
click at [46, 433] on span at bounding box center [45, 561] width 5 height 11
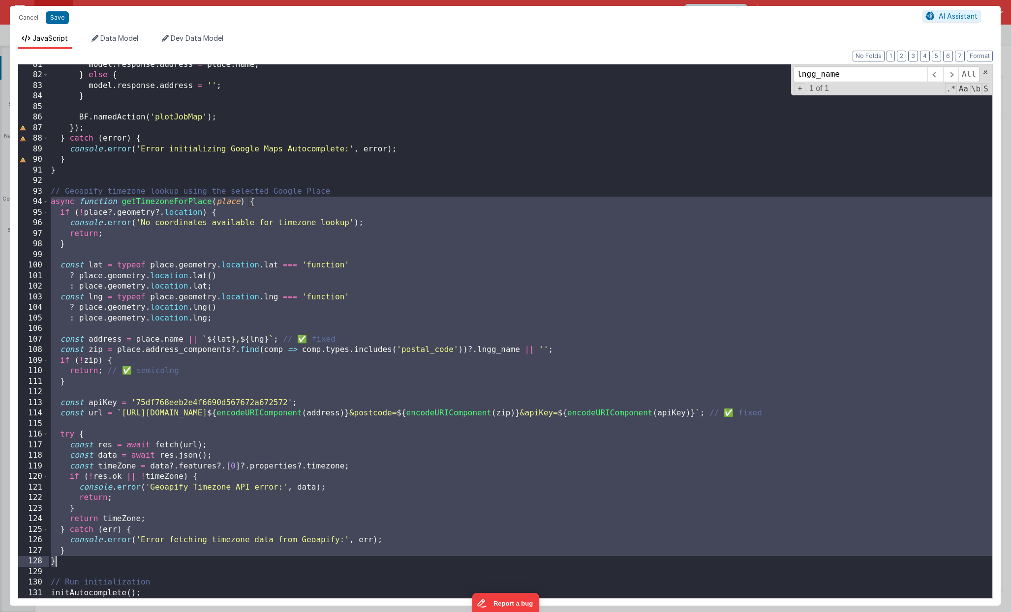
scroll to position [872, 0]
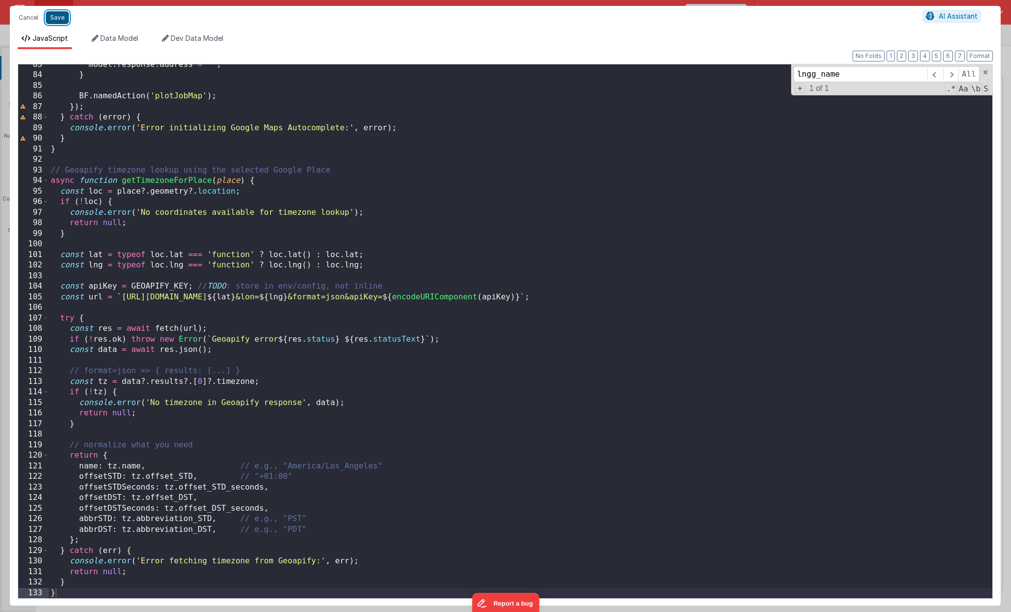
click at [65, 18] on button "Save" at bounding box center [57, 17] width 23 height 13
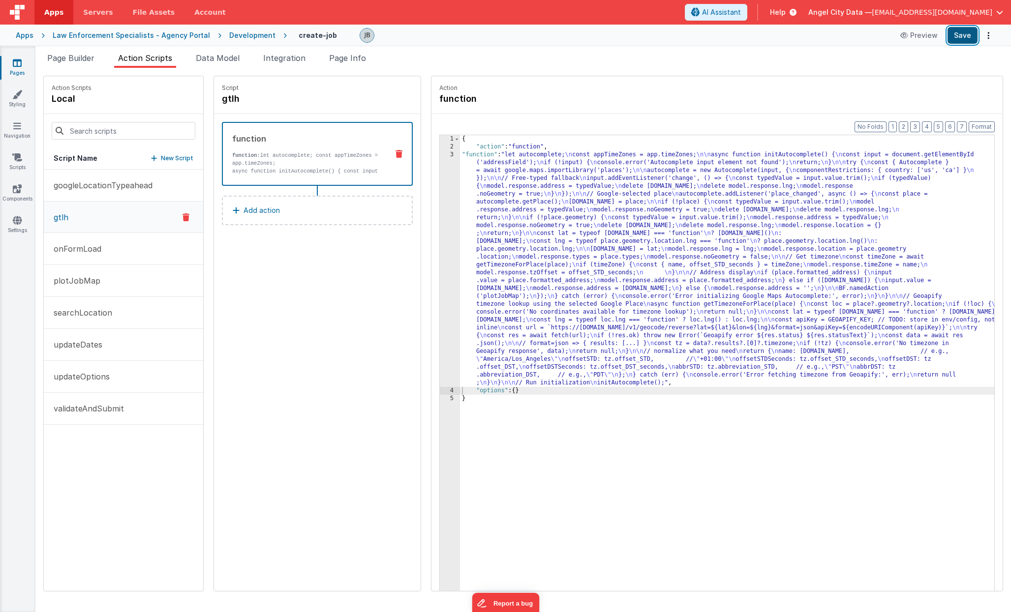
click at [950, 35] on button "Save" at bounding box center [962, 35] width 30 height 17
click at [950, 37] on button "Save" at bounding box center [962, 35] width 30 height 17
click at [440, 186] on div "3" at bounding box center [450, 269] width 20 height 236
click at [440, 194] on div "3" at bounding box center [450, 269] width 20 height 236
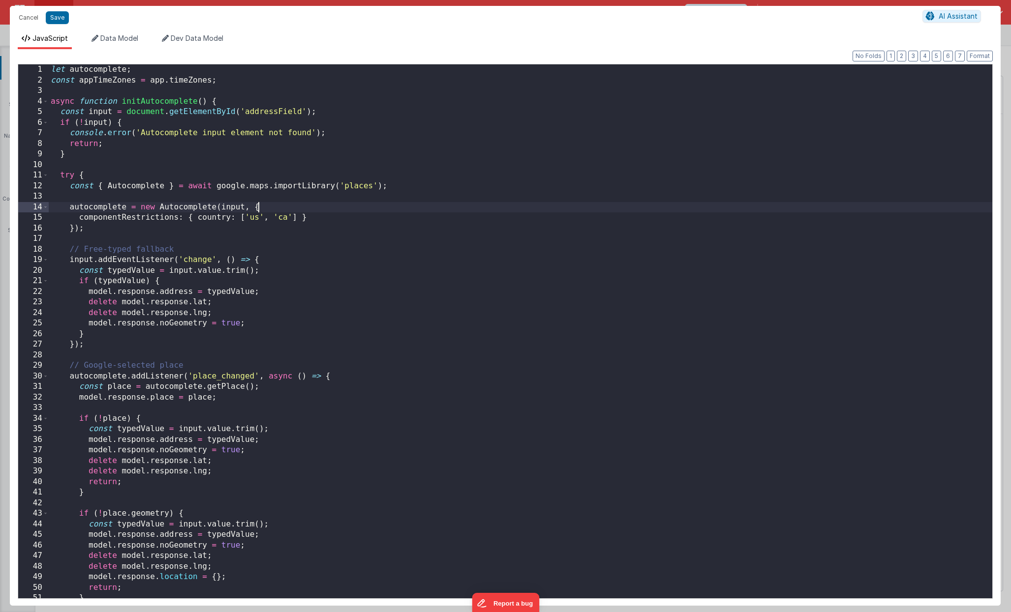
click at [430, 194] on div "let autocomplete ; const appTimeZones = app . timeZones ; async function initAu…" at bounding box center [520, 341] width 943 height 555
click at [347, 257] on div "let autocomplete ; const appTimeZones = app . timeZones ; async function initAu…" at bounding box center [520, 341] width 943 height 555
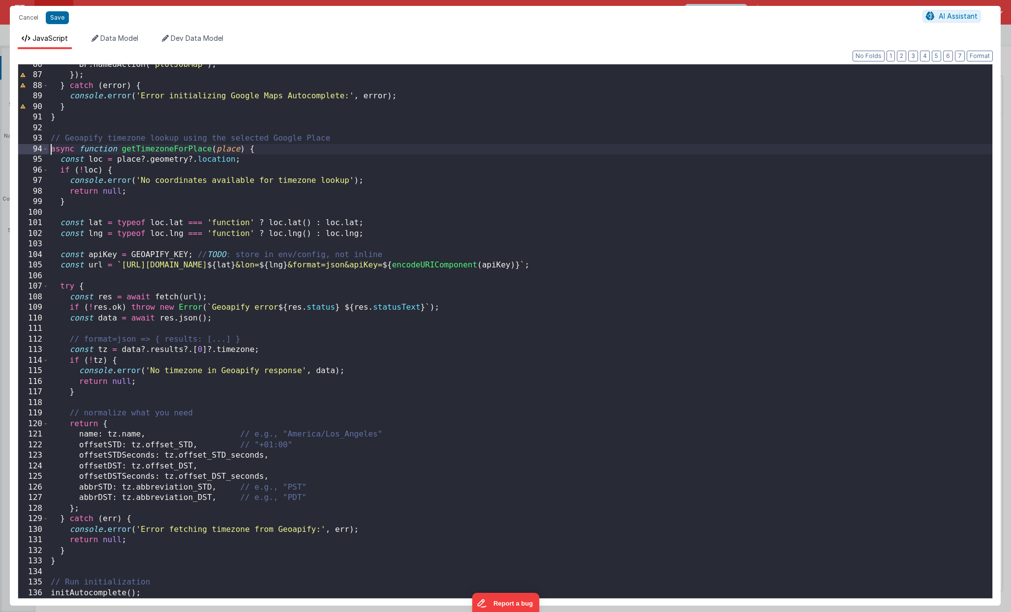
click at [49, 150] on div "BF . namedAction ( 'plotJobMap' ) ; }) ; } catch ( error ) { console . error ( …" at bounding box center [520, 337] width 943 height 555
click at [46, 150] on span at bounding box center [45, 149] width 5 height 11
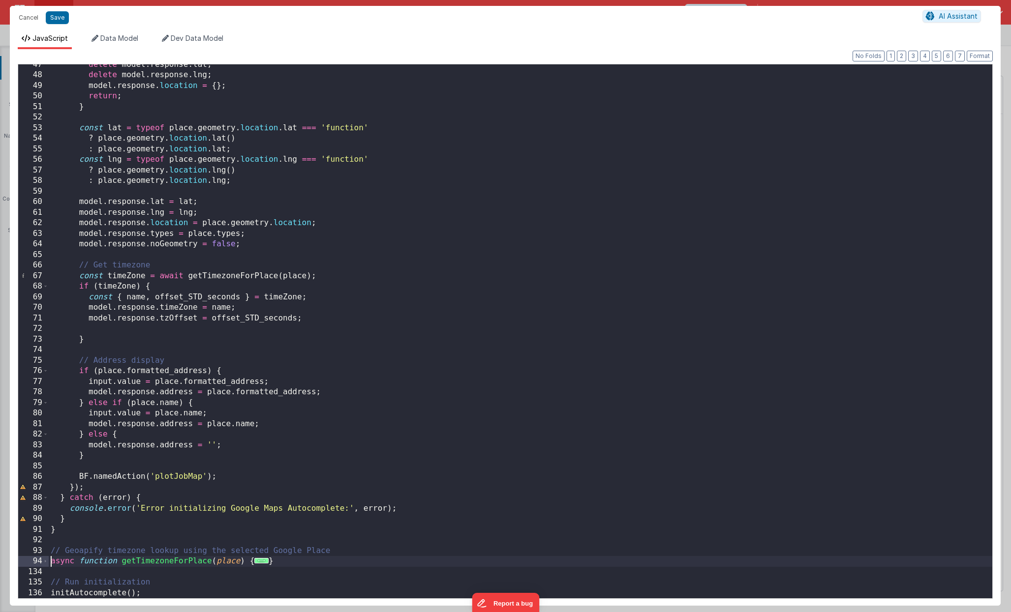
scroll to position [491, 0]
drag, startPoint x: 281, startPoint y: 563, endPoint x: 46, endPoint y: 558, distance: 235.2
click at [46, 433] on div "47 48 49 50 51 52 53 54 55 56 57 58 59 60 61 62 63 64 65 66 67 68 69 70 71 72 7…" at bounding box center [505, 331] width 975 height 535
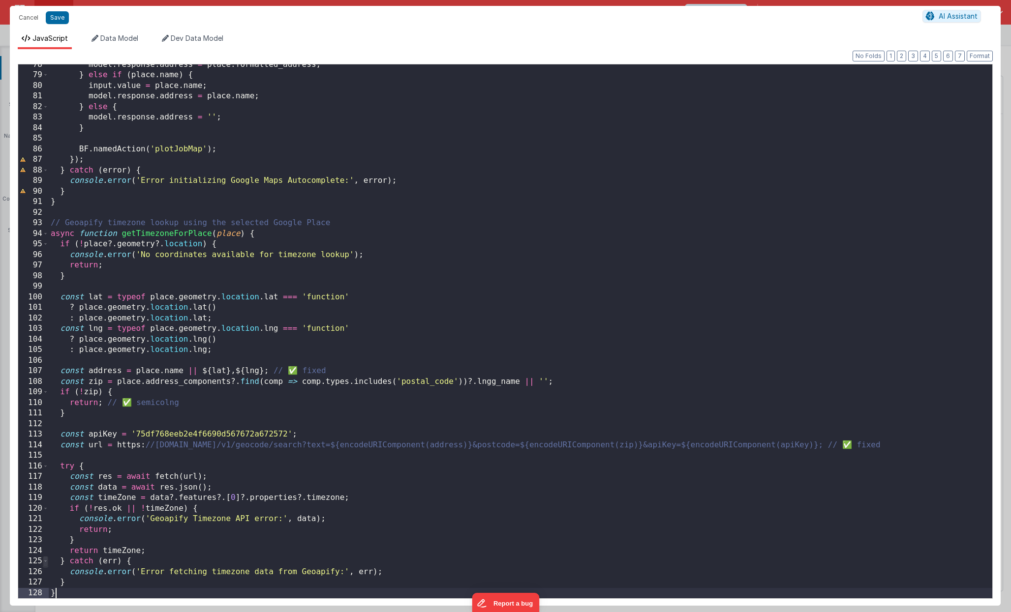
scroll to position [819, 0]
click at [492, 382] on div "model . response . address = place . formatted_address ; } else if ( place . na…" at bounding box center [520, 337] width 943 height 555
drag, startPoint x: 254, startPoint y: 458, endPoint x: 142, endPoint y: 452, distance: 112.3
click at [168, 433] on div "model . response . address = place . formatted_address ; } else if ( place . na…" at bounding box center [520, 337] width 943 height 555
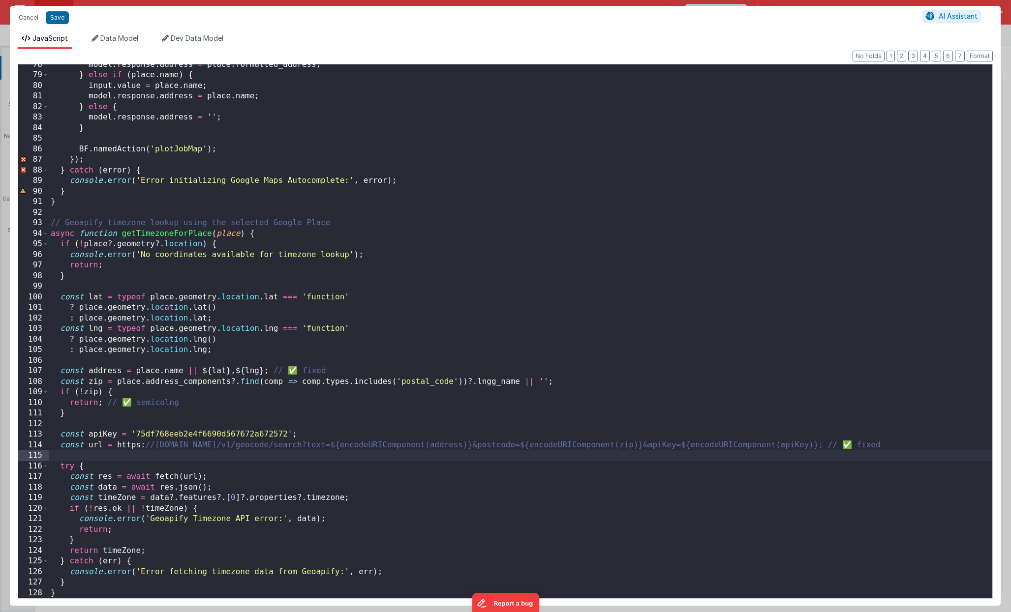
click at [171, 404] on div "model . response . address = place . formatted_address ; } else if ( place . na…" at bounding box center [520, 337] width 943 height 555
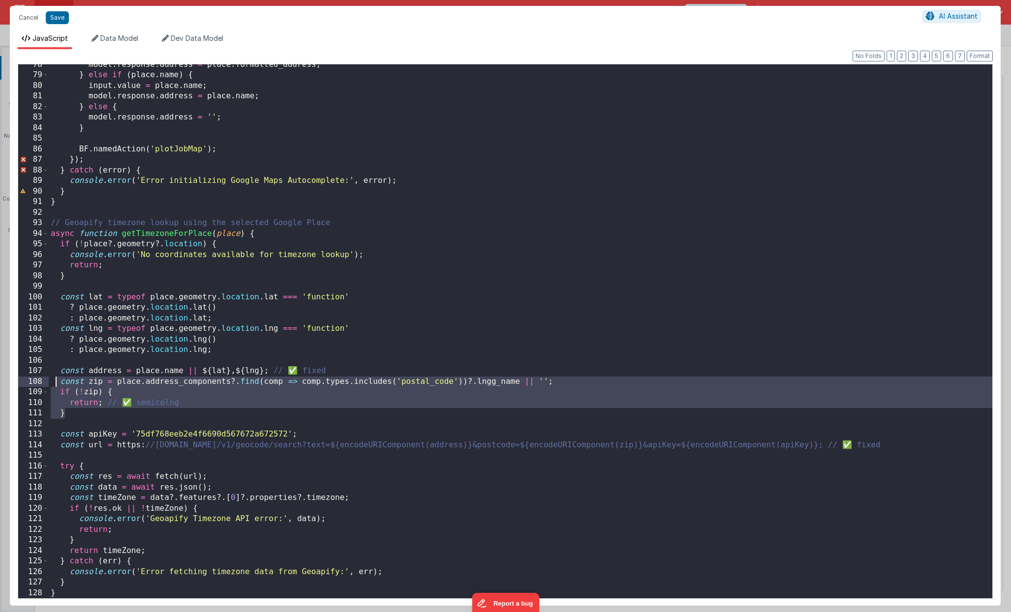
drag, startPoint x: 76, startPoint y: 411, endPoint x: 58, endPoint y: 377, distance: 38.5
click at [58, 377] on div "model . response . address = place . formatted_address ; } else if ( place . na…" at bounding box center [520, 337] width 943 height 555
click at [140, 370] on div "model . response . address = place . formatted_address ; } else if ( place . na…" at bounding box center [520, 337] width 943 height 555
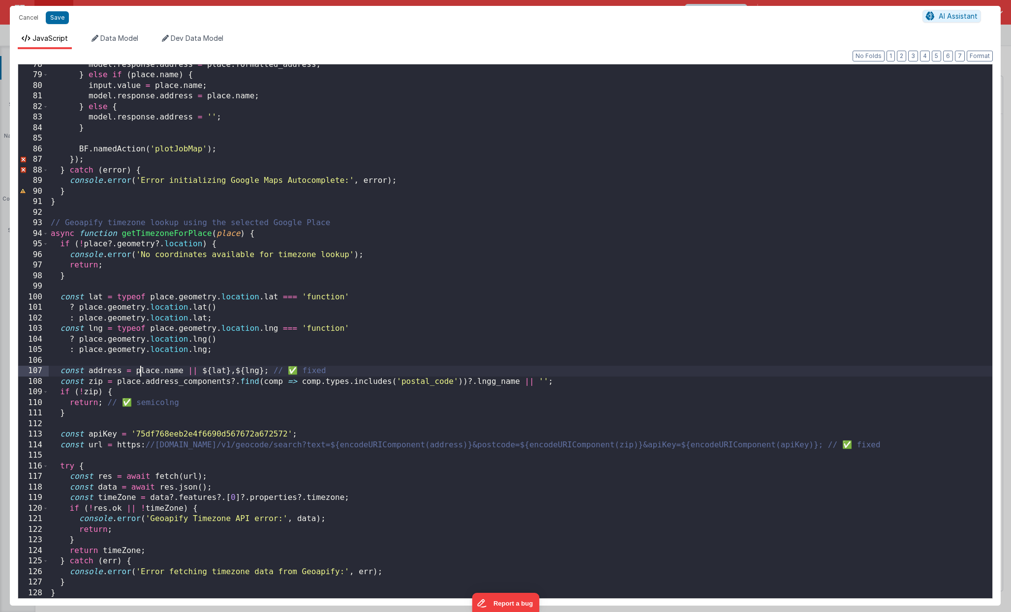
click at [174, 371] on div "model . response . address = place . formatted_address ; } else if ( place . na…" at bounding box center [520, 337] width 943 height 555
click at [121, 294] on div "model . response . address = place . formatted_address ; } else if ( place . na…" at bounding box center [520, 337] width 943 height 555
click at [106, 265] on div "model . response . address = place . formatted_address ; } else if ( place . na…" at bounding box center [520, 337] width 943 height 555
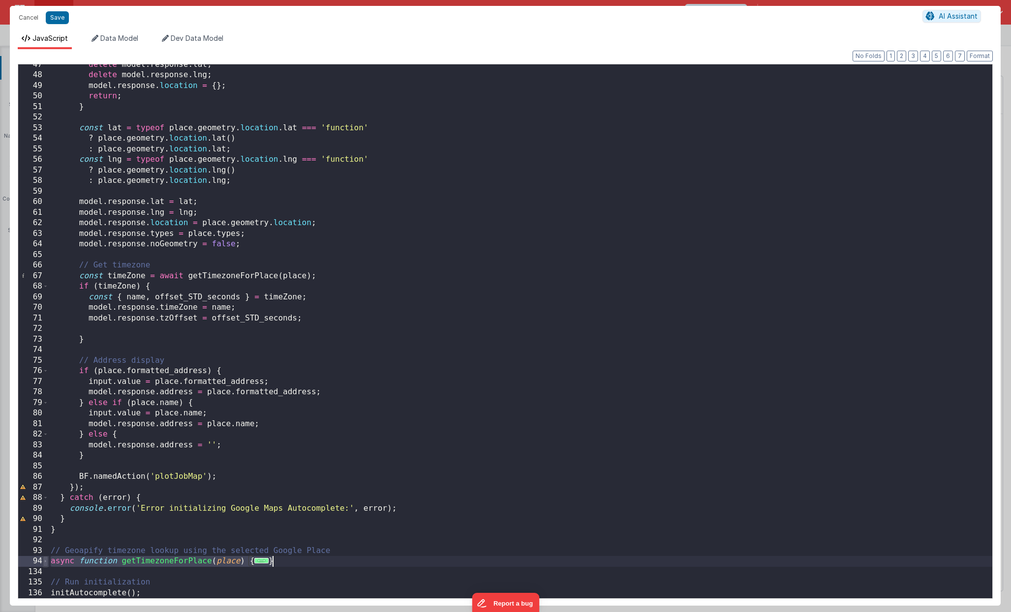
click at [46, 433] on span at bounding box center [45, 561] width 5 height 11
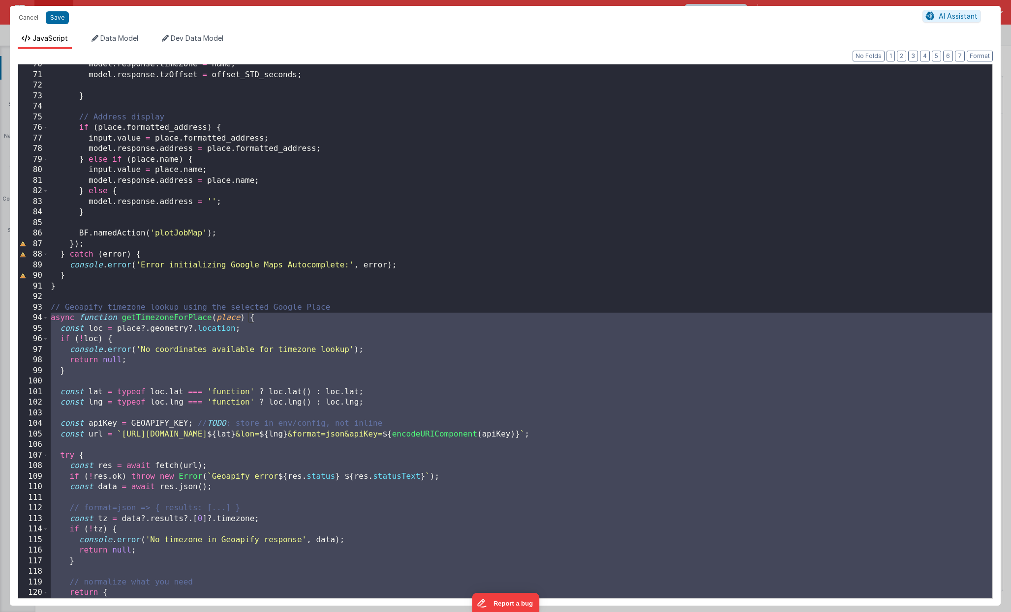
scroll to position [736, 0]
click at [94, 433] on div "model . response . timeZone = name ; model . response . tzOffset = offset_STD_s…" at bounding box center [520, 335] width 943 height 555
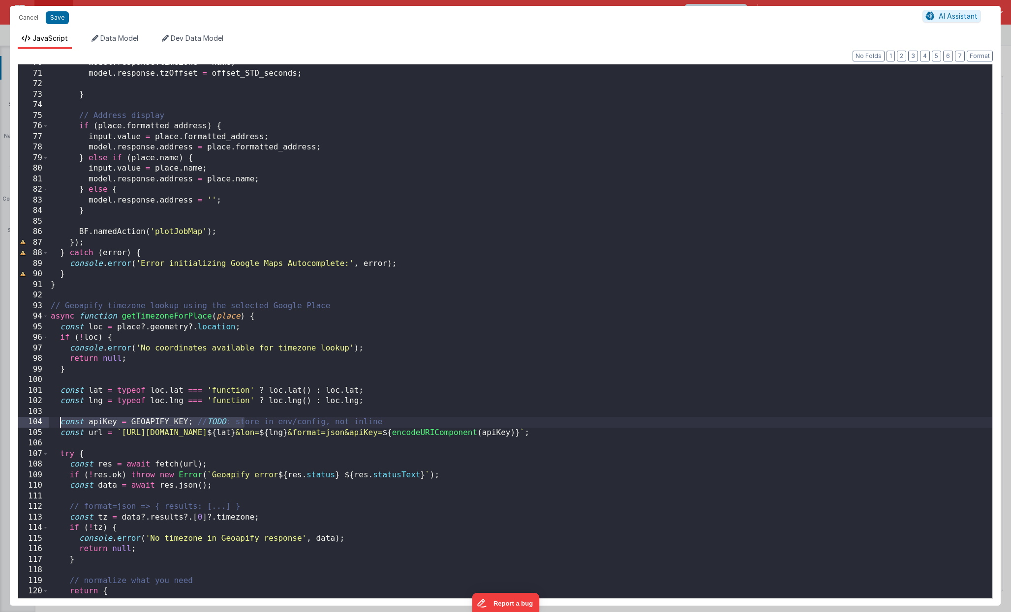
drag, startPoint x: 243, startPoint y: 423, endPoint x: 61, endPoint y: 426, distance: 181.5
click at [61, 426] on div "model . response . timeZone = name ; model . response . tzOffset = offset_STD_s…" at bounding box center [520, 335] width 943 height 555
drag, startPoint x: 394, startPoint y: 421, endPoint x: 60, endPoint y: 426, distance: 334.0
click at [60, 426] on div "model . response . timeZone = name ; model . response . tzOffset = offset_STD_s…" at bounding box center [520, 335] width 943 height 555
click at [62, 21] on button "Save" at bounding box center [57, 17] width 23 height 13
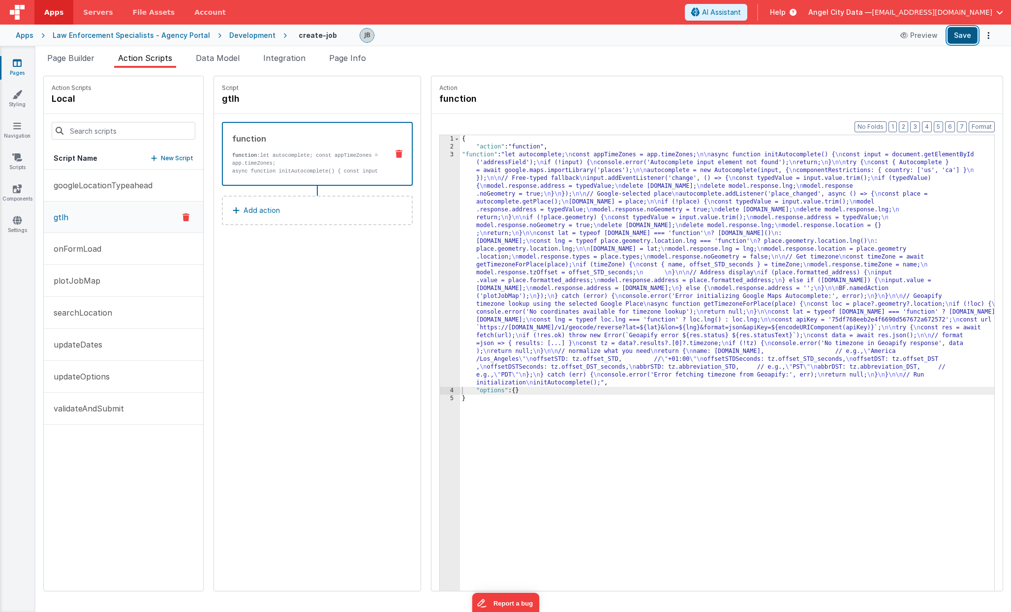
click at [950, 35] on button "Save" at bounding box center [962, 35] width 30 height 17
click at [440, 257] on div "3" at bounding box center [450, 269] width 20 height 236
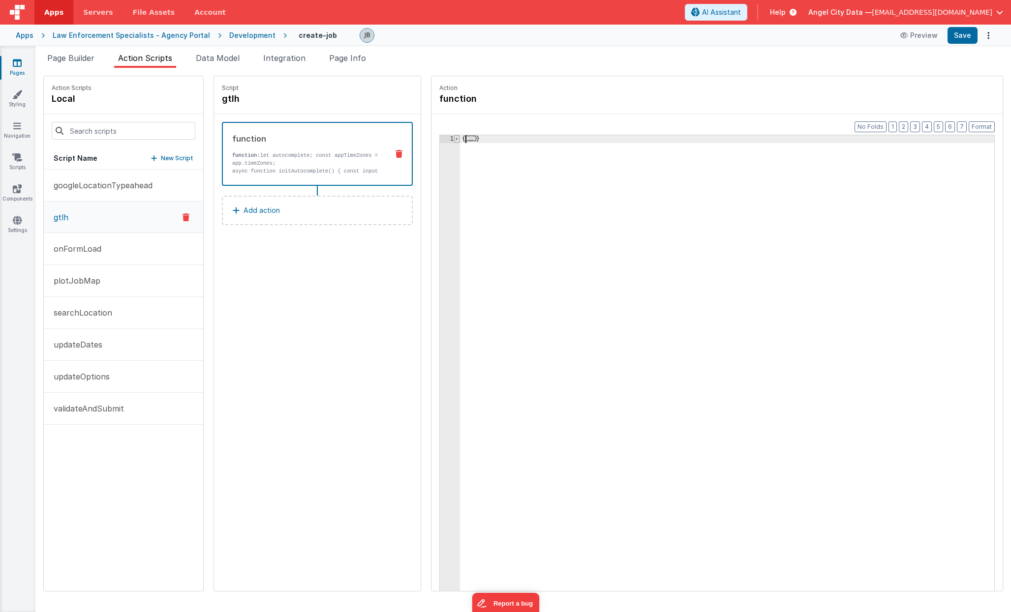
click at [454, 138] on span at bounding box center [456, 139] width 5 height 8
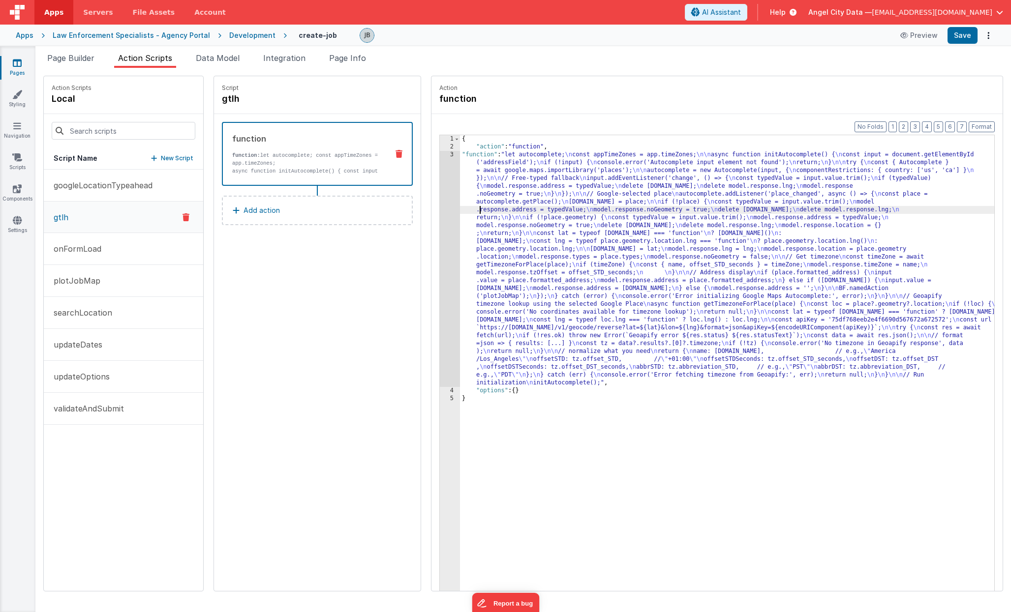
click at [460, 208] on div "{ "action" : "function" , "function" : "let autocomplete; \n const appTimeZones…" at bounding box center [737, 386] width 555 height 502
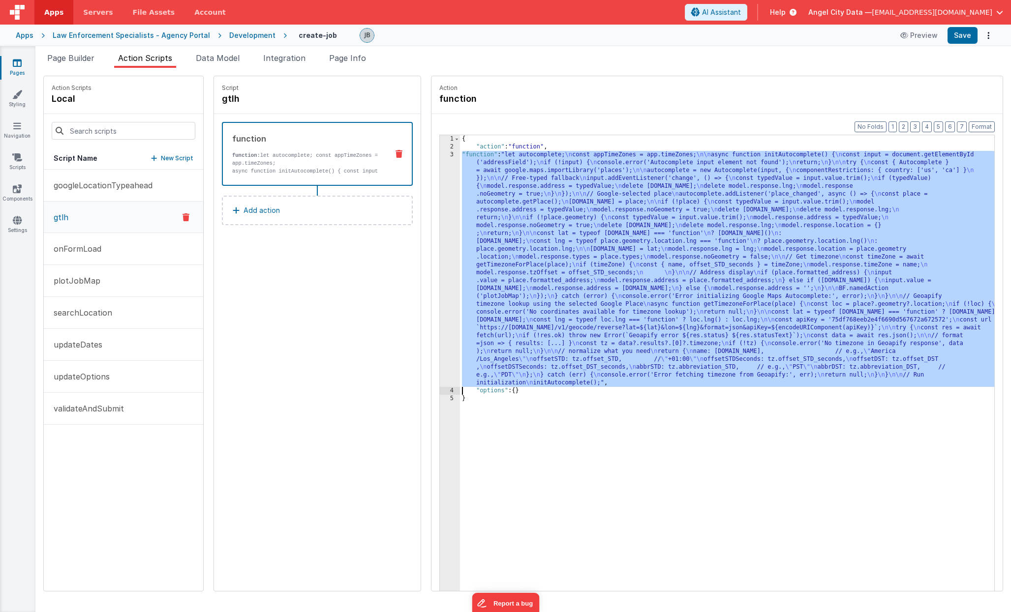
click at [440, 218] on div "3" at bounding box center [450, 269] width 20 height 236
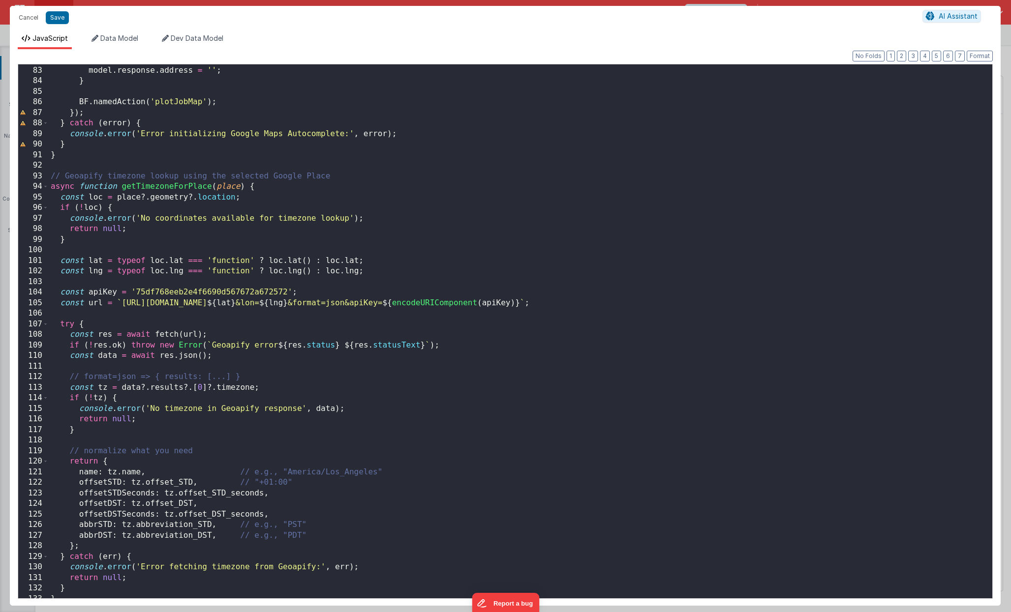
scroll to position [861, 0]
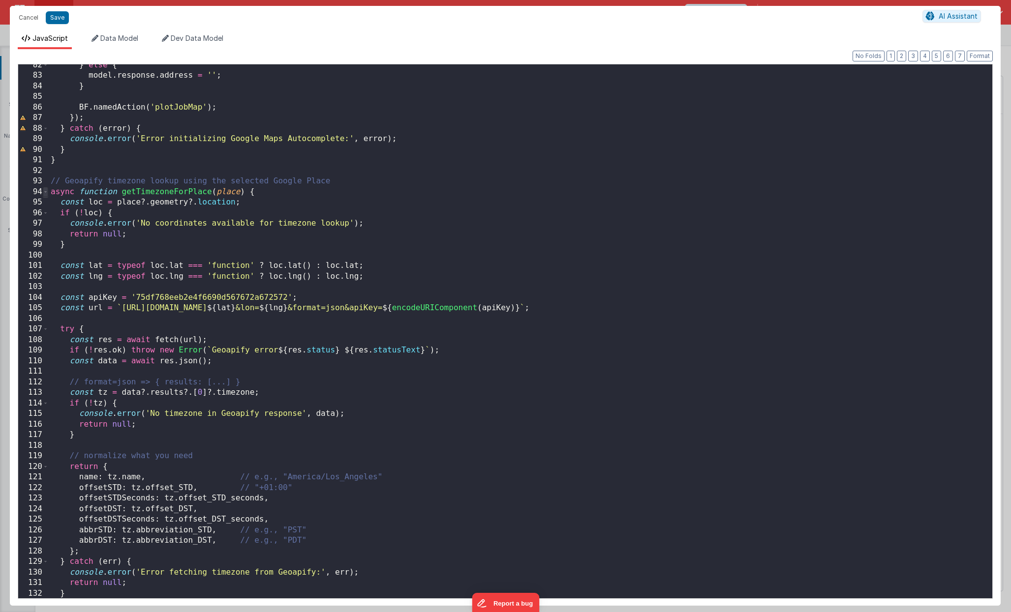
click at [45, 189] on span at bounding box center [45, 192] width 5 height 11
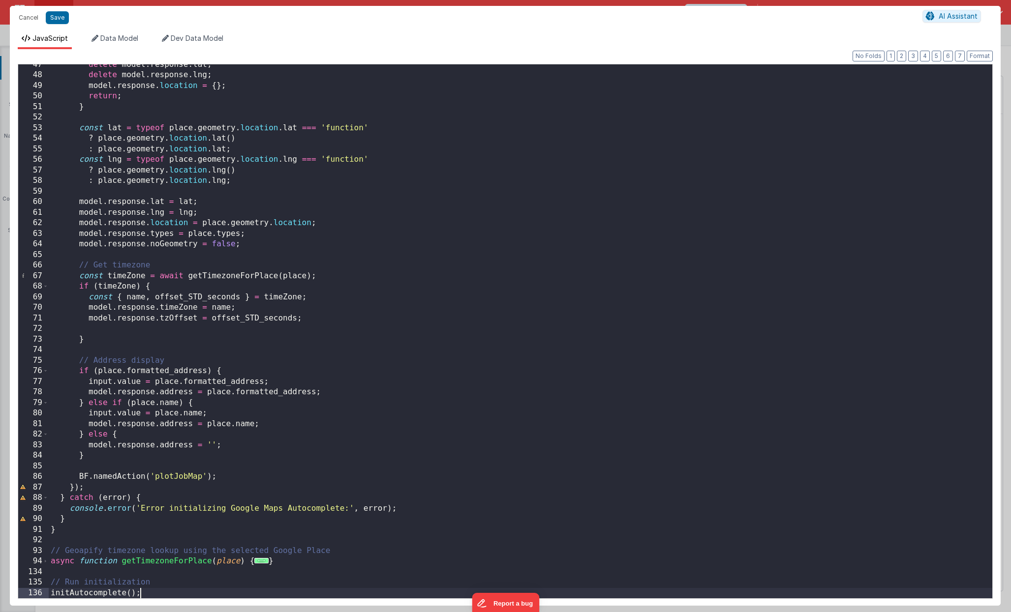
scroll to position [491, 0]
drag, startPoint x: 280, startPoint y: 560, endPoint x: 48, endPoint y: 560, distance: 232.2
click at [48, 433] on div "47 48 49 50 51 52 53 54 55 56 57 58 59 60 61 62 63 64 65 66 67 68 69 70 71 72 7…" at bounding box center [505, 331] width 975 height 535
click at [58, 17] on button "Save" at bounding box center [57, 17] width 23 height 13
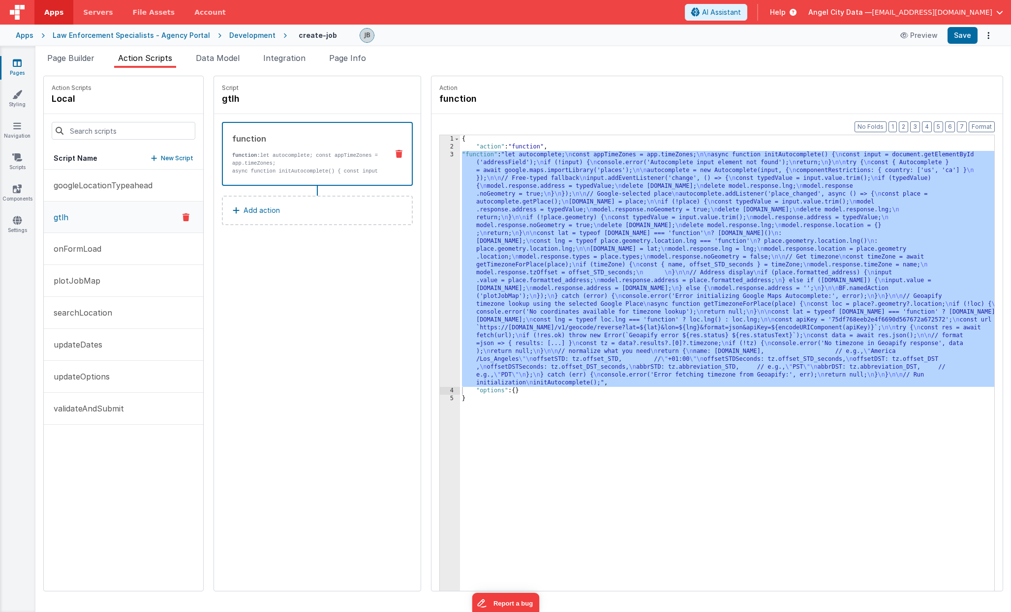
click at [161, 160] on p "New Script" at bounding box center [177, 158] width 32 height 10
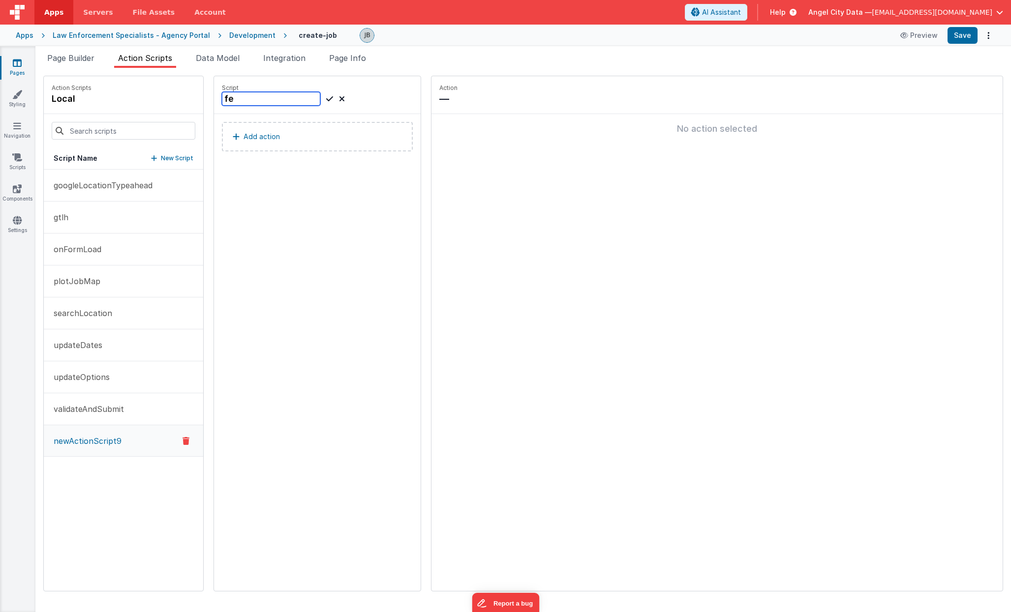
type input "f"
type input "getTimeZoneFromAddress"
click at [326, 101] on icon at bounding box center [329, 99] width 7 height 12
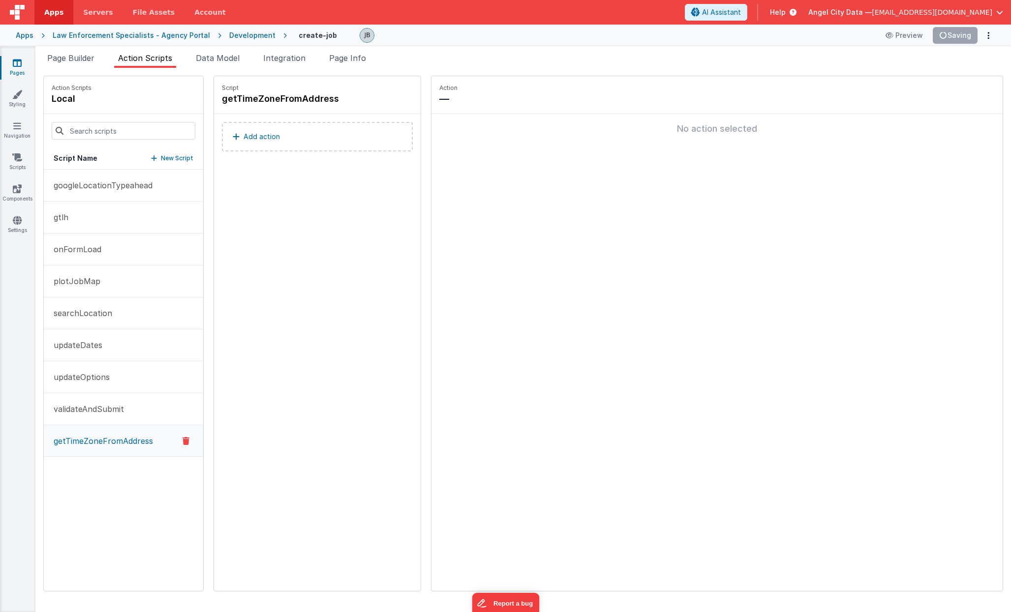
click at [284, 136] on button "Add action" at bounding box center [317, 137] width 191 height 30
click at [293, 139] on button "Add action" at bounding box center [317, 137] width 191 height 30
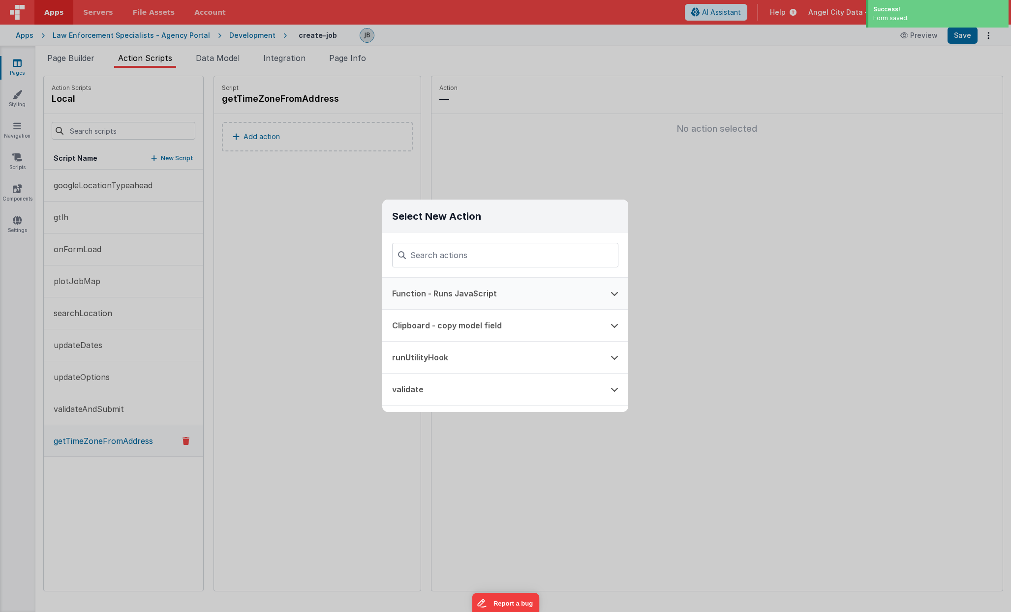
click at [431, 287] on button "Function - Runs JavaScript" at bounding box center [491, 293] width 218 height 31
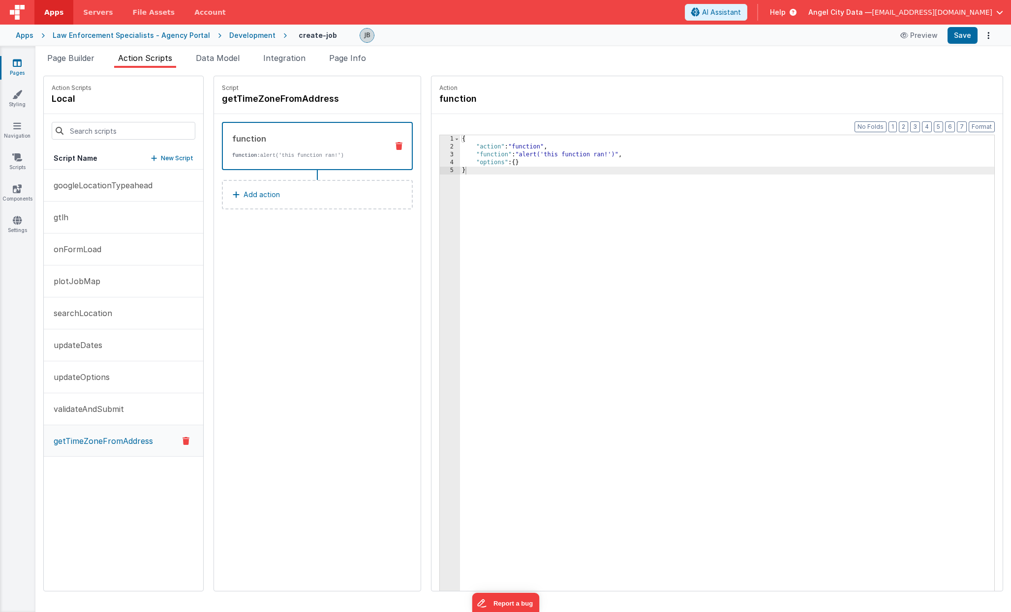
click at [440, 154] on div "3" at bounding box center [450, 155] width 20 height 8
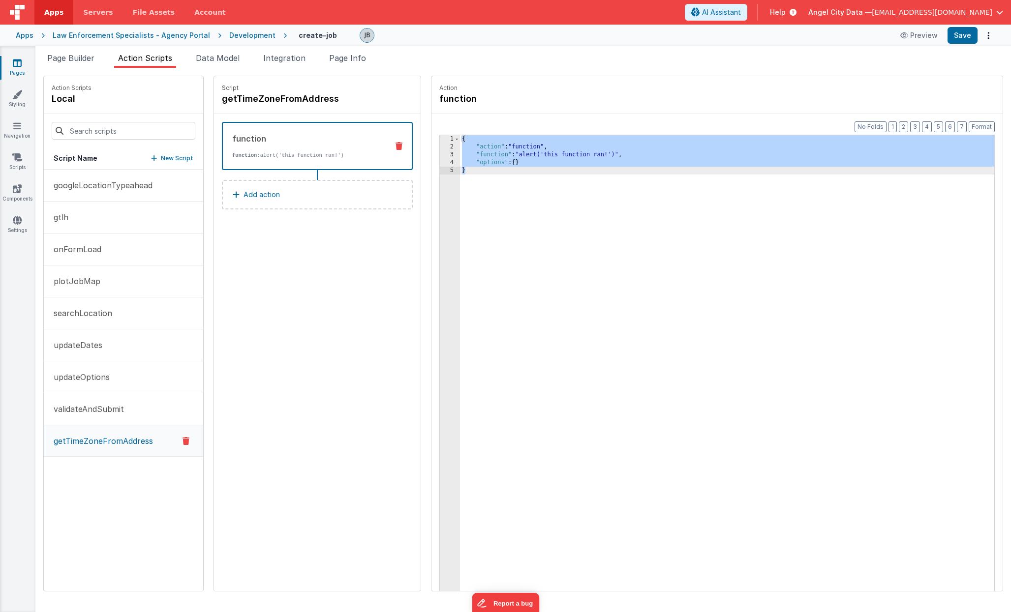
click at [440, 153] on div "3" at bounding box center [450, 155] width 20 height 8
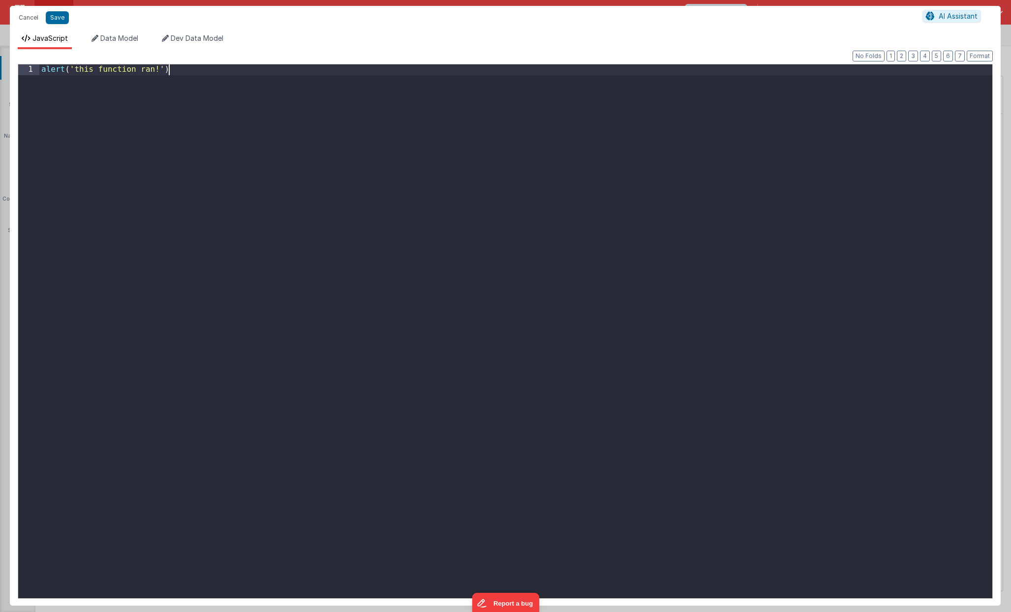
click at [433, 153] on div "alert ( 'this function ran!' )" at bounding box center [515, 341] width 953 height 555
click at [375, 201] on div "alert ( 'this function ran!' )" at bounding box center [515, 341] width 953 height 555
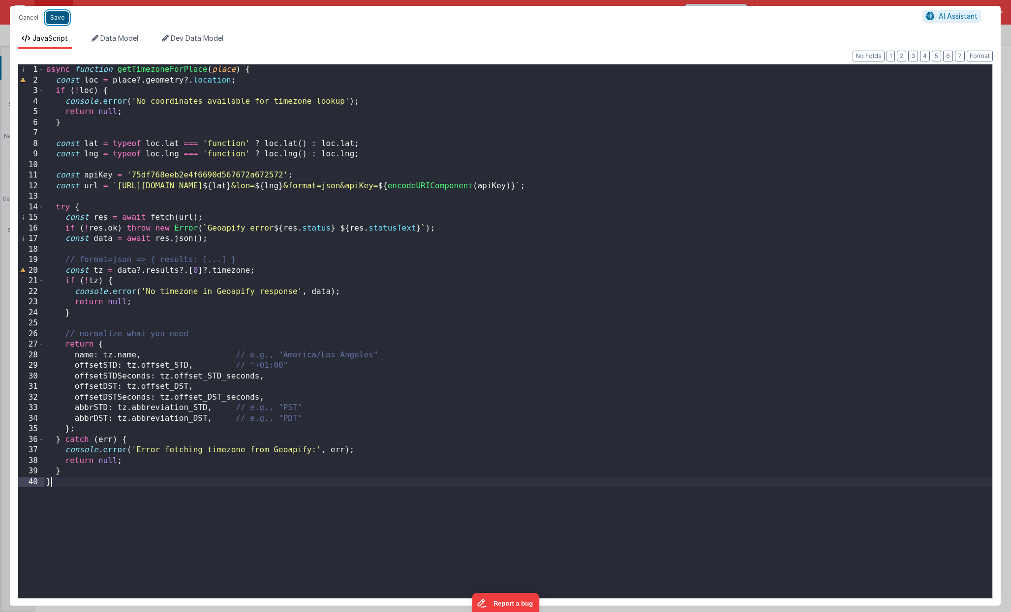
click at [53, 12] on button "Save" at bounding box center [57, 17] width 23 height 13
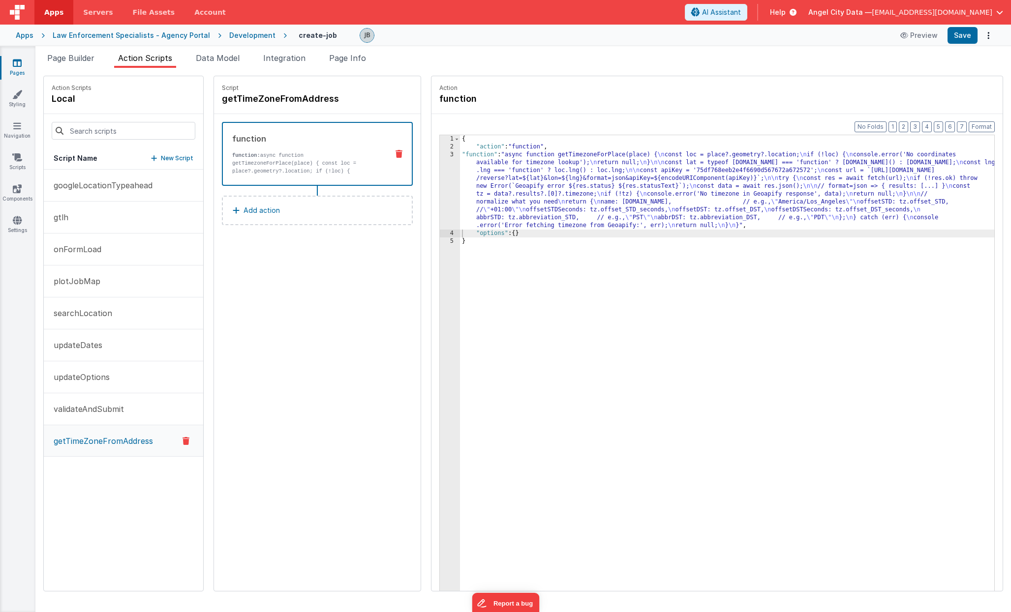
click at [538, 174] on div "{ "action" : "function" , "function" : "async function getTimezoneForPlace(plac…" at bounding box center [737, 386] width 554 height 502
click at [440, 185] on div "3" at bounding box center [450, 190] width 20 height 79
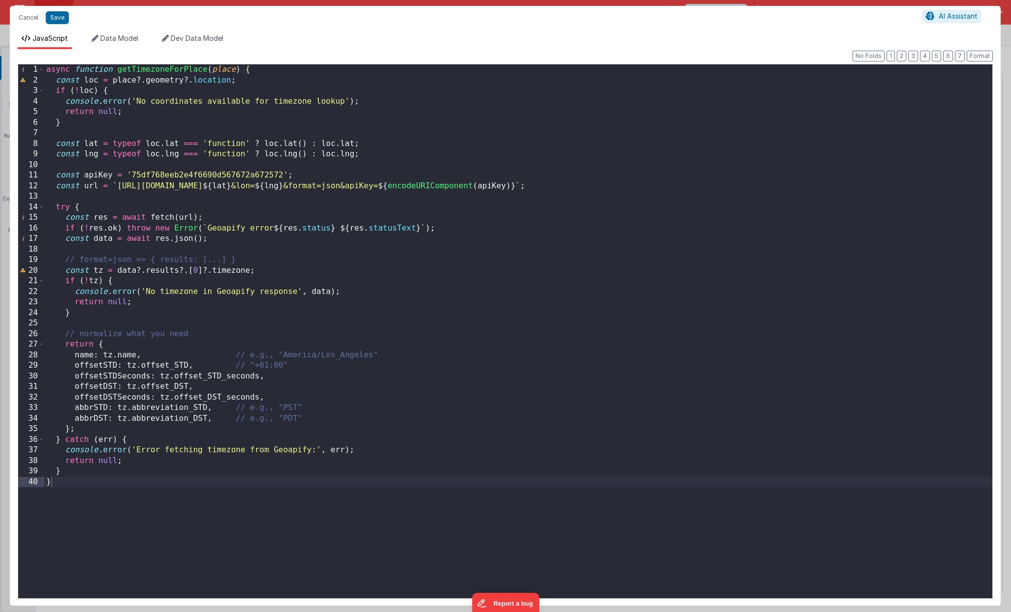
click at [104, 433] on div "async function getTimezoneForPlace ( place ) { const loc = place ?. geometry ?.…" at bounding box center [518, 341] width 948 height 555
click at [60, 18] on button "Save" at bounding box center [57, 17] width 23 height 13
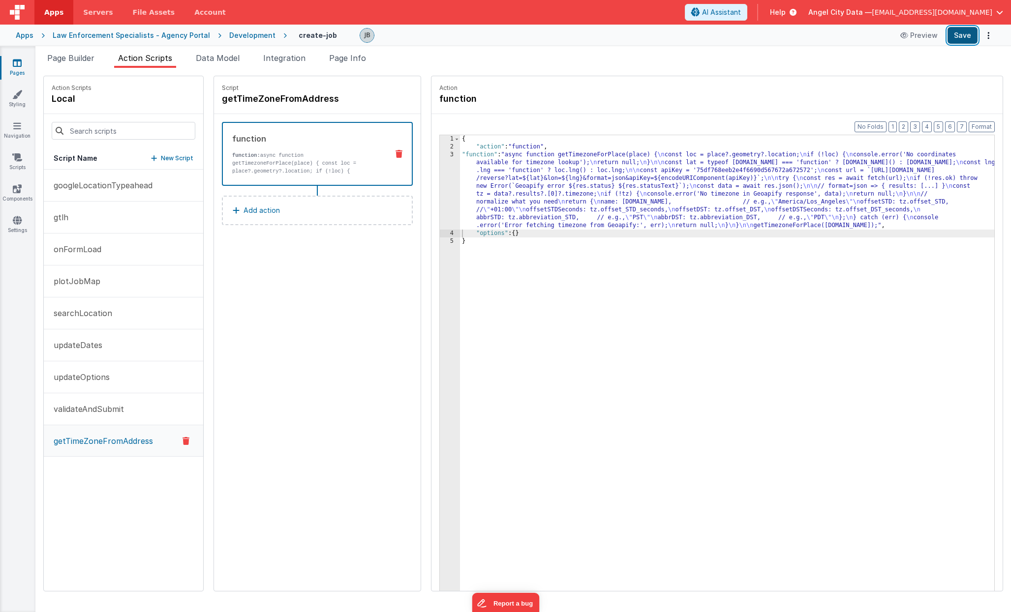
click at [950, 40] on button "Save" at bounding box center [962, 35] width 30 height 17
click at [91, 280] on p "plotJobMap" at bounding box center [74, 281] width 53 height 12
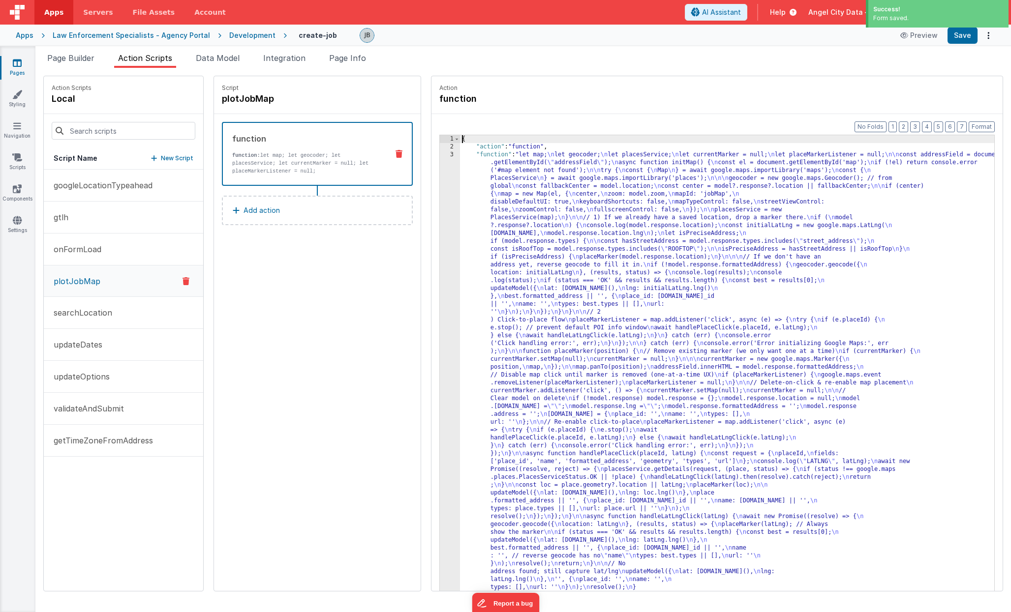
click at [440, 210] on div "3" at bounding box center [450, 387] width 20 height 472
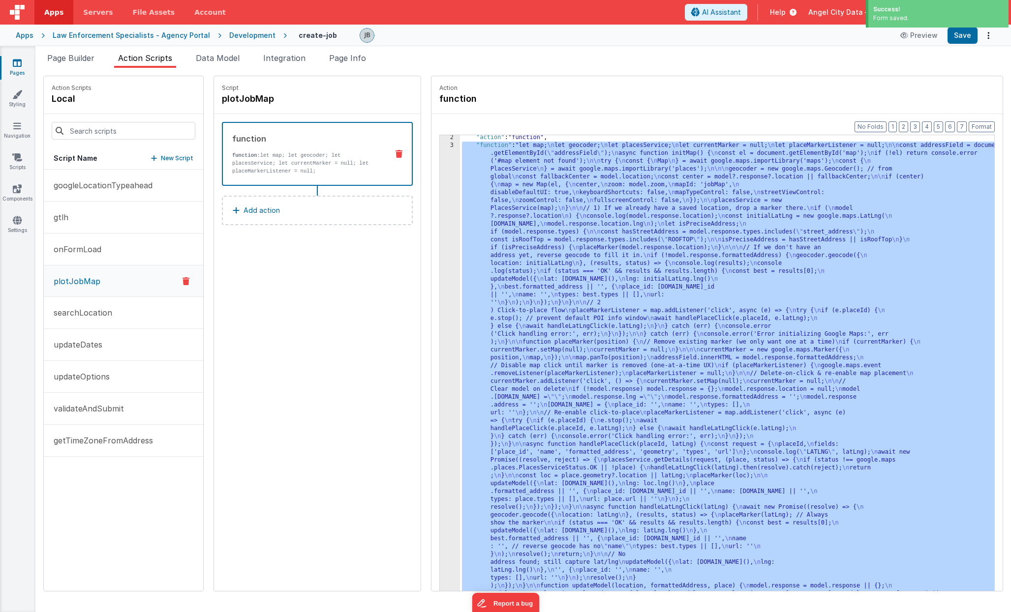
click at [440, 213] on div "2 3 4 5" at bounding box center [450, 385] width 20 height 502
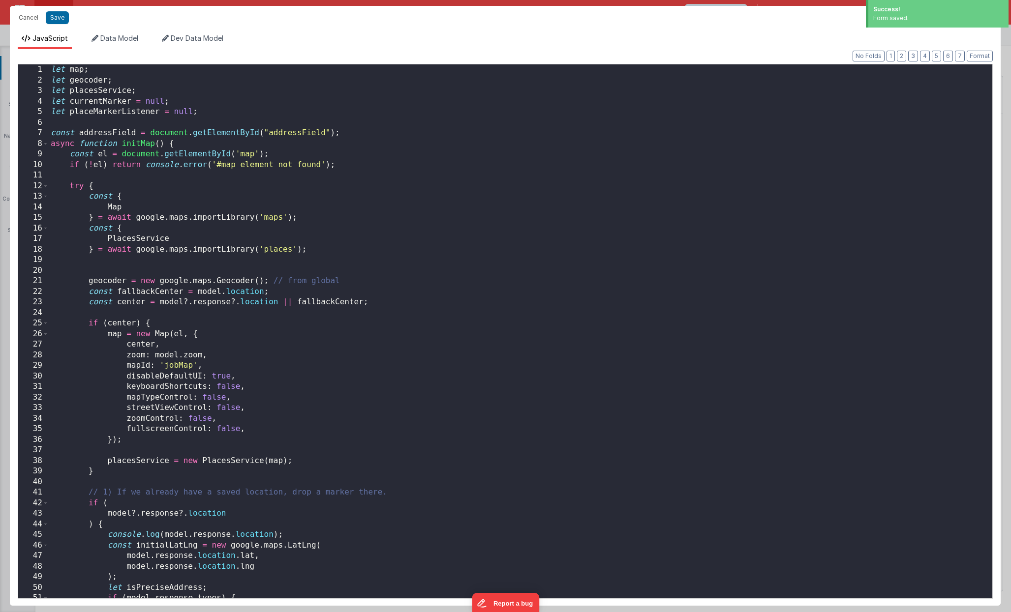
scroll to position [9, 0]
click at [272, 227] on div "let map ; let geocoder ; let placesService ; let currentMarker = null ; let pla…" at bounding box center [520, 341] width 943 height 555
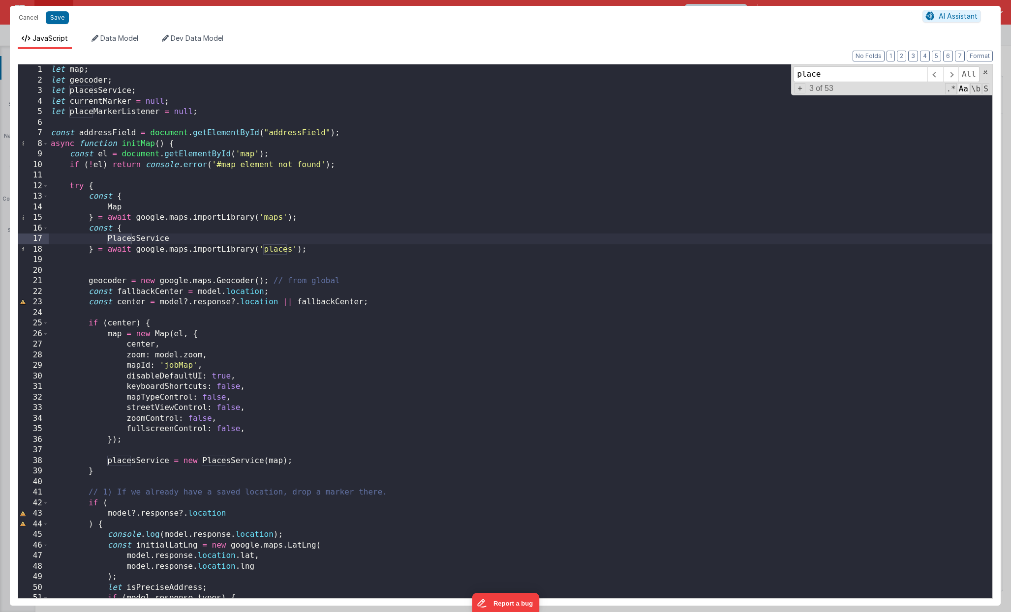
type input "place"
click at [950, 90] on span "Aa" at bounding box center [963, 88] width 11 height 11
click at [950, 91] on span "\b" at bounding box center [975, 88] width 11 height 11
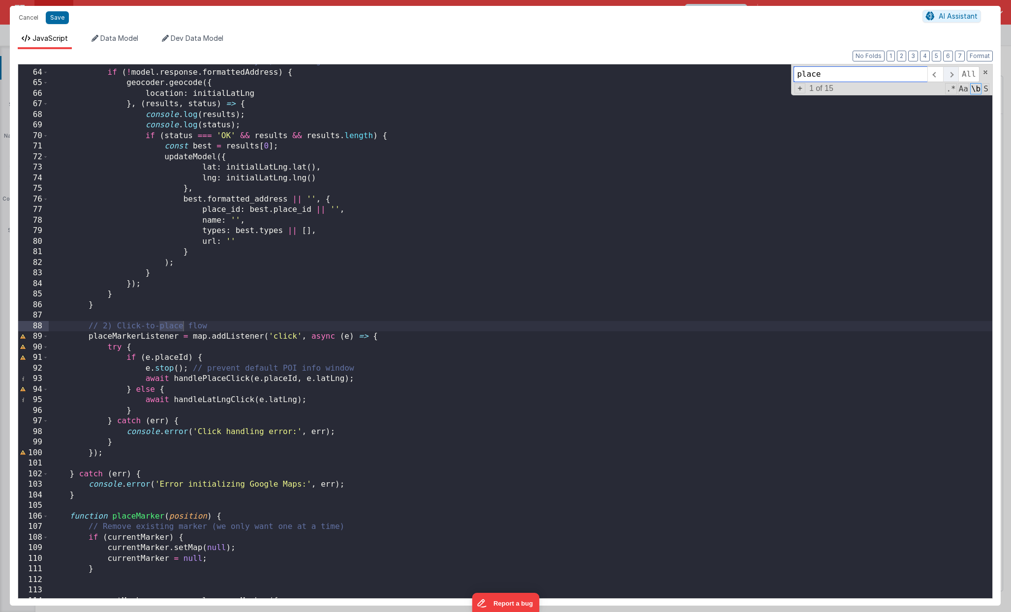
click at [948, 75] on span at bounding box center [950, 74] width 15 height 16
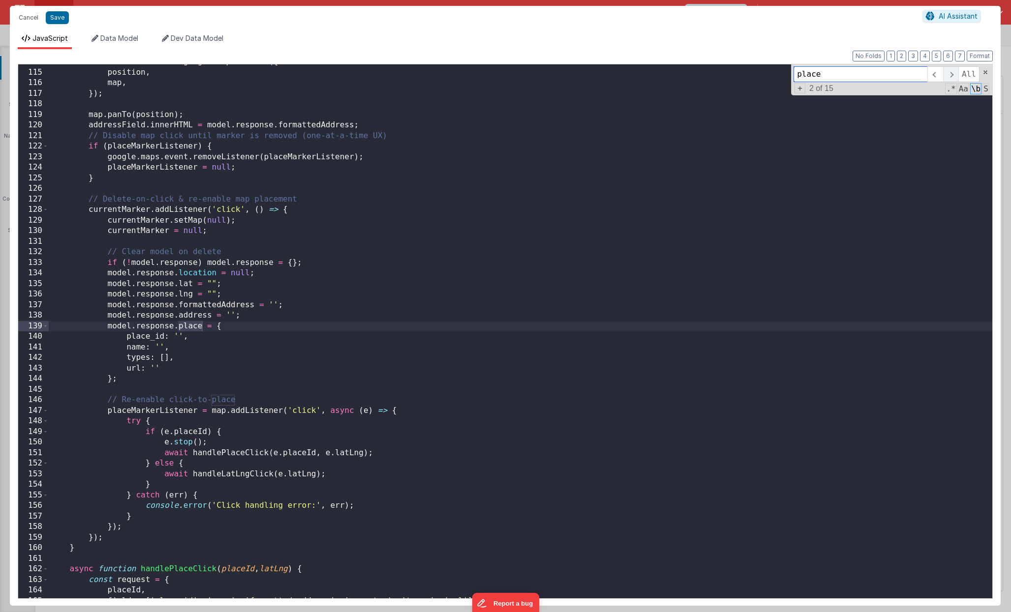
scroll to position [1203, 0]
click at [950, 77] on span at bounding box center [950, 74] width 15 height 16
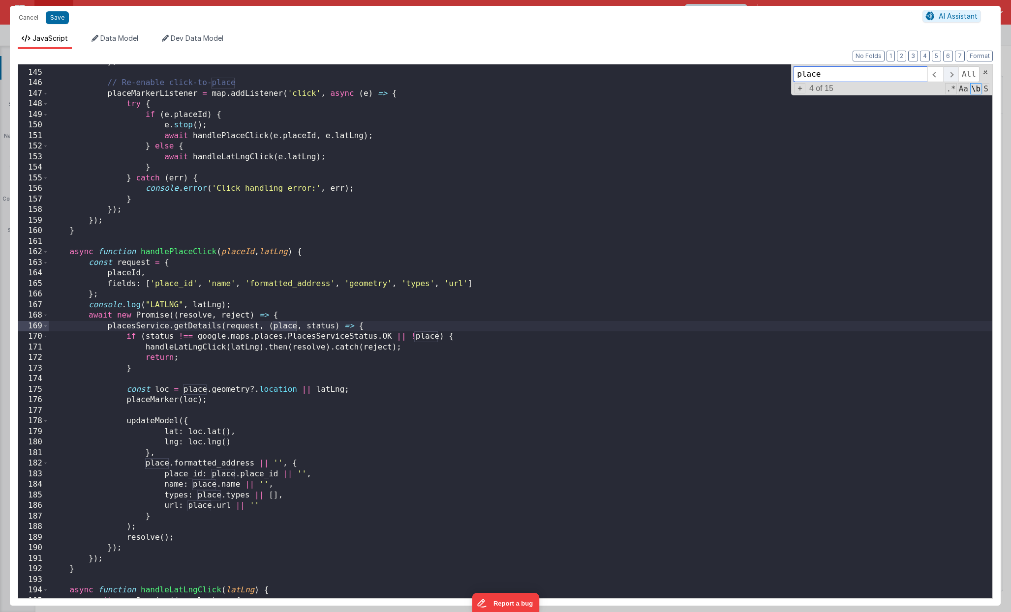
click at [950, 77] on span at bounding box center [950, 74] width 15 height 16
click at [950, 78] on span at bounding box center [950, 74] width 15 height 16
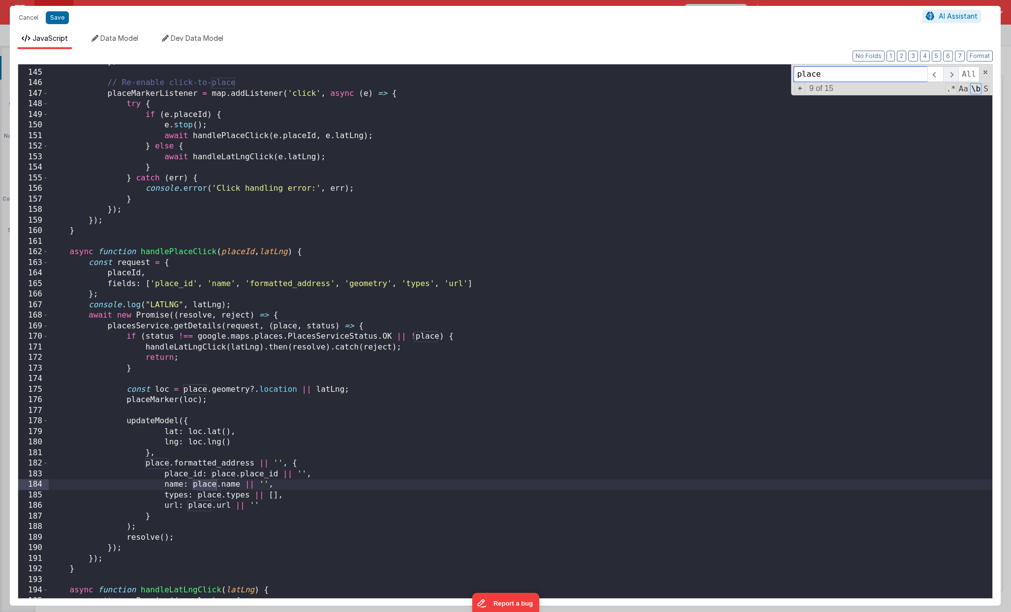
click at [950, 78] on span at bounding box center [950, 74] width 15 height 16
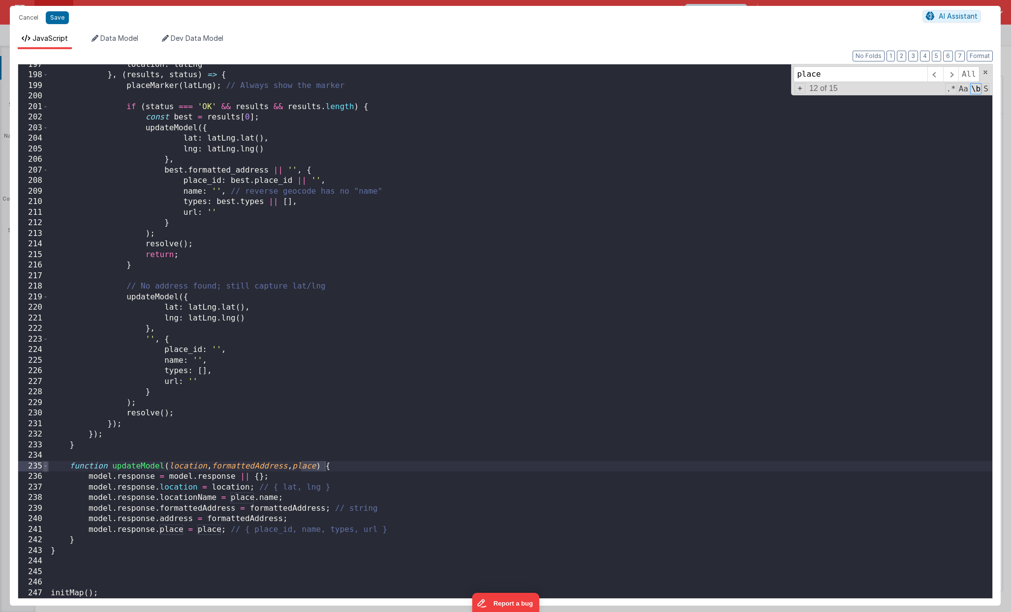
click at [46, 433] on span at bounding box center [45, 466] width 5 height 11
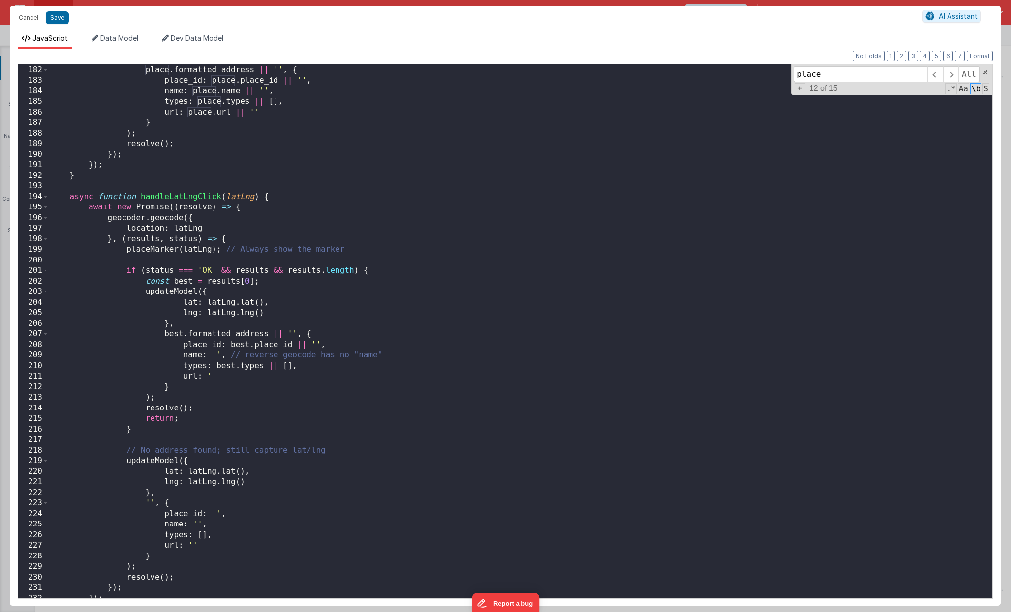
scroll to position [1912, 0]
click at [48, 197] on div "194" at bounding box center [33, 198] width 30 height 11
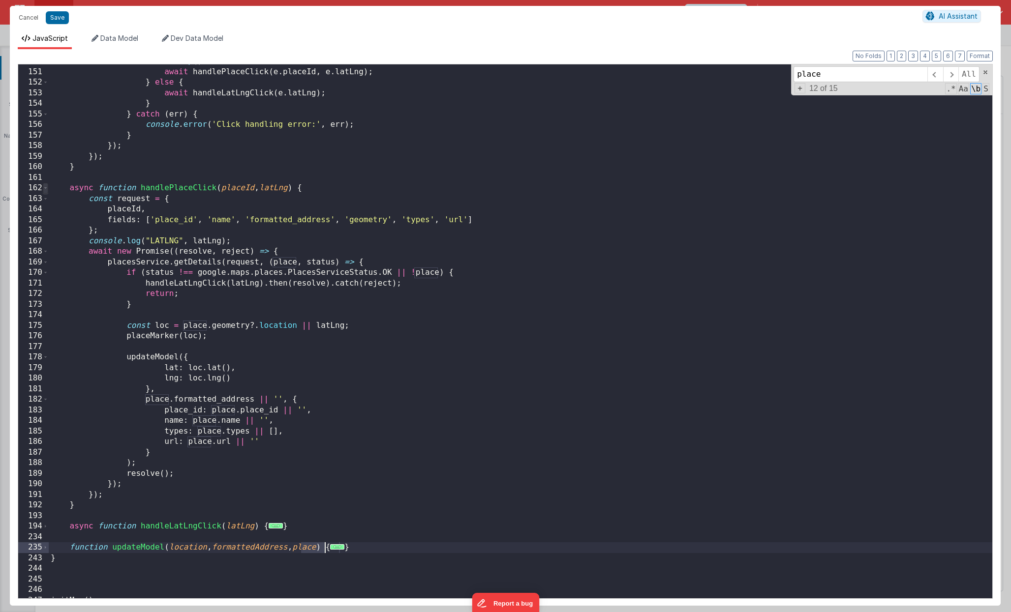
click at [47, 187] on span at bounding box center [45, 188] width 5 height 11
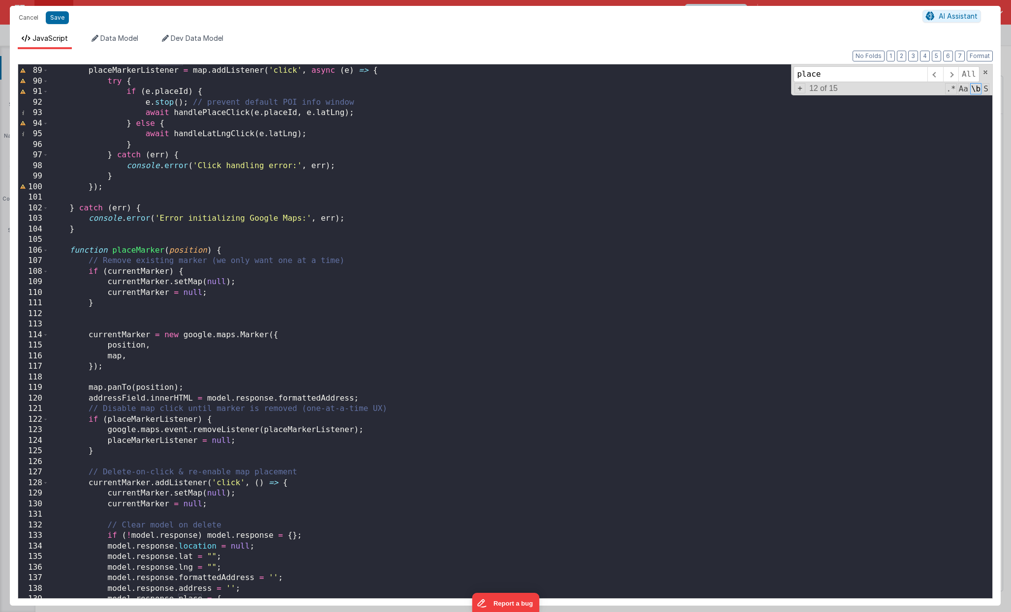
scroll to position [884, 0]
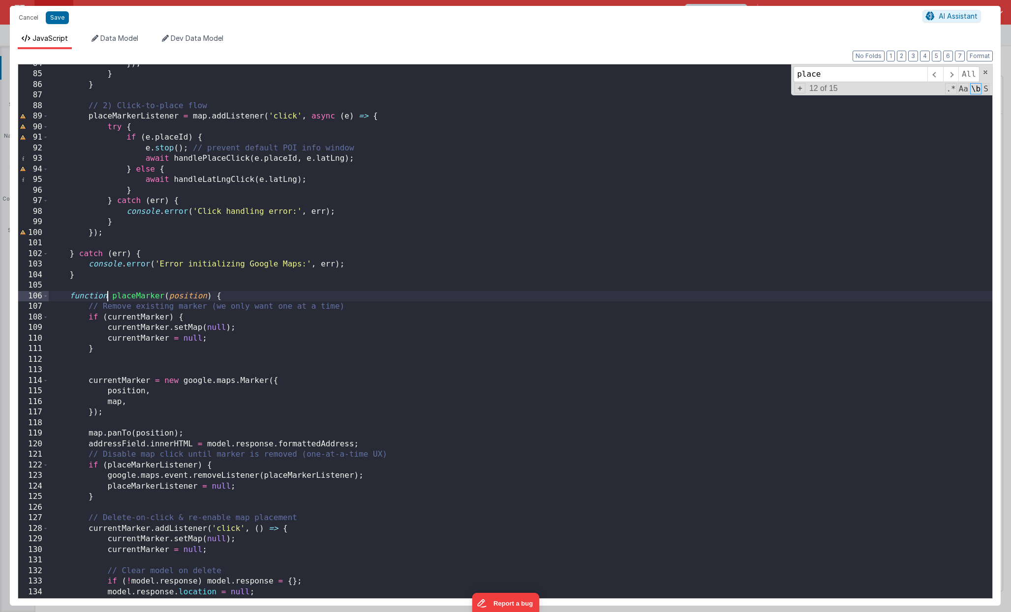
click at [106, 301] on div "}) ; } } // 2) Click-to-place flow placeMarkerListener = map . addListener ( 'c…" at bounding box center [520, 336] width 943 height 555
click at [138, 301] on div "}) ; } } // 2) Click-to-place flow placeMarkerListener = map . addListener ( 'c…" at bounding box center [520, 336] width 943 height 555
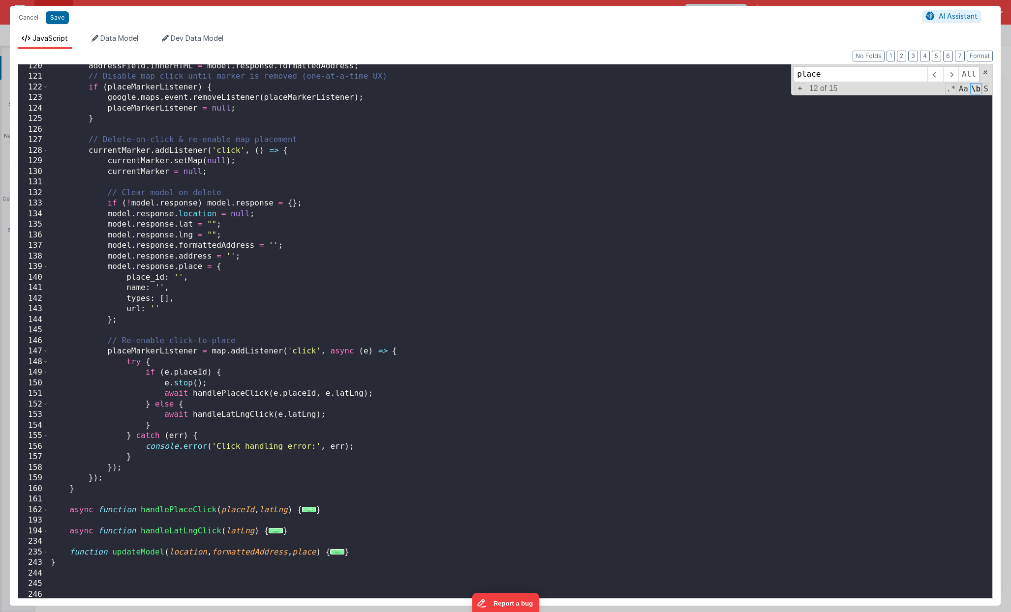
scroll to position [1274, 0]
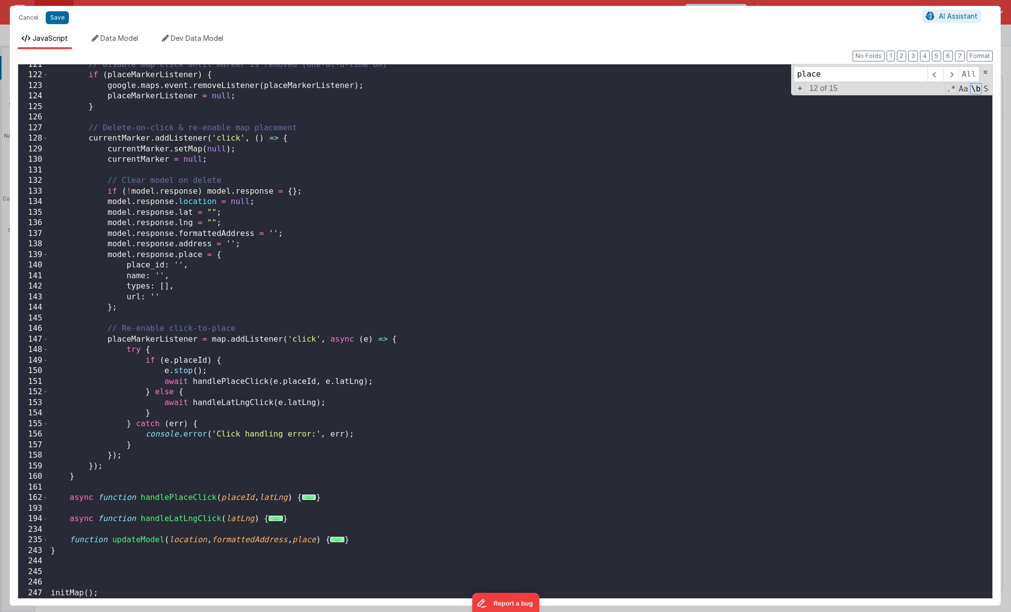
click at [128, 433] on div "// Disable map click until marker is removed (one-at-a-time UX) if ( placeMarke…" at bounding box center [520, 337] width 943 height 555
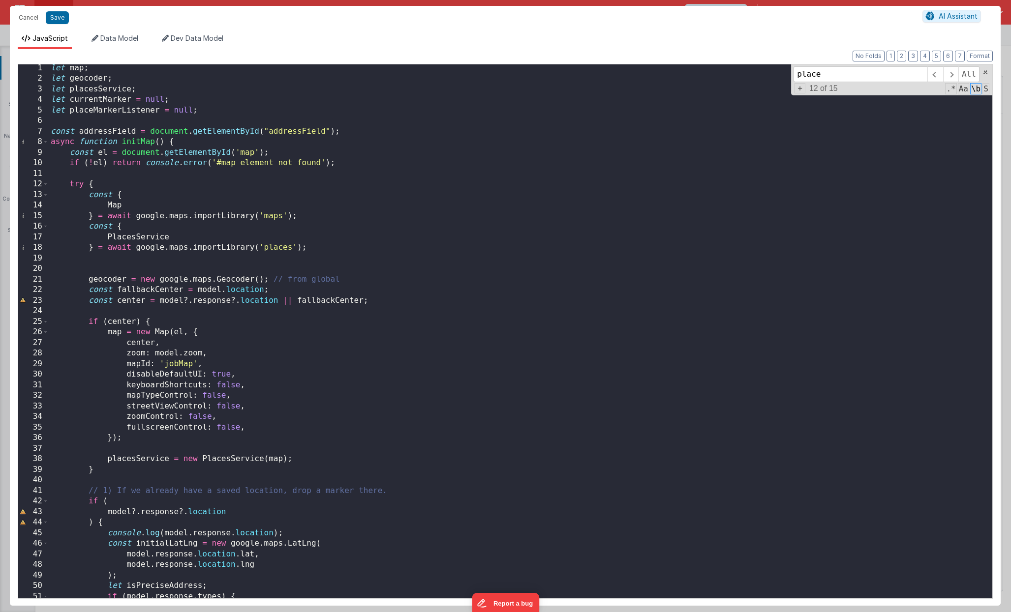
scroll to position [1, 0]
click at [198, 433] on div "let map ; let geocoder ; let placesService ; let currentMarker = null ; let pla…" at bounding box center [520, 340] width 943 height 555
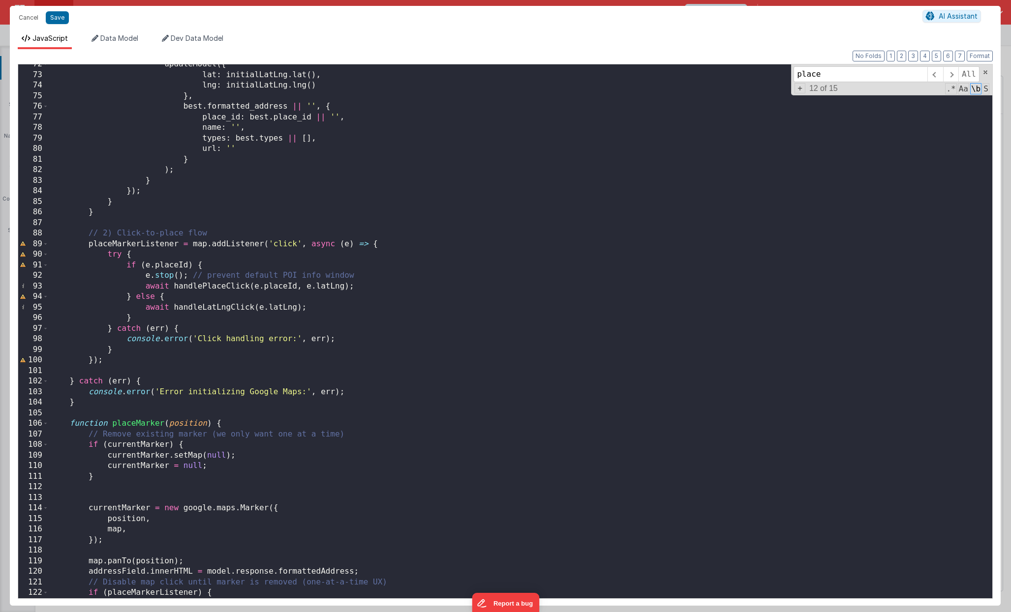
scroll to position [761, 0]
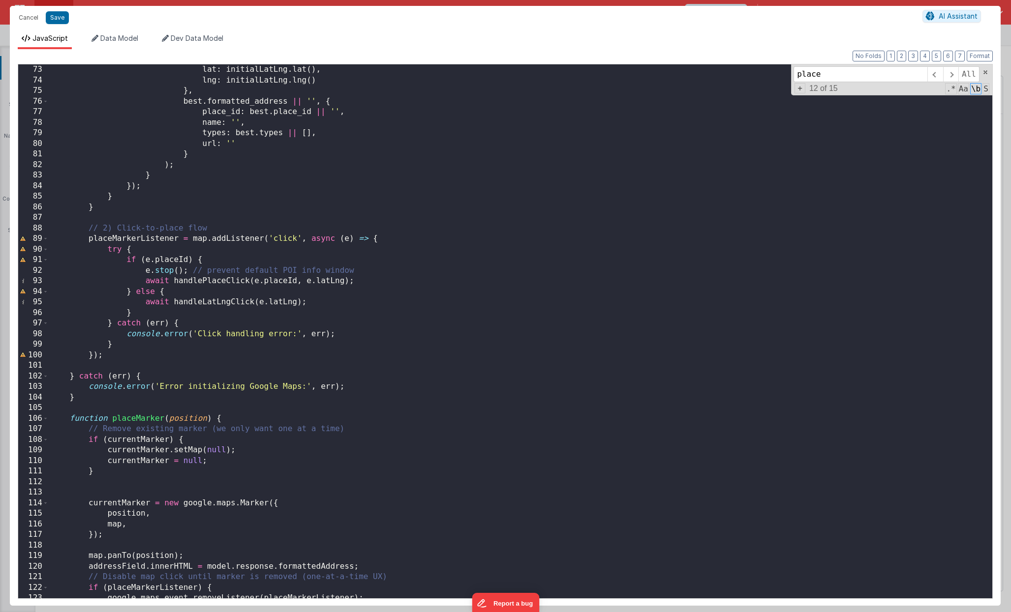
click at [147, 420] on div "lat : initialLatLng . lat ( ) , lng : initialLatLng . lng ( ) } , best . format…" at bounding box center [520, 341] width 943 height 555
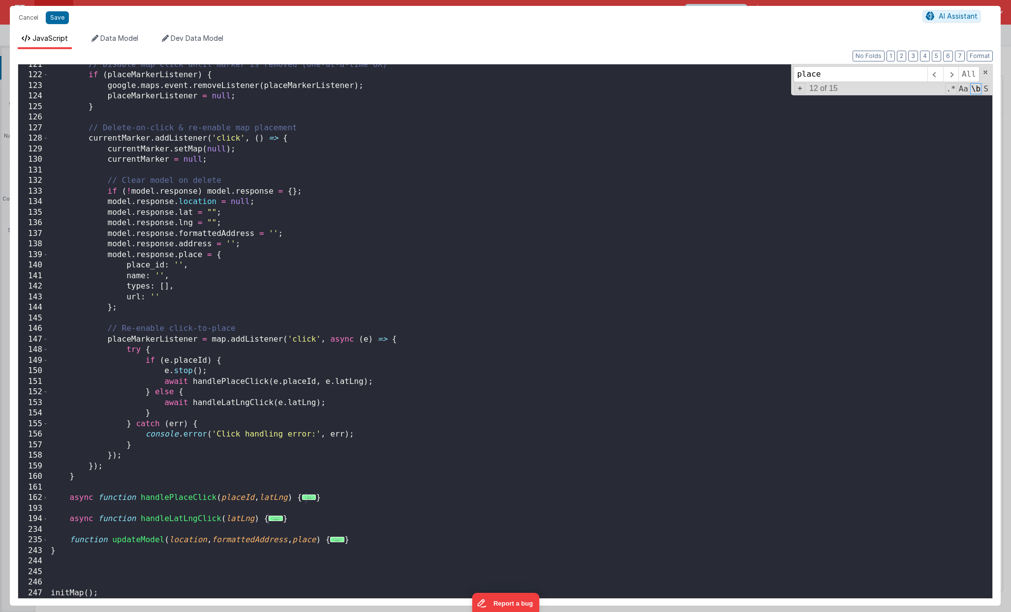
scroll to position [1274, 0]
click at [157, 433] on div "// Disable map click until marker is removed (one-at-a-time UX) if ( placeMarke…" at bounding box center [520, 337] width 943 height 555
click at [128, 433] on div "// Disable map click until marker is removed (one-at-a-time UX) if ( placeMarke…" at bounding box center [520, 337] width 943 height 555
click at [124, 433] on div "// Disable map click until marker is removed (one-at-a-time UX) if ( placeMarke…" at bounding box center [520, 337] width 943 height 555
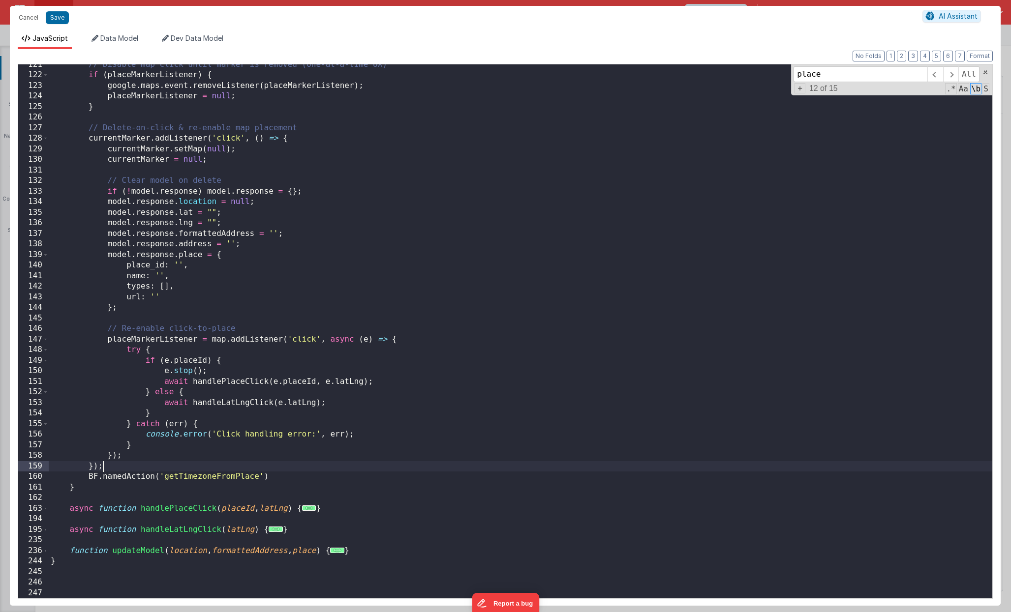
click at [276, 433] on div "// Disable map click until marker is removed (one-at-a-time UX) if ( placeMarke…" at bounding box center [520, 337] width 943 height 555
click at [280, 433] on div "// Disable map click until marker is removed (one-at-a-time UX) if ( placeMarke…" at bounding box center [520, 337] width 943 height 555
click at [59, 22] on button "Save" at bounding box center [57, 17] width 23 height 13
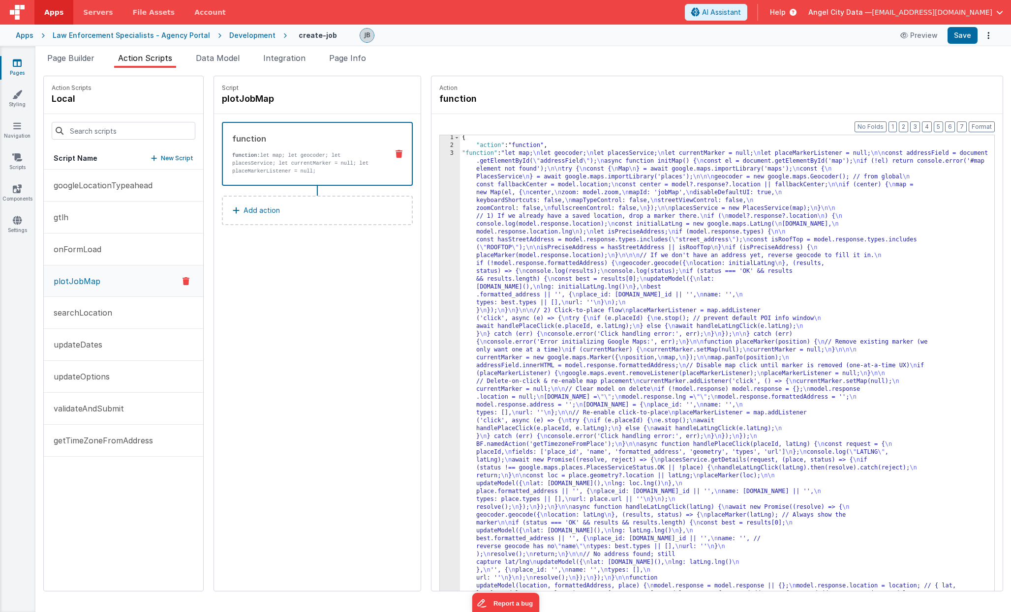
scroll to position [1, 0]
click at [440, 211] on div "3" at bounding box center [450, 378] width 20 height 456
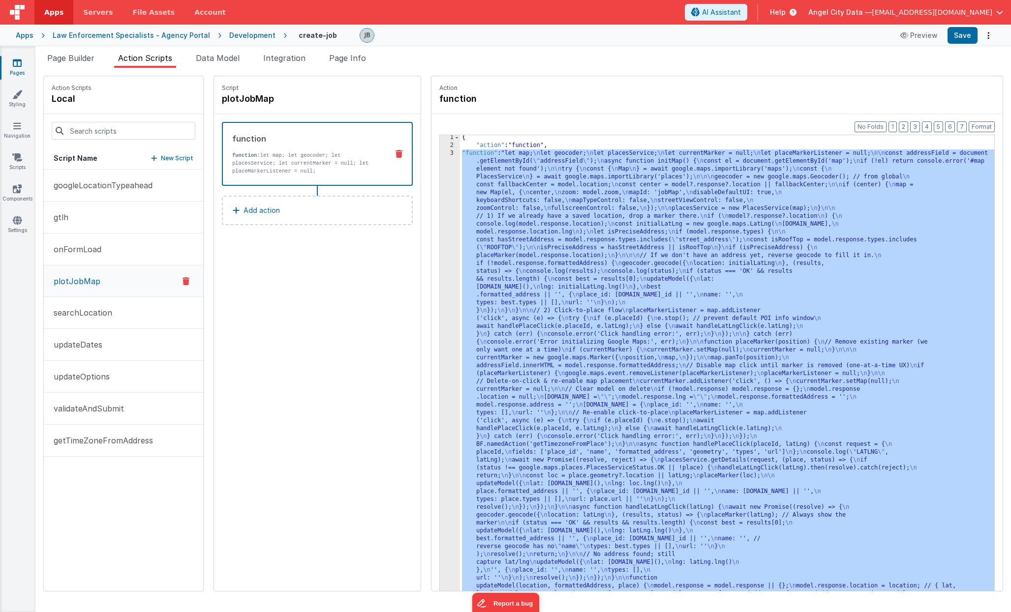
click at [440, 211] on div "3" at bounding box center [450, 378] width 20 height 456
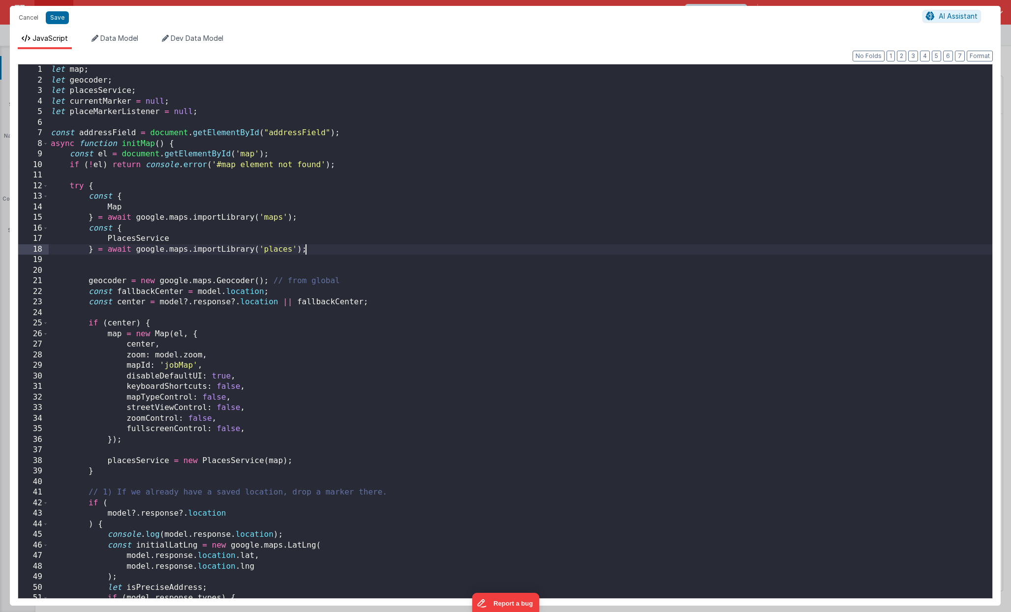
click at [344, 250] on div "let map ; let geocoder ; let placesService ; let currentMarker = null ; let pla…" at bounding box center [520, 341] width 943 height 555
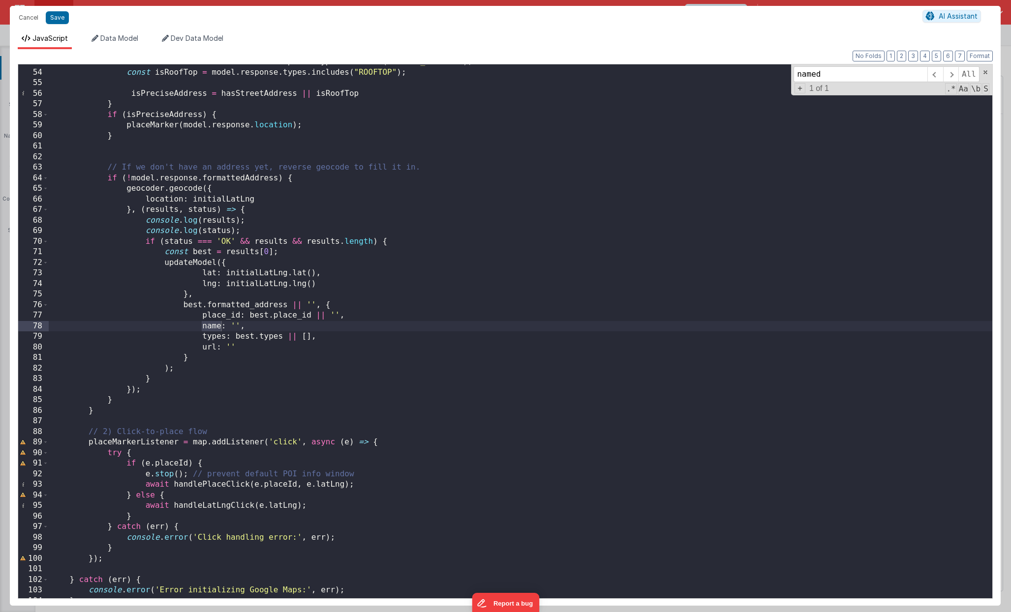
scroll to position [1425, 0]
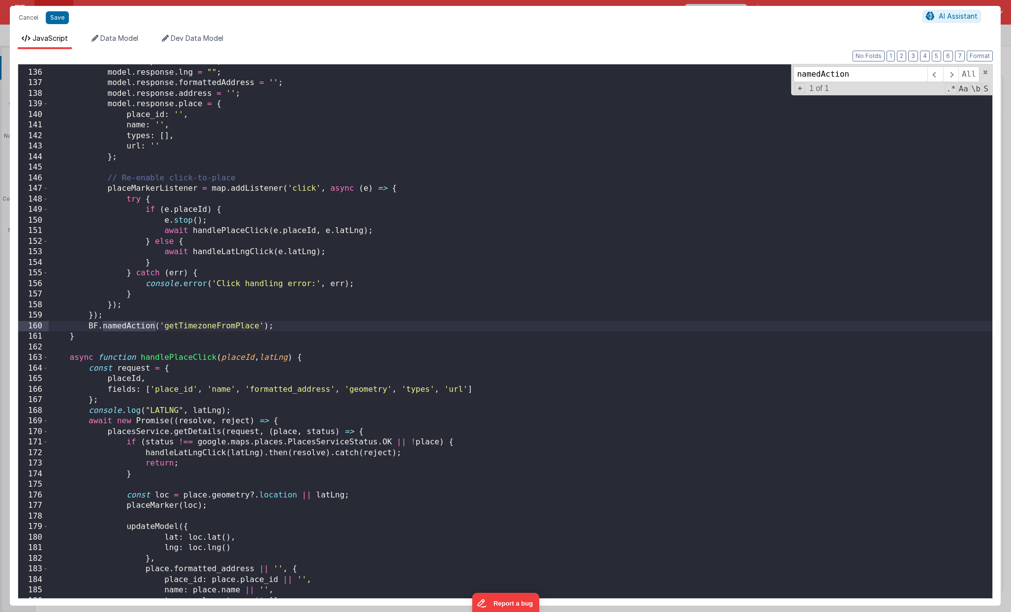
type input "namedAction"
drag, startPoint x: 257, startPoint y: 328, endPoint x: 237, endPoint y: 327, distance: 20.2
click at [237, 327] on div "model . response . lat = "" ; model . response . lng = "" ; model . response . …" at bounding box center [520, 334] width 943 height 555
click at [55, 13] on button "Save" at bounding box center [57, 17] width 23 height 13
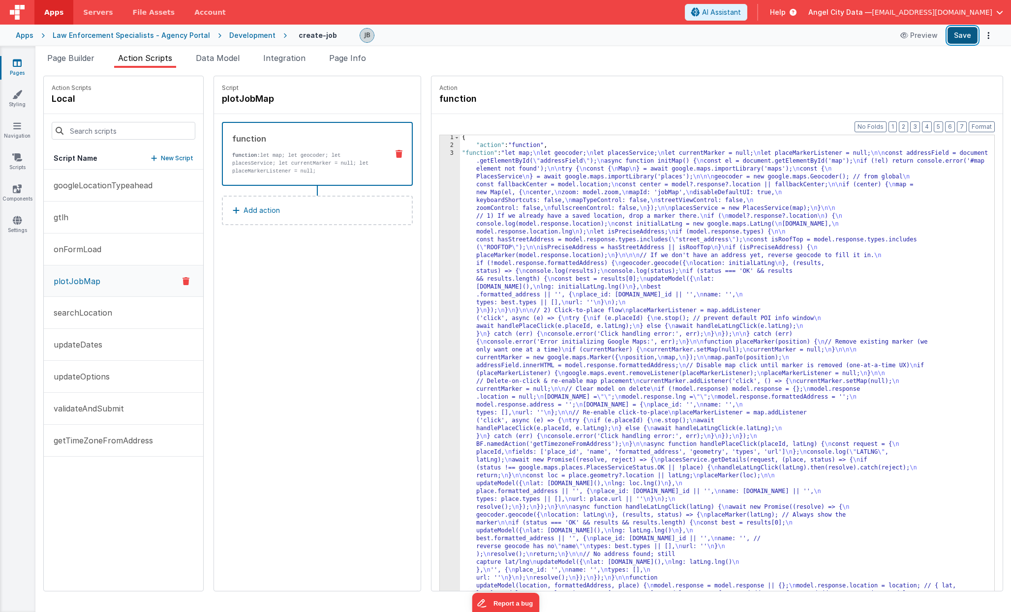
click at [950, 35] on button "Save" at bounding box center [962, 35] width 30 height 17
click at [950, 37] on button "Save" at bounding box center [962, 35] width 30 height 17
click at [440, 258] on div "3" at bounding box center [450, 378] width 20 height 456
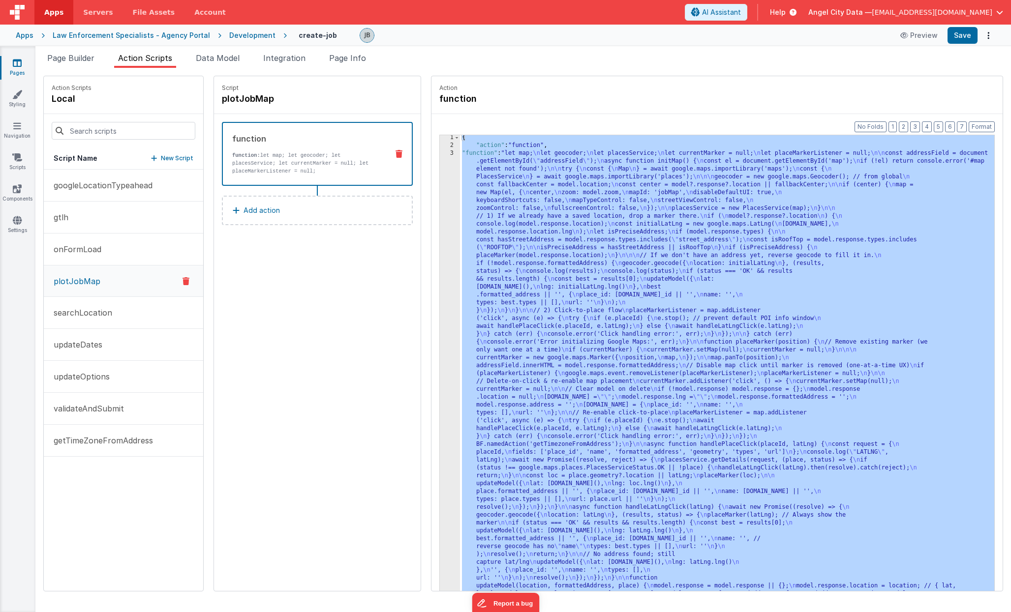
click at [440, 256] on div "3" at bounding box center [450, 378] width 20 height 456
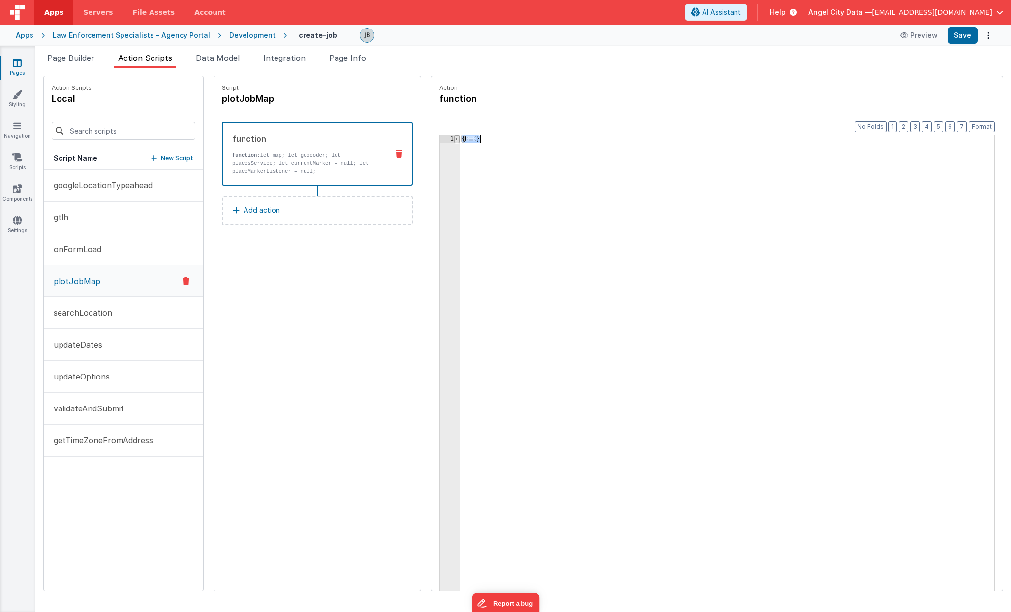
click at [454, 139] on span at bounding box center [456, 139] width 5 height 8
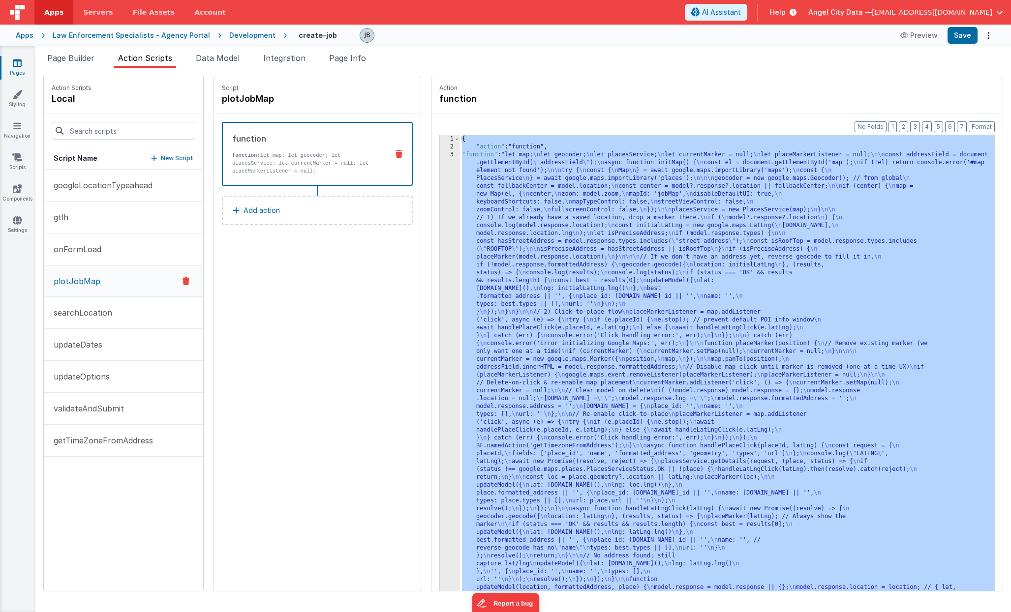
click at [473, 193] on div "{ "action" : "function" , "function" : "let map; \n let geocoder; \n let places…" at bounding box center [737, 386] width 554 height 502
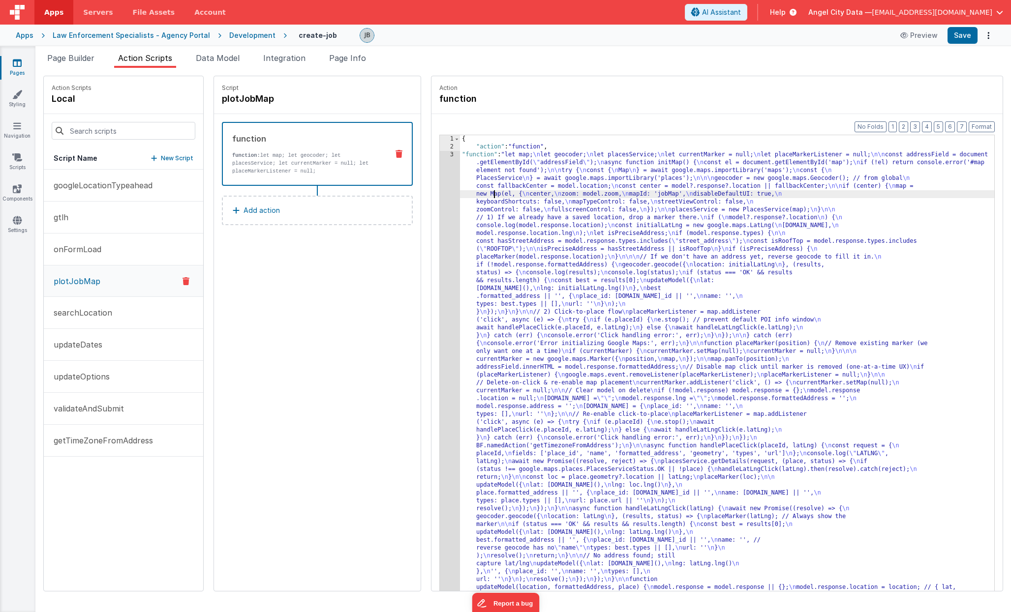
click at [473, 193] on div "{ "action" : "function" , "function" : "let map; \n let geocoder; \n let places…" at bounding box center [737, 386] width 554 height 502
click at [460, 206] on div "{ "action" : "function" , "function" : "let map; \n let geocoder; \n let places…" at bounding box center [737, 386] width 554 height 502
click at [440, 208] on div "3" at bounding box center [450, 379] width 20 height 456
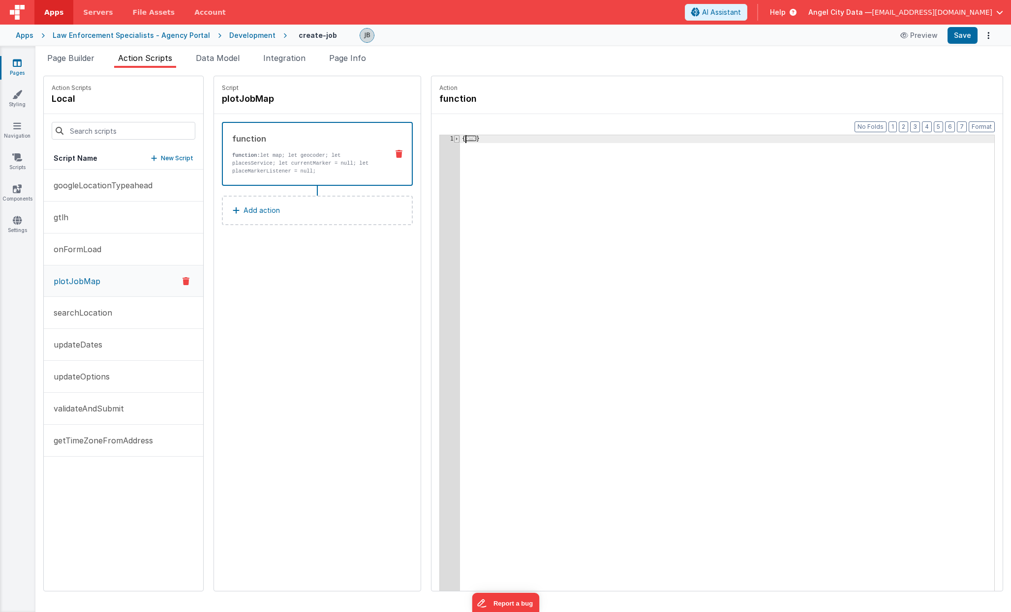
click at [454, 140] on span at bounding box center [456, 139] width 5 height 8
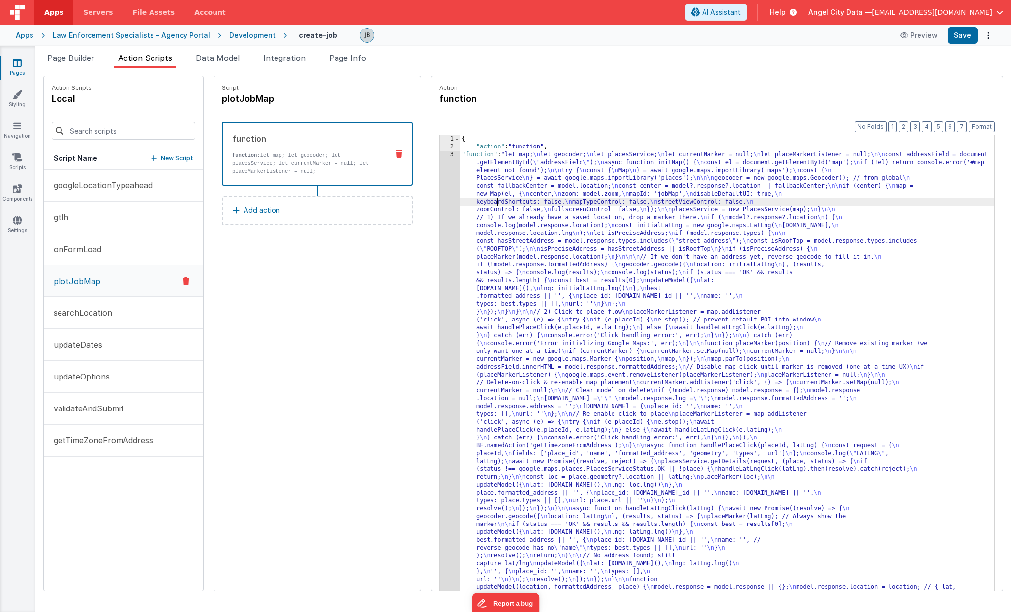
click at [476, 202] on div "{ "action" : "function" , "function" : "let map; \n let geocoder; \n let places…" at bounding box center [737, 386] width 554 height 502
click at [440, 290] on div "3" at bounding box center [450, 379] width 20 height 456
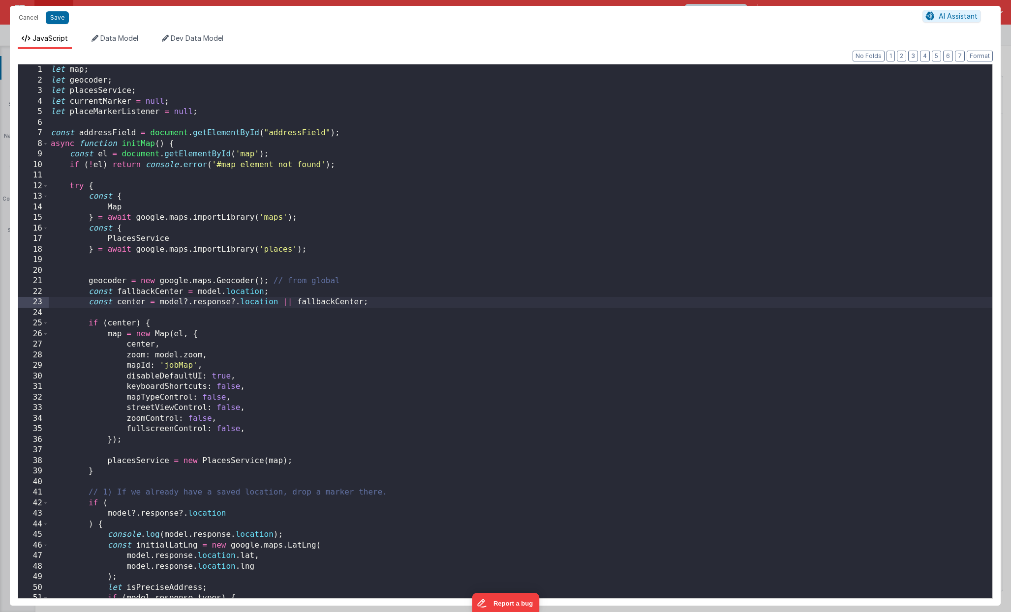
click at [334, 264] on div "let map ; let geocoder ; let placesService ; let currentMarker = null ; let pla…" at bounding box center [520, 341] width 943 height 555
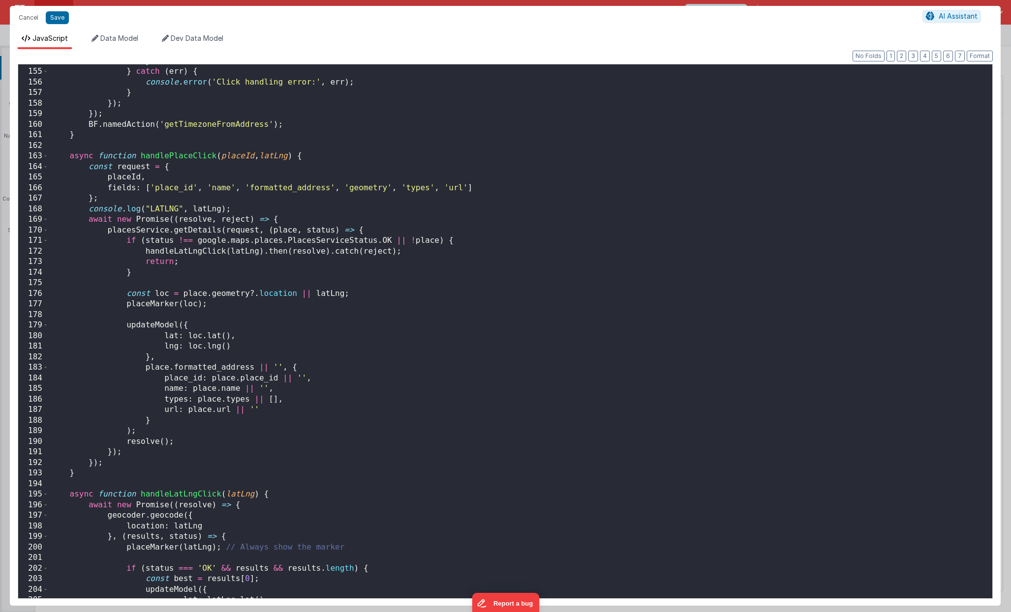
scroll to position [1621, 0]
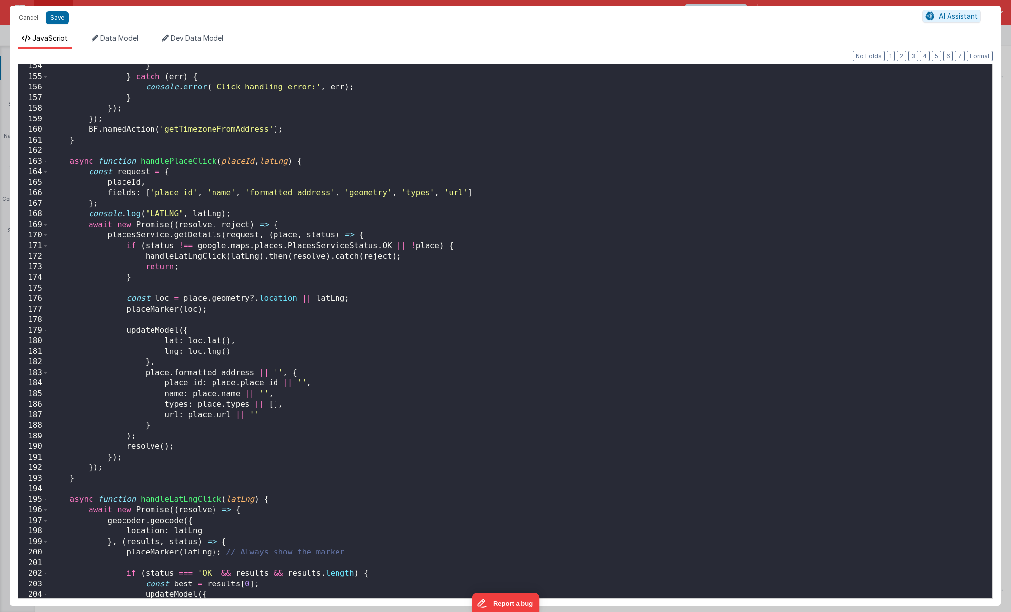
click at [214, 261] on div "} } catch ( err ) { console . error ( 'Click handling error:' , err ) ; } }) ; …" at bounding box center [520, 338] width 943 height 555
click at [201, 133] on div "} } catch ( err ) { console . error ( 'Click handling error:' , err ) ; } }) ; …" at bounding box center [520, 338] width 943 height 555
click at [61, 20] on button "Save" at bounding box center [57, 17] width 23 height 13
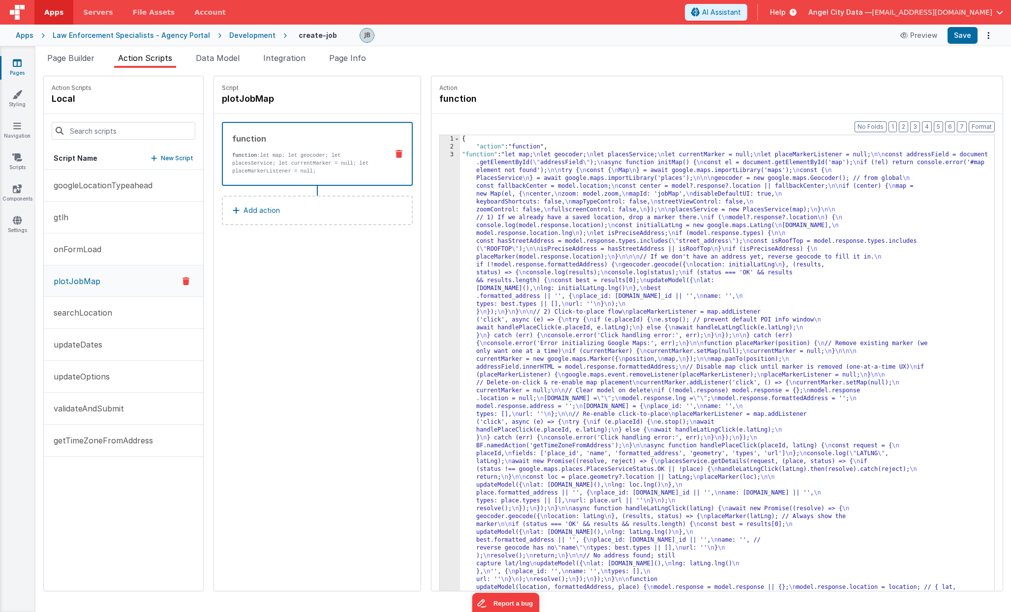
scroll to position [0, 0]
click at [950, 36] on button "Save" at bounding box center [962, 35] width 30 height 17
click at [131, 433] on p "getTimeZoneFromAddress" at bounding box center [100, 441] width 105 height 12
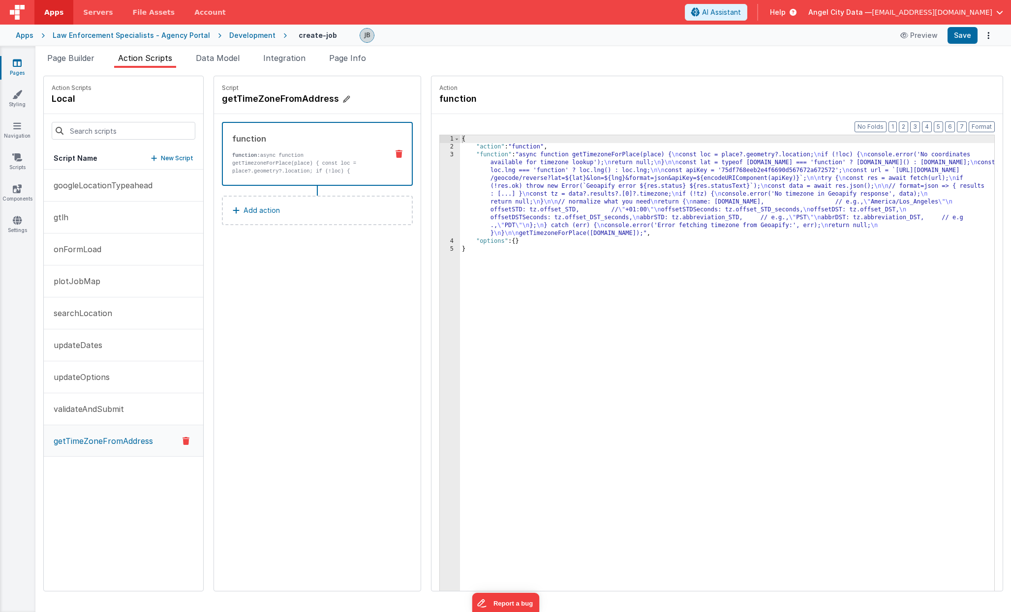
click at [238, 98] on h4 "getTimeZoneFromAddress" at bounding box center [296, 99] width 148 height 14
click at [98, 281] on button "plotJobMap" at bounding box center [123, 282] width 159 height 32
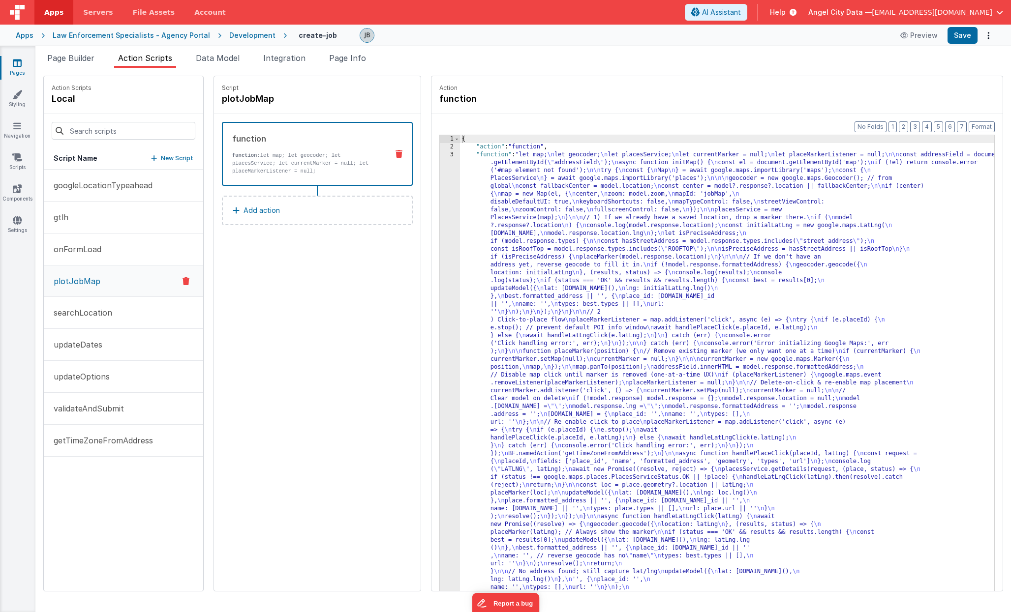
click at [440, 246] on div "3" at bounding box center [450, 387] width 20 height 472
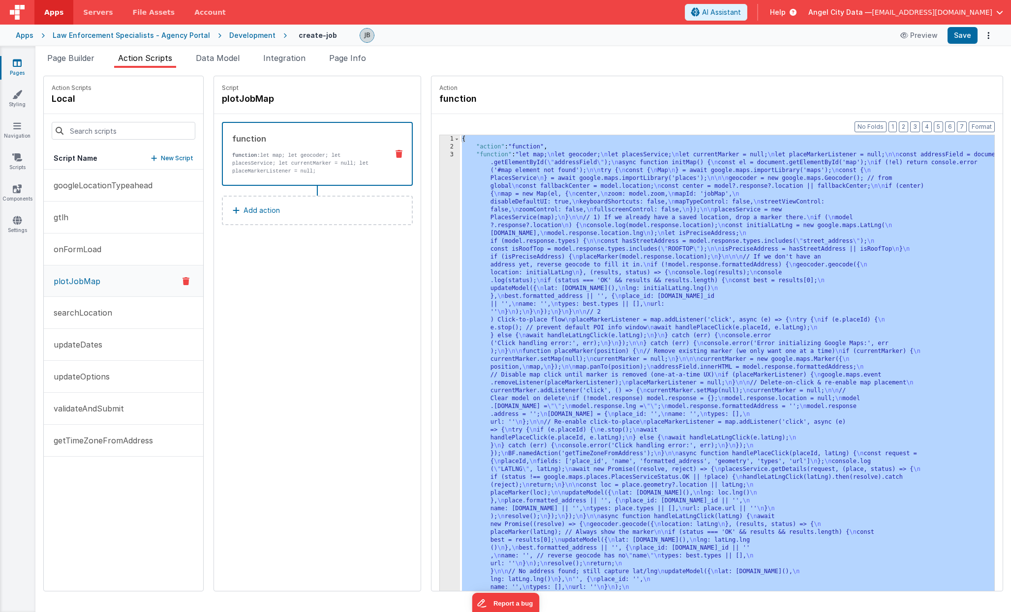
click at [440, 247] on div "1 2 3 4" at bounding box center [450, 386] width 20 height 502
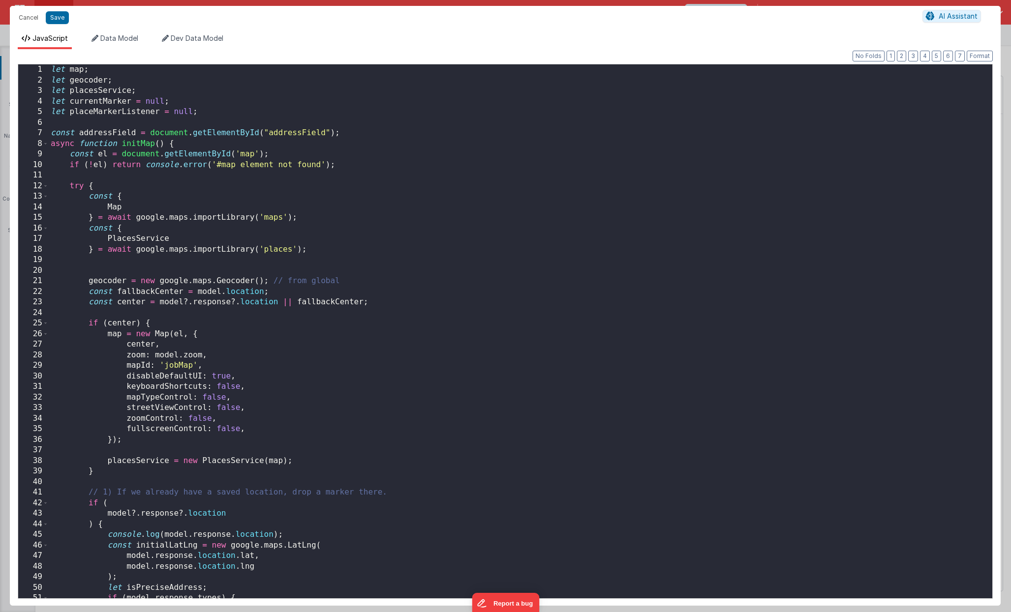
click at [433, 247] on div "Cancel Save AI Assistant JavaScript Data Model Dev Data Model Format 7 6 5 4 3 …" at bounding box center [505, 306] width 1011 height 612
click at [284, 232] on div "let map ; let geocoder ; let placesService ; let currentMarker = null ; let pla…" at bounding box center [520, 341] width 943 height 555
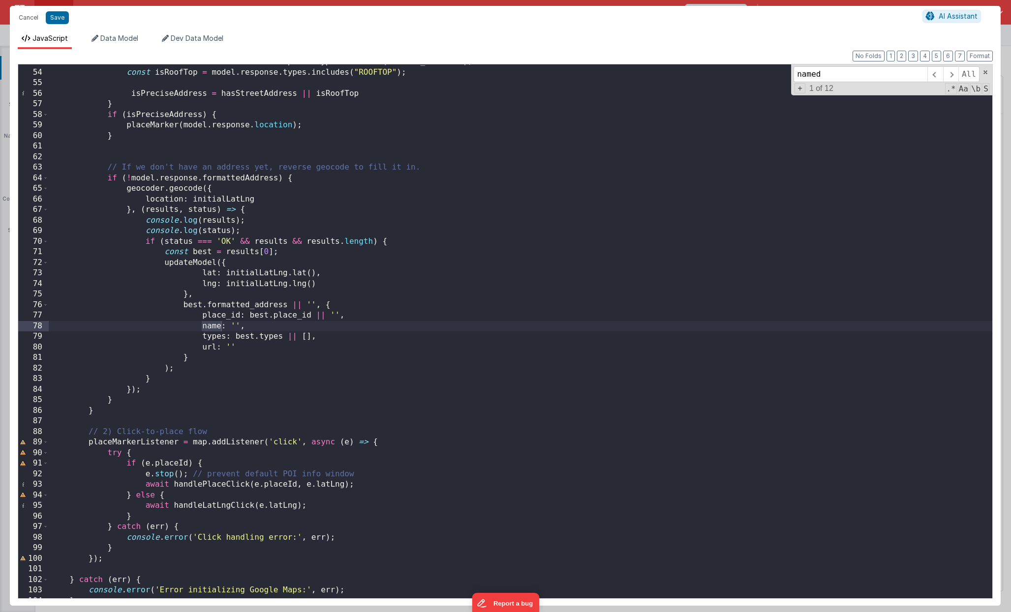
scroll to position [1425, 0]
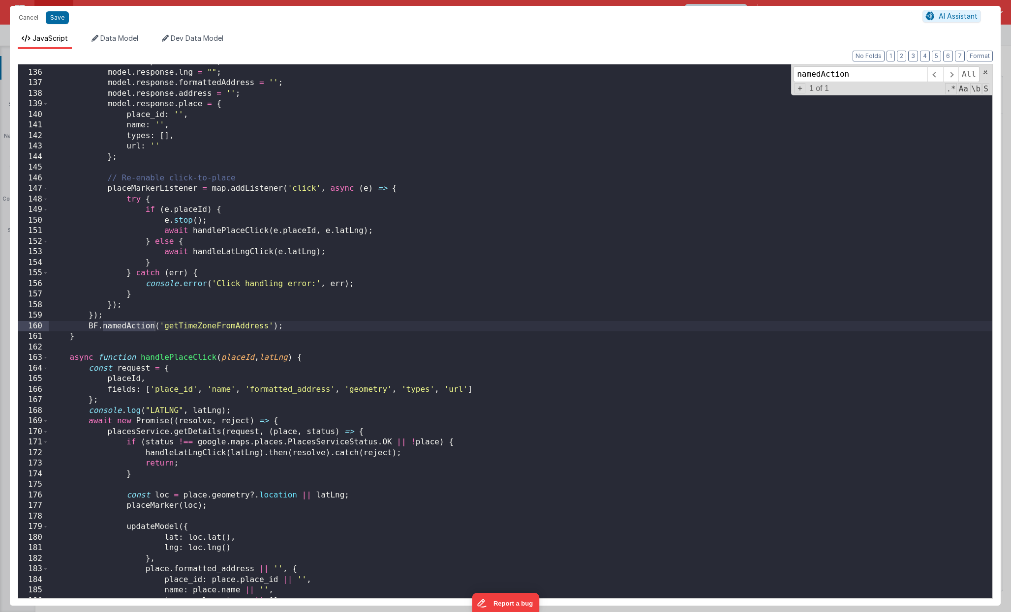
click at [187, 326] on div "model . response . lat = "" ; model . response . lng = "" ; model . response . …" at bounding box center [520, 334] width 943 height 555
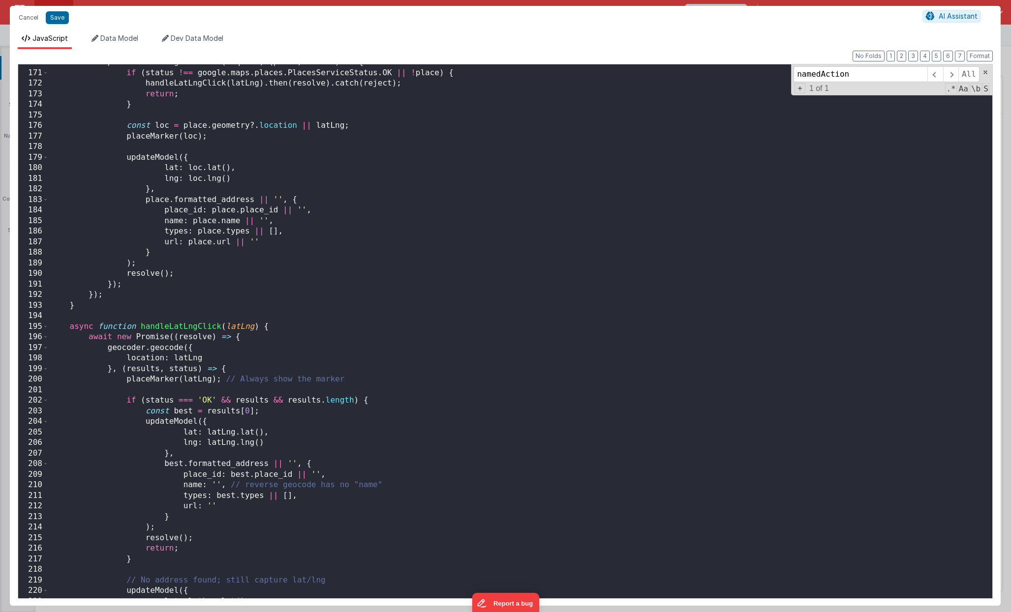
scroll to position [1838, 0]
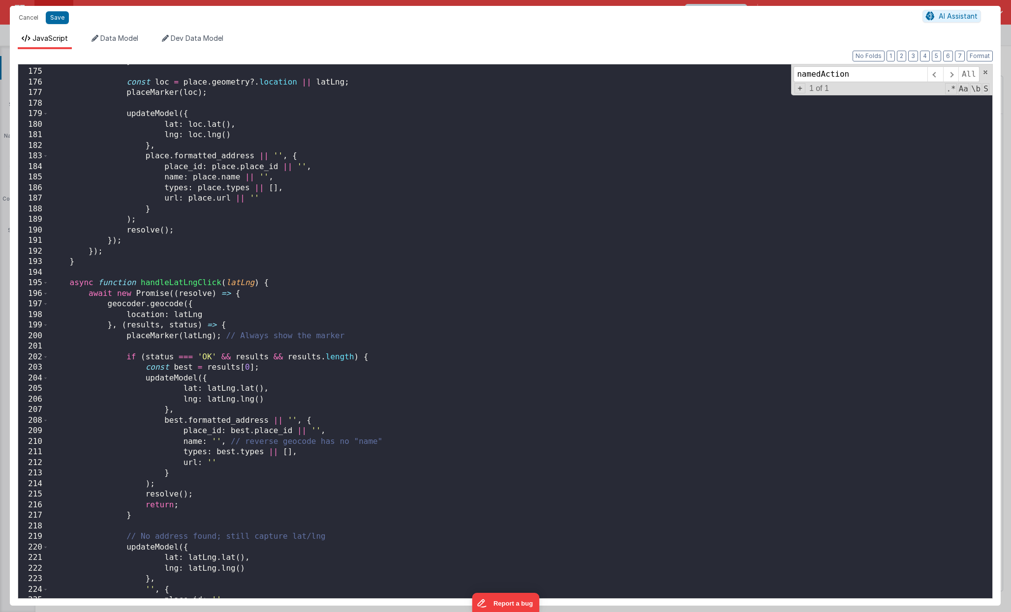
click at [197, 409] on div "} const loc = place . geometry ?. location || latLng ; placeMarker ( loc ) ; up…" at bounding box center [520, 333] width 943 height 555
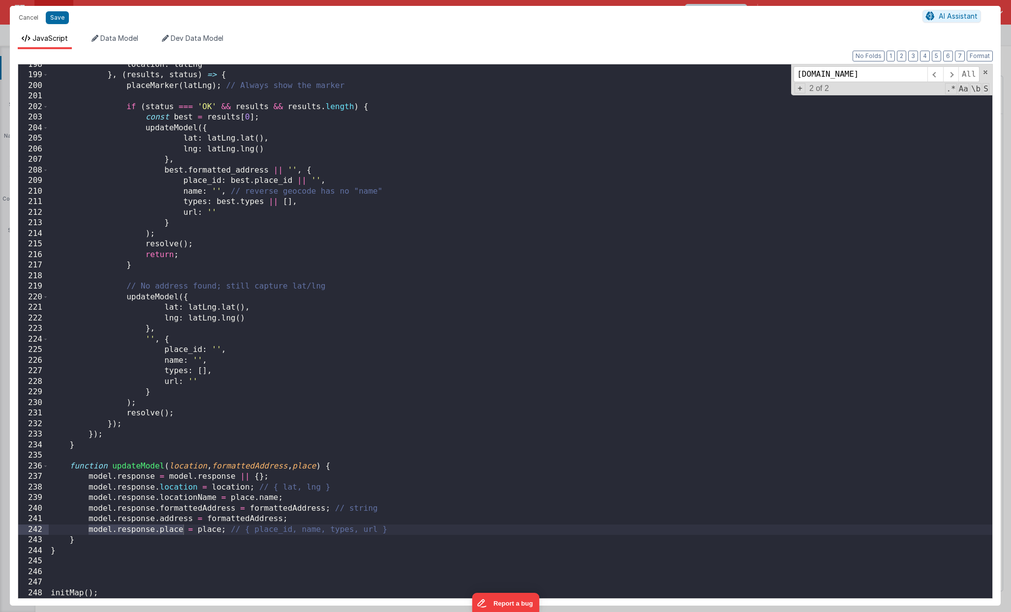
click at [210, 433] on div "location : latLng } , ( results , status ) => { placeMarker ( latLng ) ; // Alw…" at bounding box center [520, 337] width 943 height 555
click at [317, 433] on div "location : latLng } , ( results , status ) => { placeMarker ( latLng ) ; // Alw…" at bounding box center [520, 337] width 943 height 555
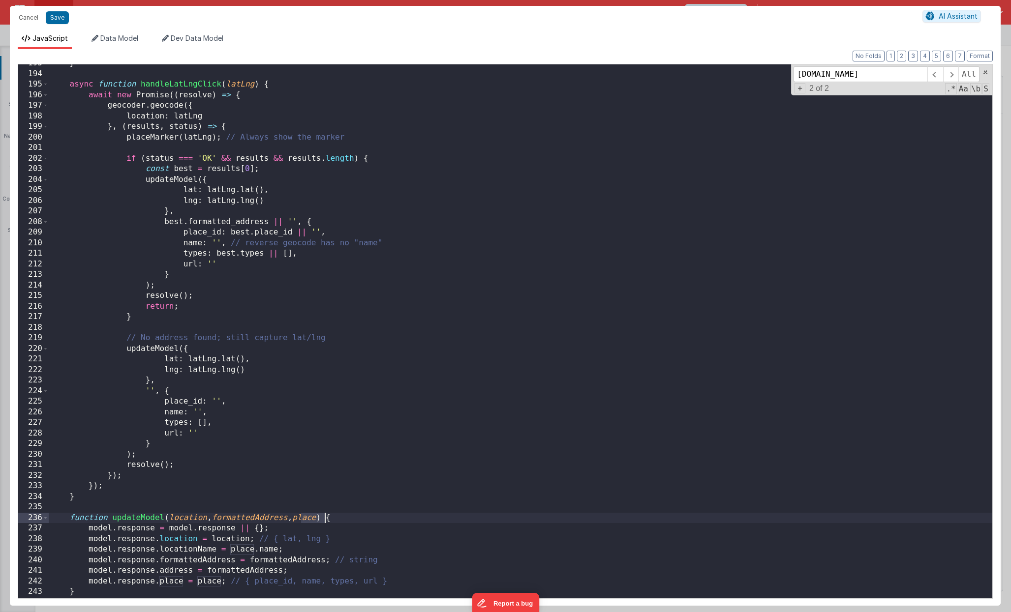
scroll to position [2023, 0]
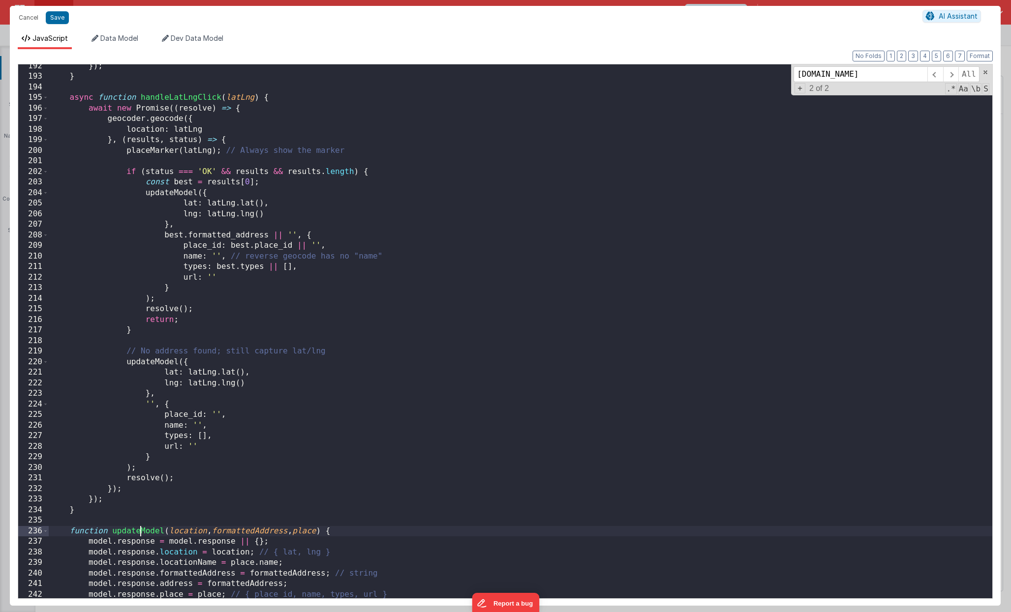
click at [141, 433] on div "}) ; } async function handleLatLngClick ( latLng ) { await new Promise (( resol…" at bounding box center [520, 338] width 943 height 555
click at [950, 74] on span at bounding box center [950, 74] width 15 height 16
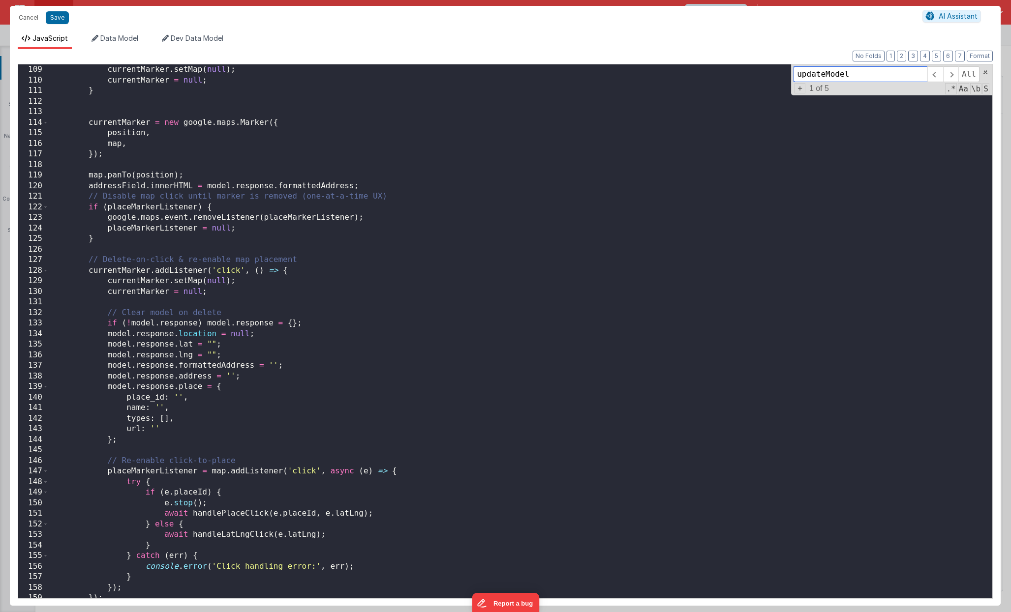
scroll to position [1120, 0]
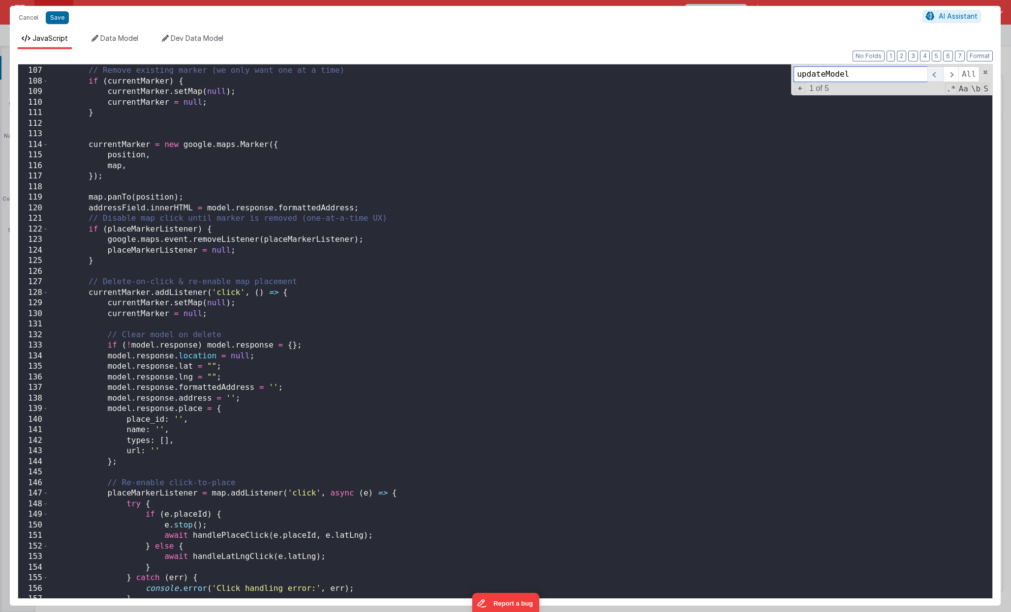
click at [938, 77] on span at bounding box center [934, 74] width 15 height 16
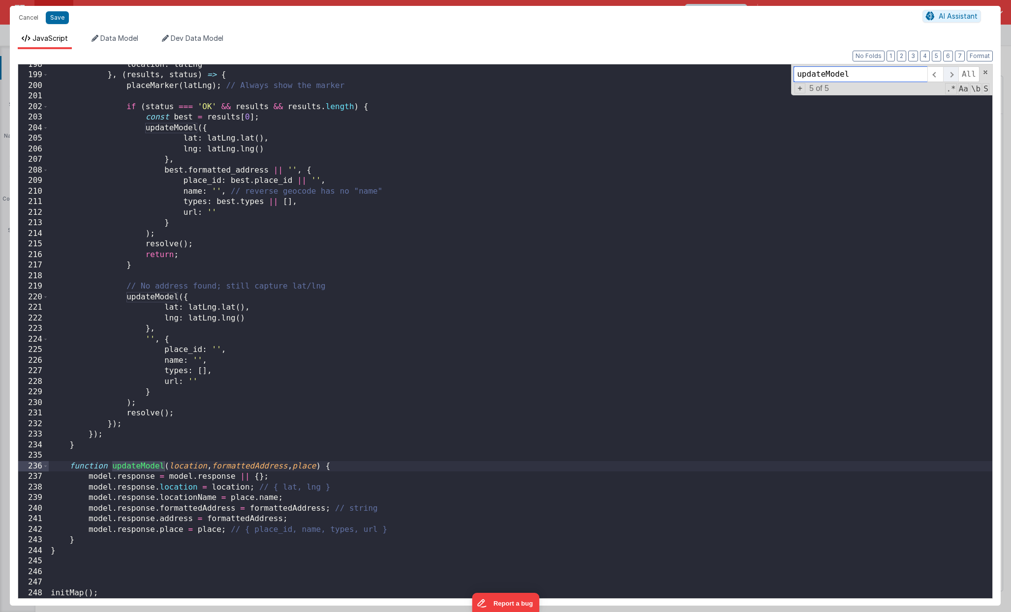
click at [950, 77] on span at bounding box center [950, 74] width 15 height 16
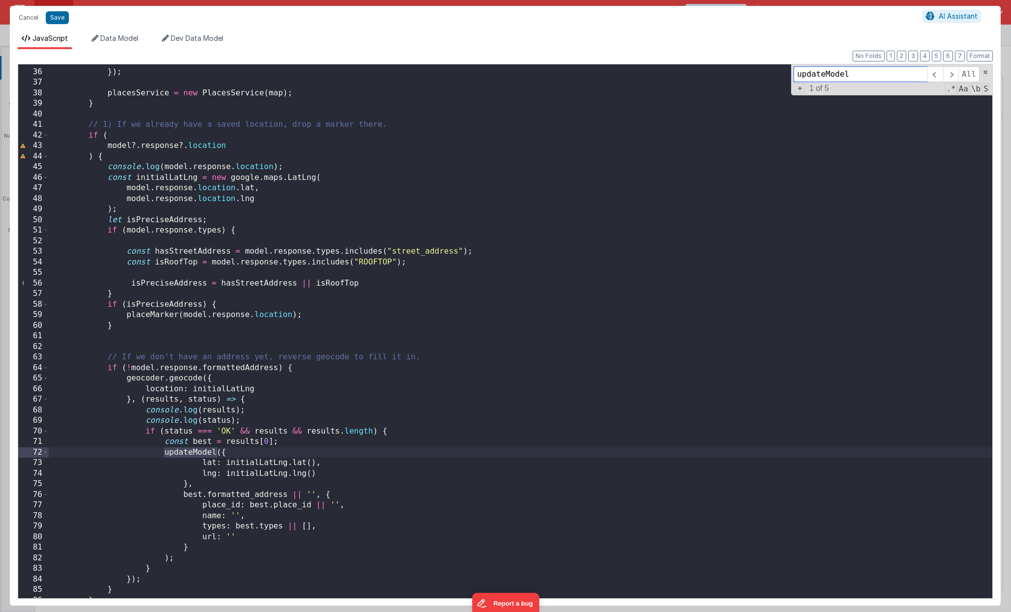
scroll to position [370, 0]
click at [164, 313] on div "}) ; placesService = new PlacesService ( map ) ; } // 1) If we already have a s…" at bounding box center [520, 341] width 943 height 555
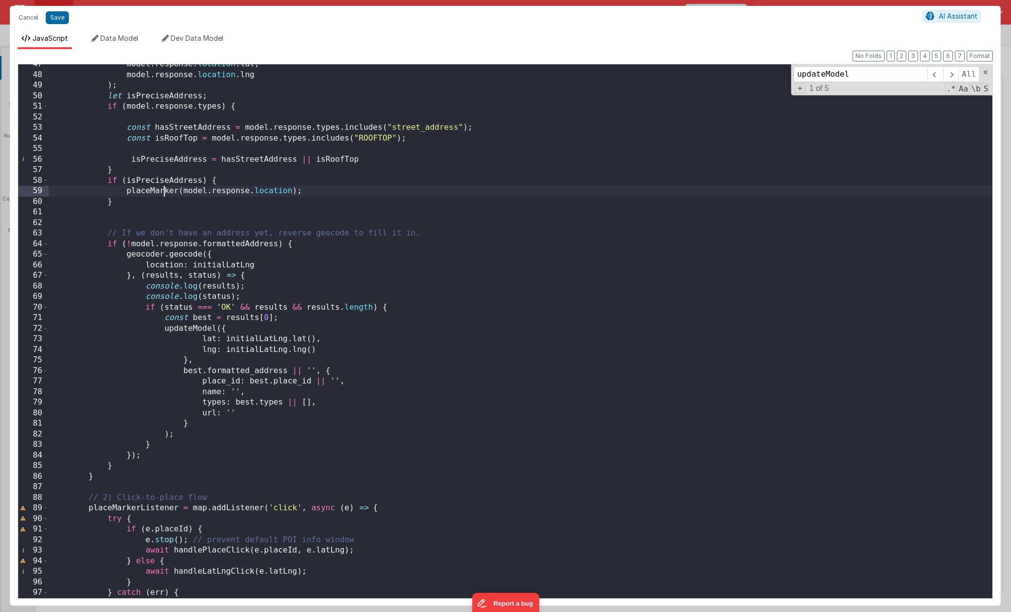
scroll to position [499, 0]
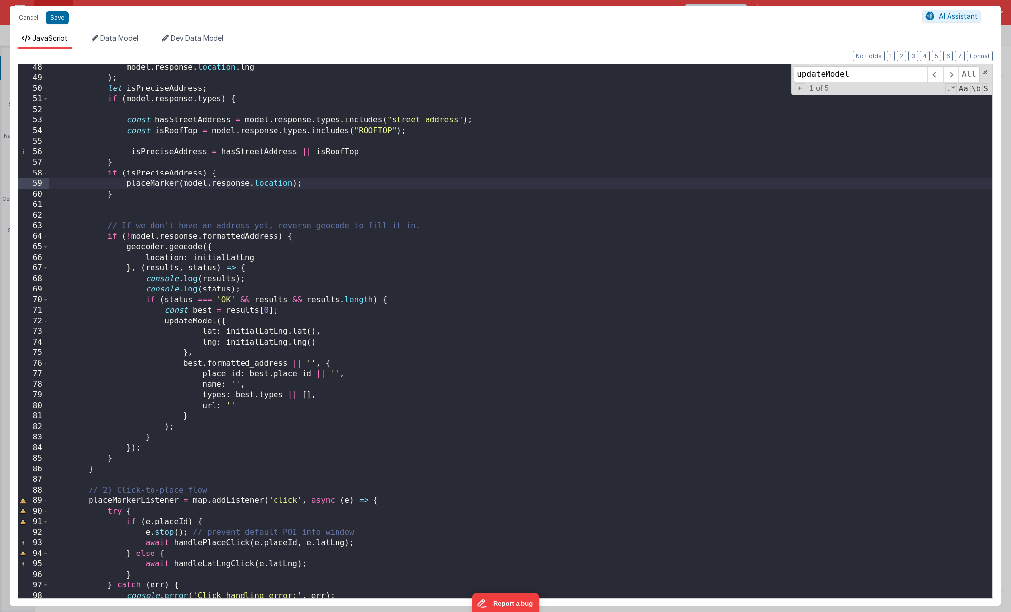
click at [253, 377] on div "model . response . location . lng ) ; let isPreciseAddress ; if ( model . respo…" at bounding box center [520, 339] width 943 height 555
click at [242, 392] on div "model . response . location . lng ) ; let isPreciseAddress ; if ( model . respo…" at bounding box center [520, 339] width 943 height 555
click at [188, 362] on div "model . response . location . lng ) ; let isPreciseAddress ; if ( model . respo…" at bounding box center [520, 339] width 943 height 555
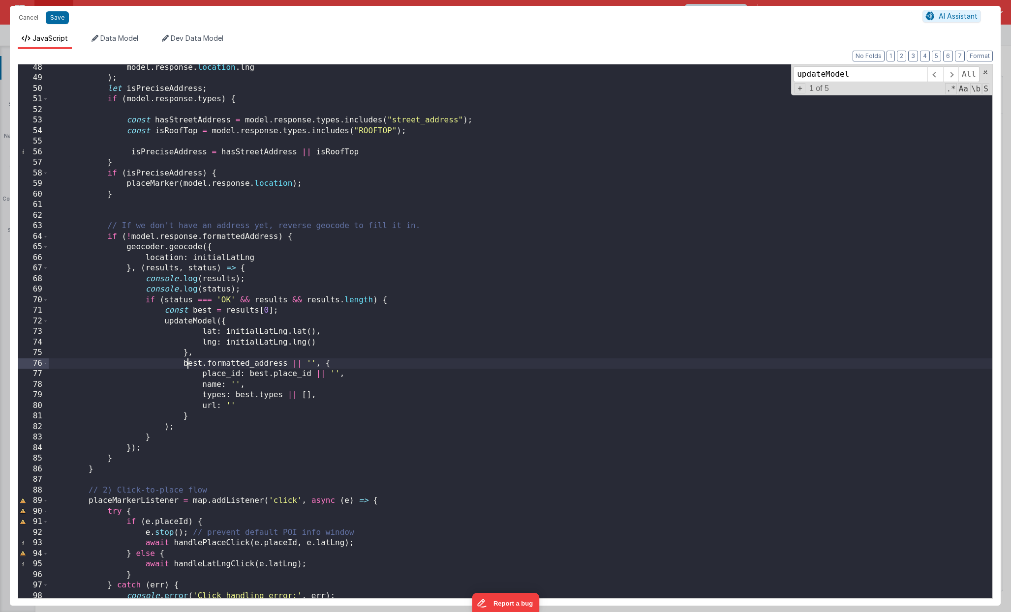
click at [188, 362] on div "model . response . location . lng ) ; let isPreciseAddress ; if ( model . respo…" at bounding box center [520, 339] width 943 height 555
type input "best"
click at [938, 75] on span at bounding box center [934, 74] width 15 height 16
click at [304, 316] on div "model . response . location . lng ) ; let isPreciseAddress ; if ( model . respo…" at bounding box center [520, 339] width 943 height 555
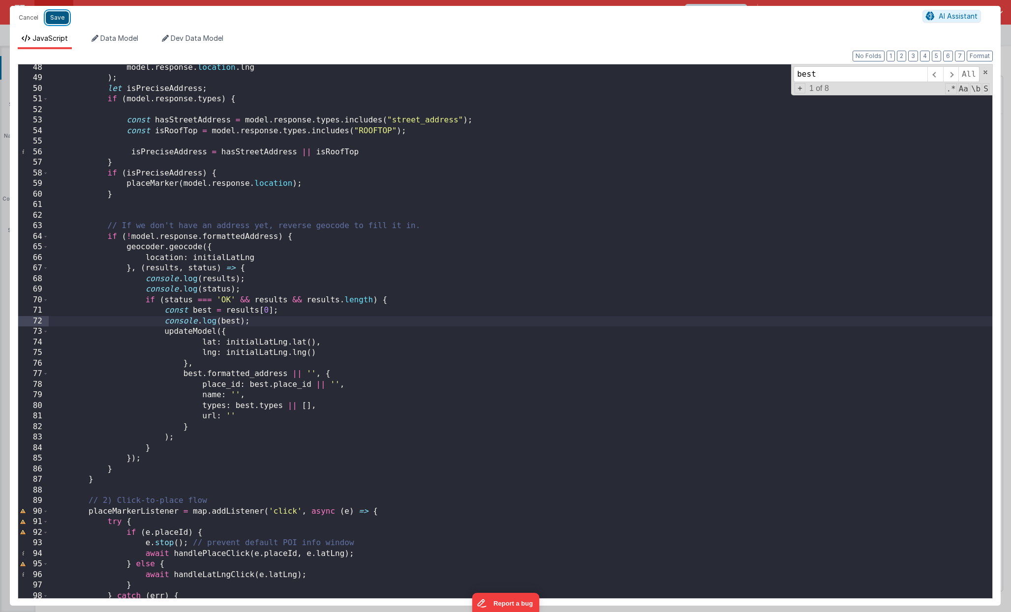
click at [57, 19] on button "Save" at bounding box center [57, 17] width 23 height 13
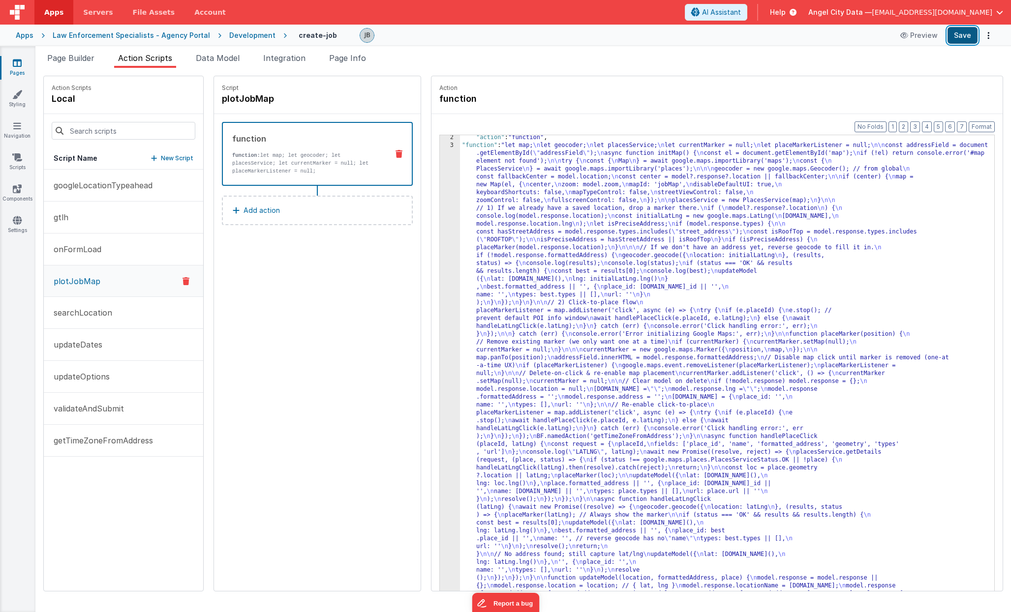
click at [950, 33] on button "Save" at bounding box center [962, 35] width 30 height 17
click at [950, 38] on button "Save" at bounding box center [962, 35] width 30 height 17
click at [440, 288] on div "3" at bounding box center [450, 374] width 20 height 464
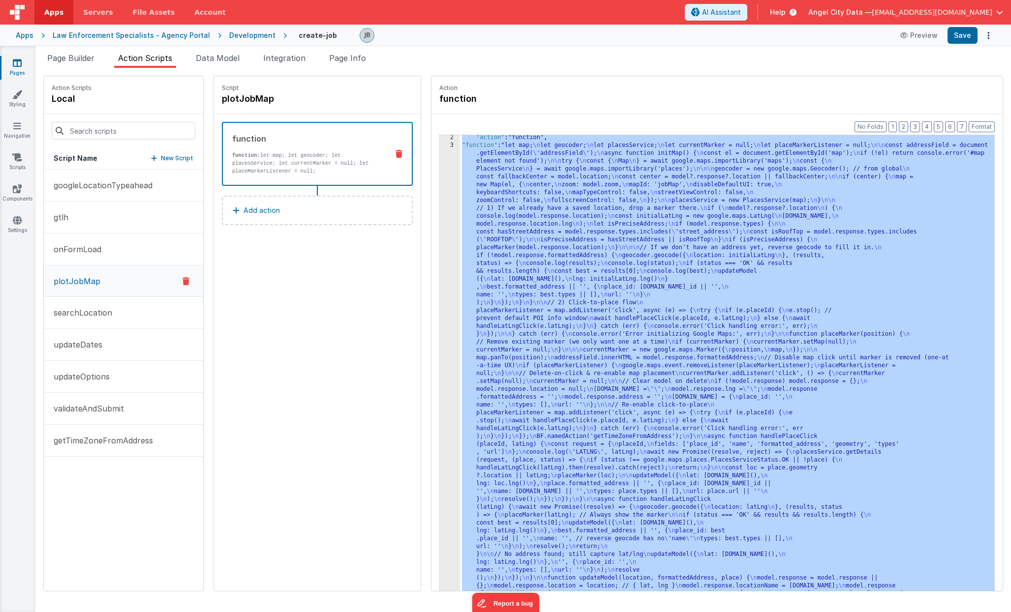
click at [440, 288] on div "3" at bounding box center [450, 374] width 20 height 464
click at [440, 273] on div "3" at bounding box center [450, 374] width 20 height 464
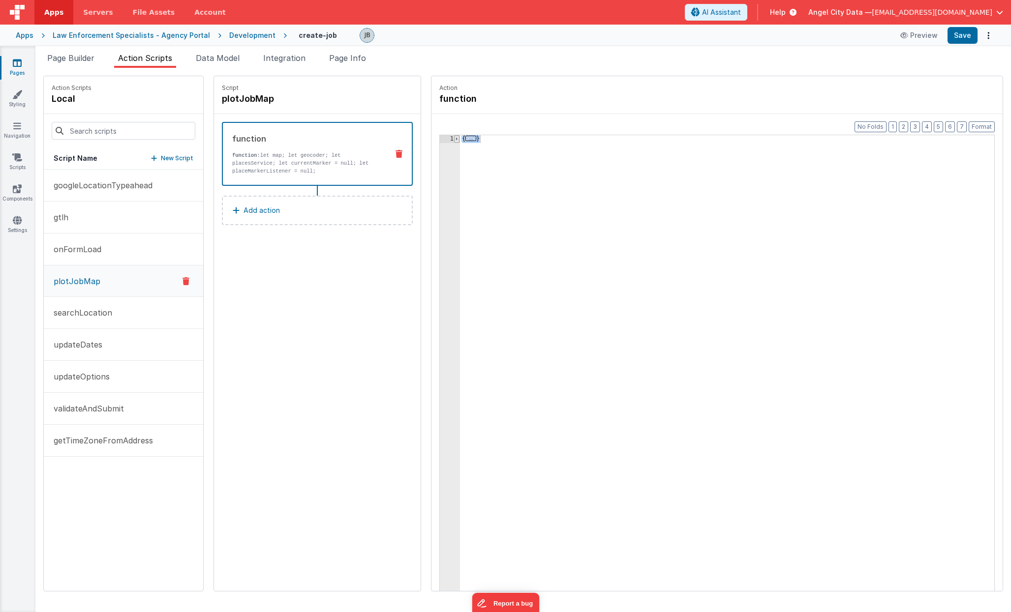
click at [454, 139] on span at bounding box center [456, 139] width 5 height 8
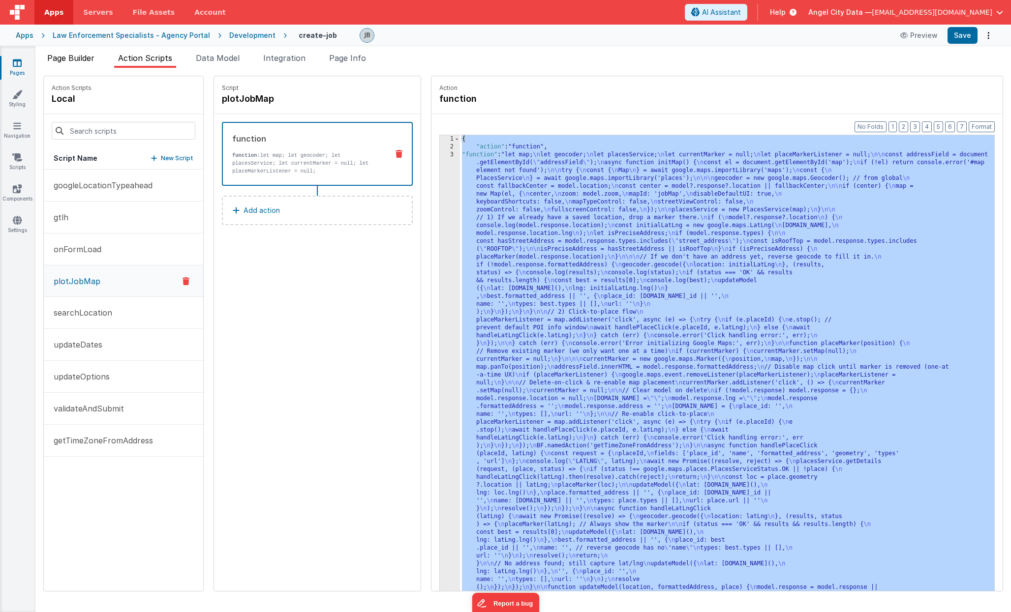
click at [74, 56] on span "Page Builder" at bounding box center [70, 58] width 47 height 10
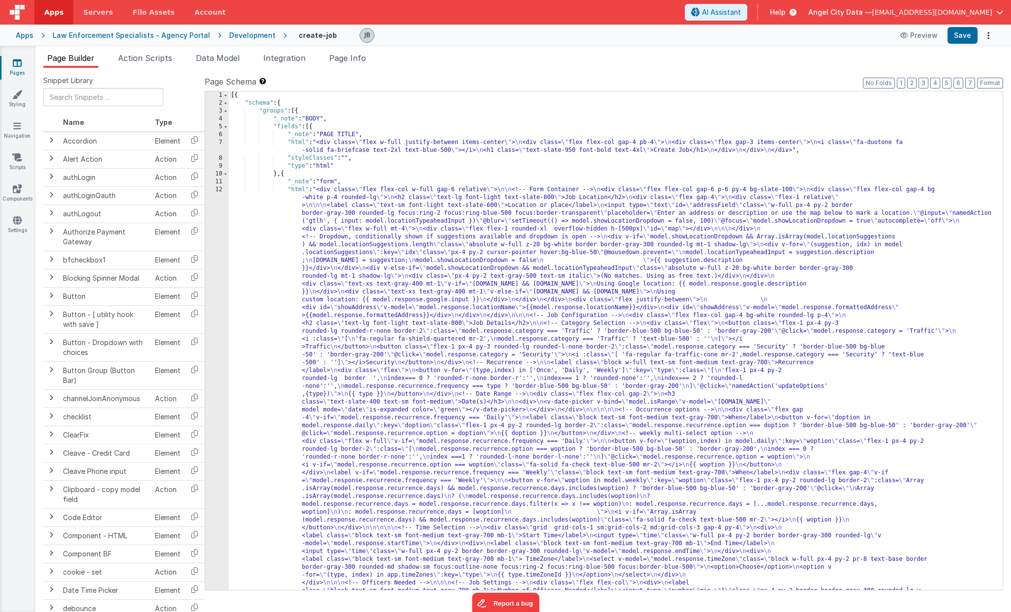
click at [216, 260] on div "12" at bounding box center [217, 461] width 24 height 551
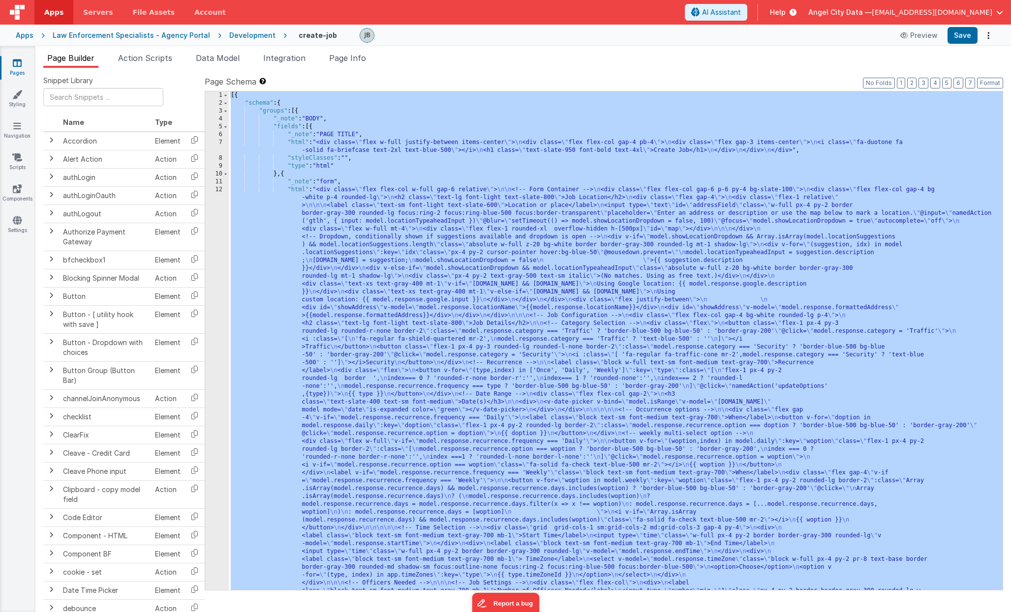
click at [225, 261] on div "12" at bounding box center [217, 461] width 24 height 551
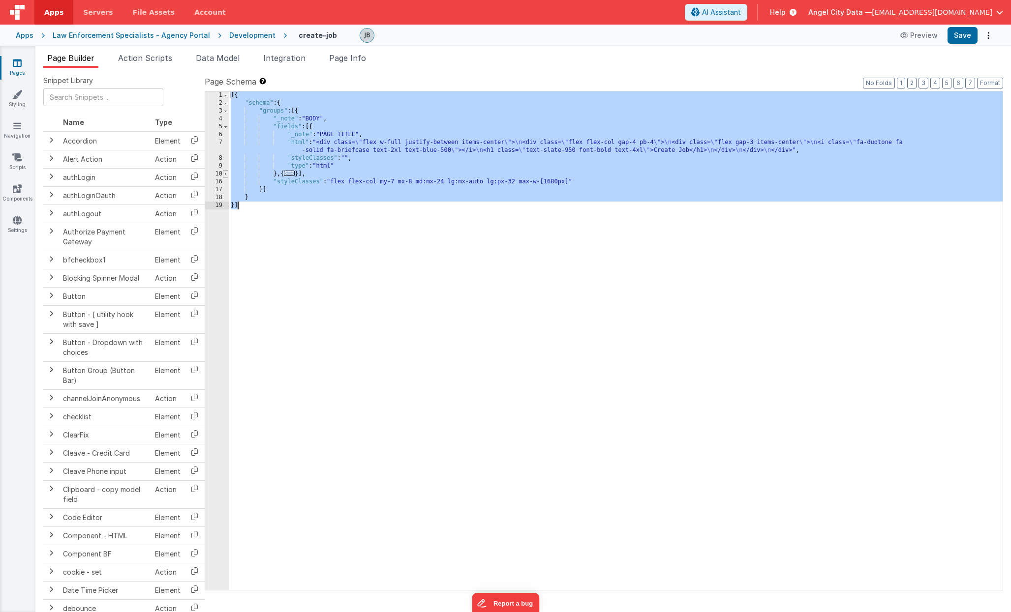
click at [227, 177] on span at bounding box center [225, 174] width 5 height 8
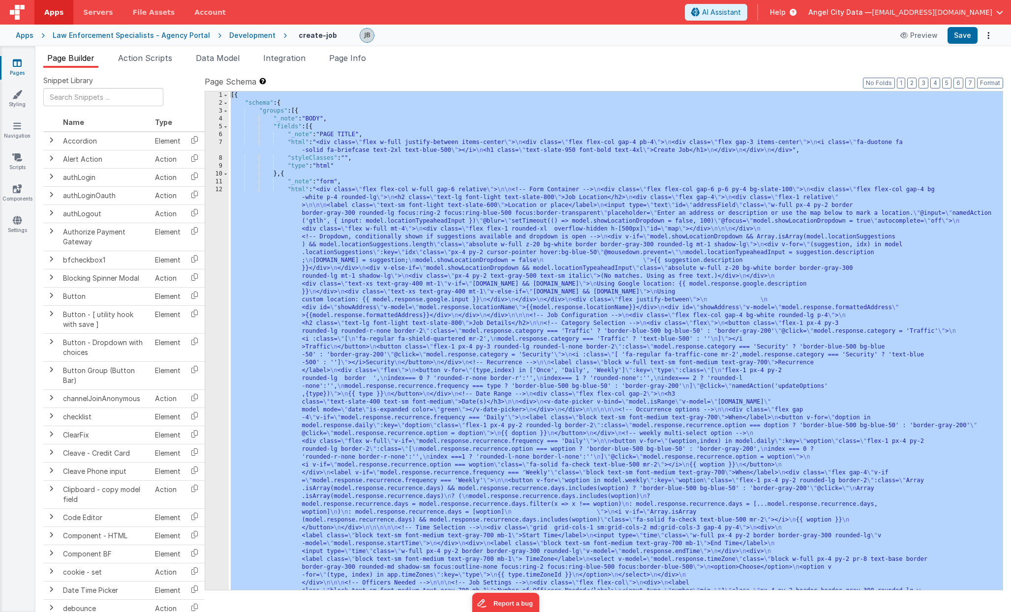
click at [224, 241] on div "12" at bounding box center [217, 461] width 24 height 551
click at [311, 323] on div "[{ "schema" : { "groups" : [{ "_note" : "BODY" , "fields" : [{ "_note" : "PAGE …" at bounding box center [616, 619] width 774 height 1057
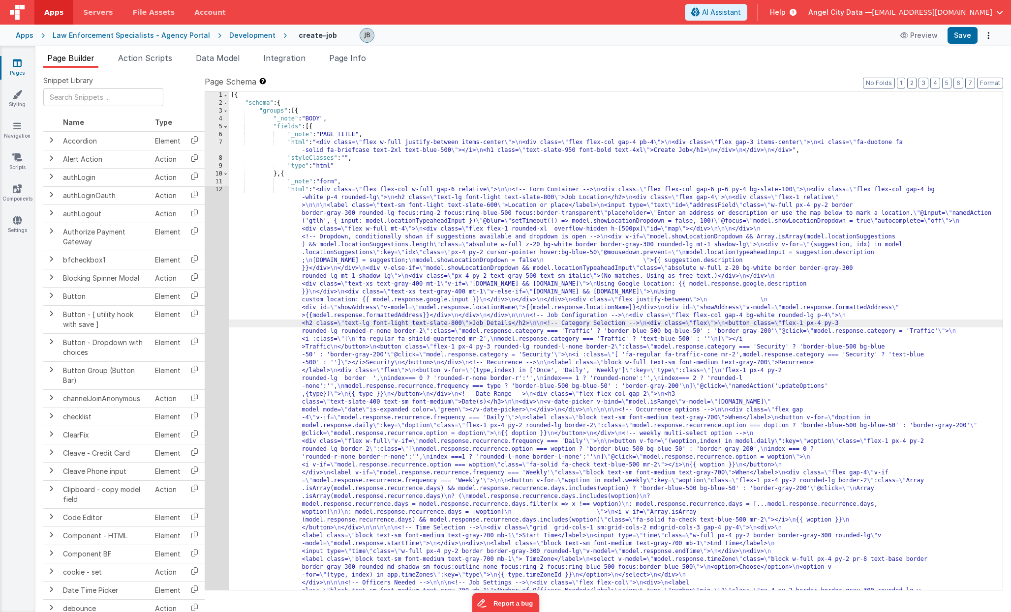
scroll to position [154, 0]
click at [209, 99] on div "1" at bounding box center [217, 95] width 24 height 8
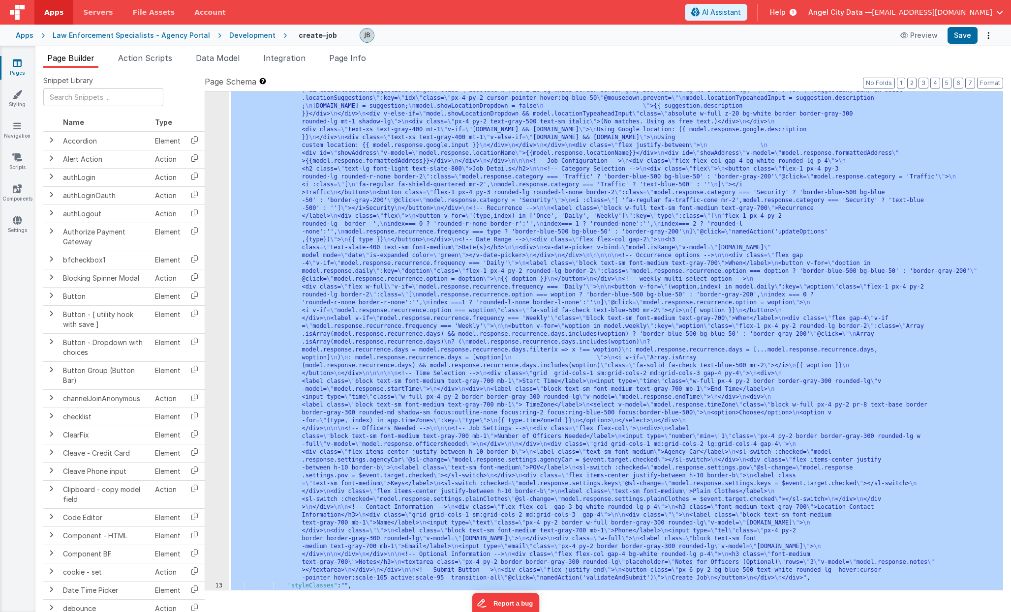
click at [215, 319] on div "12" at bounding box center [217, 306] width 24 height 551
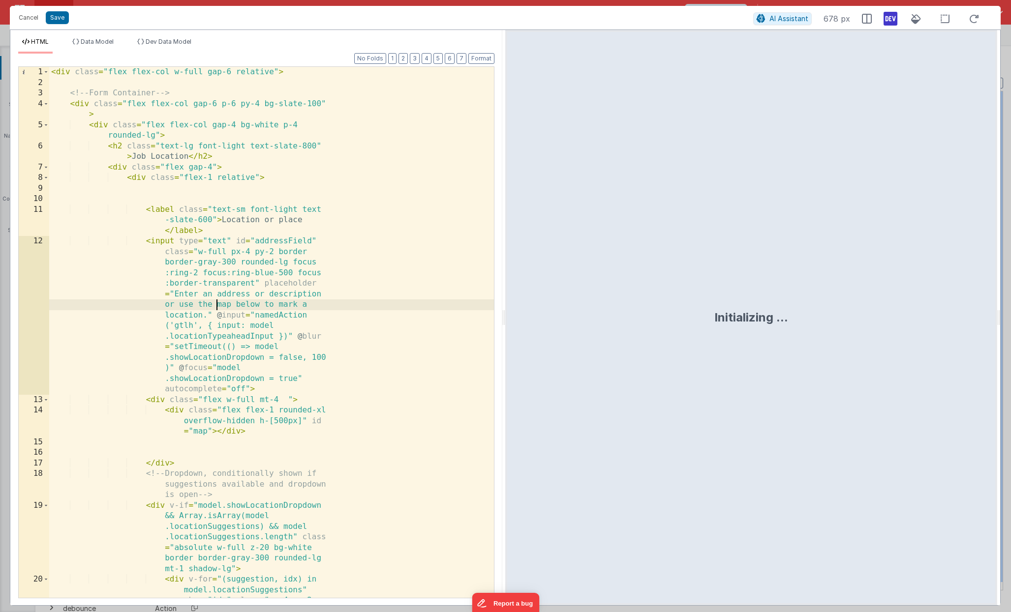
click at [215, 300] on div "< div class = "flex flex-col w-full gap-6 relative" > <!-- Form Container --> <…" at bounding box center [271, 364] width 445 height 595
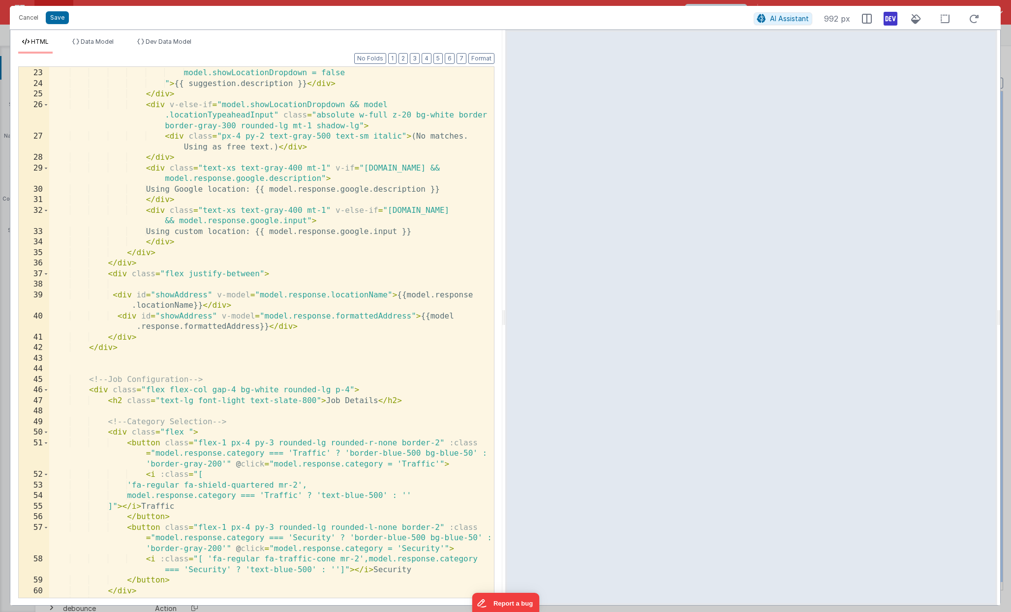
scroll to position [380, 0]
click at [207, 311] on div "[DOMAIN_NAME] = suggestion; model.showLocationDropdown = false " > {{ suggestio…" at bounding box center [271, 334] width 445 height 552
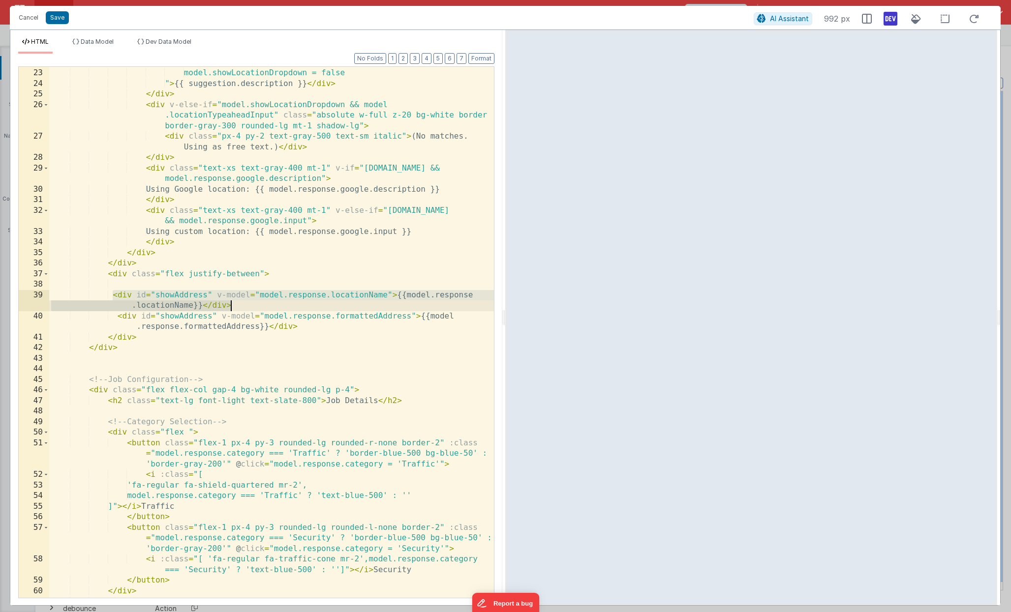
drag, startPoint x: 113, startPoint y: 297, endPoint x: 236, endPoint y: 304, distance: 123.7
click at [236, 304] on div "[DOMAIN_NAME] = suggestion; model.showLocationDropdown = false " > {{ suggestio…" at bounding box center [271, 334] width 445 height 552
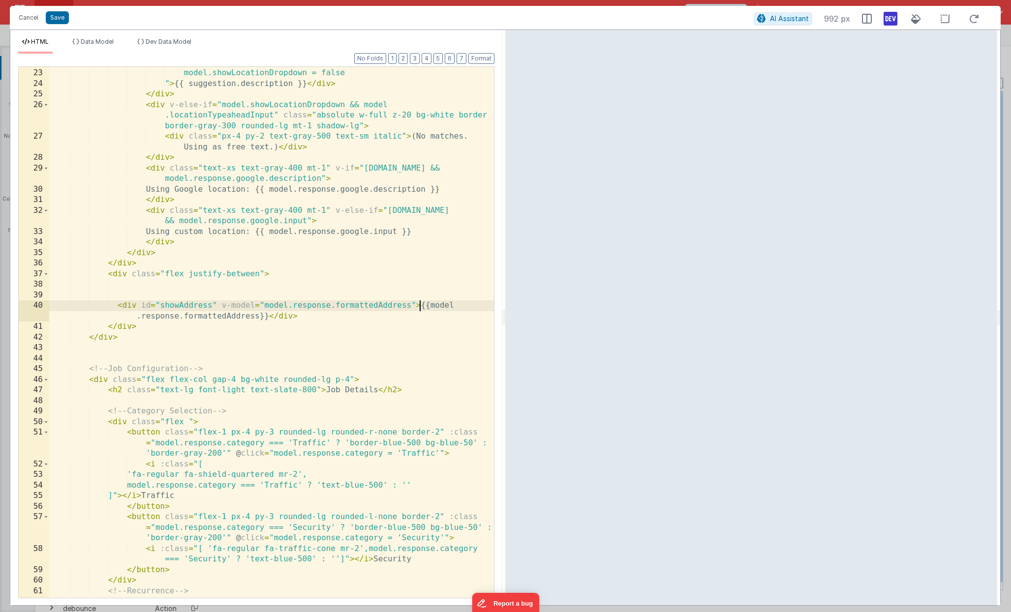
click at [421, 307] on div "[DOMAIN_NAME] = suggestion; model.showLocationDropdown = false " > {{ suggestio…" at bounding box center [271, 334] width 445 height 552
click at [377, 322] on div "[DOMAIN_NAME] = suggestion; model.showLocationDropdown = false " > {{ suggestio…" at bounding box center [271, 334] width 445 height 552
click at [372, 318] on div "[DOMAIN_NAME] = suggestion; model.showLocationDropdown = false " > {{ suggestio…" at bounding box center [271, 334] width 445 height 552
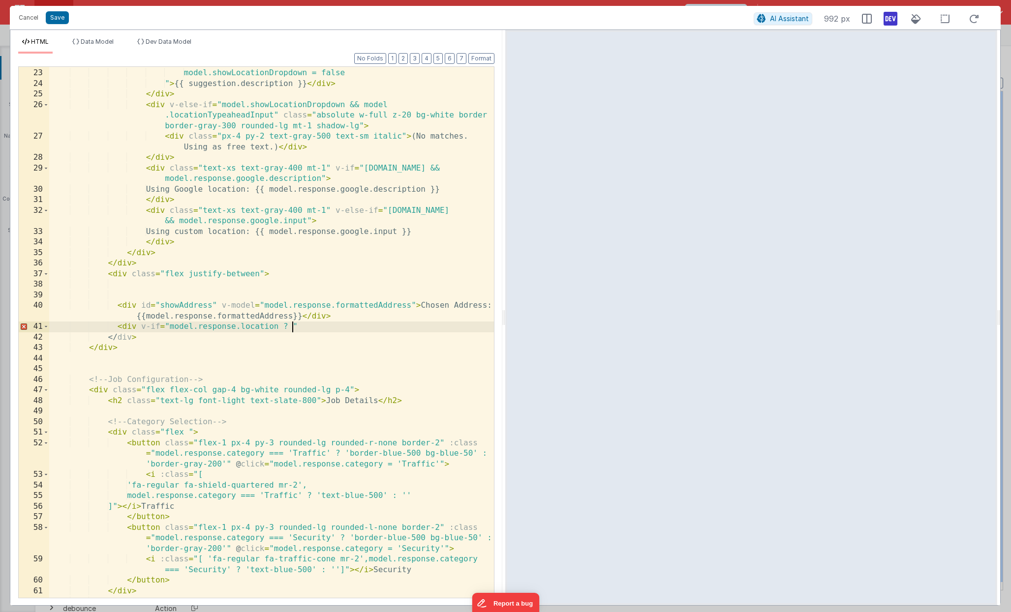
click at [138, 307] on div "[DOMAIN_NAME] = suggestion; model.showLocationDropdown = false " > {{ suggestio…" at bounding box center [271, 334] width 445 height 552
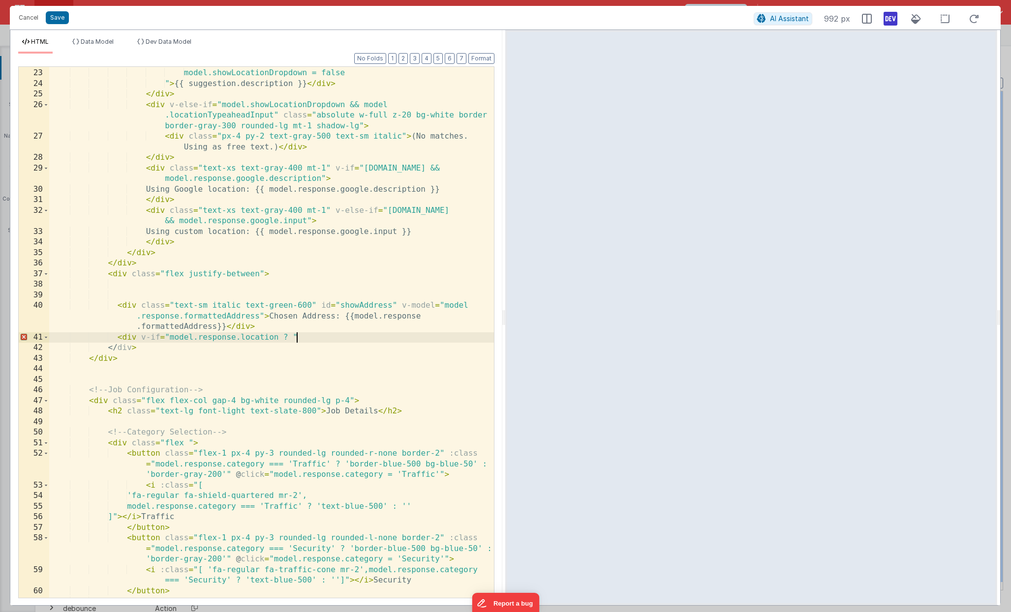
click at [302, 338] on div "[DOMAIN_NAME] = suggestion; model.showLocationDropdown = false " > {{ suggestio…" at bounding box center [271, 334] width 445 height 552
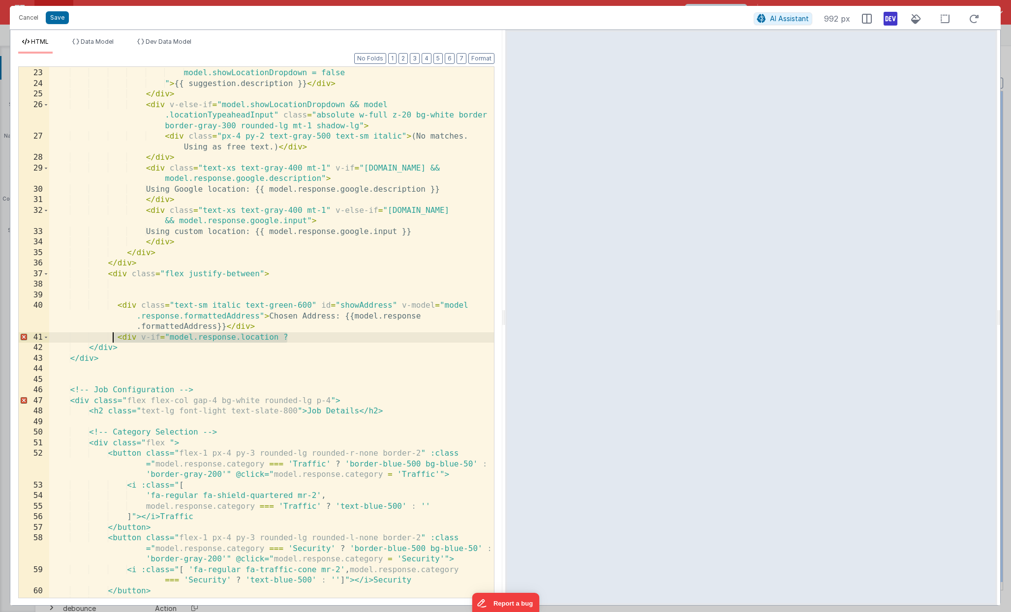
drag, startPoint x: 297, startPoint y: 338, endPoint x: 111, endPoint y: 339, distance: 185.9
click at [111, 339] on div "[DOMAIN_NAME] = suggestion; model.showLocationDropdown = false " > {{ suggestio…" at bounding box center [271, 334] width 445 height 552
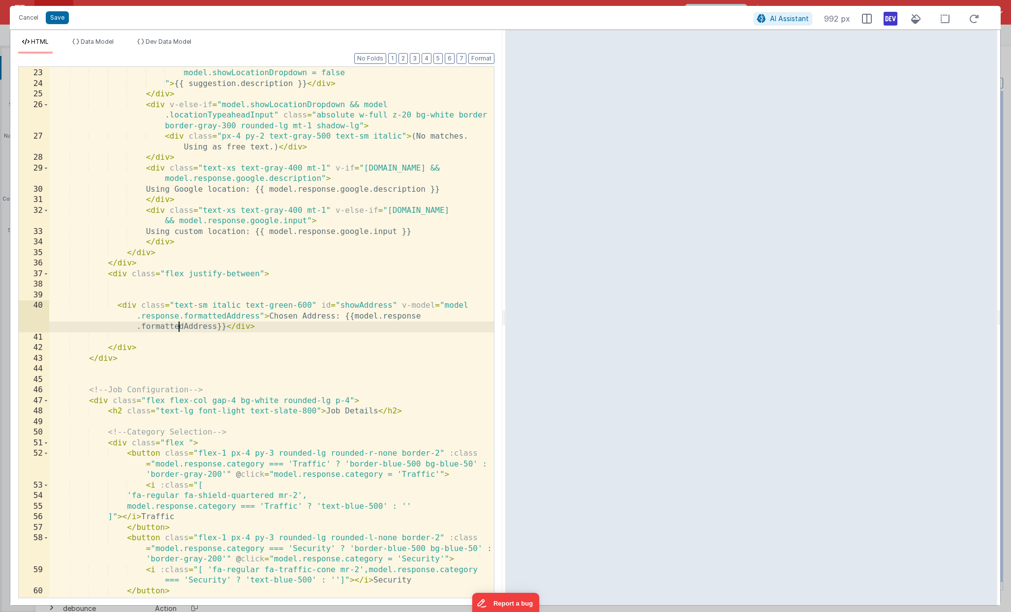
click at [180, 328] on div "[DOMAIN_NAME] = suggestion; model.showLocationDropdown = false " > {{ suggestio…" at bounding box center [271, 334] width 445 height 552
click at [241, 312] on div "[DOMAIN_NAME] = suggestion; model.showLocationDropdown = false " > {{ suggestio…" at bounding box center [271, 334] width 445 height 552
click at [178, 330] on div "[DOMAIN_NAME] = suggestion; model.showLocationDropdown = false " > {{ suggestio…" at bounding box center [271, 334] width 445 height 552
click at [173, 336] on div "[DOMAIN_NAME] = suggestion; model.showLocationDropdown = false " > {{ suggestio…" at bounding box center [271, 334] width 445 height 552
click at [351, 303] on div "[DOMAIN_NAME] = suggestion; model.showLocationDropdown = false " > {{ suggestio…" at bounding box center [271, 334] width 445 height 552
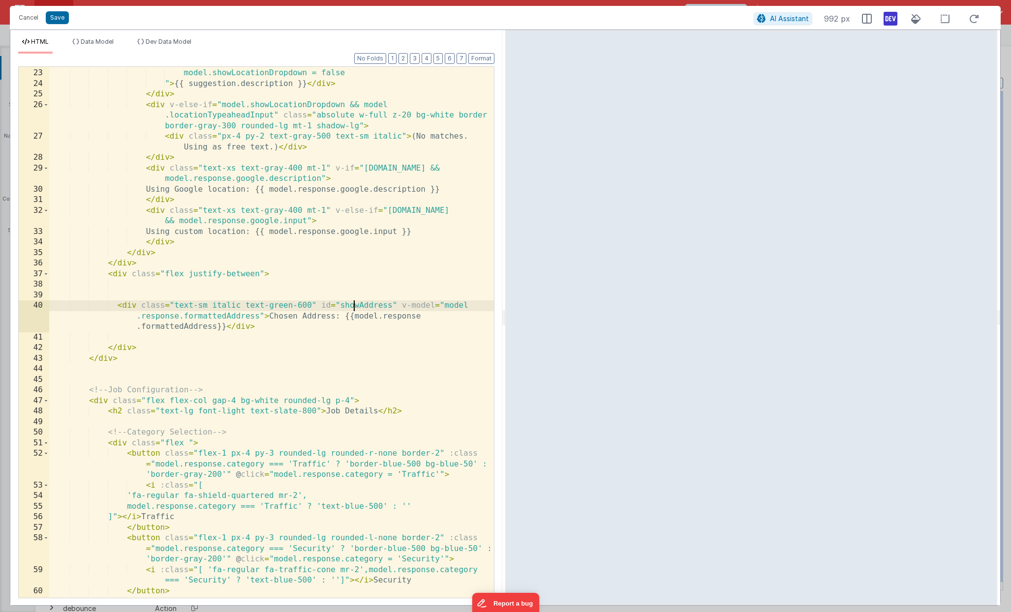
click at [351, 303] on div "[DOMAIN_NAME] = suggestion; model.showLocationDropdown = false " > {{ suggestio…" at bounding box center [271, 334] width 445 height 552
click at [752, 18] on div "Cancel Save" at bounding box center [384, 18] width 740 height 14
click at [770, 18] on button "AI Assistant" at bounding box center [783, 18] width 59 height 13
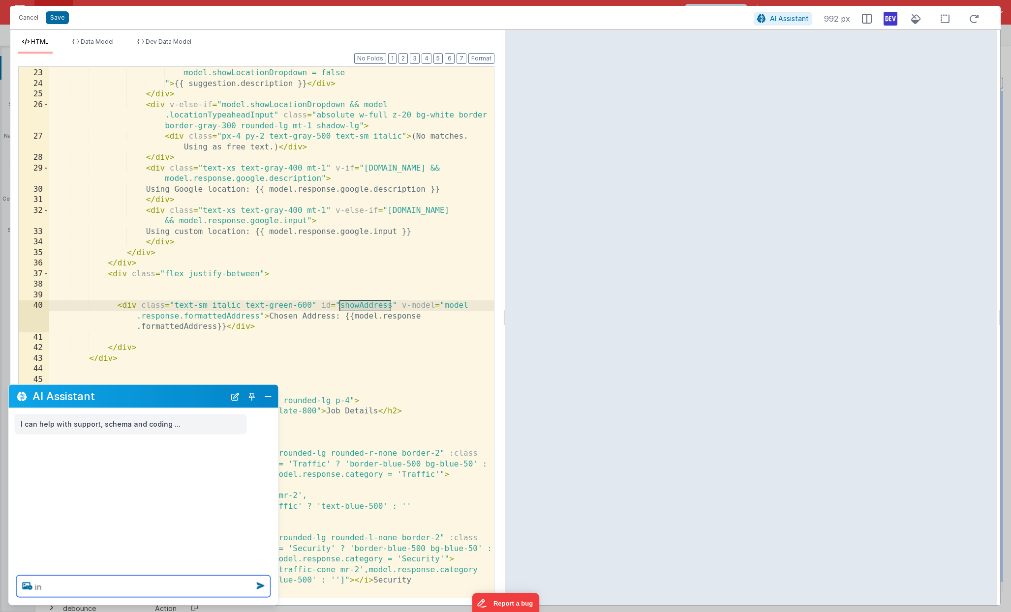
type textarea "i"
type textarea "under the 'showAddress' div, place a check mark if model.response.location is n…"
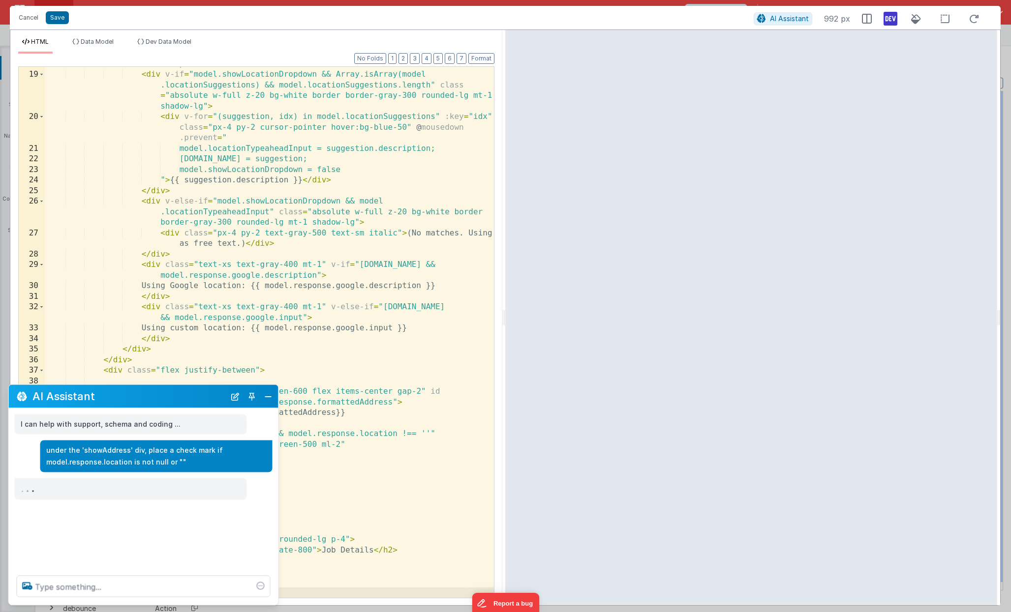
scroll to position [283, 0]
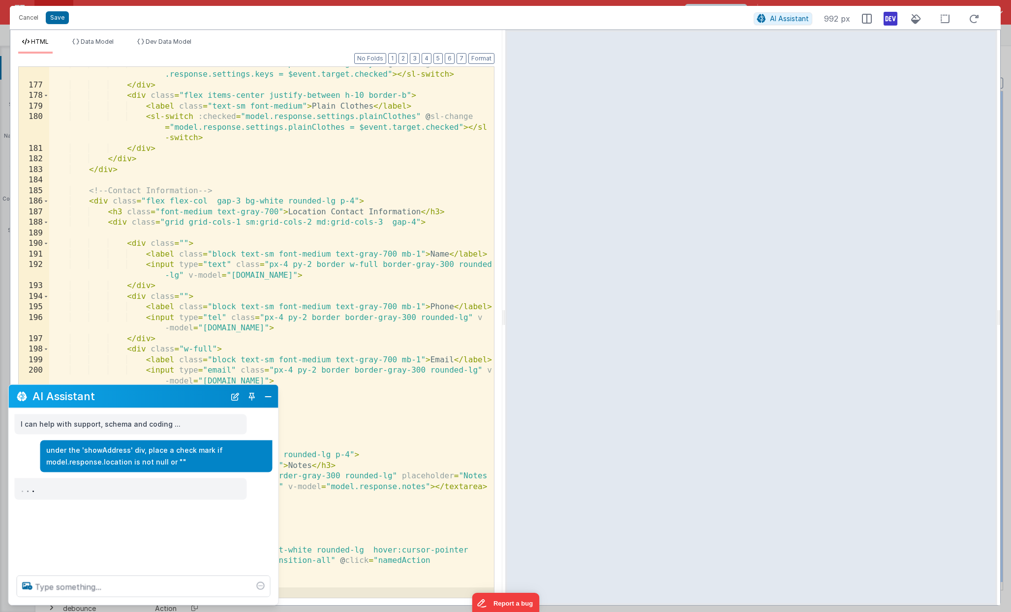
scroll to position [2482, 0]
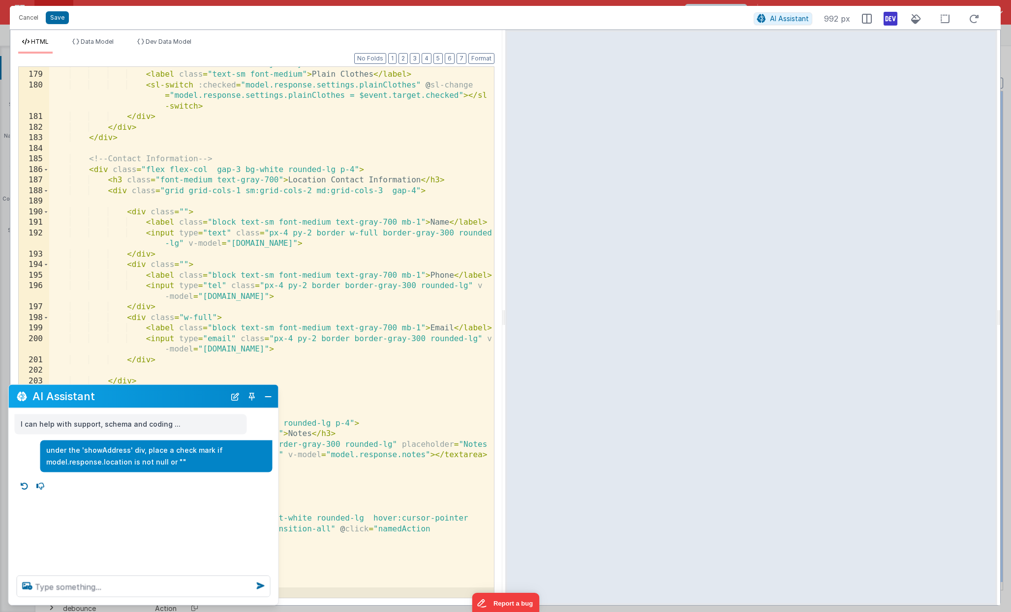
click at [317, 388] on div "< div class = "flex items-center justify-between h-10 border-b" > < label class…" at bounding box center [271, 335] width 445 height 552
click at [265, 396] on button "Close" at bounding box center [268, 397] width 13 height 14
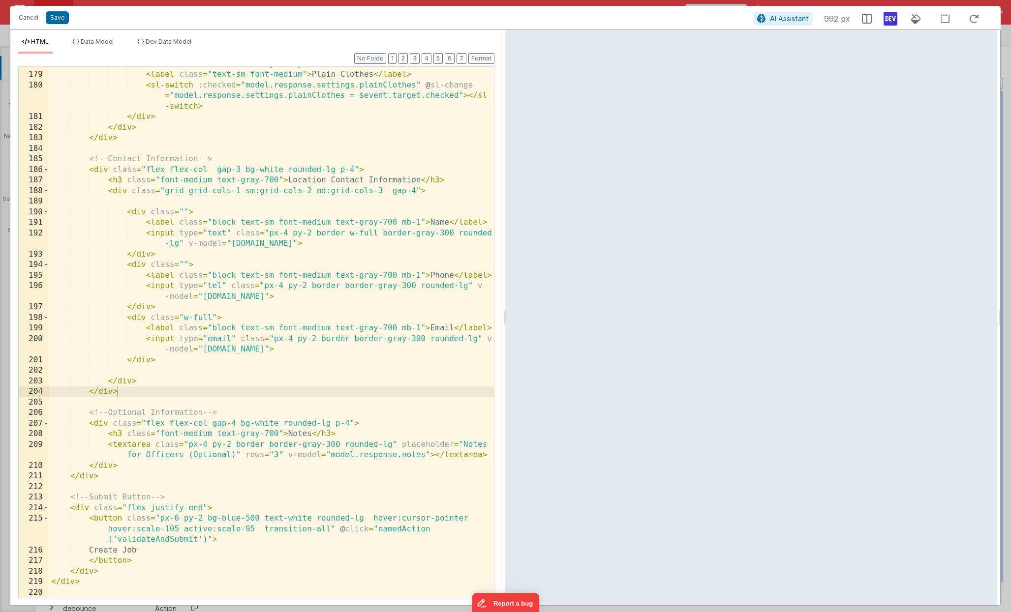
click at [261, 411] on div "< div class = "flex items-center justify-between h-10 border-b" > < label class…" at bounding box center [271, 335] width 445 height 552
click at [256, 330] on div "< div class = "flex items-center justify-between h-10 border-b" > < label class…" at bounding box center [271, 335] width 445 height 552
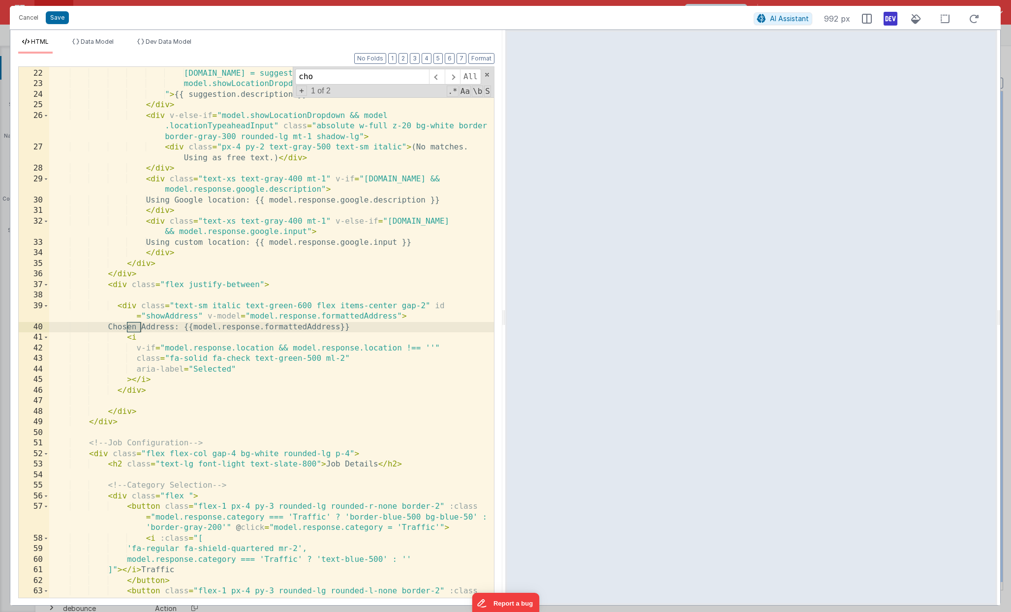
scroll to position [379, 0]
type input "chosen"
click at [140, 306] on div "model.locationTypeaheadInput = suggestion.description; model.response.google = …" at bounding box center [271, 344] width 445 height 573
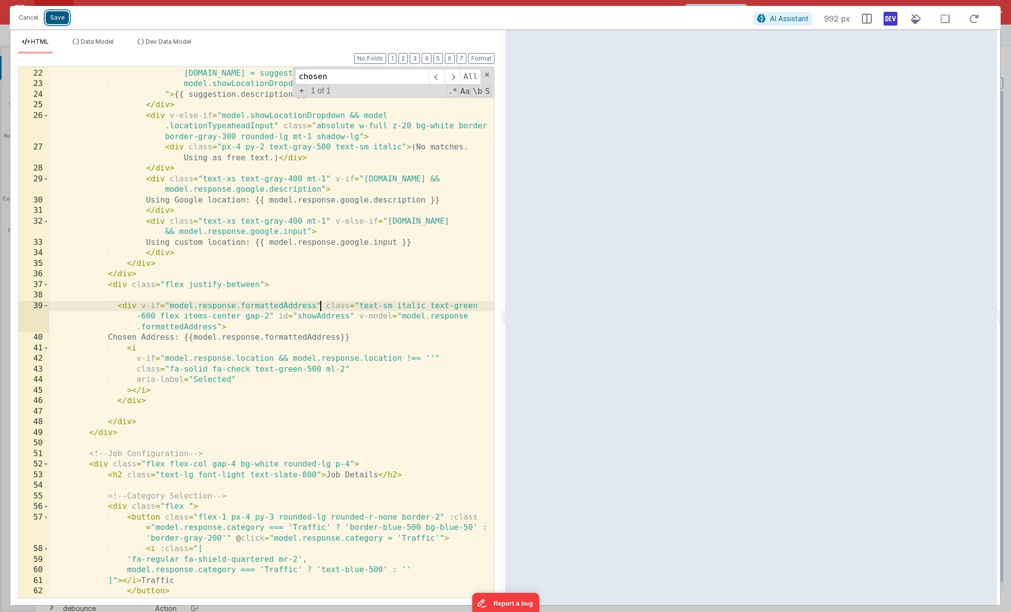
click at [60, 18] on button "Save" at bounding box center [57, 17] width 23 height 13
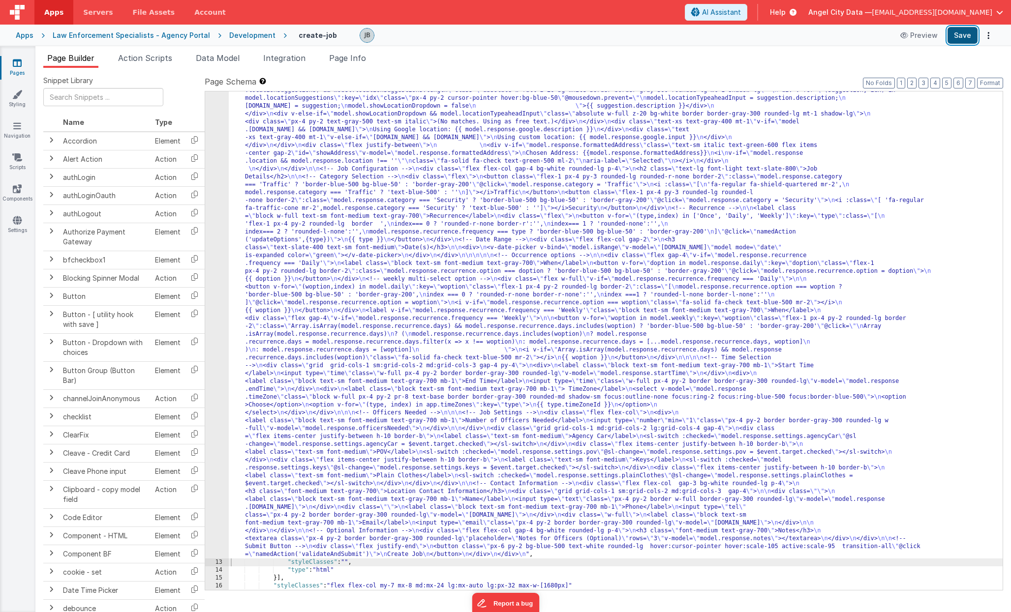
click at [965, 34] on button "Save" at bounding box center [962, 35] width 30 height 17
click at [224, 223] on div "12" at bounding box center [217, 294] width 24 height 527
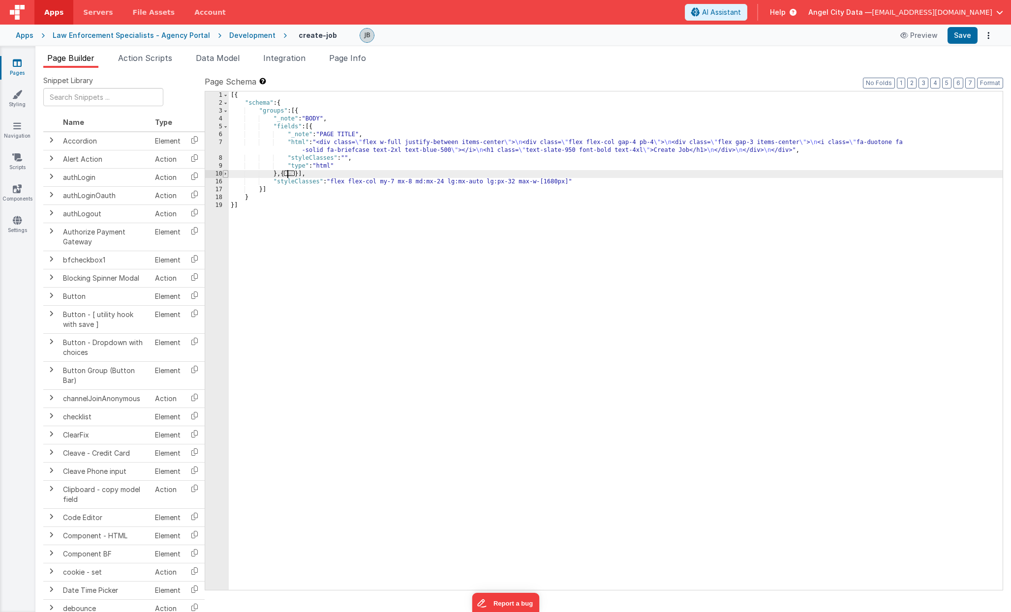
click at [226, 175] on span at bounding box center [225, 174] width 5 height 8
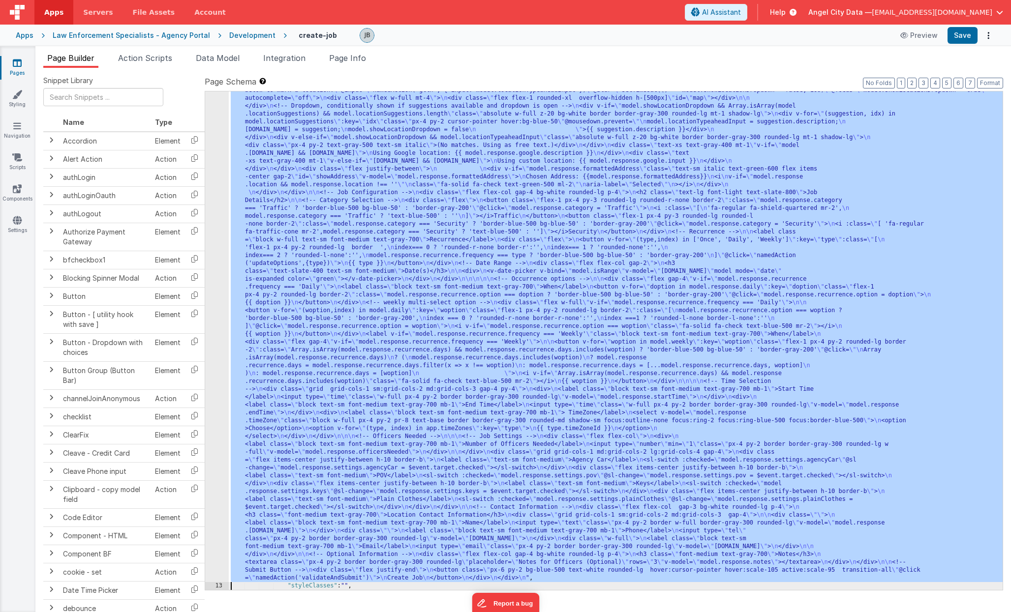
scroll to position [131, 0]
click at [214, 235] on div "12" at bounding box center [217, 318] width 24 height 527
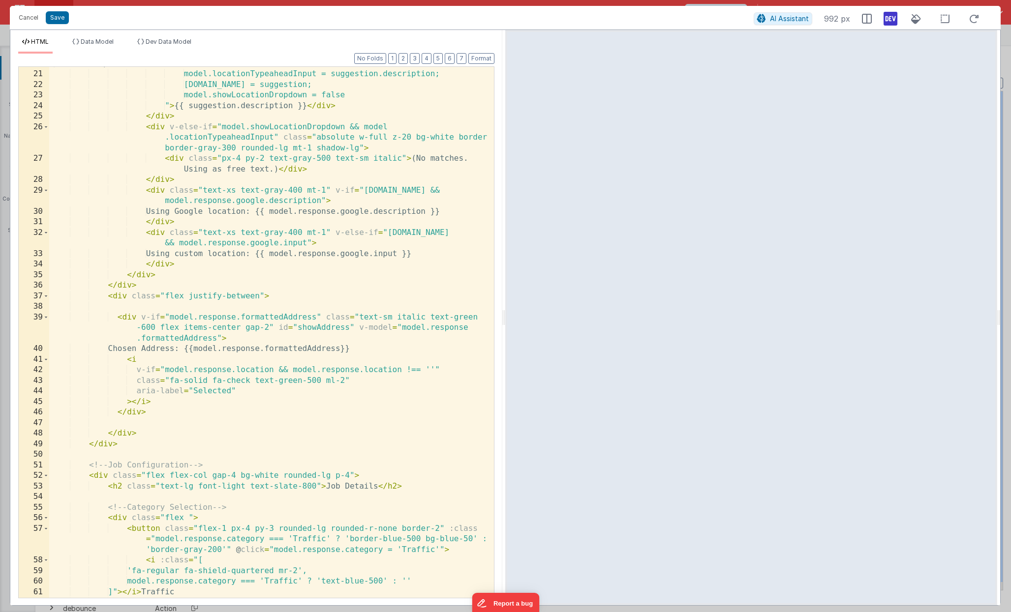
scroll to position [368, 0]
drag, startPoint x: 321, startPoint y: 316, endPoint x: 140, endPoint y: 316, distance: 181.0
click at [140, 316] on div "< div v-for = "(suggestion, idx) in model.locationSuggestions" :key = "idx" cla…" at bounding box center [271, 323] width 445 height 573
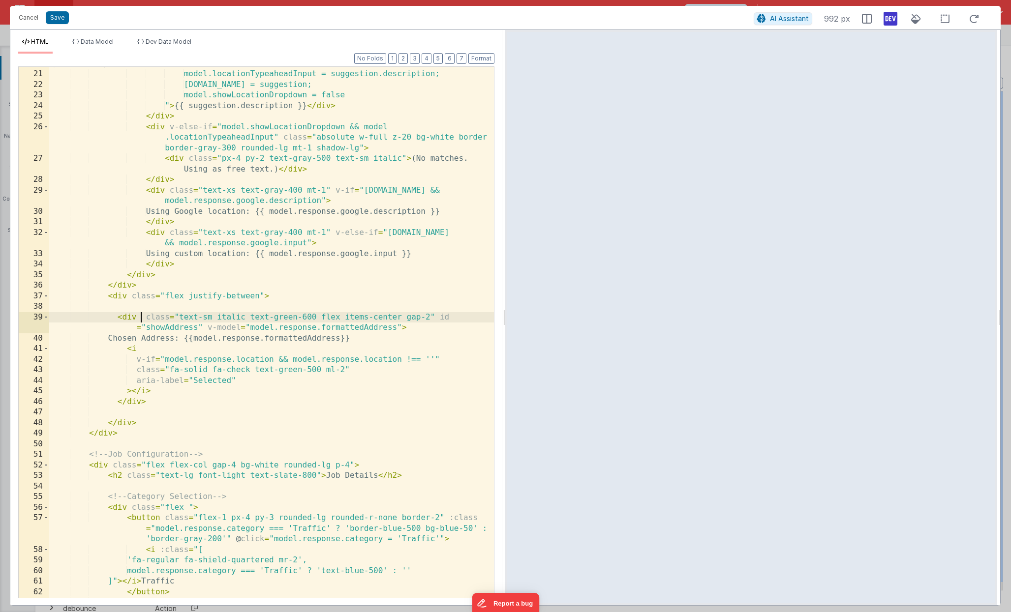
click at [128, 316] on div "< div v-for = "(suggestion, idx) in model.locationSuggestions" :key = "idx" cla…" at bounding box center [271, 334] width 445 height 595
click at [58, 19] on button "Save" at bounding box center [57, 17] width 23 height 13
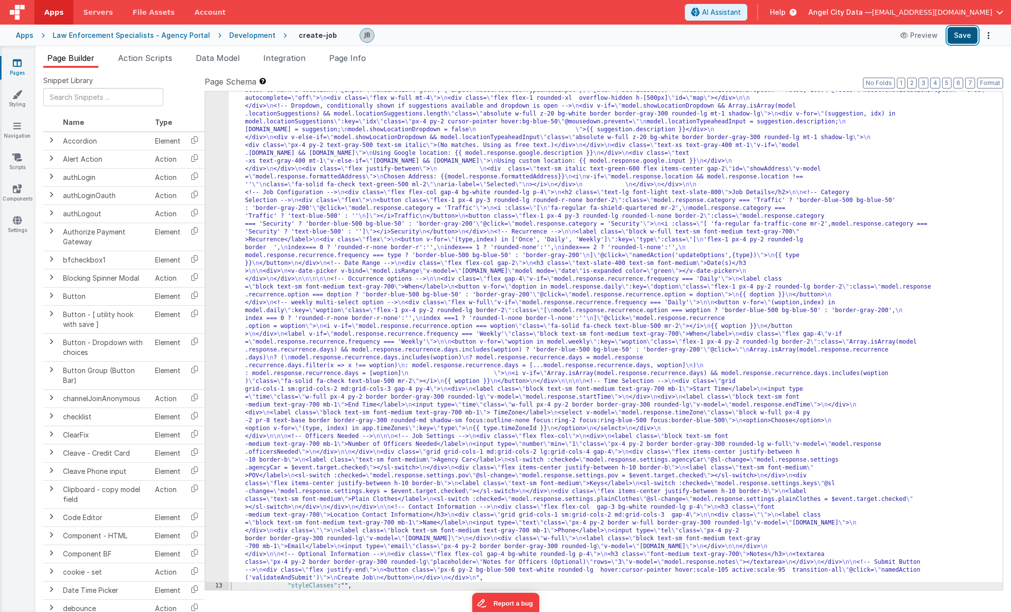
click at [968, 41] on button "Save" at bounding box center [962, 35] width 30 height 17
click at [220, 153] on div "12" at bounding box center [217, 318] width 24 height 527
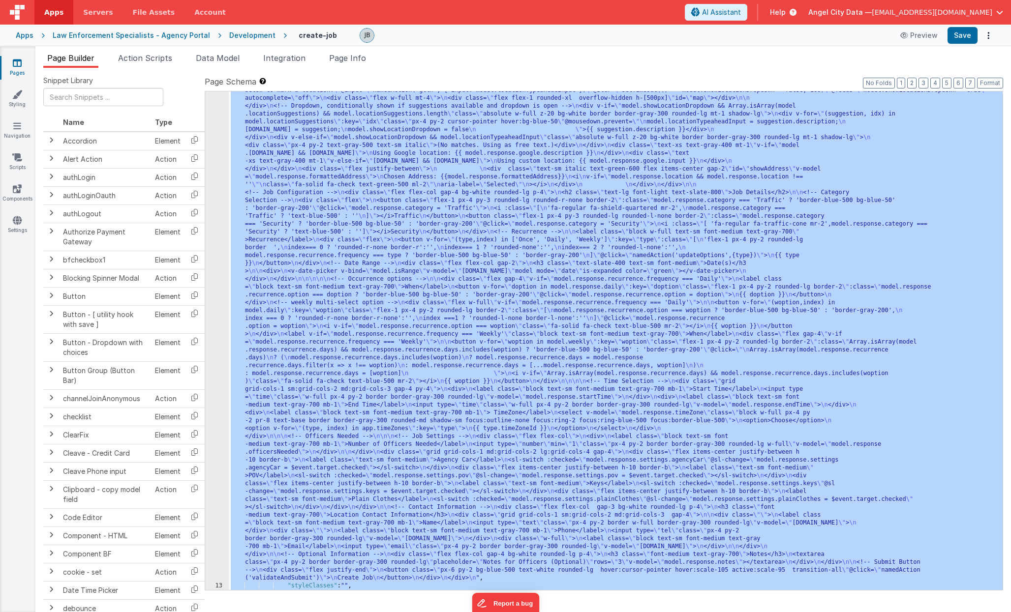
click at [219, 161] on div "12" at bounding box center [217, 318] width 24 height 527
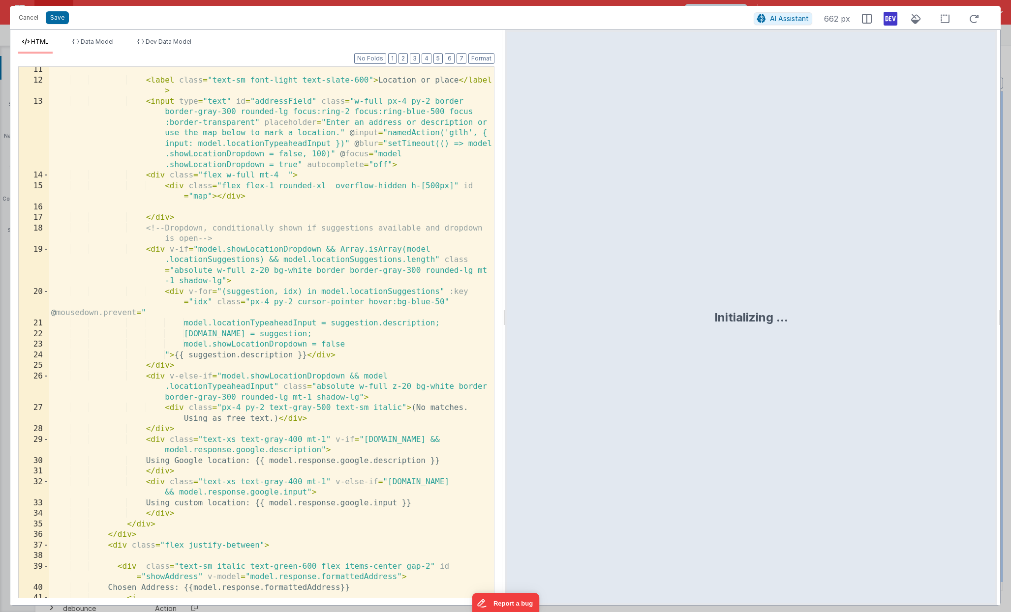
scroll to position [119, 0]
click at [228, 244] on div "< label class = "text-sm font-light text-slate-600" > Location or place </ labe…" at bounding box center [271, 340] width 445 height 552
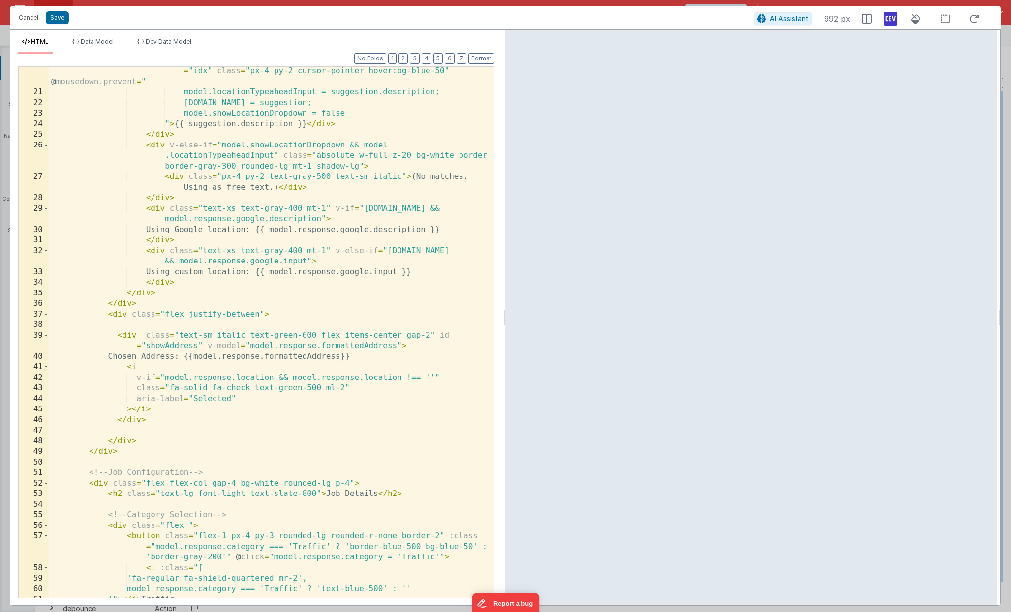
scroll to position [371, 0]
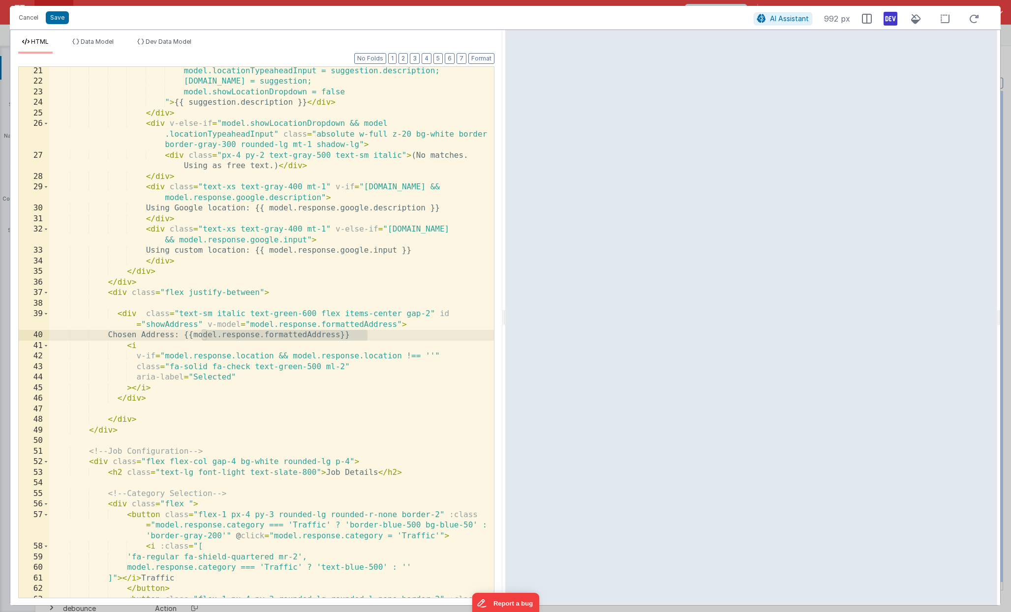
drag, startPoint x: 203, startPoint y: 336, endPoint x: 372, endPoint y: 339, distance: 169.7
click at [372, 339] on div "model.locationTypeaheadInput = suggestion.description; model.response.google = …" at bounding box center [271, 352] width 445 height 573
click at [360, 337] on div "model.locationTypeaheadInput = suggestion.description; model.response.google = …" at bounding box center [271, 352] width 445 height 573
click at [55, 17] on button "Save" at bounding box center [57, 17] width 23 height 13
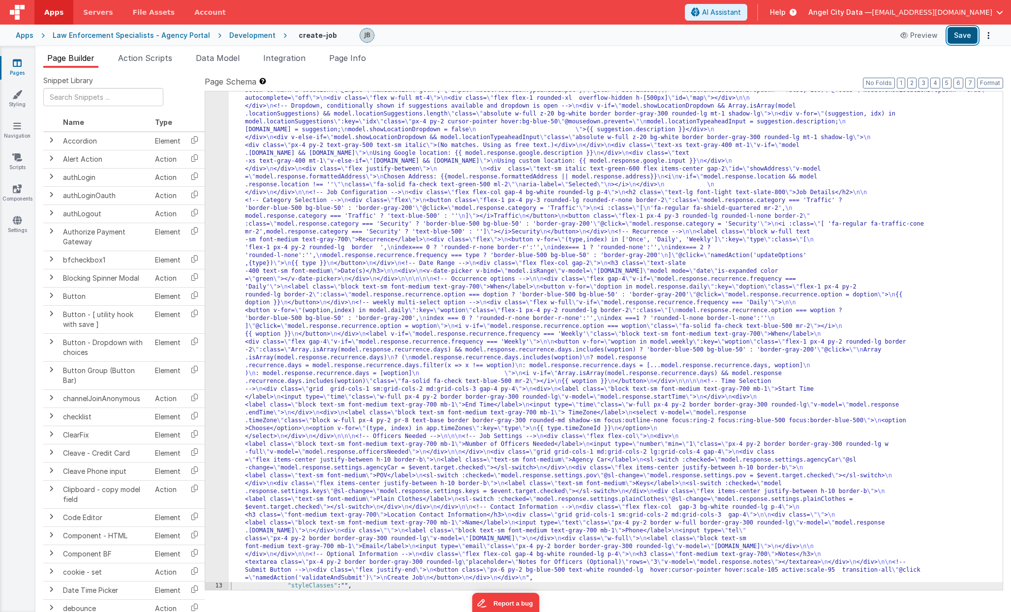
click at [961, 33] on button "Save" at bounding box center [962, 35] width 30 height 17
click at [960, 39] on button "Save" at bounding box center [962, 35] width 30 height 17
click at [162, 61] on span "Action Scripts" at bounding box center [145, 58] width 54 height 10
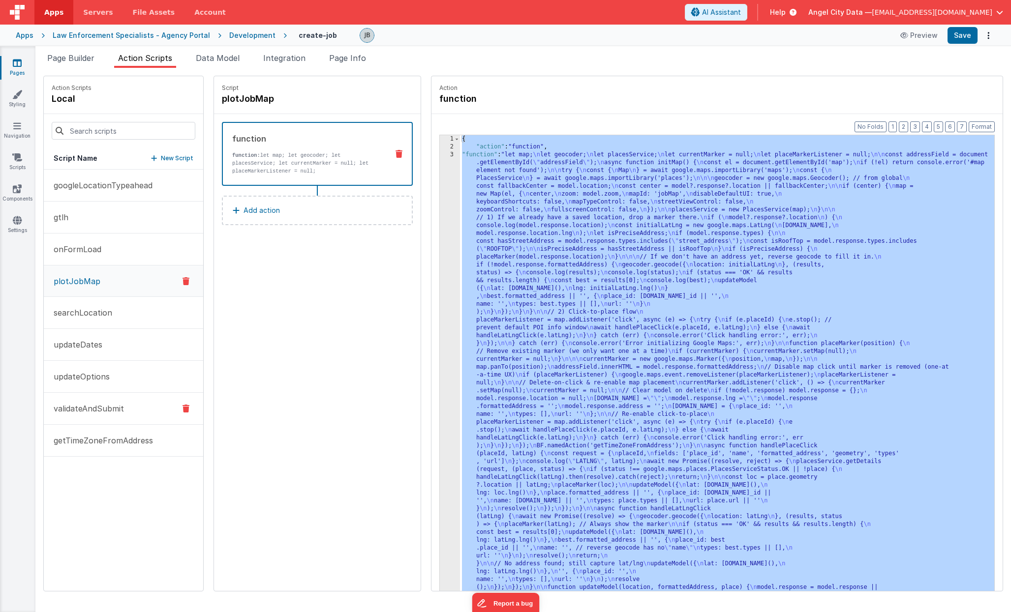
click at [92, 406] on p "validateAndSubmit" at bounding box center [86, 409] width 76 height 12
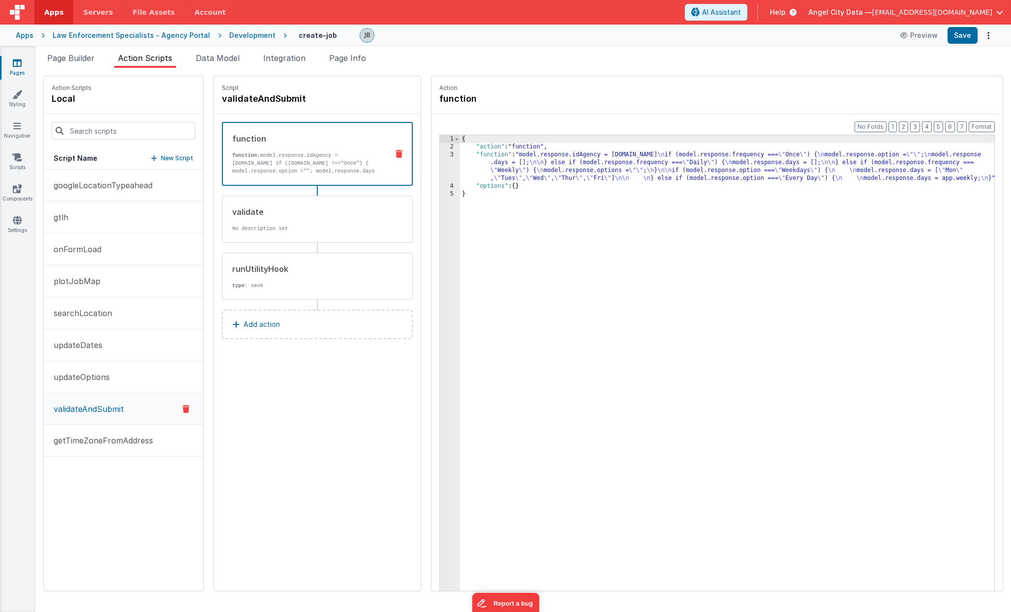
click at [306, 70] on div "Snippet Library Name Type Accordion Element Alert Action Action authLogin Actio…" at bounding box center [522, 340] width 975 height 544
click at [297, 64] on li "Integration" at bounding box center [284, 60] width 50 height 16
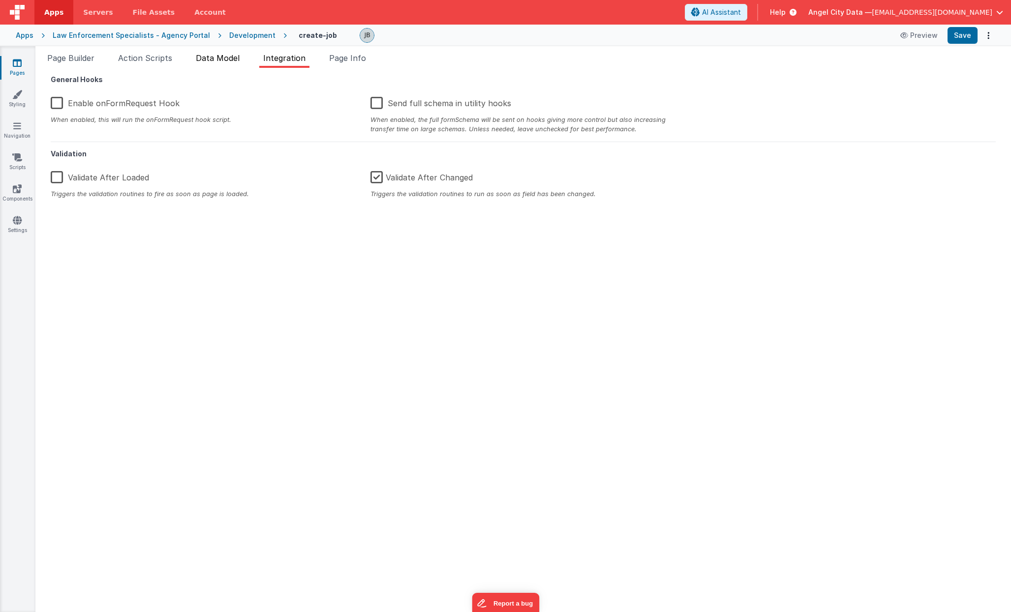
click at [213, 55] on span "Data Model" at bounding box center [218, 58] width 44 height 10
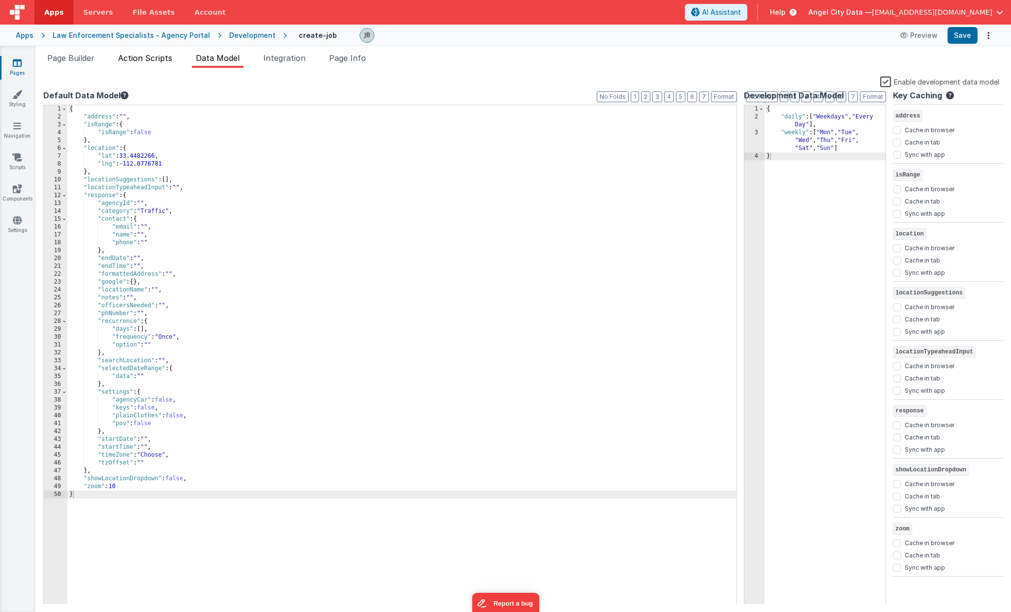
click at [157, 53] on span "Action Scripts" at bounding box center [145, 58] width 54 height 10
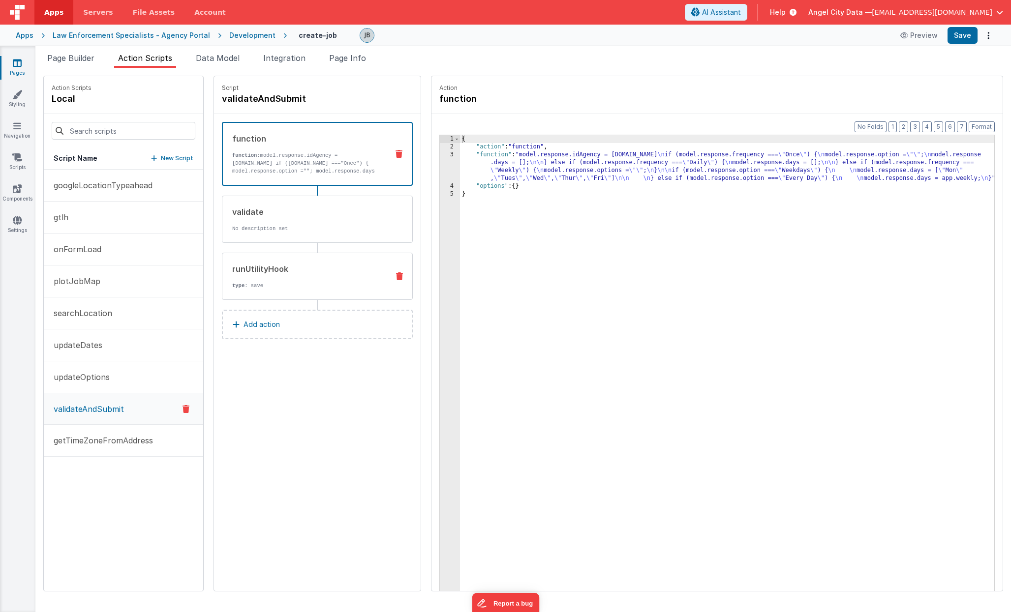
click at [310, 261] on div "runUtilityHook type : save" at bounding box center [317, 276] width 191 height 47
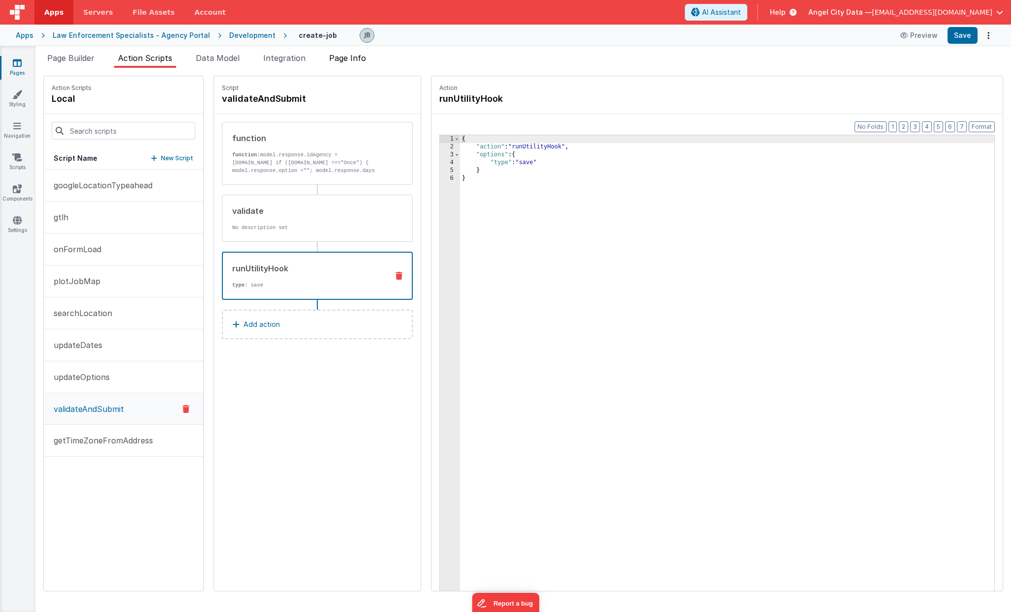
click at [336, 62] on span "Page Info" at bounding box center [347, 58] width 37 height 10
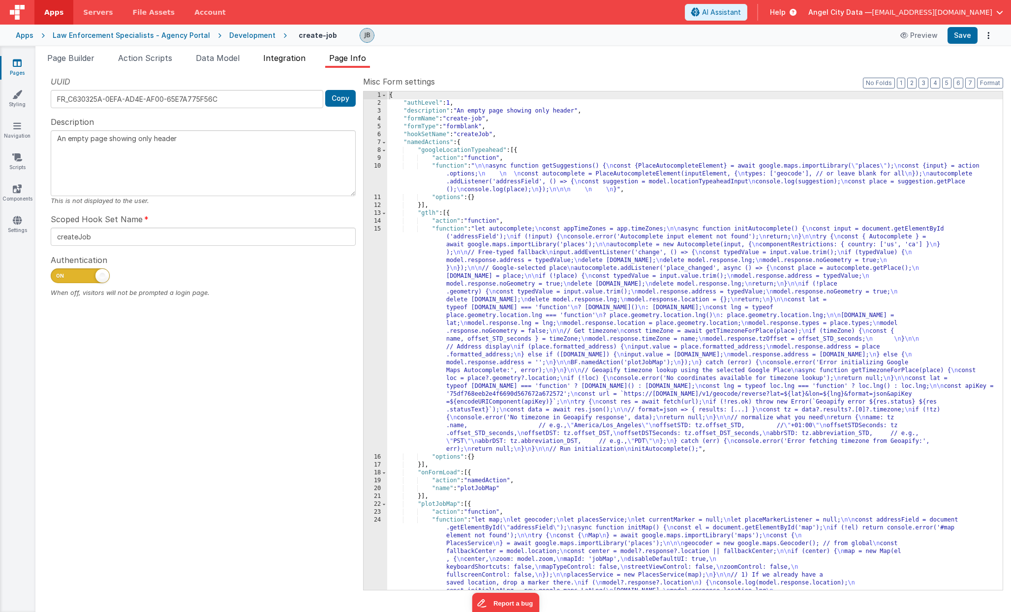
click at [298, 58] on span "Integration" at bounding box center [284, 58] width 42 height 10
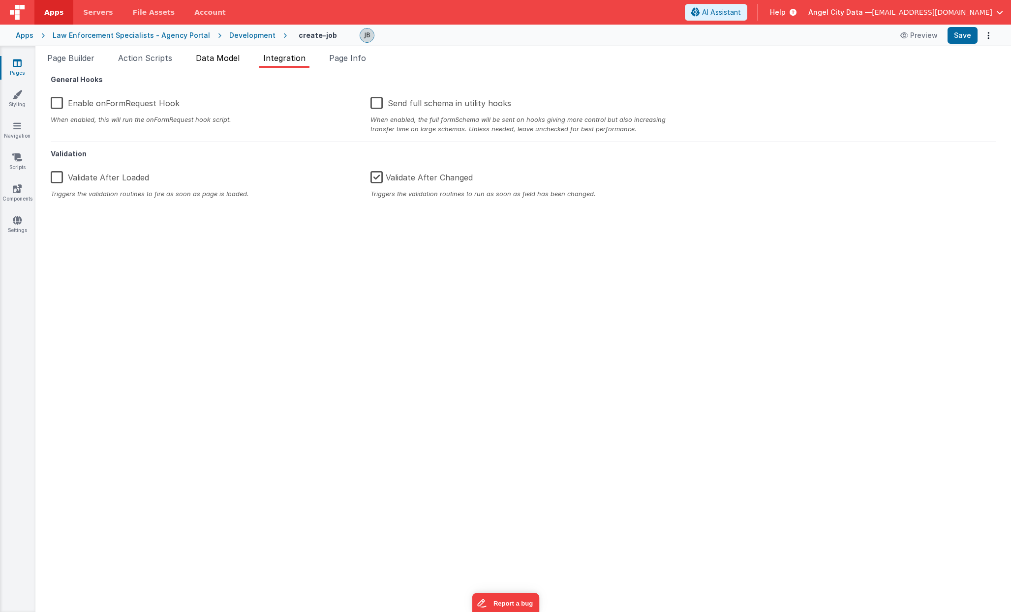
click at [224, 54] on span "Data Model" at bounding box center [218, 58] width 44 height 10
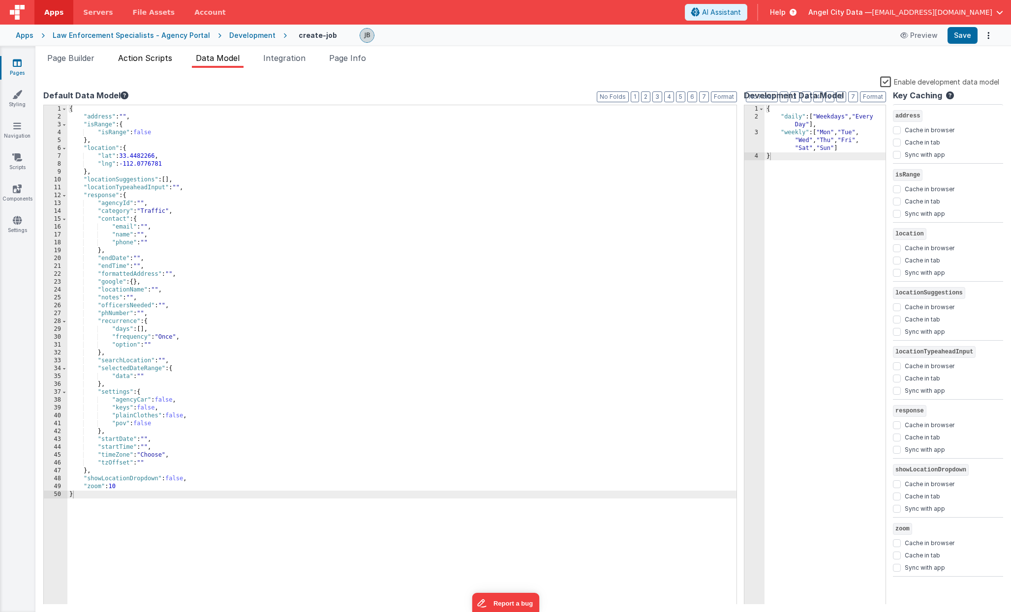
click at [145, 59] on span "Action Scripts" at bounding box center [145, 58] width 54 height 10
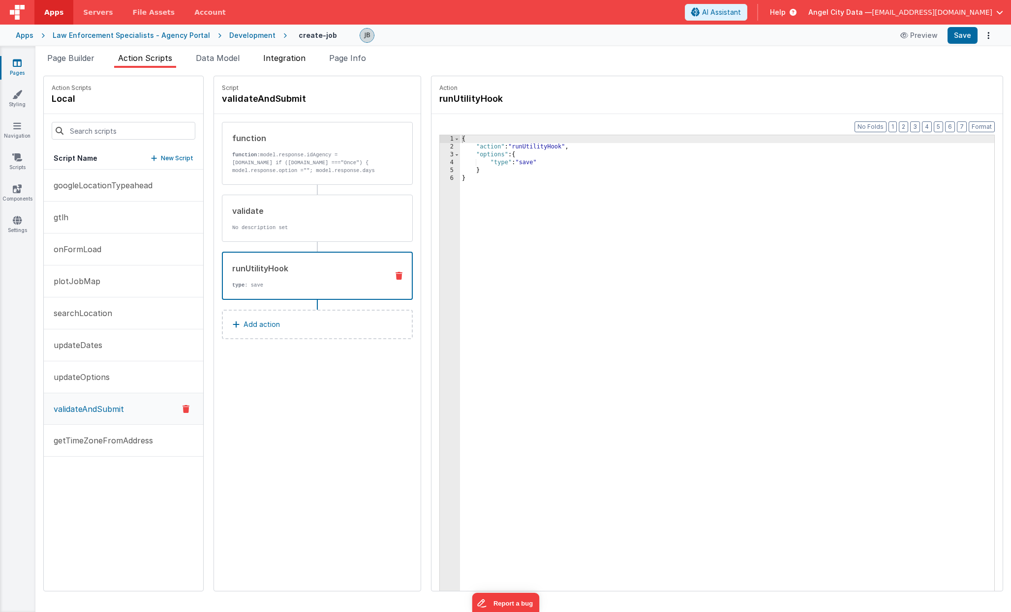
click at [298, 61] on span "Integration" at bounding box center [284, 58] width 42 height 10
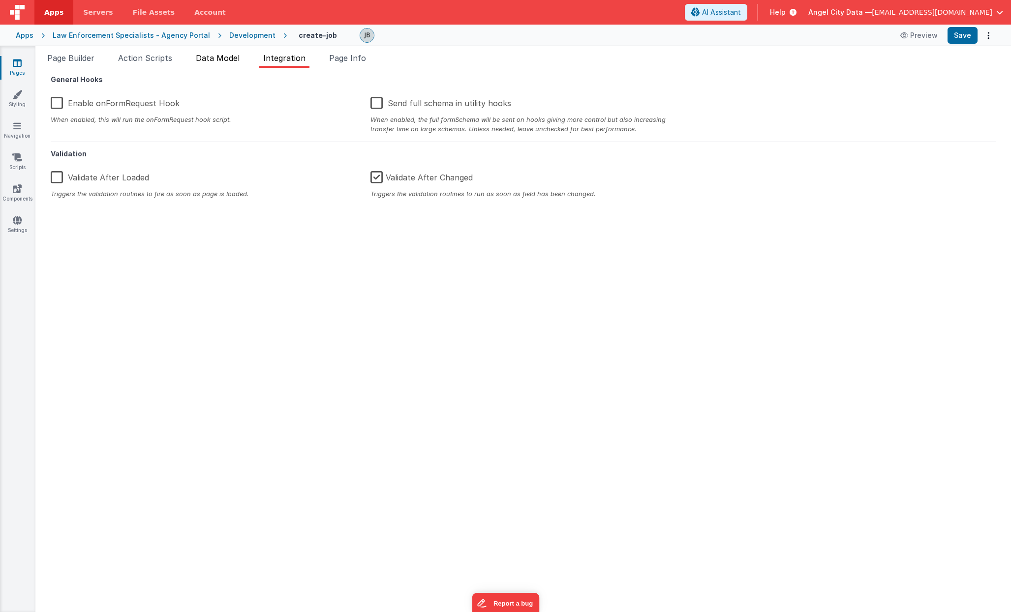
click at [220, 54] on span "Data Model" at bounding box center [218, 58] width 44 height 10
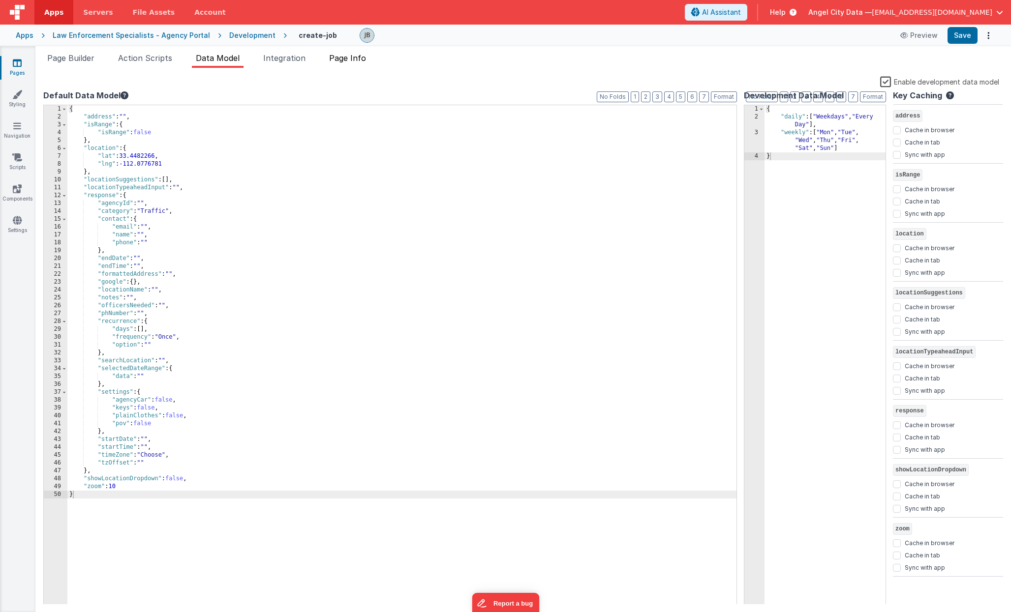
click at [350, 62] on li "Page Info" at bounding box center [347, 60] width 45 height 16
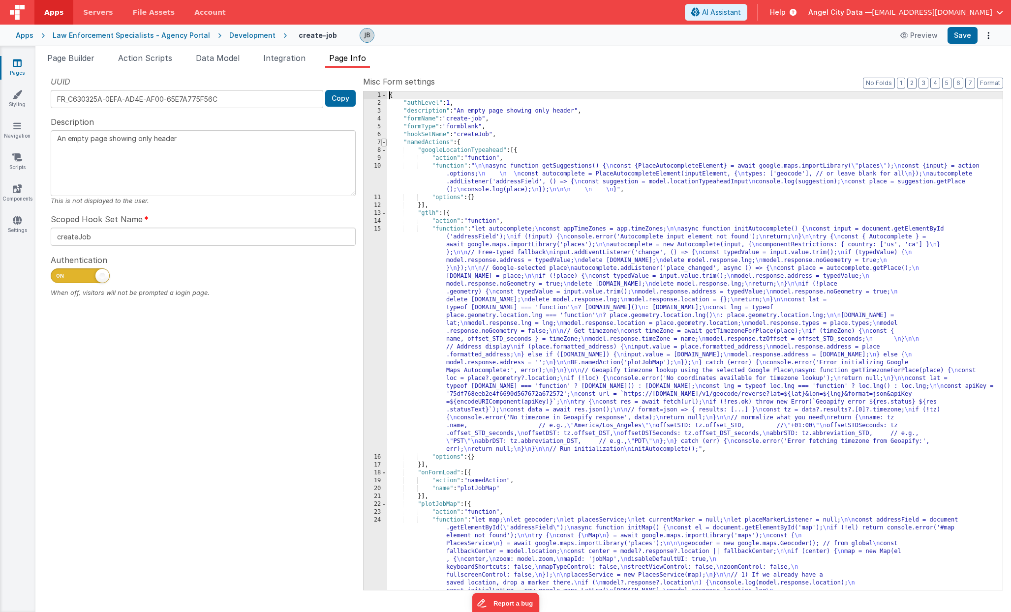
click at [385, 143] on span at bounding box center [383, 143] width 5 height 8
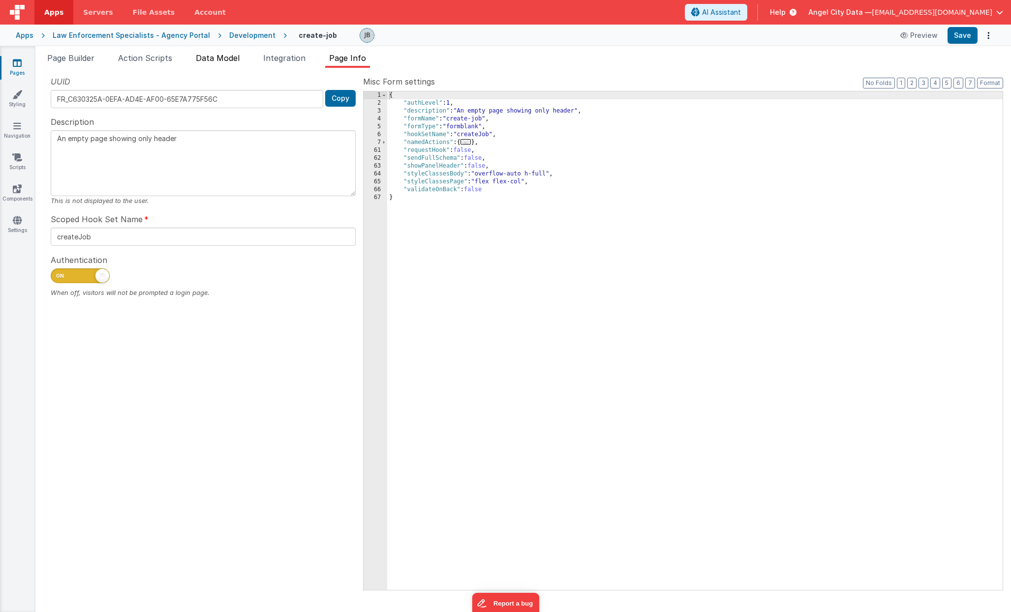
click at [216, 65] on li "Data Model" at bounding box center [218, 60] width 52 height 16
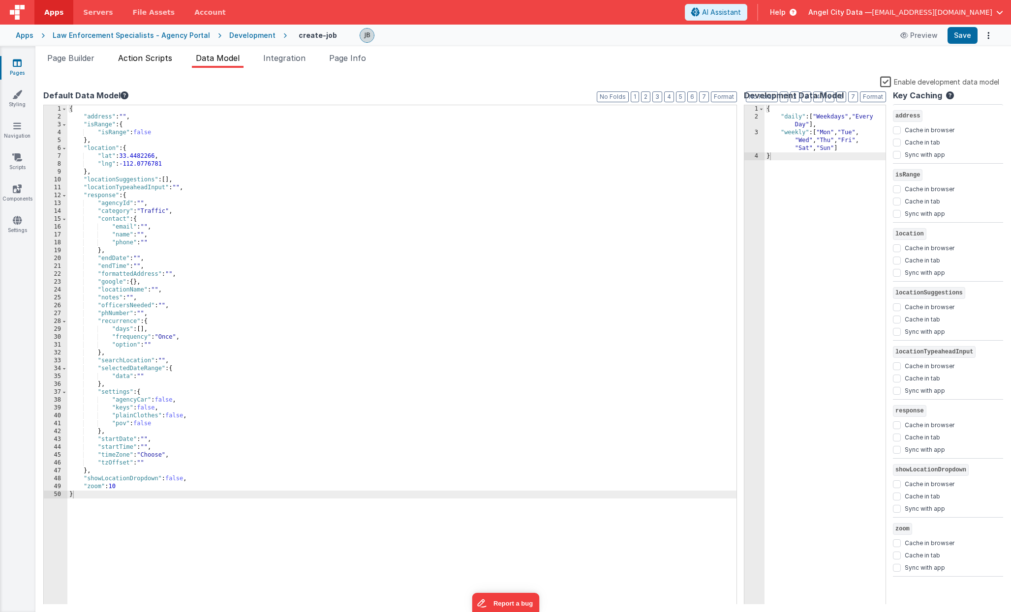
click at [153, 52] on li "Action Scripts" at bounding box center [145, 60] width 62 height 16
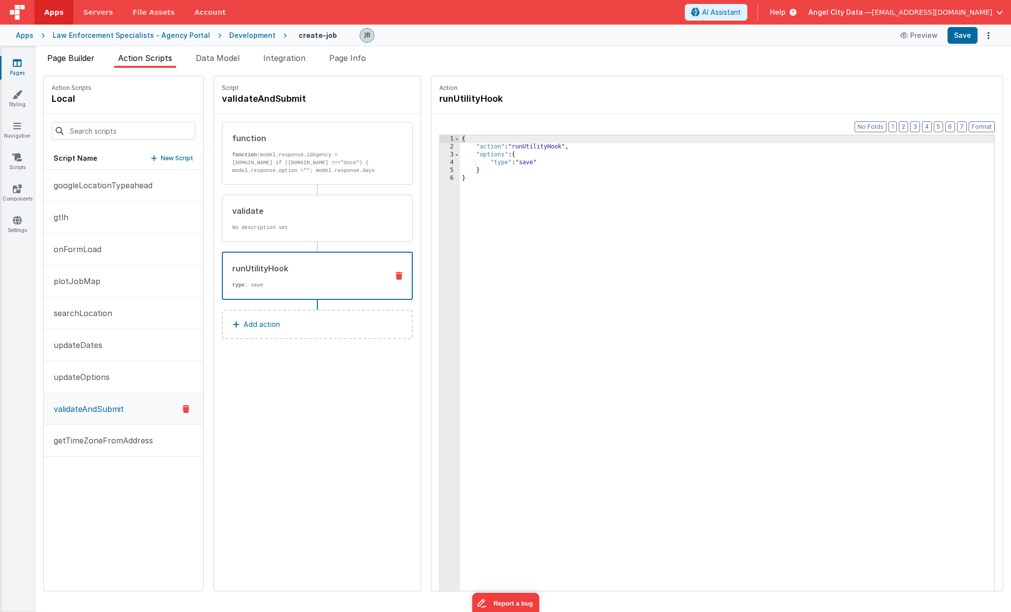
click at [74, 59] on span "Page Builder" at bounding box center [70, 58] width 47 height 10
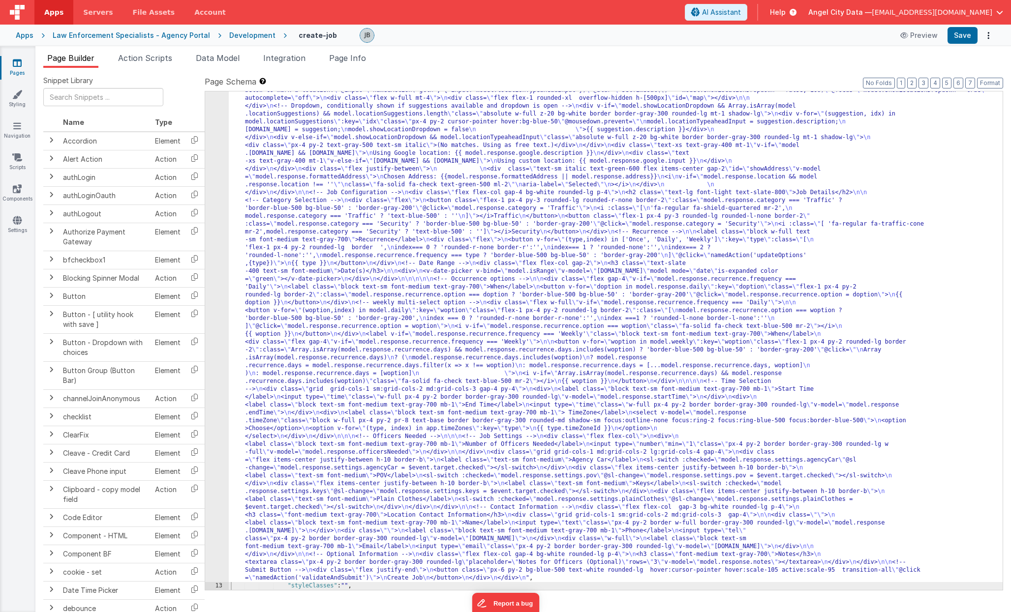
click at [74, 59] on span "Page Builder" at bounding box center [70, 58] width 47 height 10
click at [221, 329] on div "12" at bounding box center [217, 318] width 24 height 527
click at [214, 318] on div "12" at bounding box center [217, 318] width 24 height 527
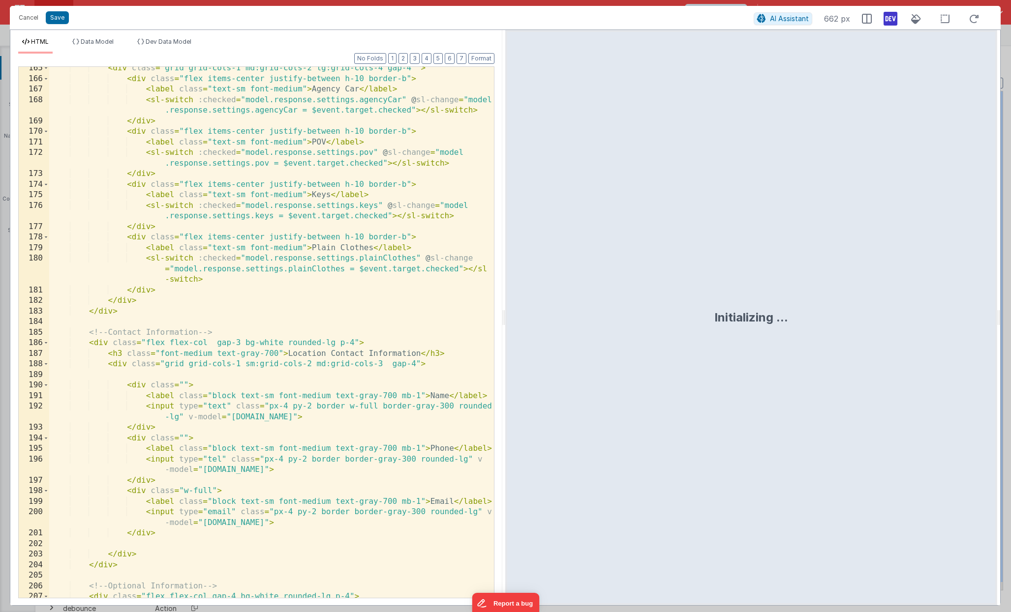
scroll to position [2482, 0]
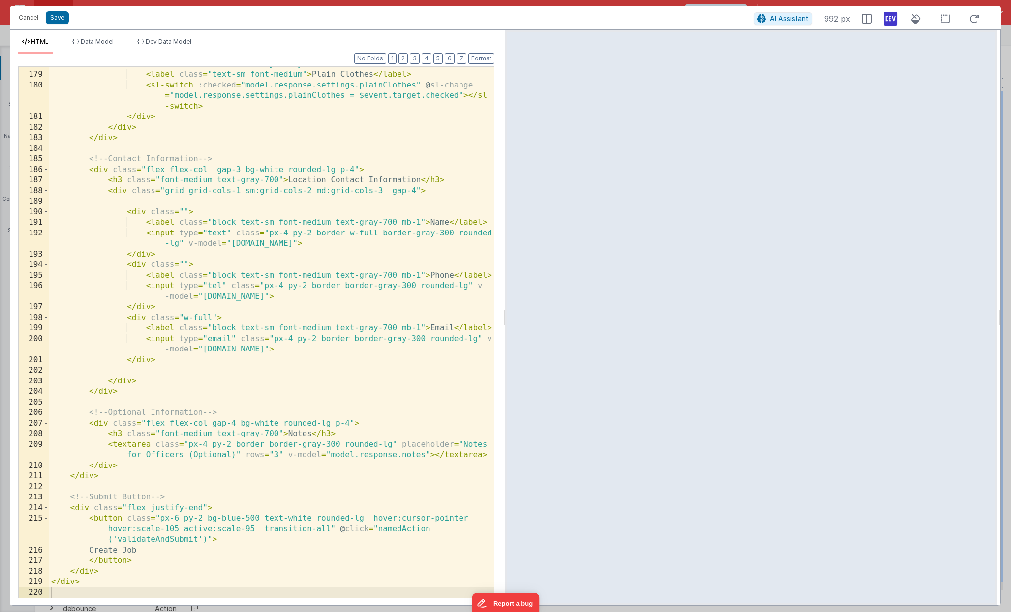
click at [158, 542] on div "< div class = "flex items-center justify-between h-10 border-b" > < label class…" at bounding box center [271, 335] width 445 height 552
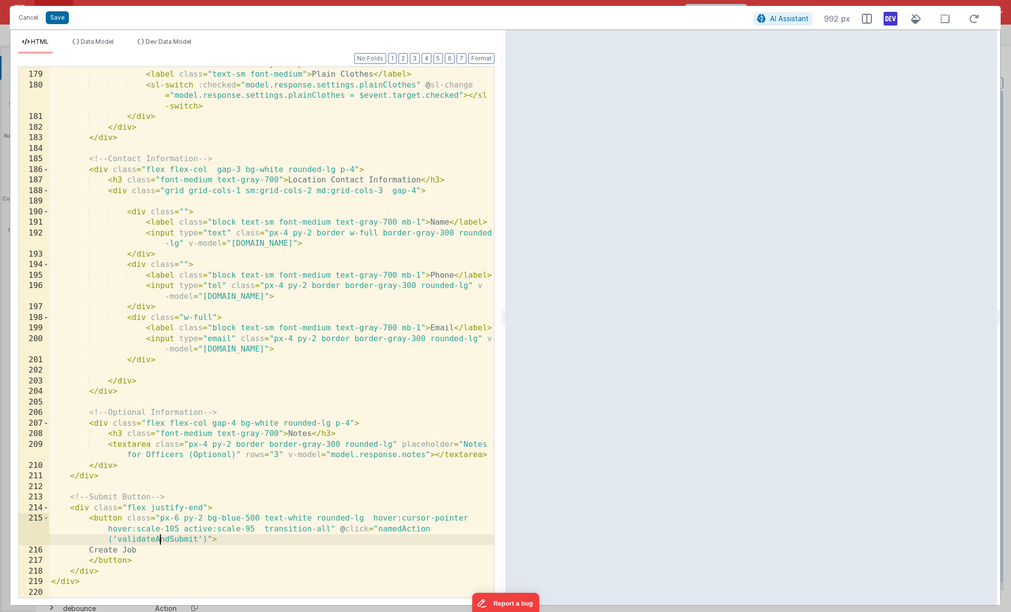
click at [158, 542] on div "< div class = "flex items-center justify-between h-10 border-b" > < label class…" at bounding box center [271, 335] width 445 height 552
click at [60, 17] on button "Save" at bounding box center [57, 17] width 23 height 13
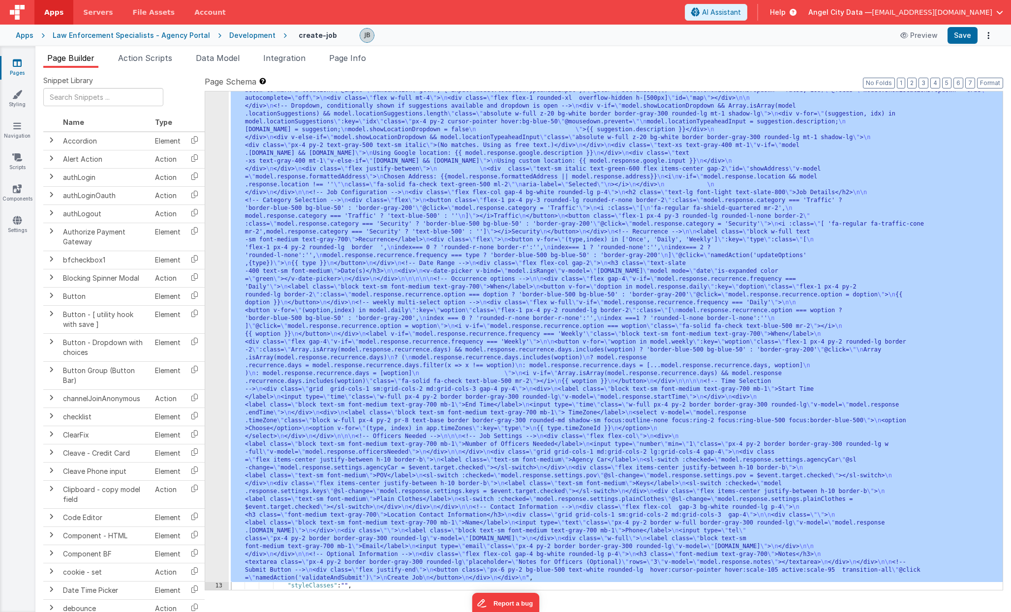
click at [86, 58] on span "Page Builder" at bounding box center [70, 58] width 47 height 10
click at [83, 58] on span "Page Builder" at bounding box center [70, 58] width 47 height 10
click at [252, 35] on div "Development" at bounding box center [252, 35] width 46 height 10
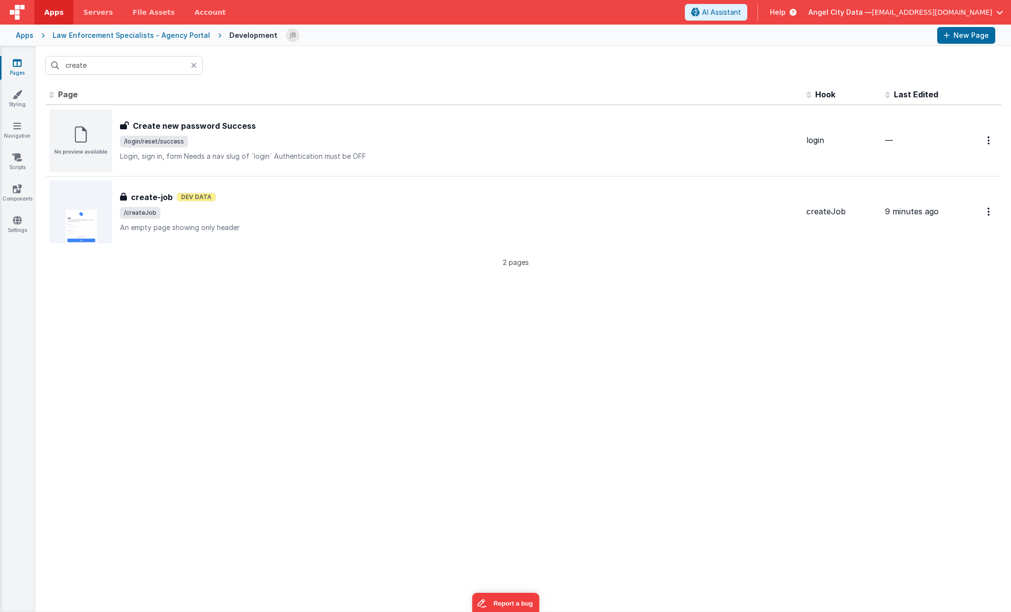
click at [191, 63] on icon at bounding box center [194, 65] width 6 height 8
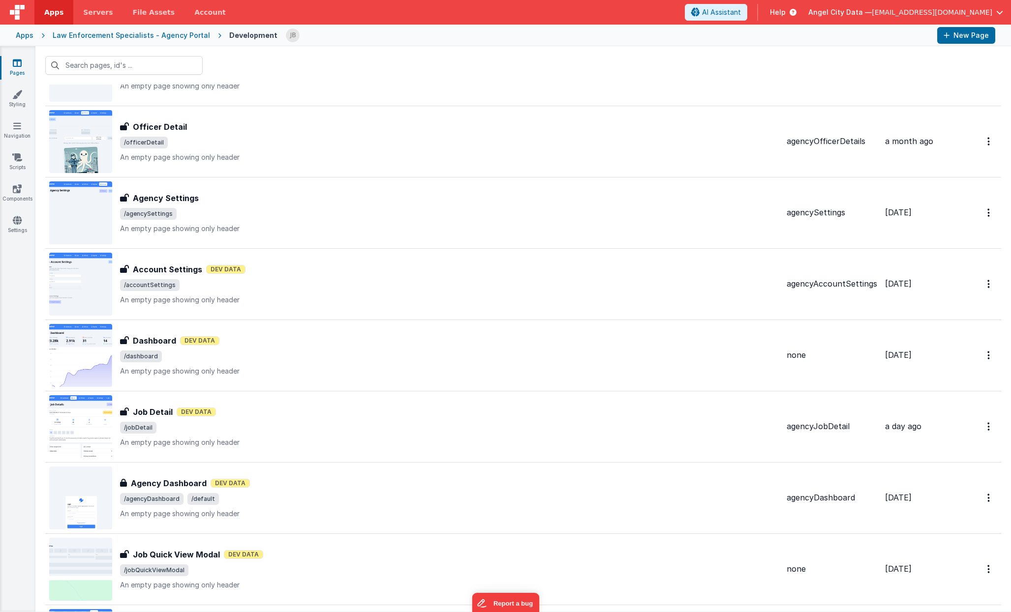
scroll to position [1823, 0]
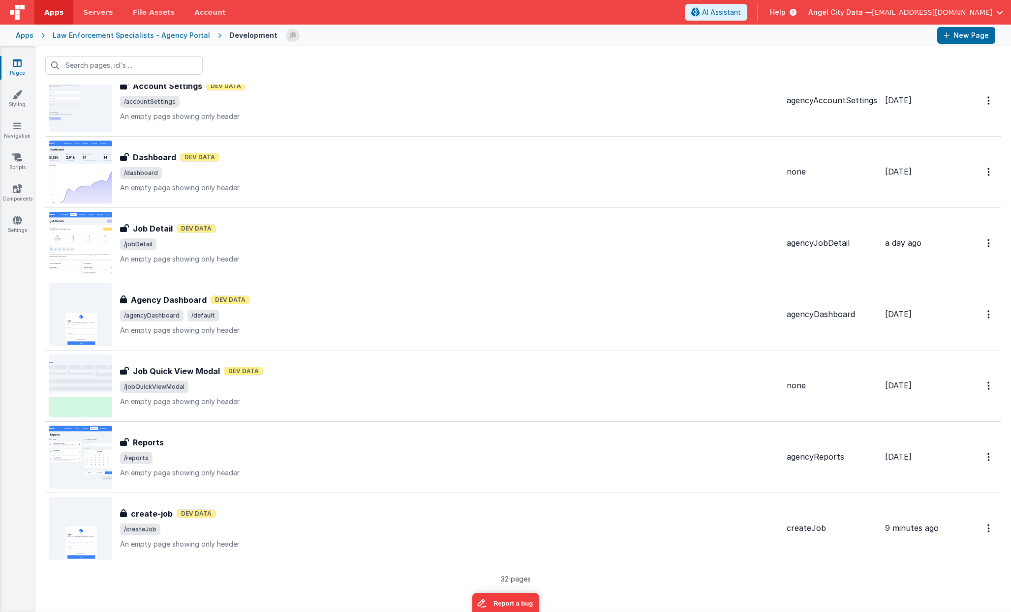
click at [159, 596] on div "Id Page Description Hook Last Edited FR_364C3E3E-5721-C543-9C9A-96B482C89946 ac…" at bounding box center [522, 348] width 975 height 527
click at [22, 33] on div "Apps" at bounding box center [25, 35] width 18 height 10
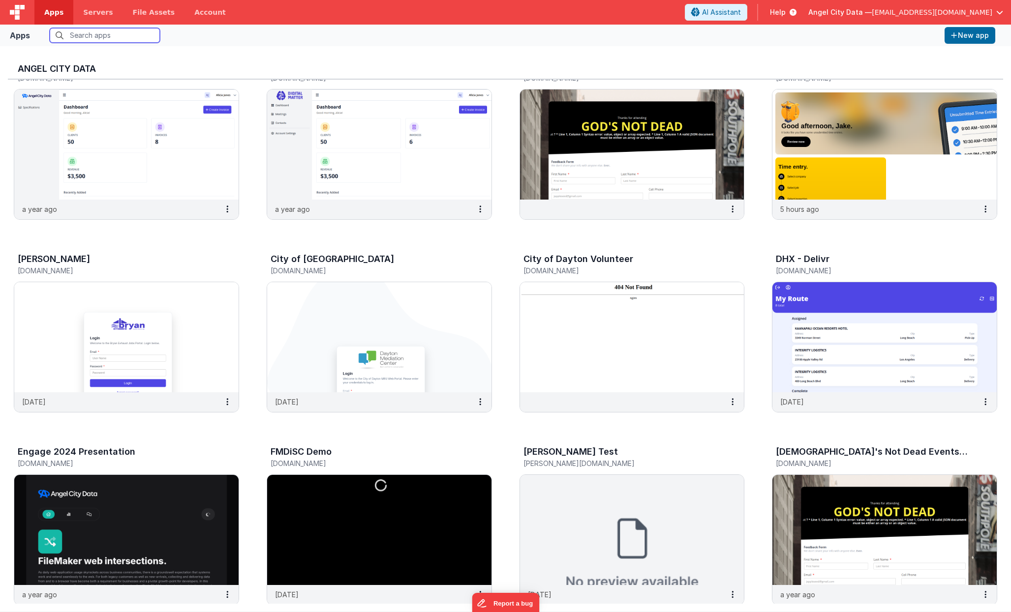
scroll to position [30, 0]
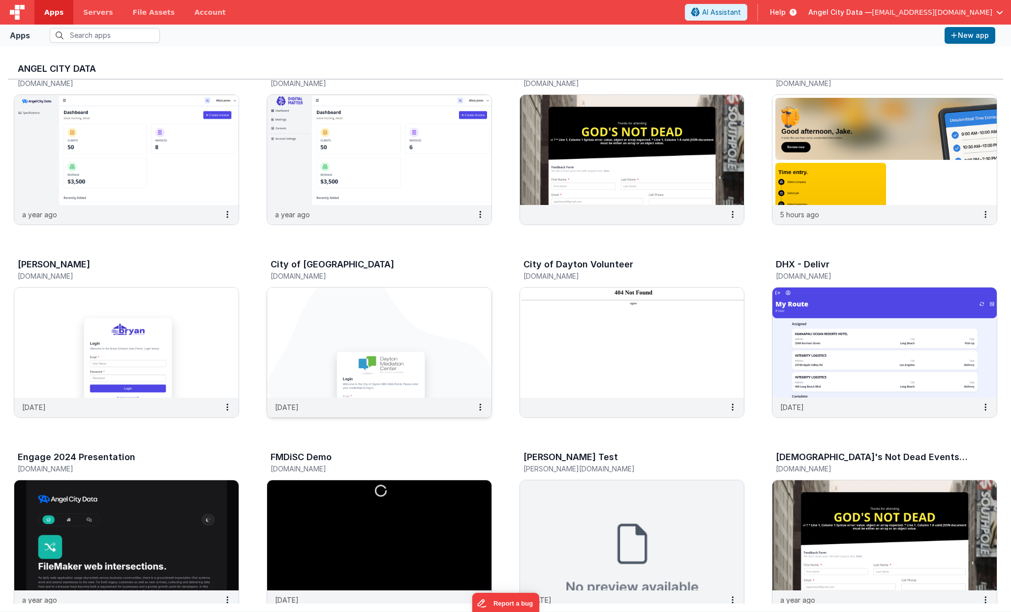
click at [339, 353] on img at bounding box center [379, 343] width 224 height 110
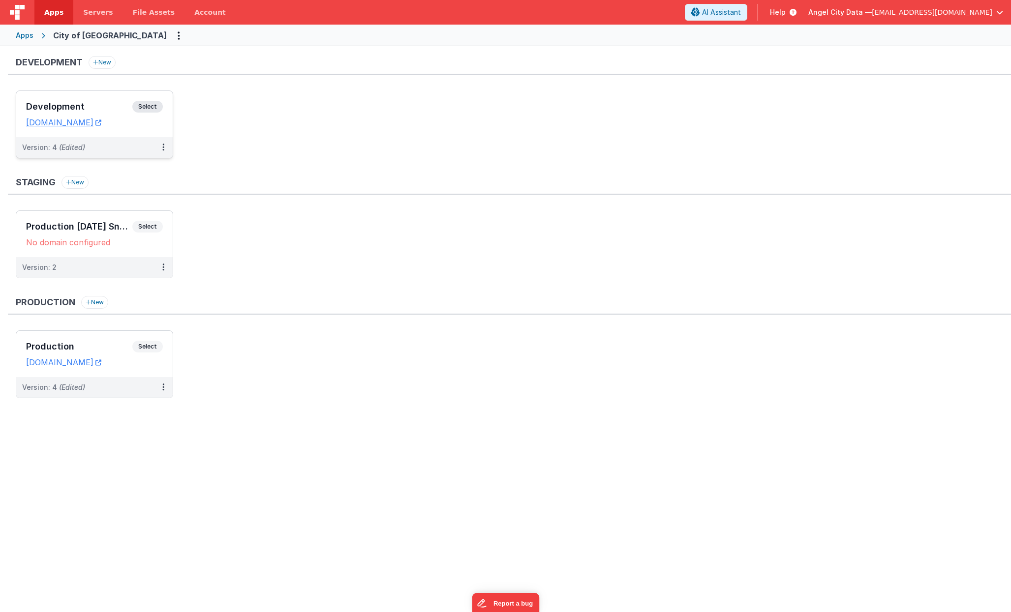
click at [91, 111] on h3 "Development" at bounding box center [79, 107] width 106 height 10
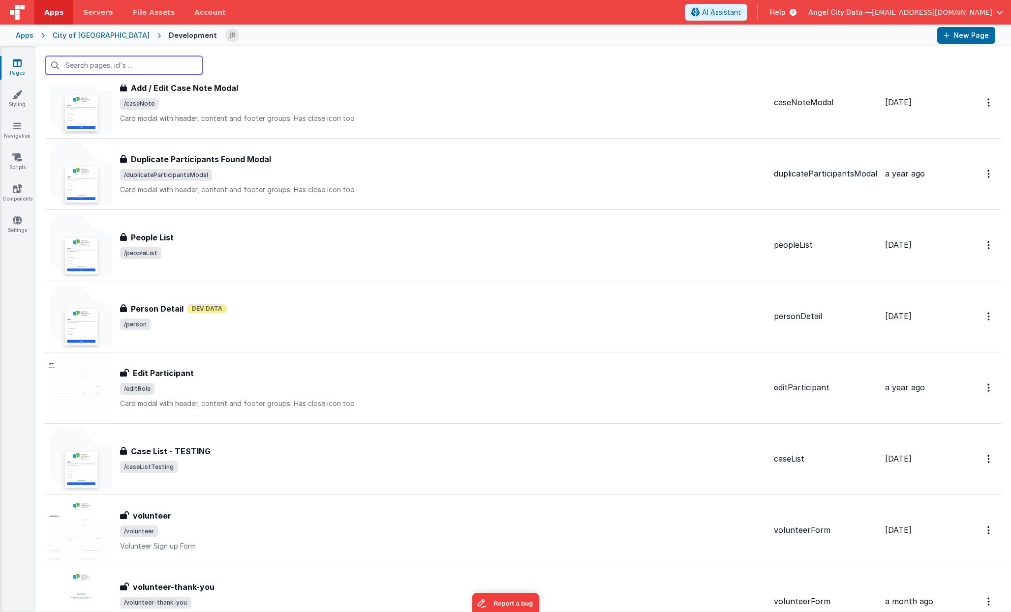
scroll to position [1110, 0]
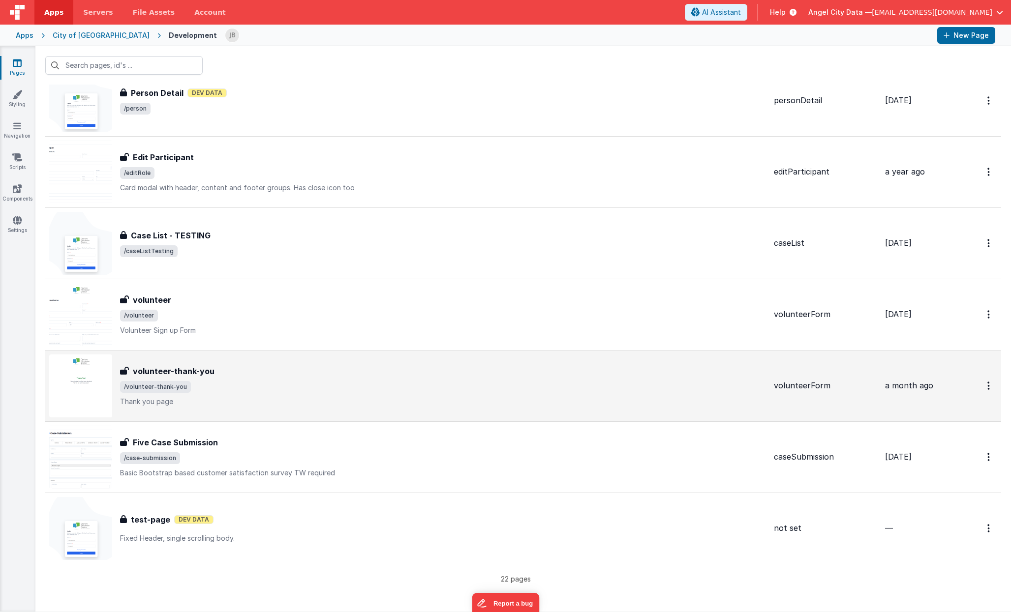
click at [164, 379] on div "volunteer-thank-you volunteer-thank-you /volunteer-thank-you Thank you page" at bounding box center [443, 385] width 646 height 41
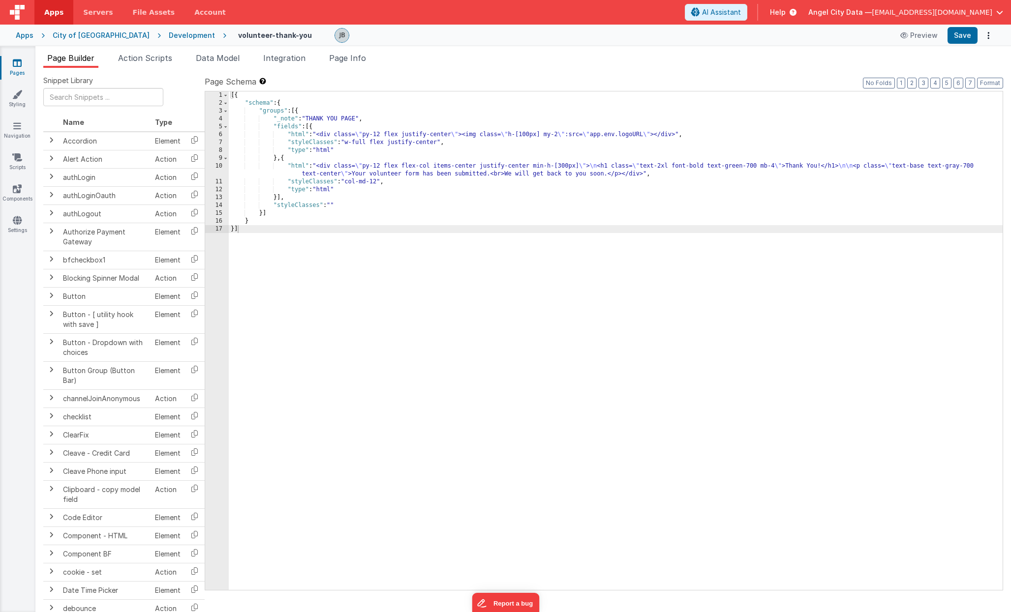
click at [303, 207] on div "[{ "schema" : { "groups" : [{ "_note" : "THANK YOU PAGE" , "fields" : [{ "html"…" at bounding box center [616, 348] width 774 height 514
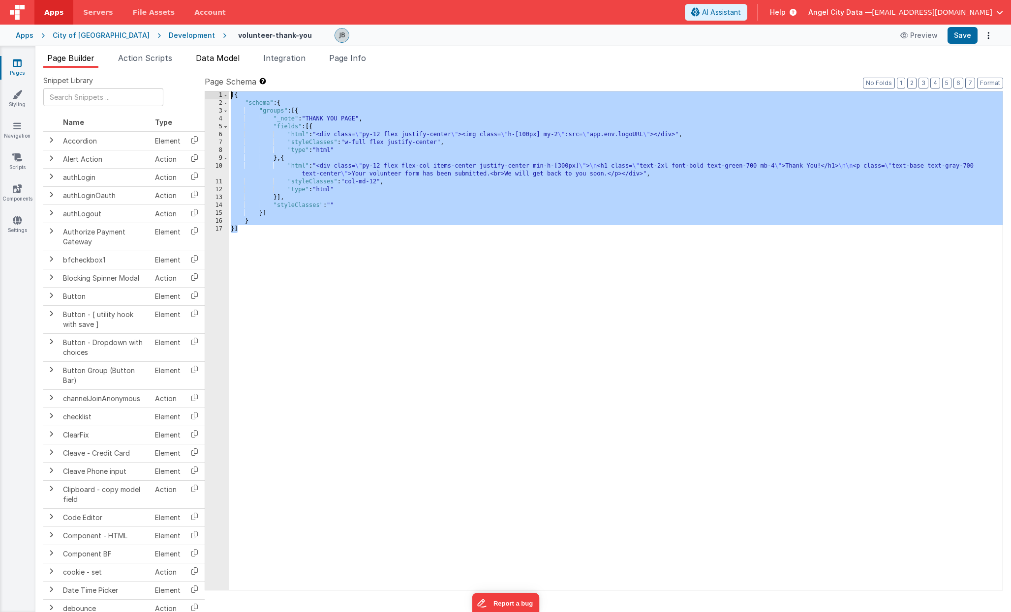
drag, startPoint x: 308, startPoint y: 255, endPoint x: 231, endPoint y: 54, distance: 215.3
click at [231, 54] on div "Page Builder Action Scripts Data Model Integration Page Info Snippet Library Na…" at bounding box center [522, 332] width 975 height 560
click at [169, 32] on div "Development" at bounding box center [192, 35] width 46 height 10
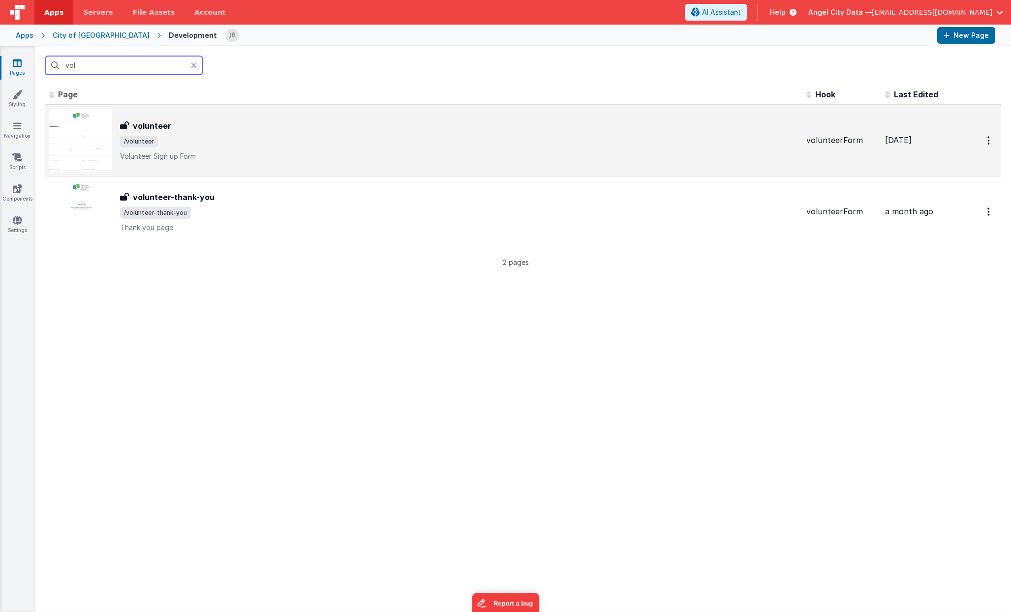
type input "vol"
click at [181, 124] on div "volunteer" at bounding box center [459, 126] width 678 height 12
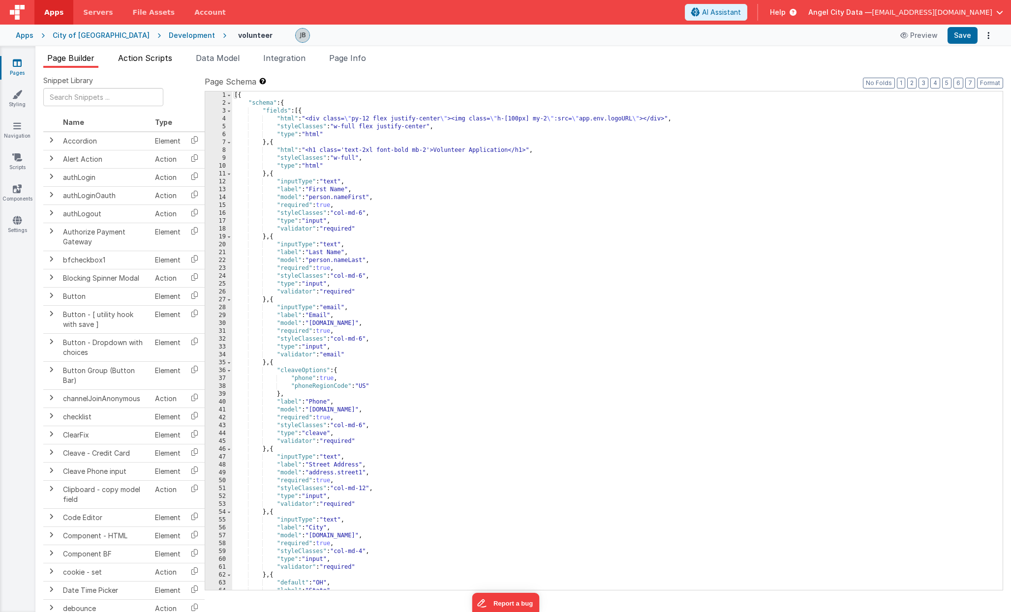
click at [165, 54] on span "Action Scripts" at bounding box center [145, 58] width 54 height 10
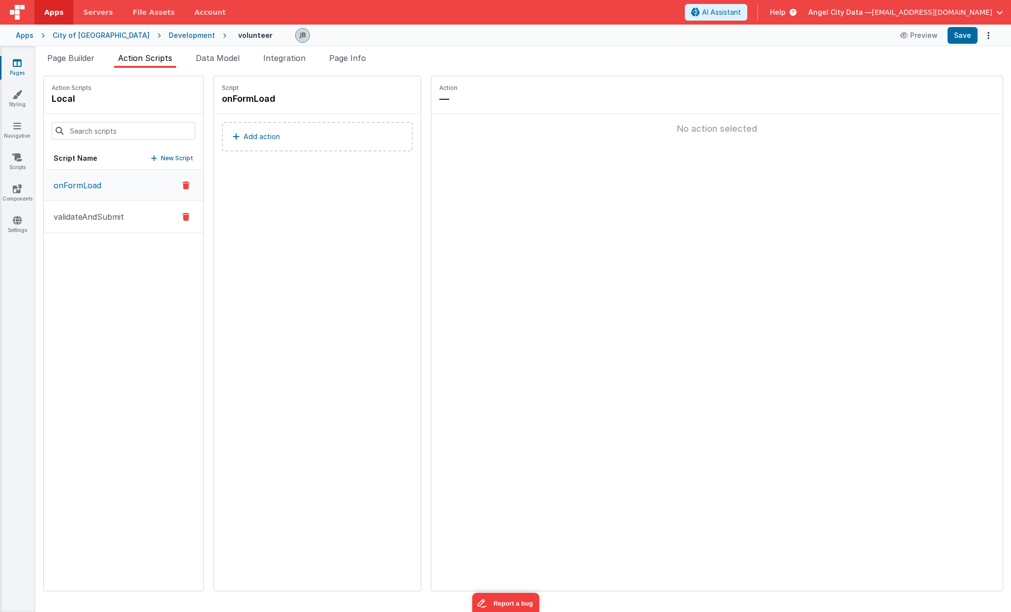
click at [121, 215] on p "validateAndSubmit" at bounding box center [86, 217] width 76 height 12
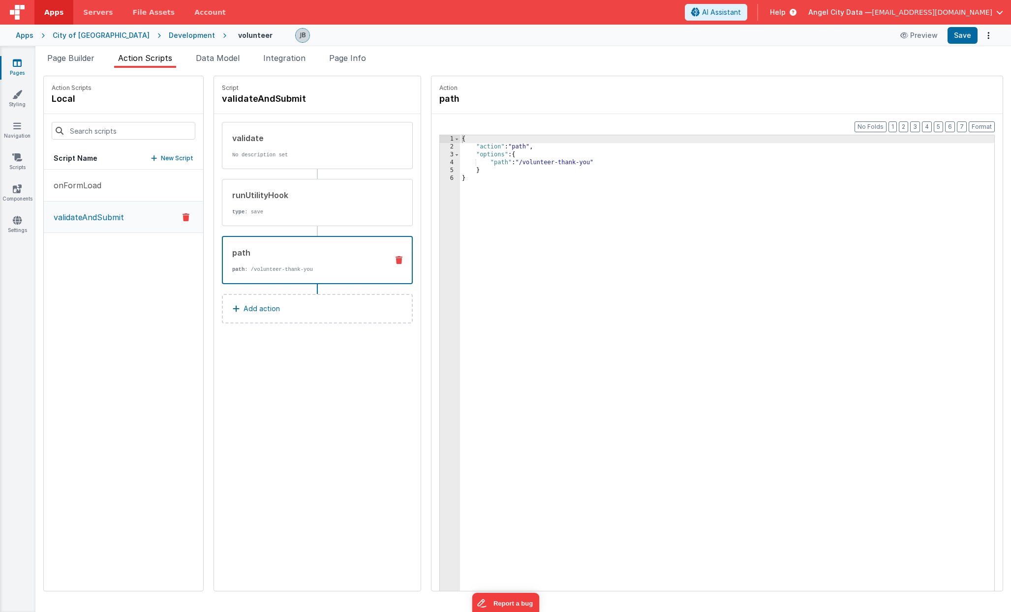
click at [232, 270] on p "path : /volunteer-thank-you" at bounding box center [306, 270] width 148 height 8
click at [27, 37] on div "Apps" at bounding box center [25, 35] width 18 height 10
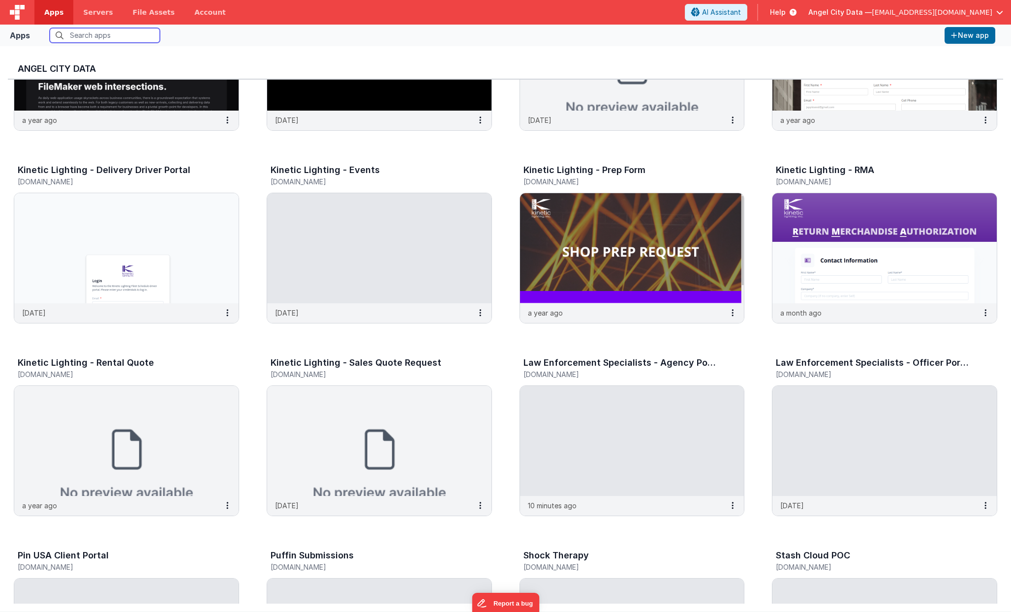
scroll to position [651, 0]
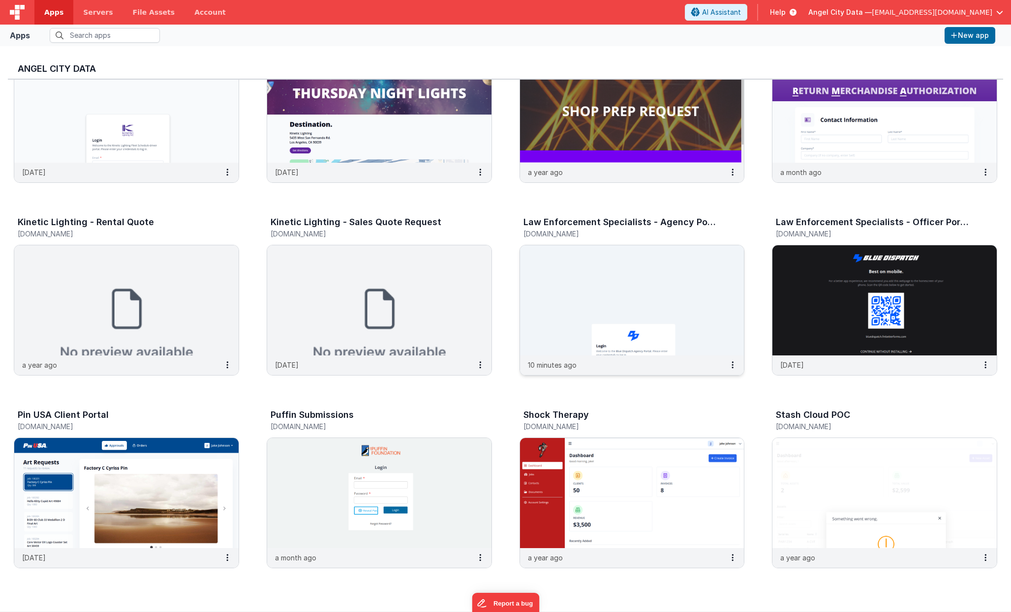
click at [556, 316] on img at bounding box center [632, 300] width 224 height 110
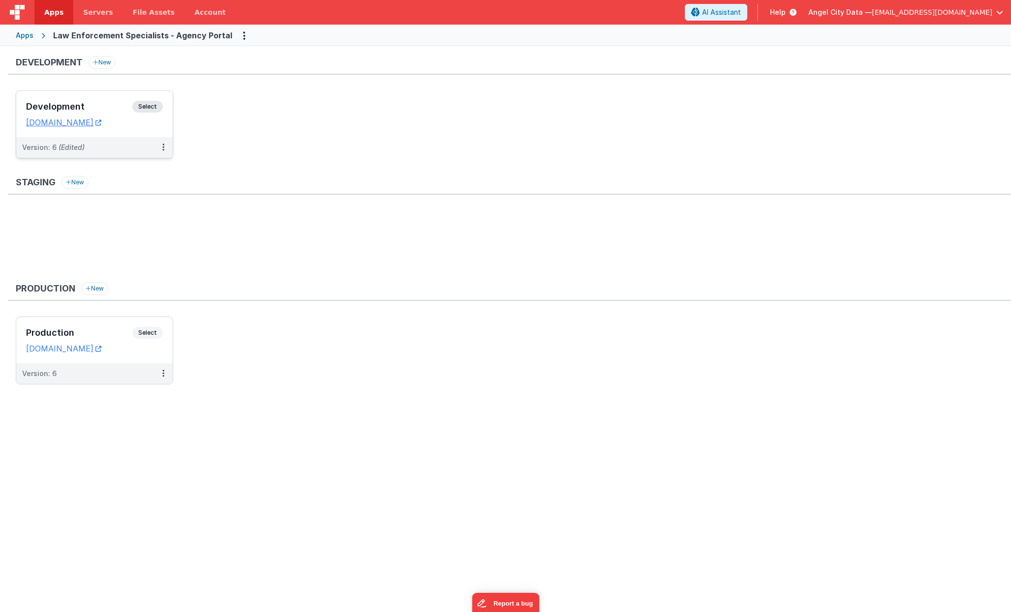
click at [99, 108] on h3 "Development" at bounding box center [79, 107] width 106 height 10
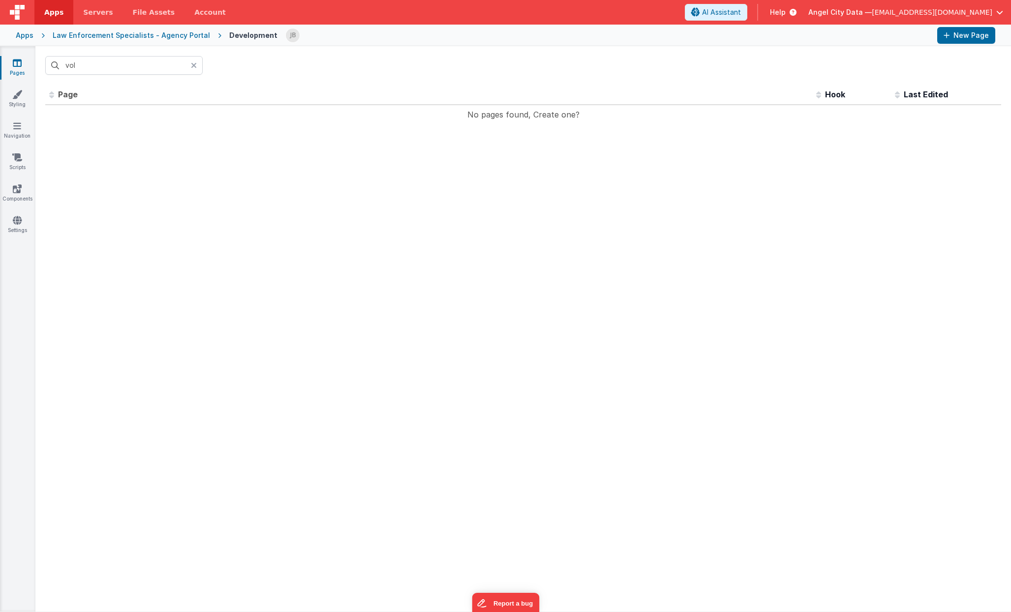
click at [192, 63] on icon at bounding box center [194, 65] width 6 height 8
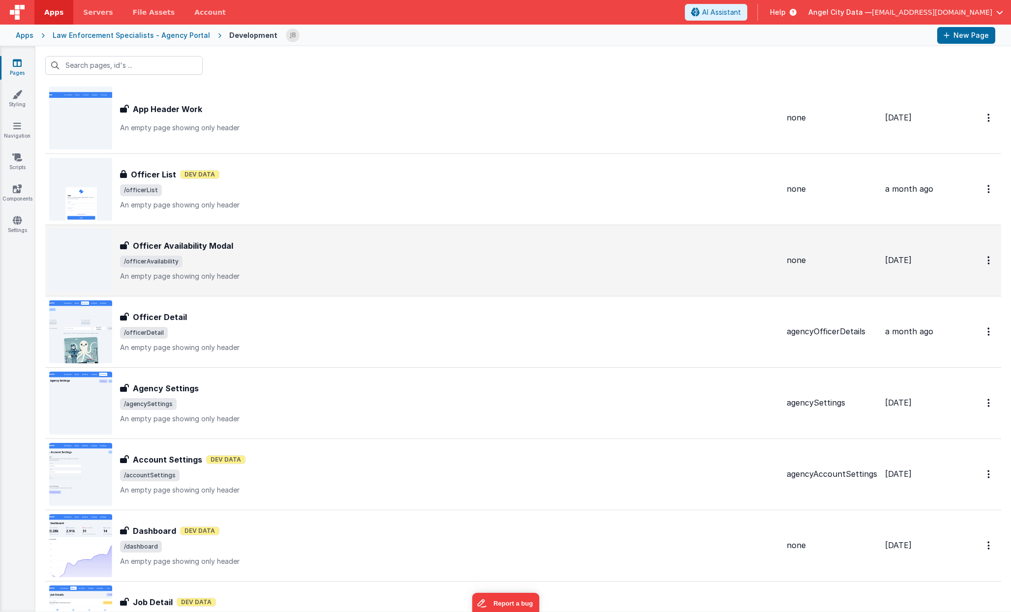
scroll to position [1823, 0]
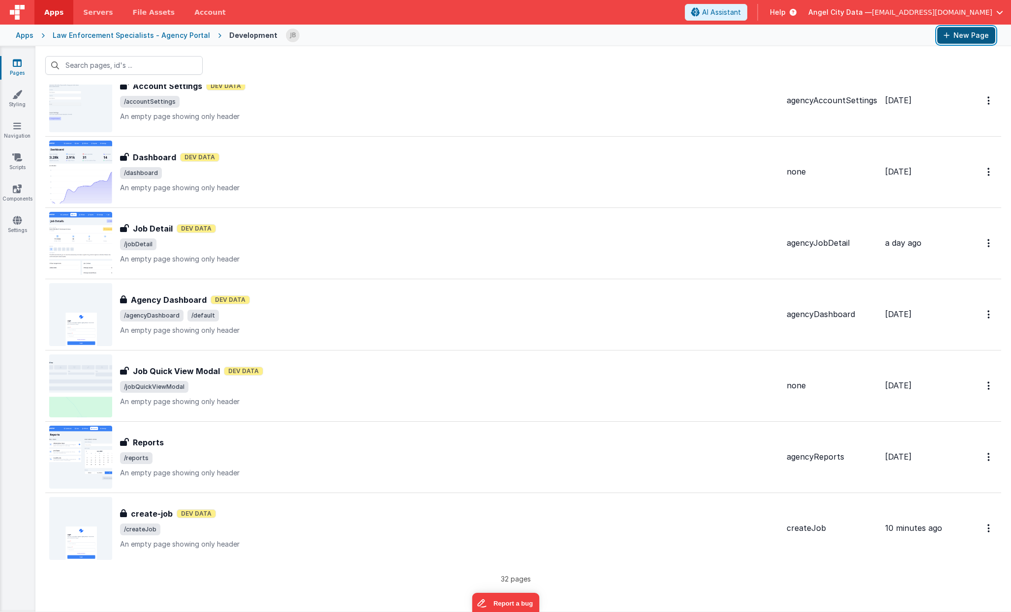
click at [955, 37] on button "New Page" at bounding box center [966, 35] width 58 height 17
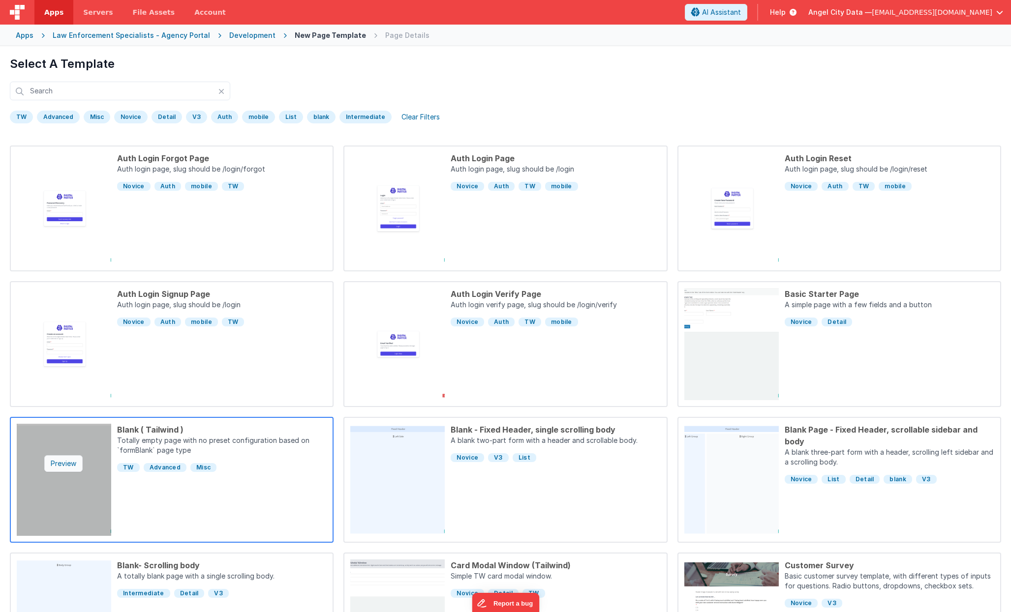
click at [69, 461] on div "Preview" at bounding box center [63, 463] width 38 height 17
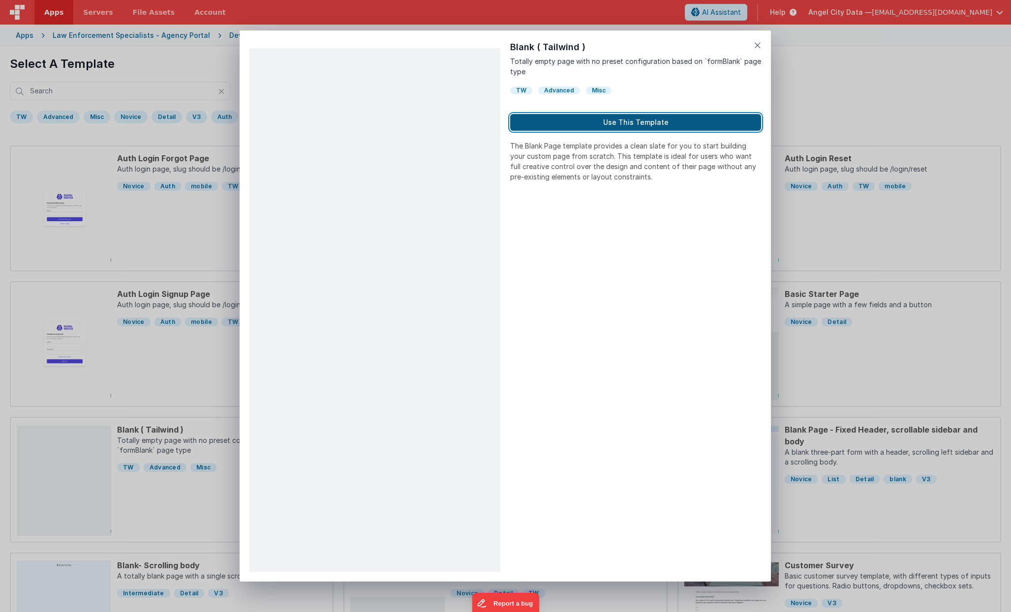
click at [562, 126] on button "Use This Template" at bounding box center [635, 122] width 251 height 17
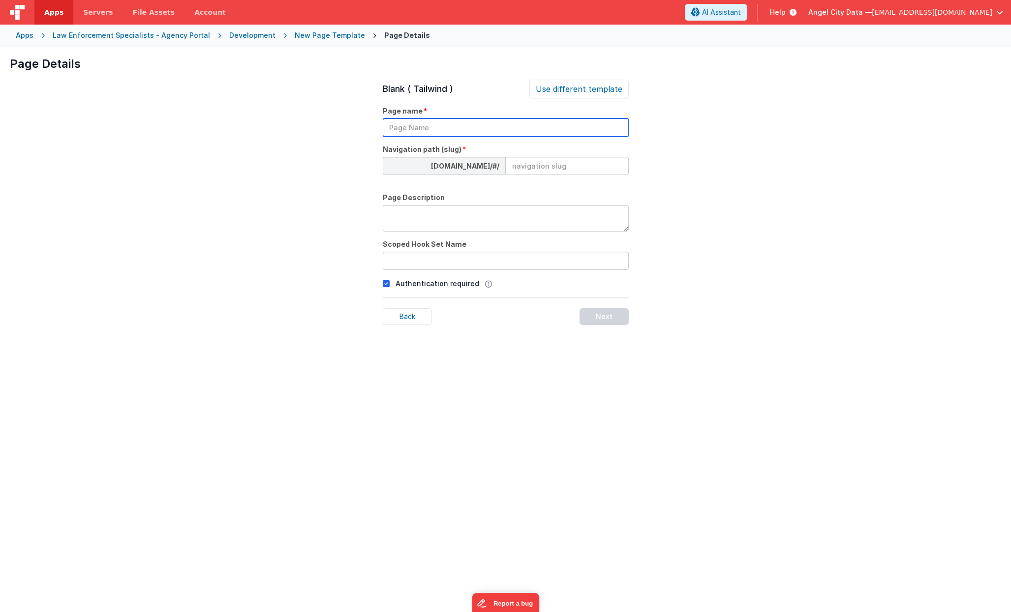
click at [417, 123] on input "text" at bounding box center [506, 128] width 246 height 18
type input "case-submission-confirm"
paste input "case-submission-confirm"
type input "case-submission-confirm"
click at [424, 214] on textarea at bounding box center [506, 218] width 246 height 27
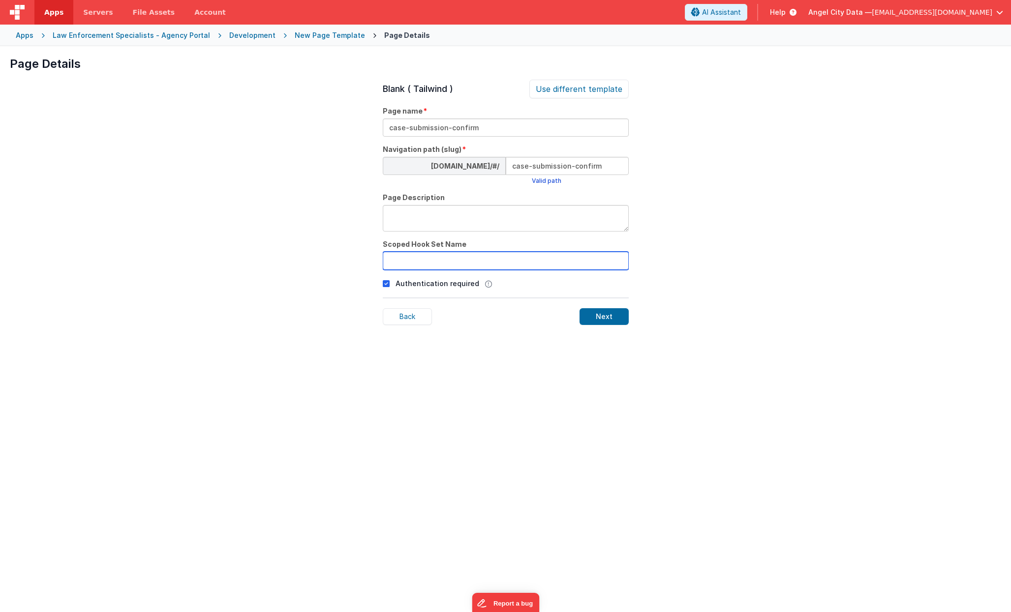
click at [421, 255] on input "text" at bounding box center [506, 261] width 246 height 18
click at [420, 257] on input "text" at bounding box center [506, 261] width 246 height 18
type input "createJob"
click at [582, 321] on div "Next" at bounding box center [603, 316] width 49 height 17
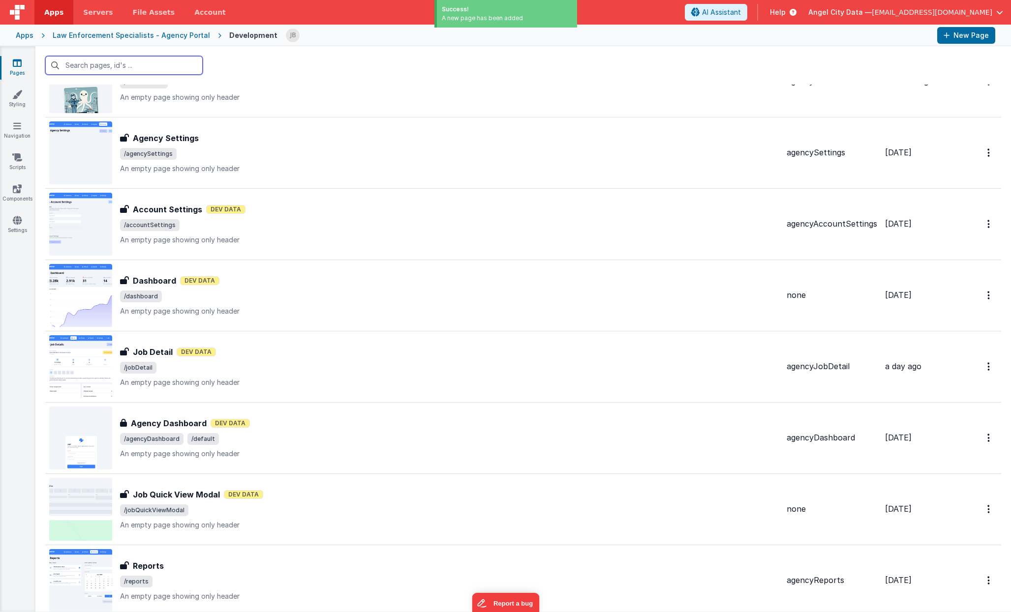
scroll to position [1894, 0]
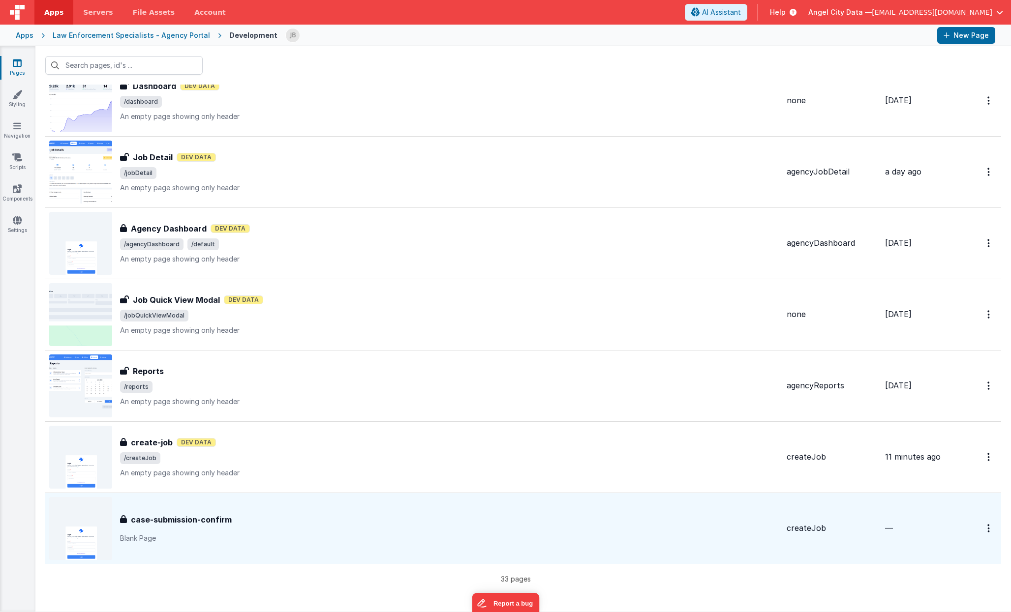
click at [175, 520] on h3 "case-submission-confirm" at bounding box center [181, 520] width 101 height 12
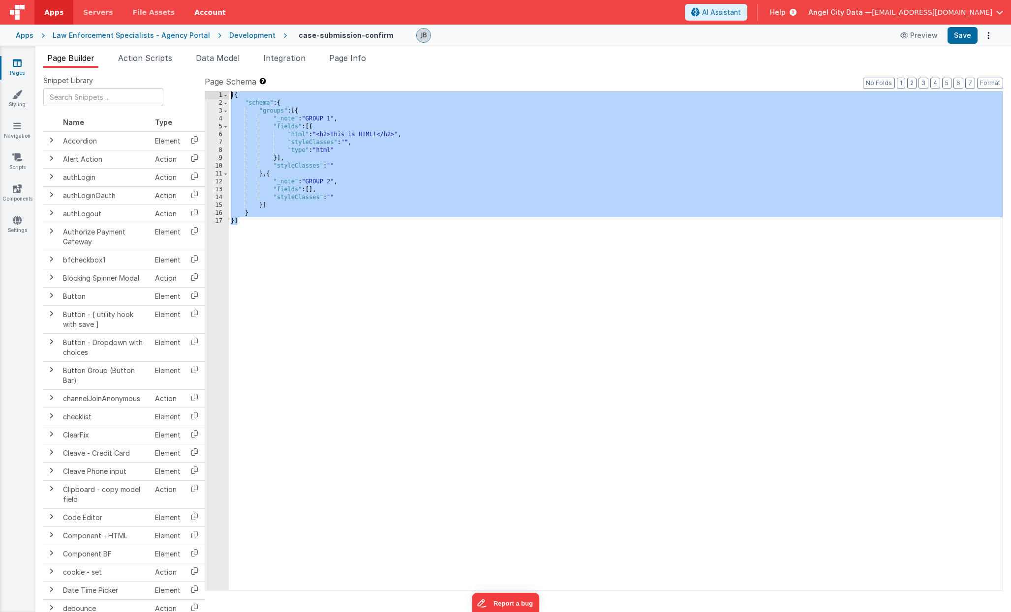
drag, startPoint x: 305, startPoint y: 284, endPoint x: 218, endPoint y: 1, distance: 295.8
click at [218, 1] on div "Apps Servers File Assets Account Some FUTURE Slot AI Assistant Help Angel City …" at bounding box center [505, 306] width 1011 height 612
click at [302, 272] on div "[{ "schema" : { "groups" : [{ "_note" : "GROUP 1" , "fields" : [{ "html" : "<h2…" at bounding box center [616, 348] width 774 height 514
drag, startPoint x: 302, startPoint y: 272, endPoint x: 256, endPoint y: 198, distance: 86.7
click at [256, 198] on div "[{ "schema" : { "groups" : [{ "_note" : "GROUP 1" , "fields" : [{ "html" : "<h2…" at bounding box center [616, 348] width 774 height 514
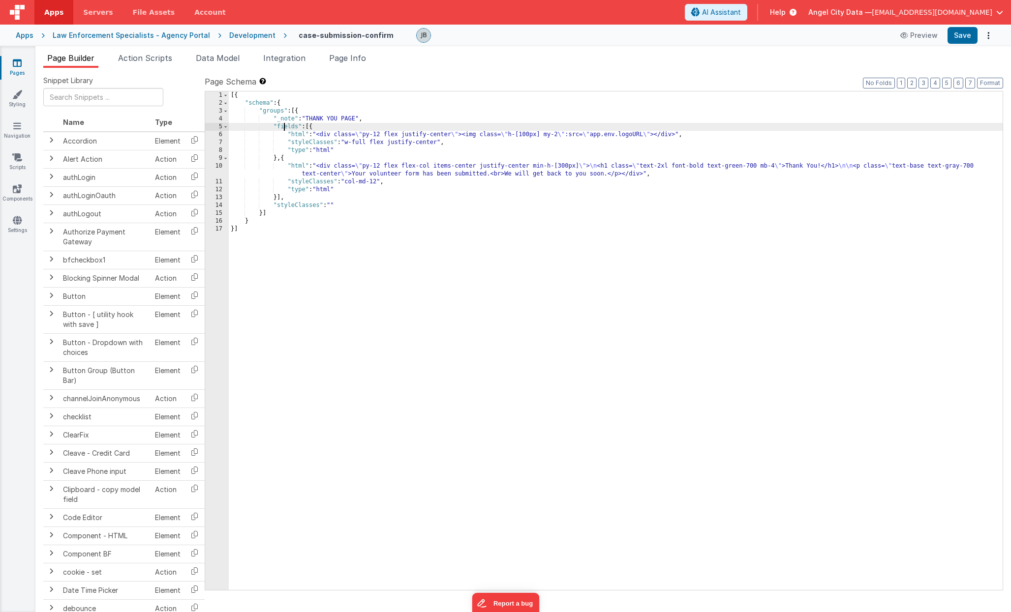
click at [283, 127] on div "[{ "schema" : { "groups" : [{ "_note" : "THANK YOU PAGE" , "fields" : [{ "html"…" at bounding box center [616, 348] width 774 height 514
click at [954, 43] on button "Save" at bounding box center [962, 35] width 30 height 17
click at [919, 39] on button "Preview" at bounding box center [918, 36] width 49 height 16
drag, startPoint x: 353, startPoint y: 174, endPoint x: 488, endPoint y: 175, distance: 135.3
click at [488, 175] on div "[{ "schema" : { "groups" : [{ "_note" : "THANK YOU PAGE" , "fields" : [{ "html"…" at bounding box center [616, 348] width 774 height 514
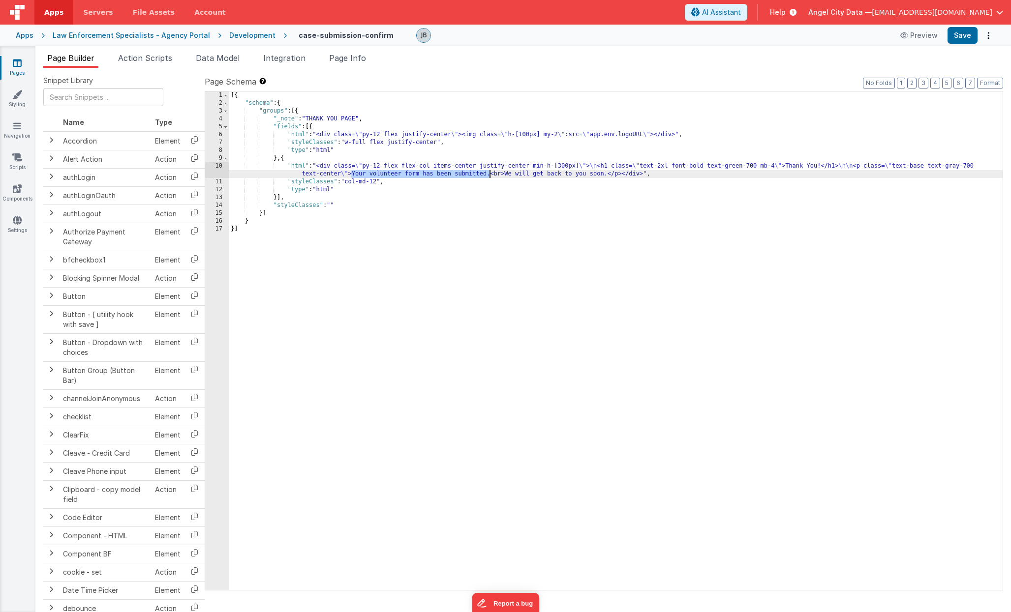
click at [389, 173] on div "[{ "schema" : { "groups" : [{ "_note" : "THANK YOU PAGE" , "fields" : [{ "html"…" at bounding box center [616, 348] width 774 height 514
click at [549, 174] on div "[{ "schema" : { "groups" : [{ "_note" : "THANK YOU PAGE" , "fields" : [{ "html"…" at bounding box center [616, 348] width 774 height 514
click at [960, 37] on button "Save" at bounding box center [962, 35] width 30 height 17
click at [353, 57] on span "Page Info" at bounding box center [347, 58] width 37 height 10
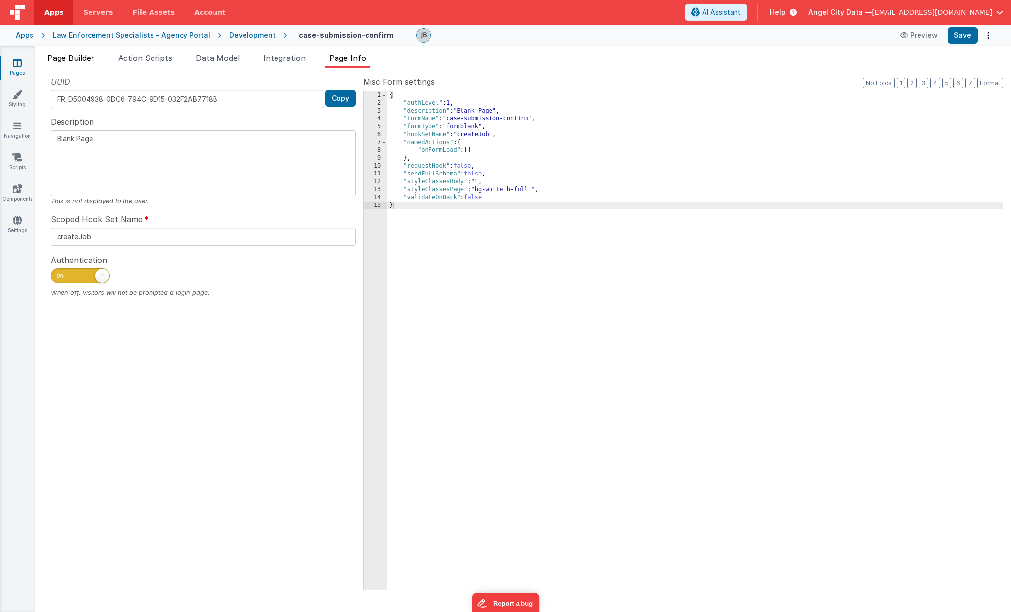
click at [90, 60] on span "Page Builder" at bounding box center [70, 58] width 47 height 10
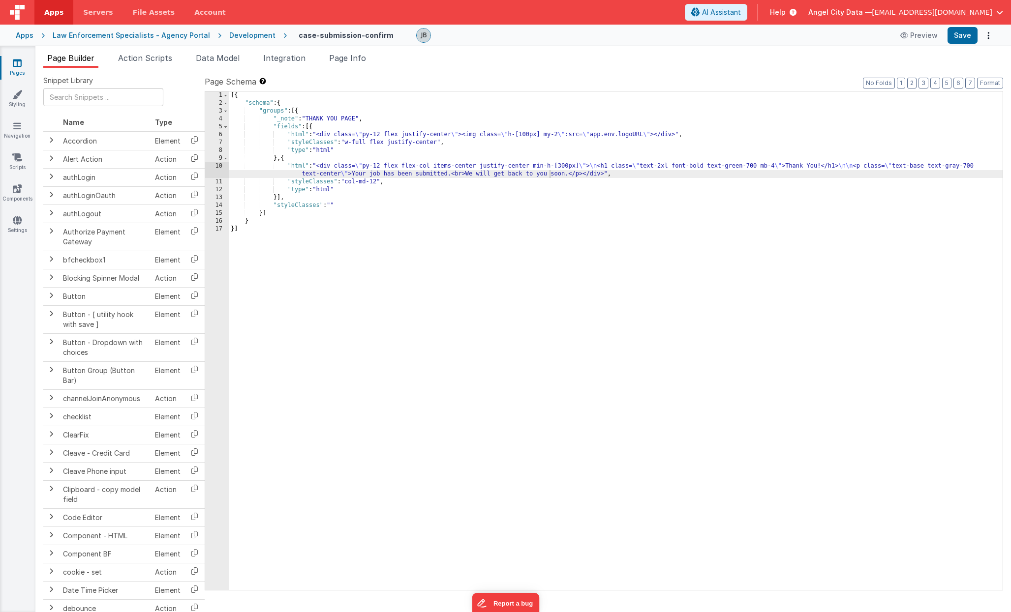
click at [239, 35] on div "Development" at bounding box center [252, 35] width 46 height 10
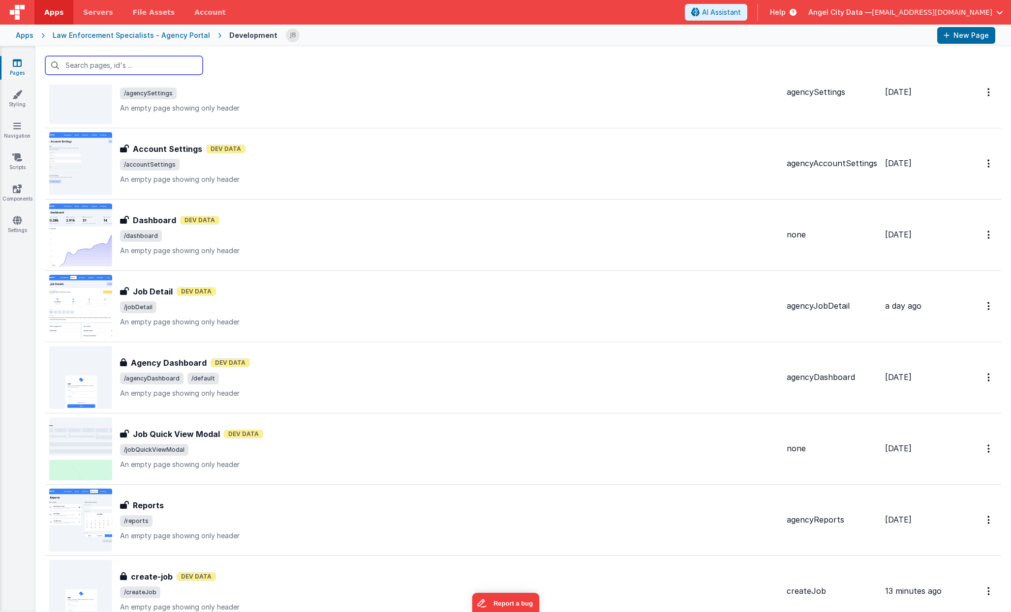
scroll to position [1894, 0]
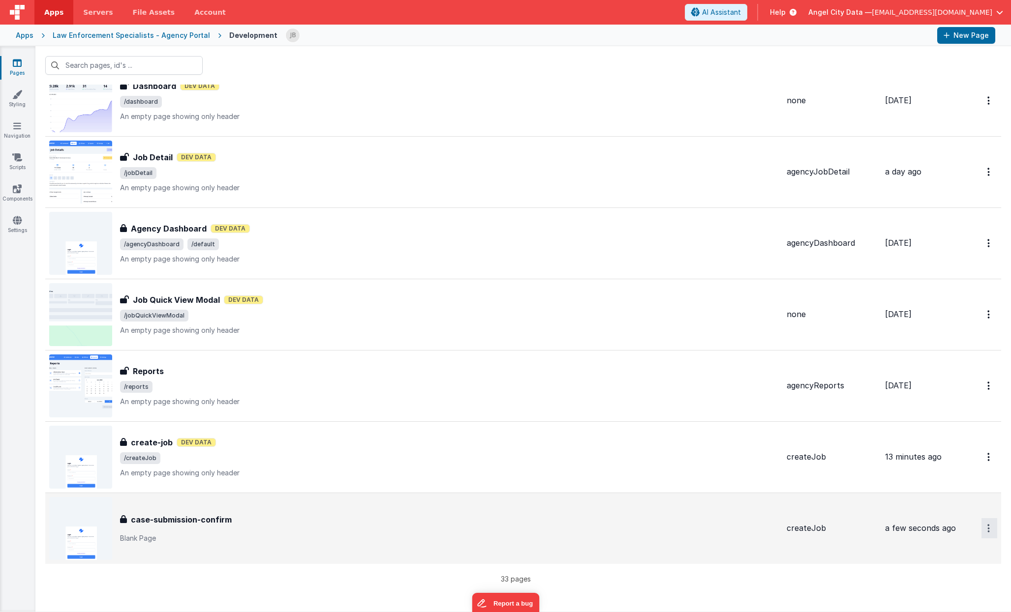
click at [387, 537] on button at bounding box center [505, 306] width 1011 height 612
click at [199, 517] on h3 "case-submission-confirm" at bounding box center [181, 520] width 101 height 12
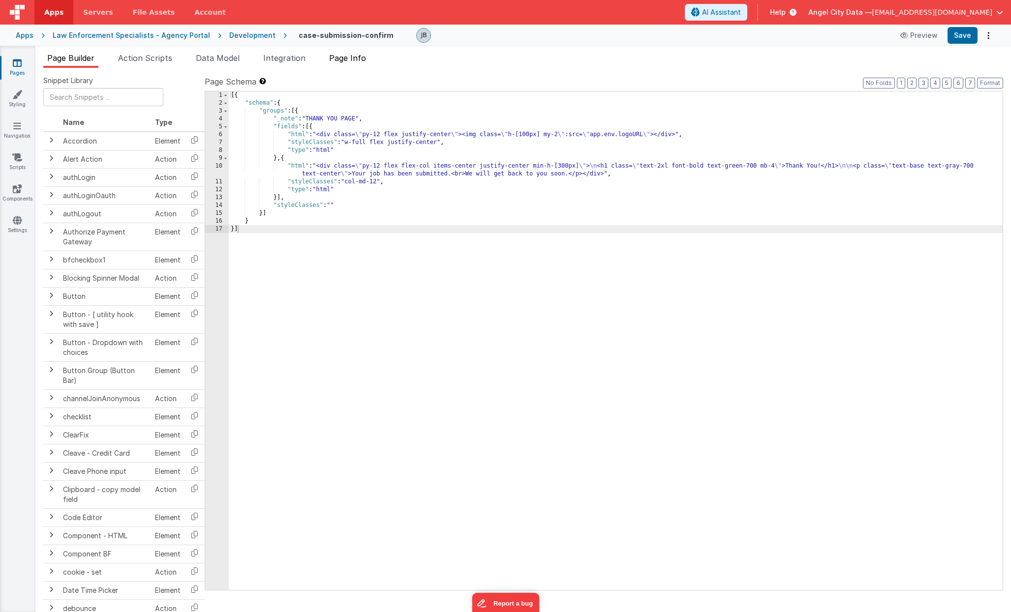
click at [340, 59] on span "Page Info" at bounding box center [347, 58] width 37 height 10
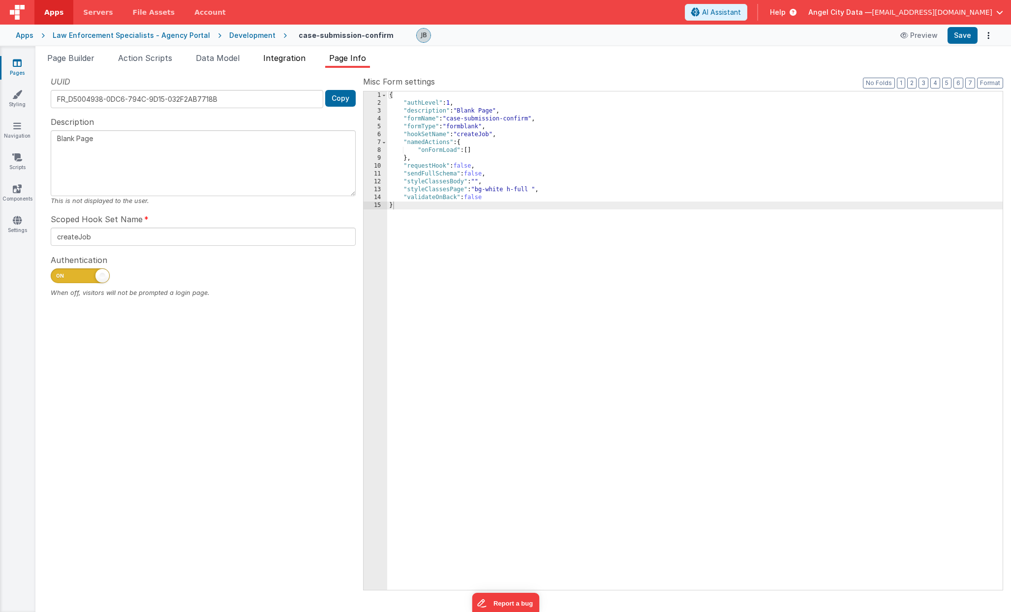
click at [291, 59] on span "Integration" at bounding box center [284, 58] width 42 height 10
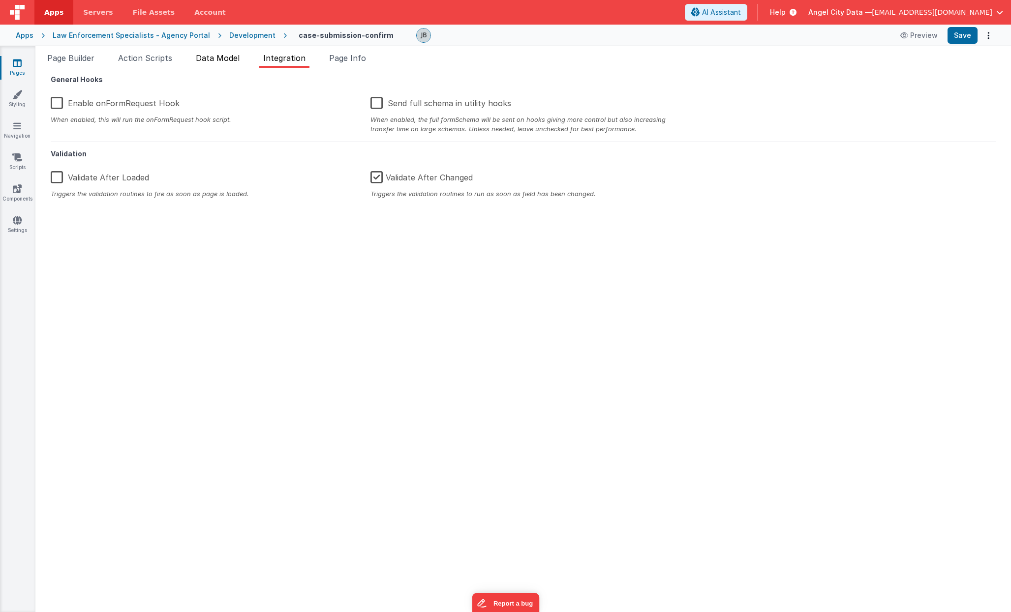
click at [227, 59] on span "Data Model" at bounding box center [218, 58] width 44 height 10
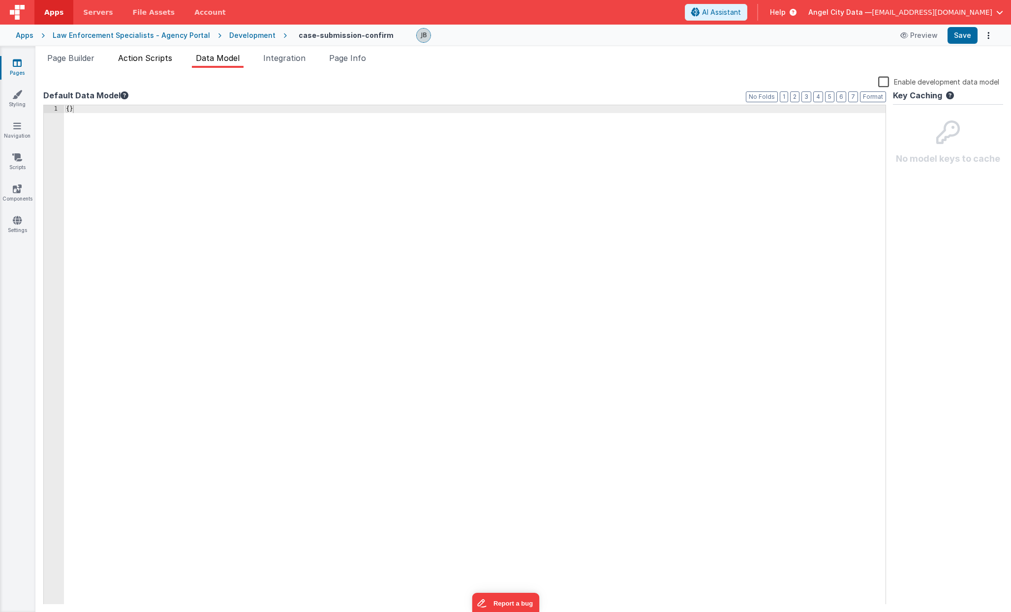
click at [167, 62] on span "Action Scripts" at bounding box center [145, 58] width 54 height 10
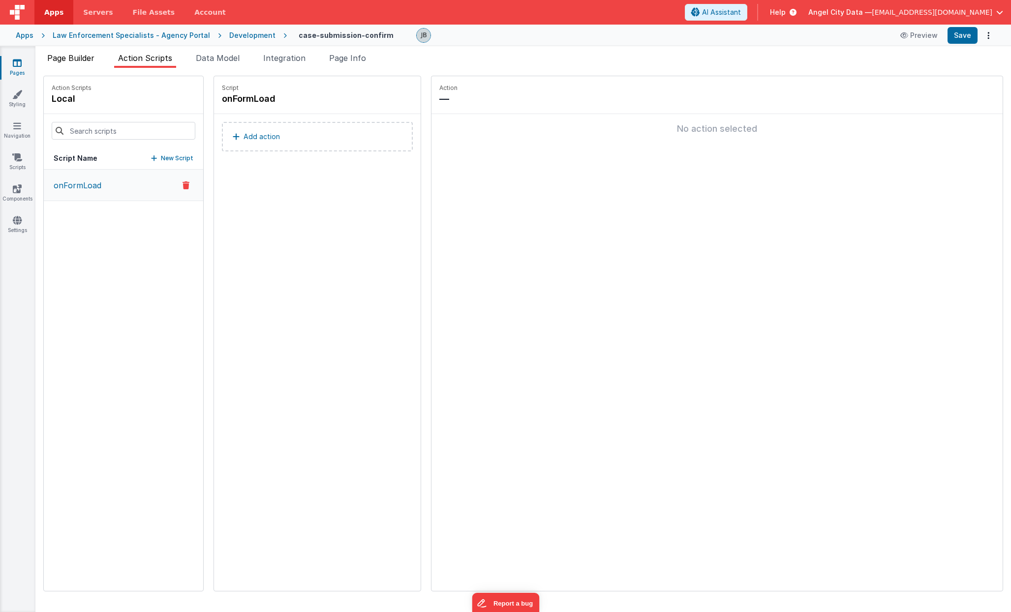
click at [65, 63] on li "Page Builder" at bounding box center [70, 60] width 55 height 16
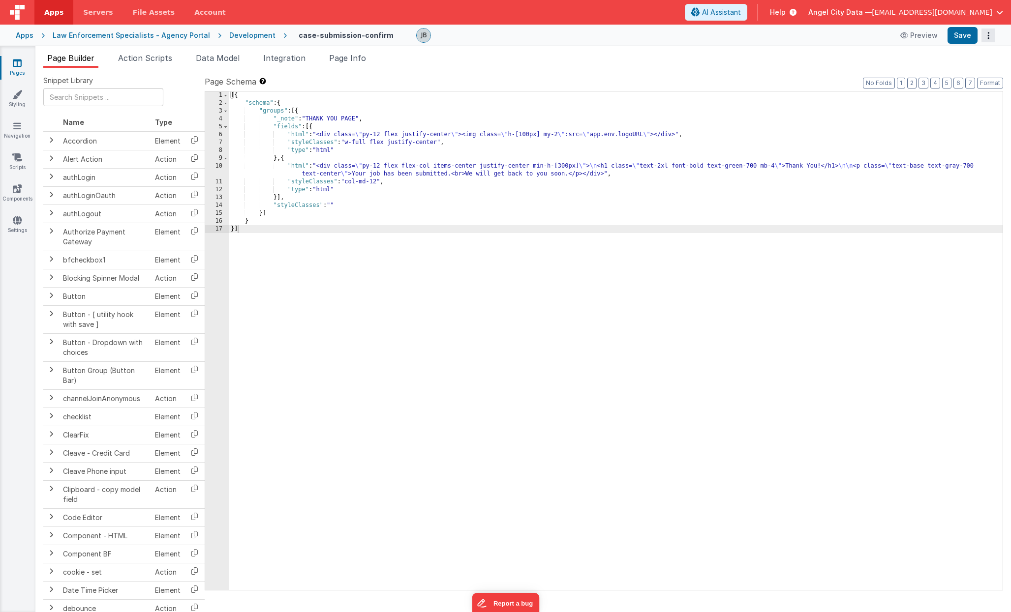
click at [992, 35] on icon "Options" at bounding box center [988, 35] width 14 height 0
click at [747, 54] on button at bounding box center [505, 306] width 1011 height 612
click at [353, 38] on h4 "case-submission-confirm" at bounding box center [346, 34] width 95 height 7
click at [353, 38] on input "case-submission-confirm" at bounding box center [360, 35] width 122 height 15
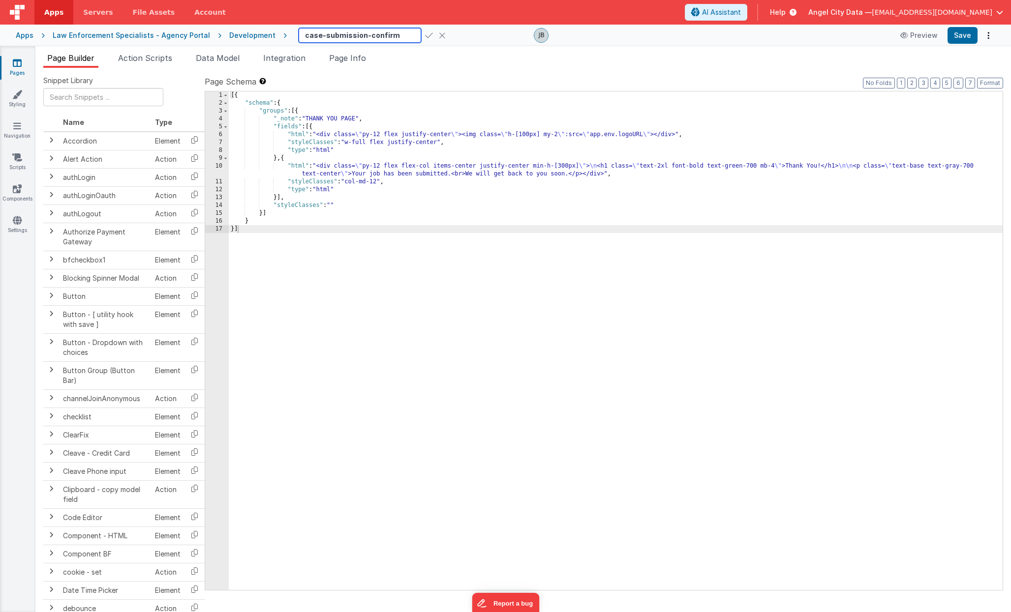
click at [353, 38] on input "case-submission-confirm" at bounding box center [360, 35] width 122 height 15
type input "job-confirmation"
click at [332, 36] on h4 "job-confirmation" at bounding box center [329, 34] width 61 height 7
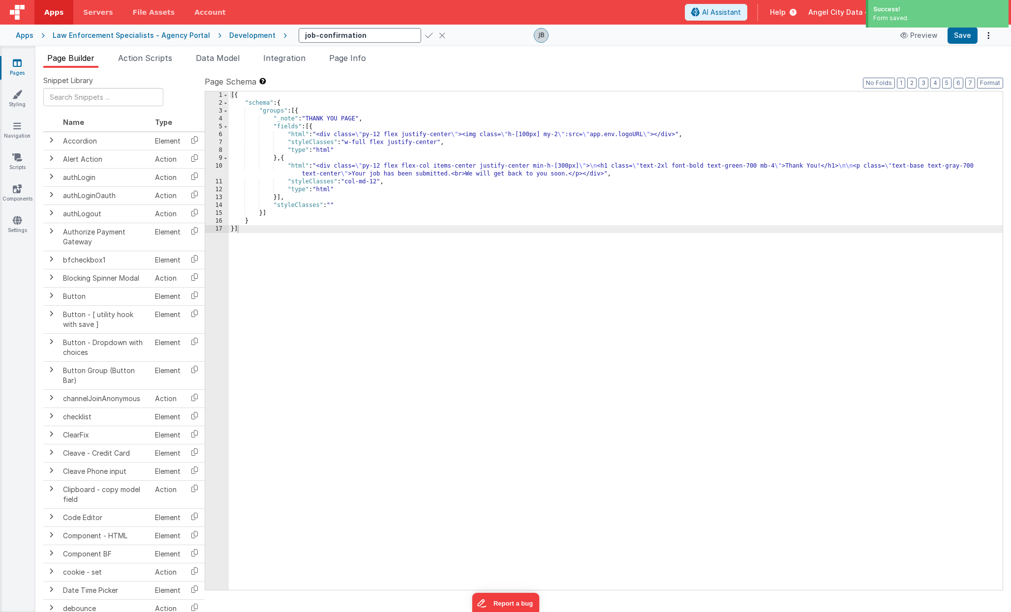
click at [332, 36] on input "job-confirmation" at bounding box center [360, 35] width 122 height 15
type input "Job confirmation"
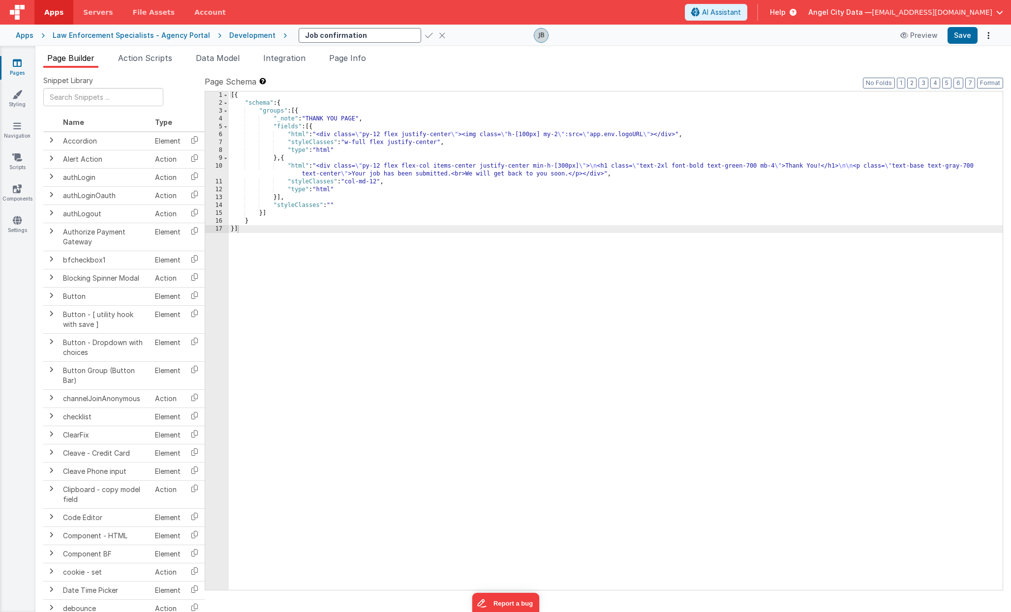
click at [425, 37] on icon at bounding box center [429, 36] width 8 height 14
click at [355, 60] on span "Page Info" at bounding box center [347, 58] width 37 height 10
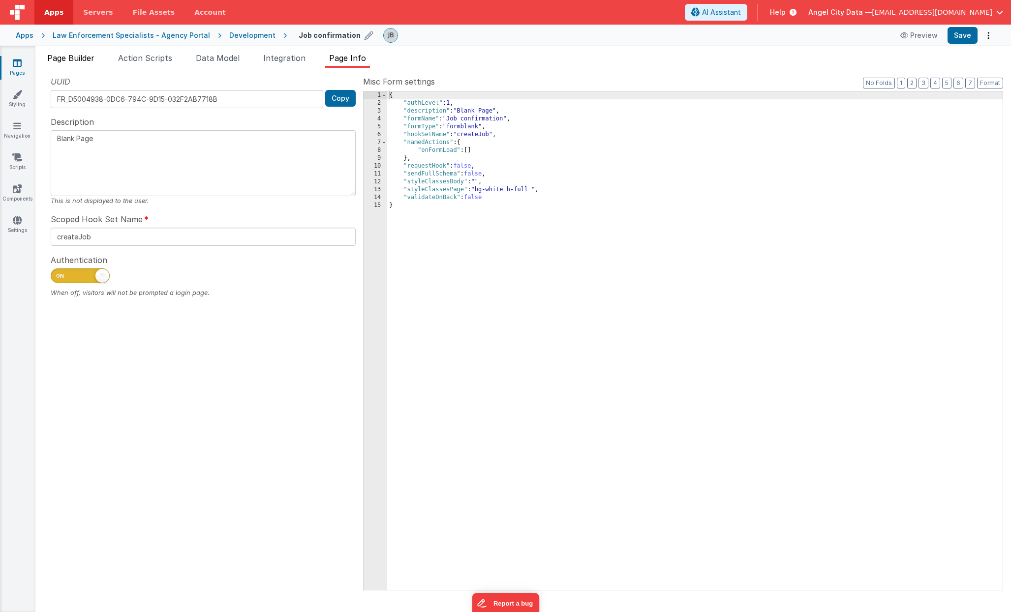
click at [82, 58] on span "Page Builder" at bounding box center [70, 58] width 47 height 10
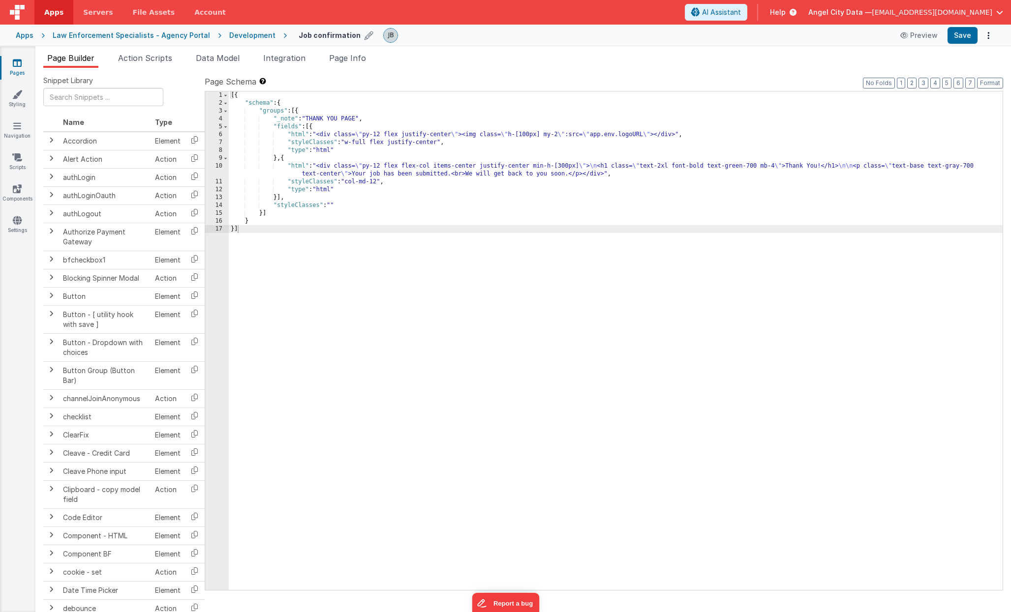
click at [237, 36] on div "Development" at bounding box center [252, 35] width 46 height 10
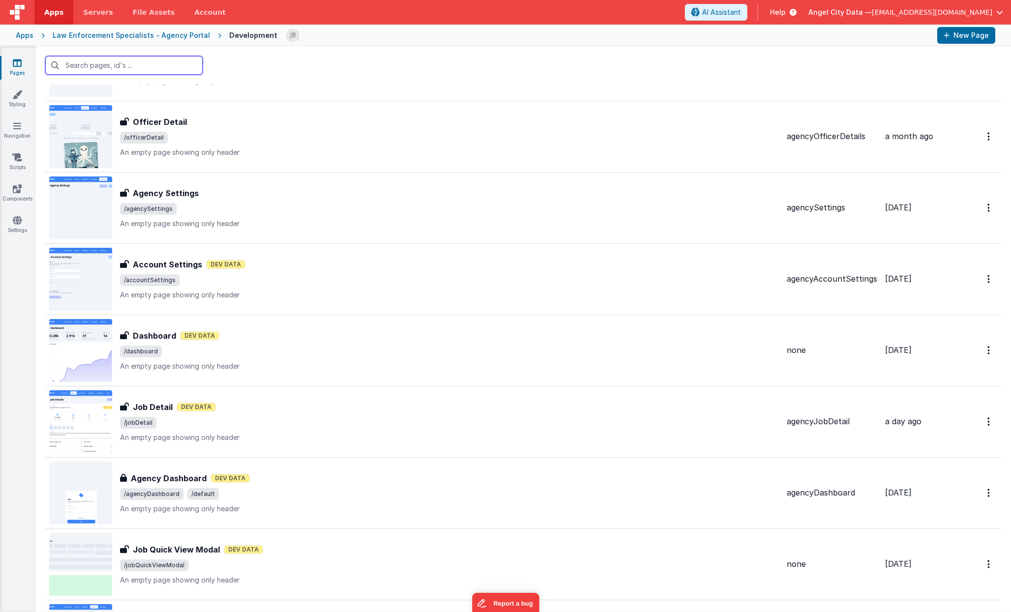
scroll to position [1894, 0]
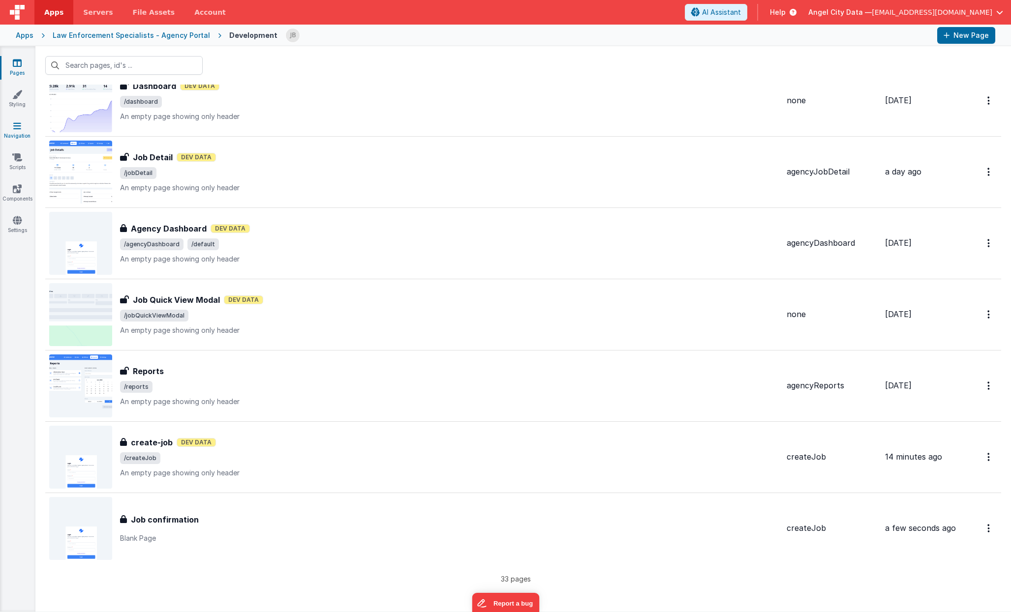
click at [14, 127] on icon at bounding box center [17, 126] width 8 height 10
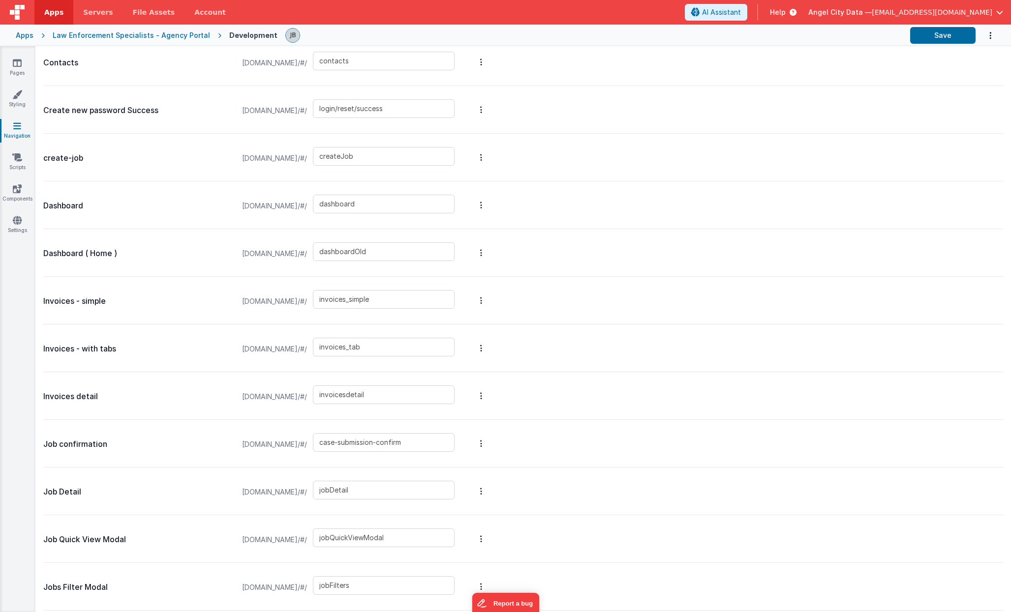
scroll to position [774, 0]
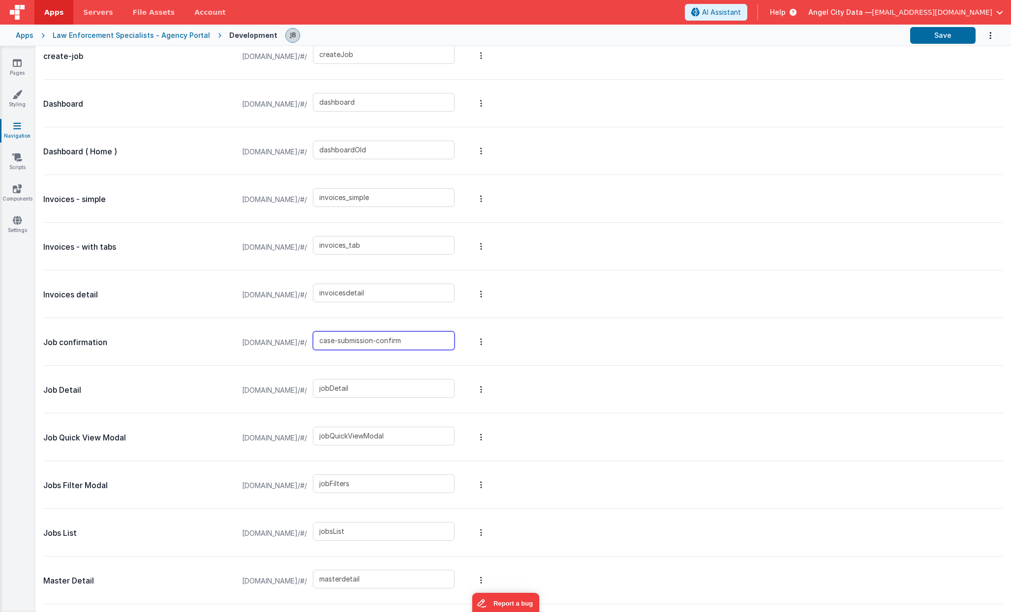
click at [405, 347] on input "case-submission-confirm" at bounding box center [384, 341] width 142 height 19
type input "job-confirmation"
click at [940, 34] on button "Save" at bounding box center [942, 35] width 65 height 17
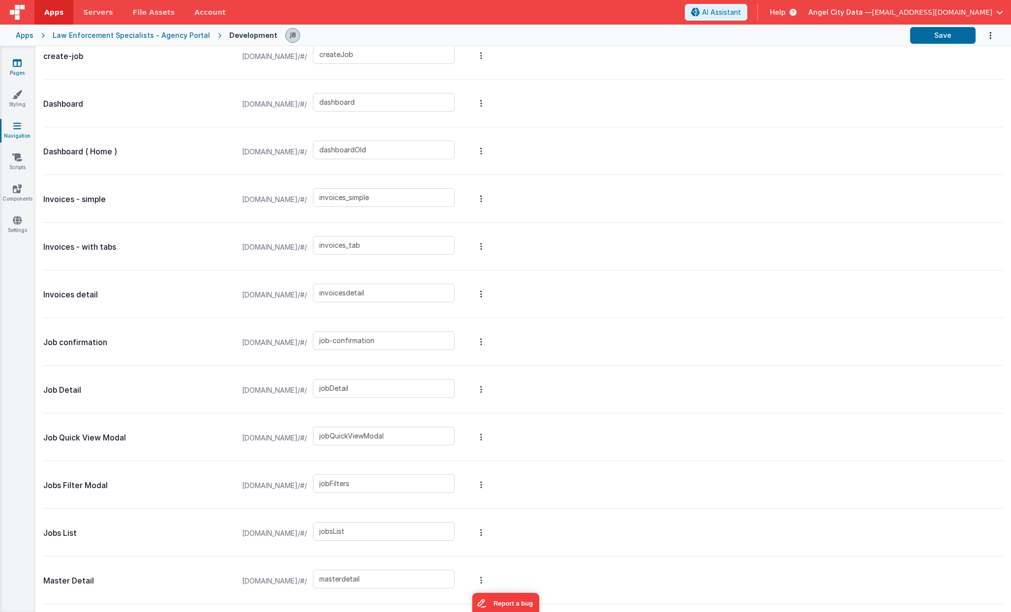
click at [16, 68] on link "Pages" at bounding box center [17, 68] width 35 height 20
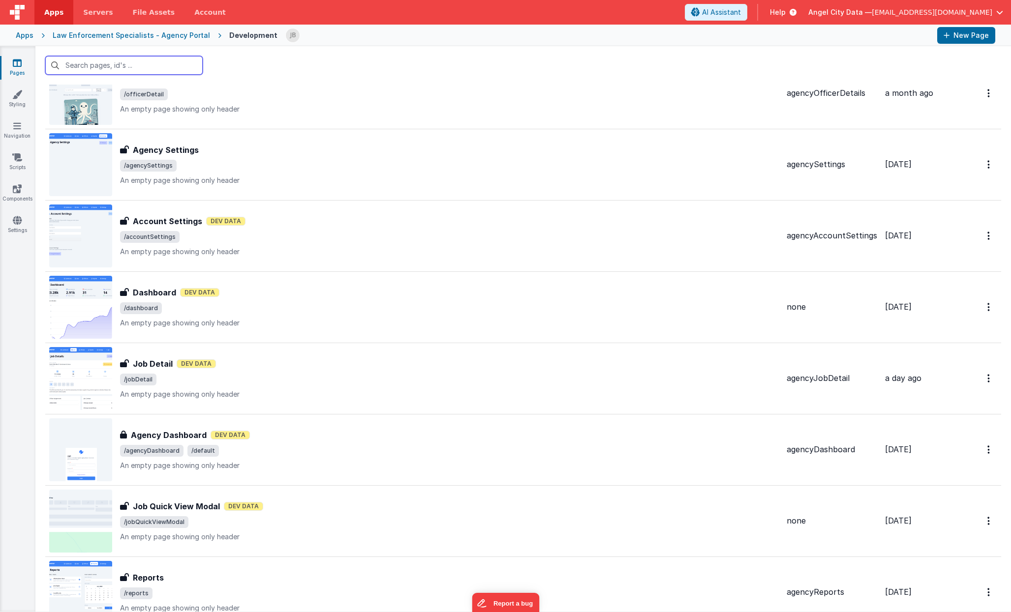
scroll to position [1894, 0]
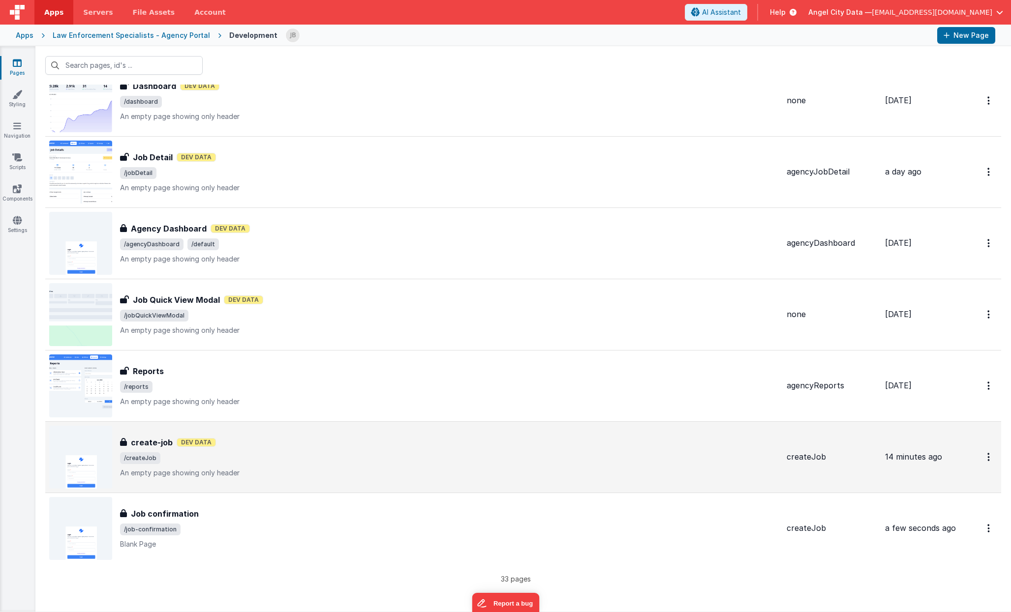
click at [150, 444] on h3 "create-job" at bounding box center [152, 443] width 42 height 12
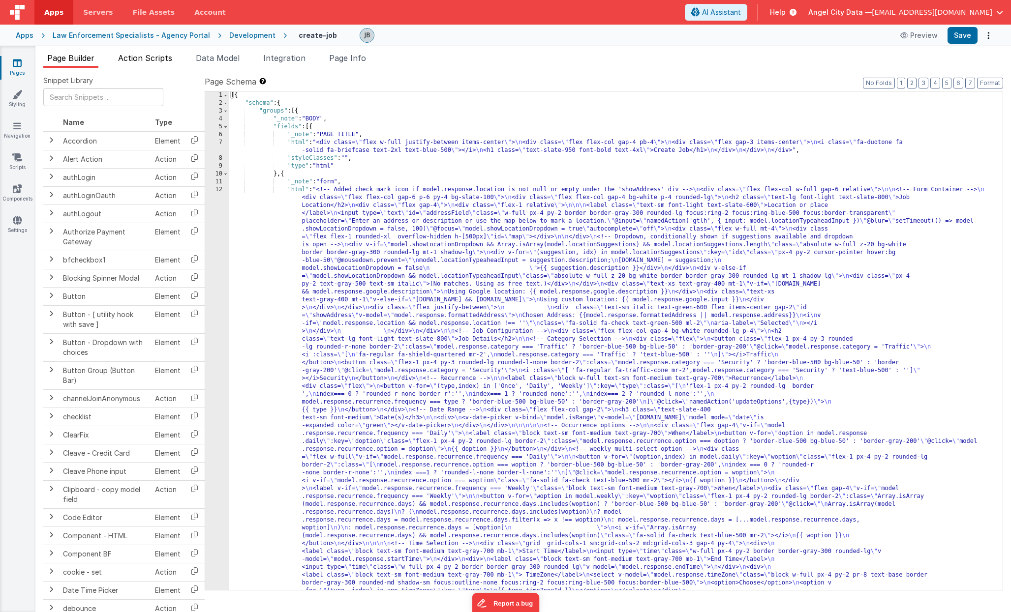
click at [158, 57] on span "Action Scripts" at bounding box center [145, 58] width 54 height 10
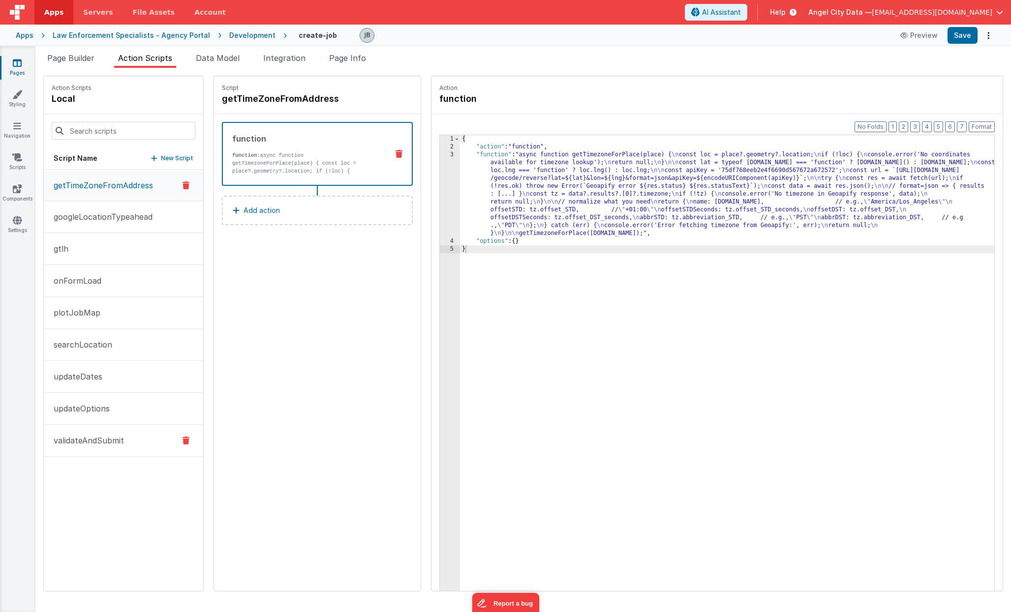
click at [72, 448] on button "validateAndSubmit" at bounding box center [123, 441] width 159 height 32
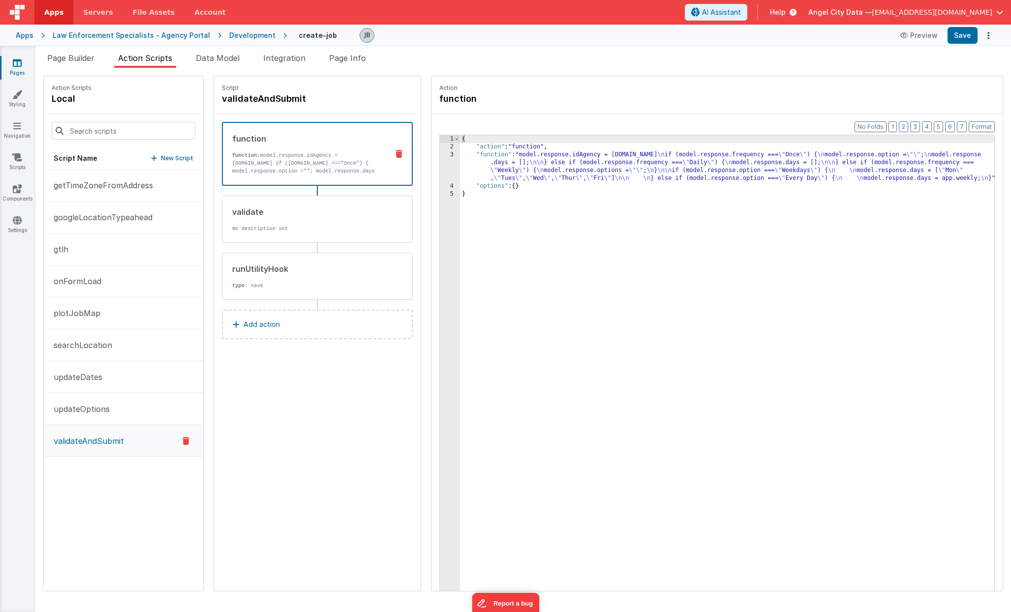
click at [267, 321] on button "Add action" at bounding box center [317, 325] width 191 height 30
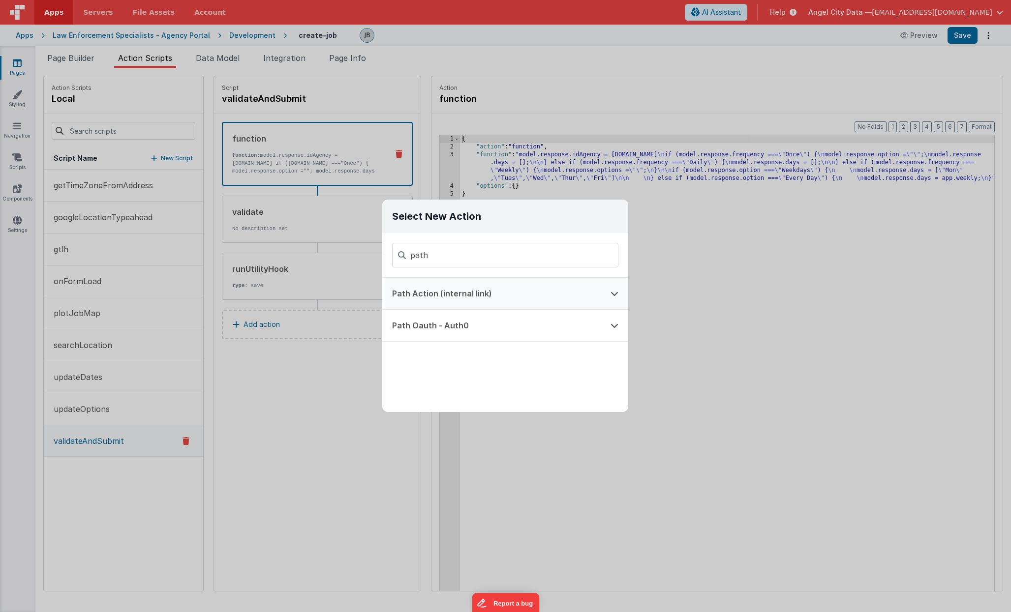
type input "path"
click at [434, 291] on button "Path Action (internal link)" at bounding box center [491, 293] width 218 height 31
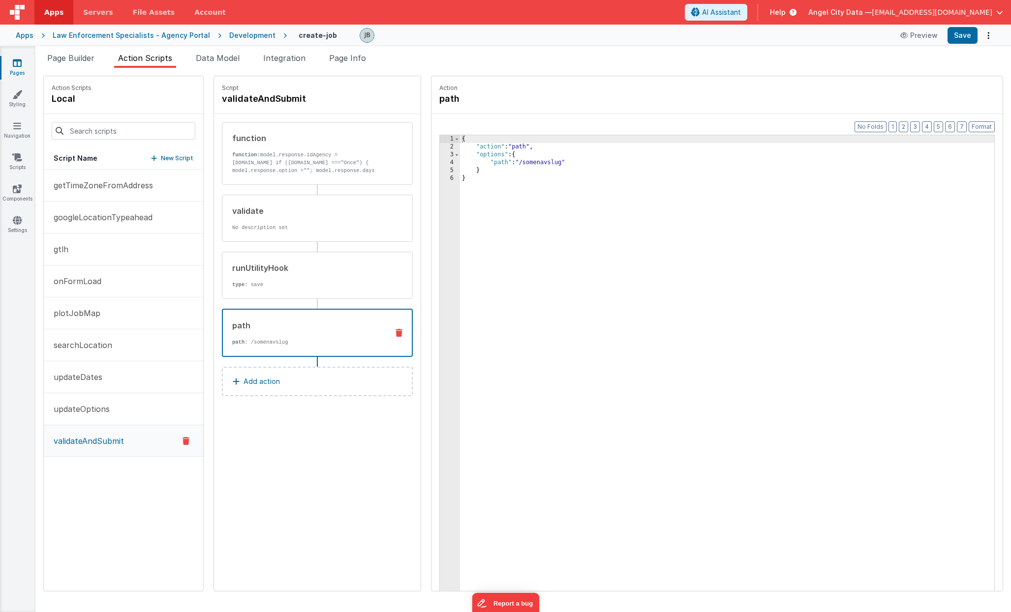
click at [522, 165] on div "{ "action" : "path" , "options" : { "path" : "/somenavslug" } }" at bounding box center [737, 386] width 554 height 502
click at [11, 132] on link "Navigation" at bounding box center [17, 131] width 35 height 20
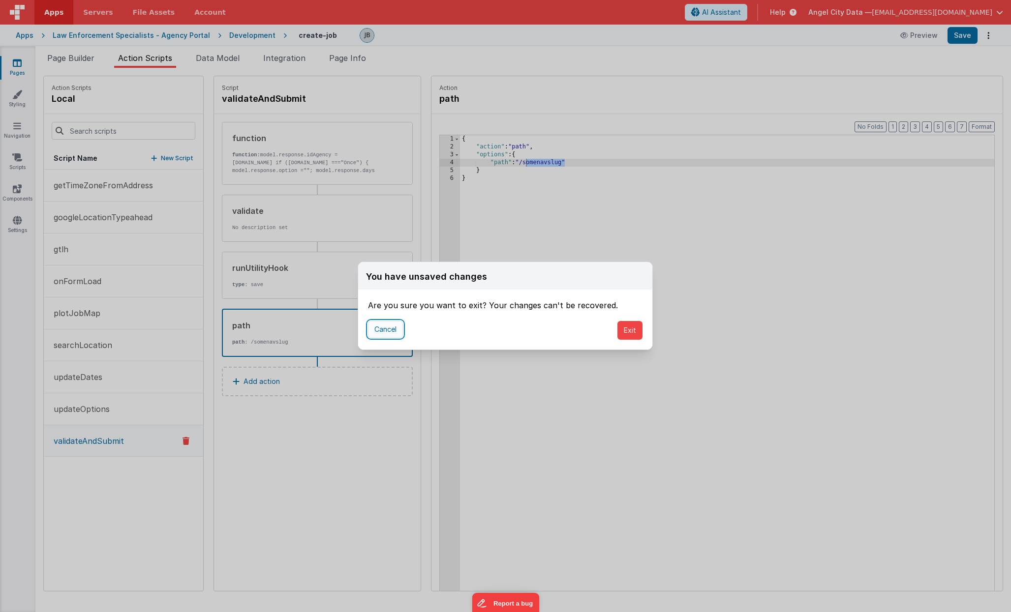
click at [393, 330] on button "Cancel" at bounding box center [385, 329] width 35 height 17
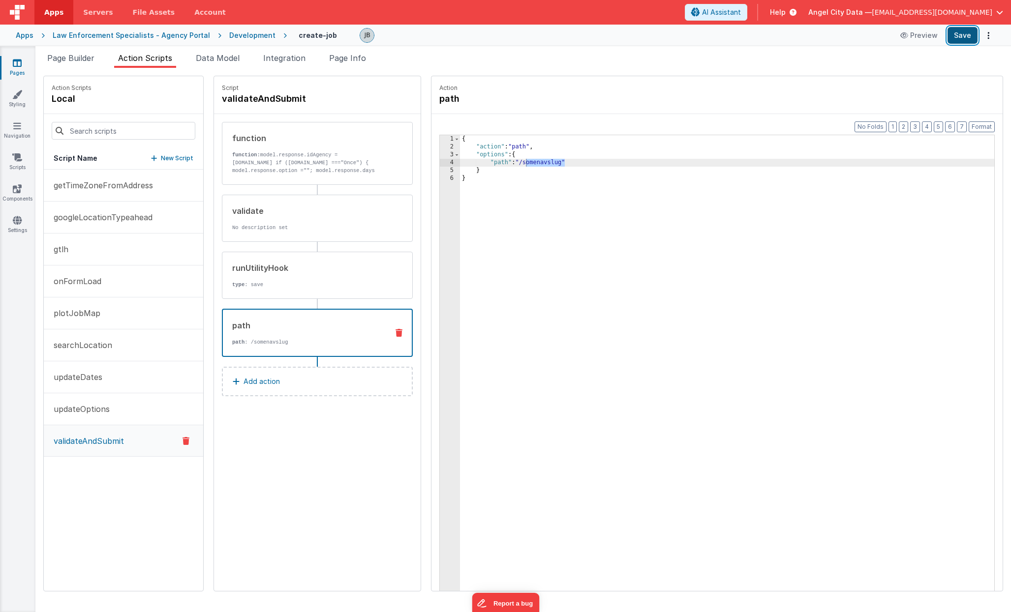
click at [961, 42] on button "Save" at bounding box center [962, 35] width 30 height 17
click at [21, 131] on link "Navigation" at bounding box center [17, 131] width 35 height 20
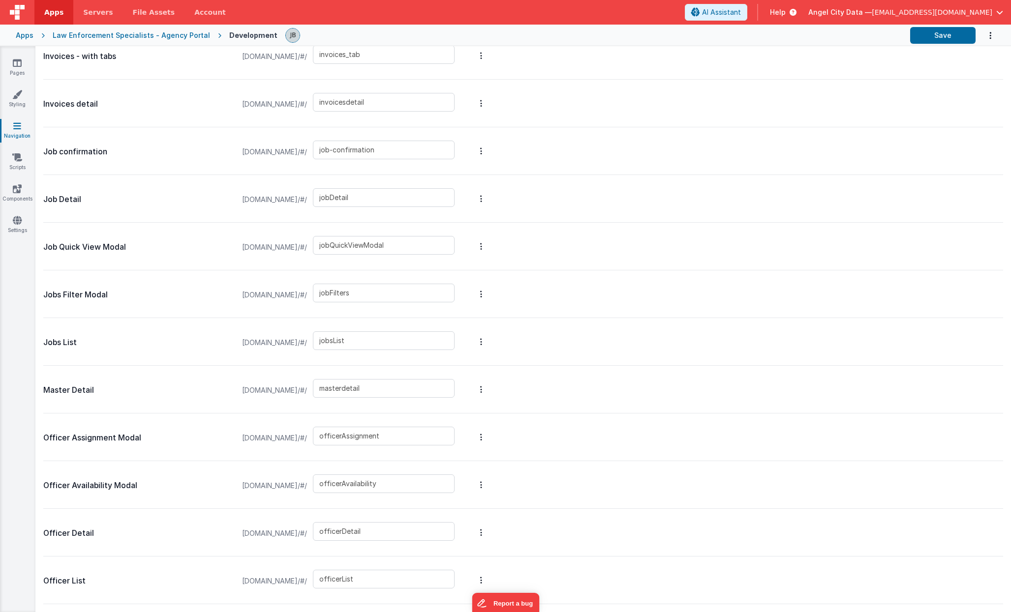
scroll to position [1017, 0]
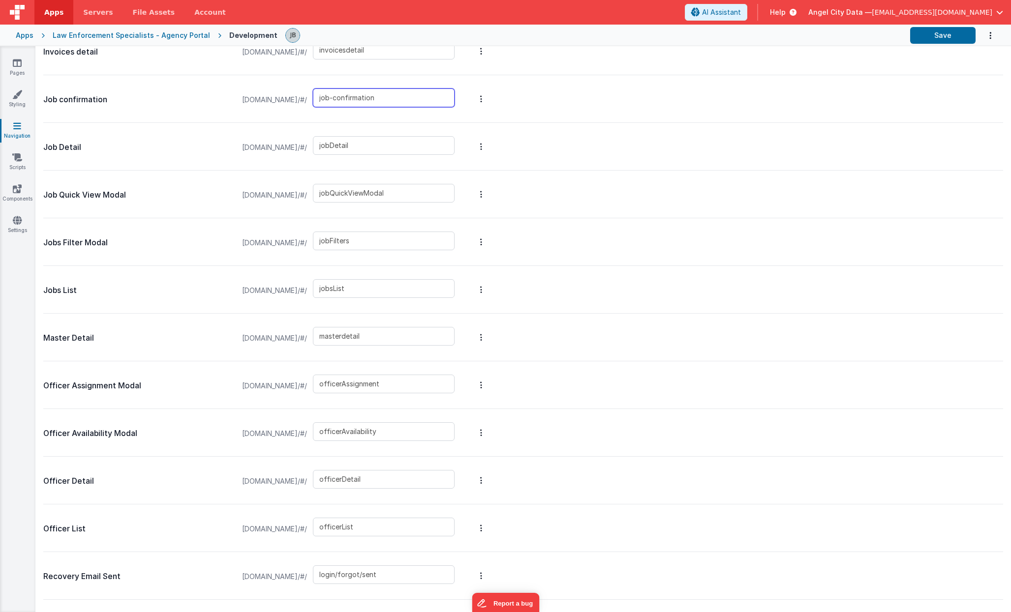
click at [416, 99] on input "job-confirmation" at bounding box center [384, 98] width 142 height 19
click at [231, 36] on div "Development" at bounding box center [253, 35] width 48 height 10
click at [12, 64] on link "Pages" at bounding box center [17, 68] width 35 height 20
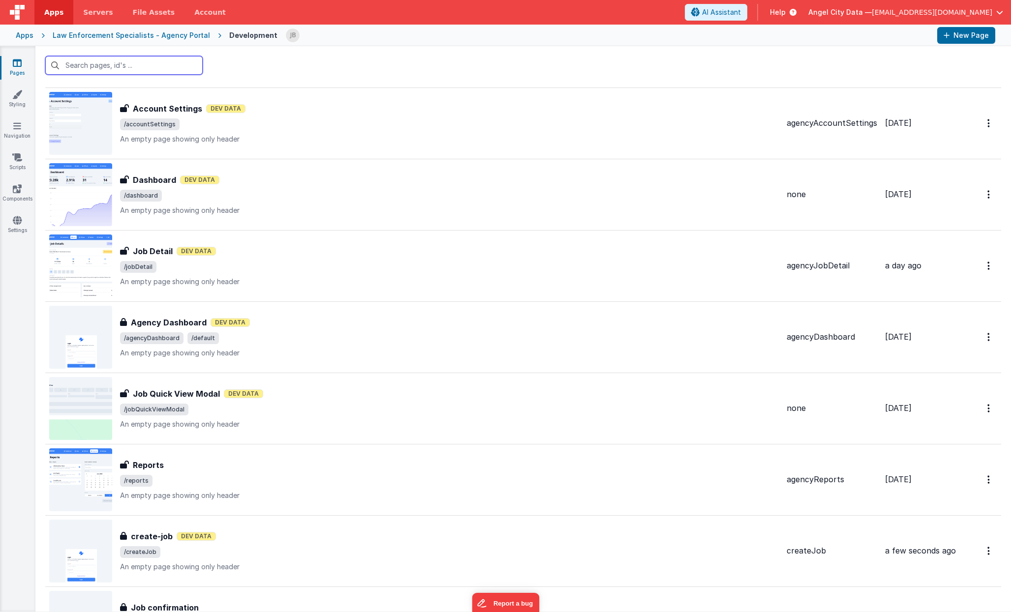
scroll to position [1894, 0]
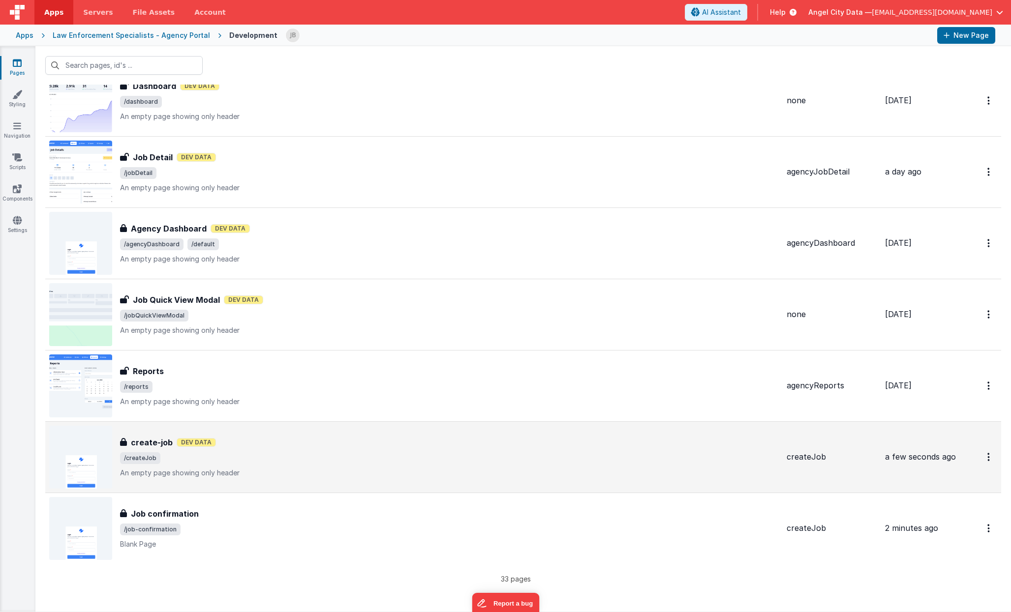
click at [149, 437] on h3 "create-job" at bounding box center [152, 443] width 42 height 12
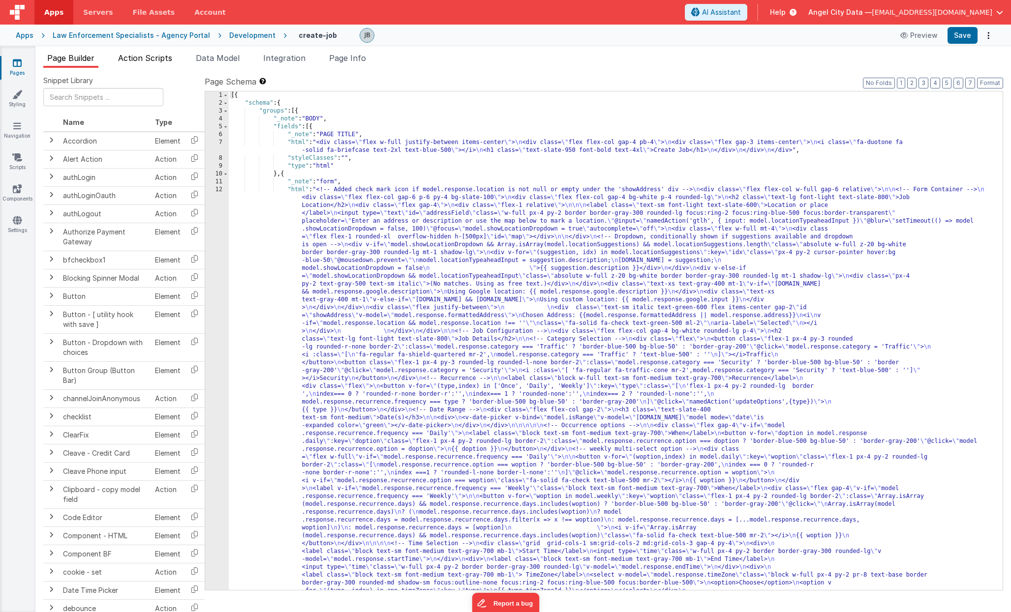
click at [152, 55] on span "Action Scripts" at bounding box center [145, 58] width 54 height 10
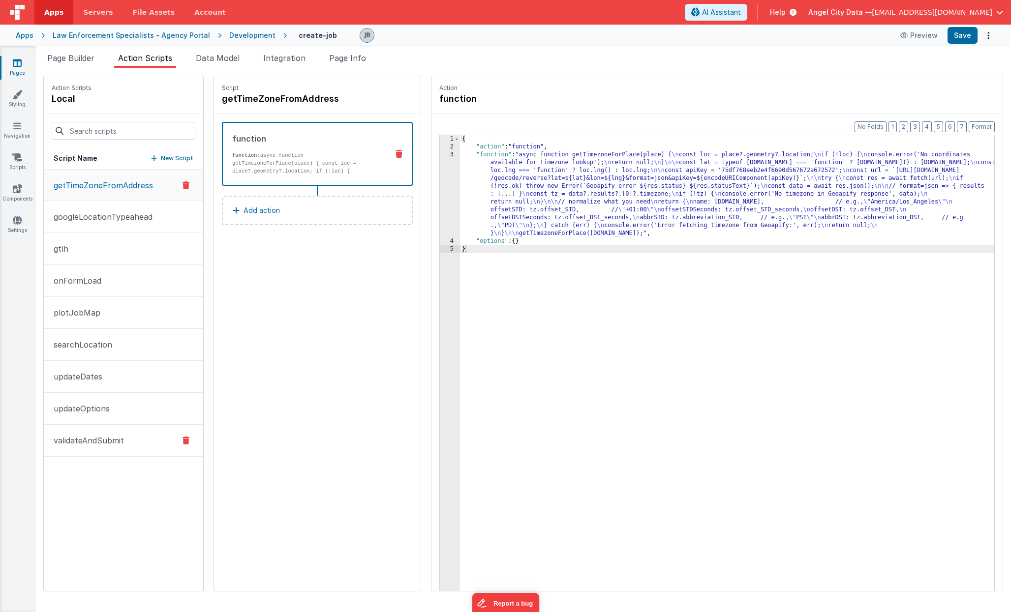
click at [80, 435] on p "validateAndSubmit" at bounding box center [86, 441] width 76 height 12
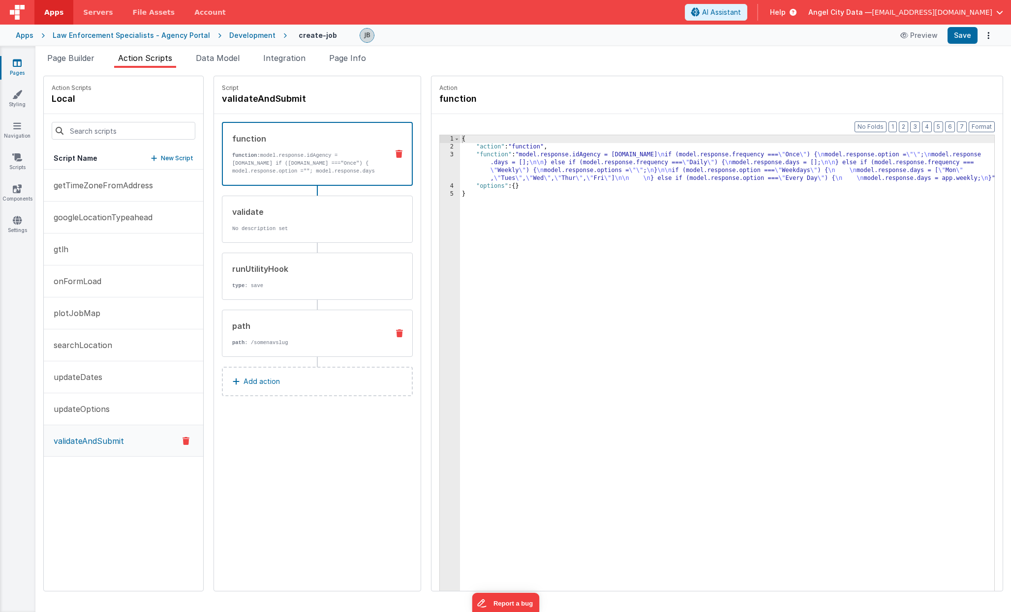
click at [242, 340] on p "path : /somenavslug" at bounding box center [306, 343] width 149 height 8
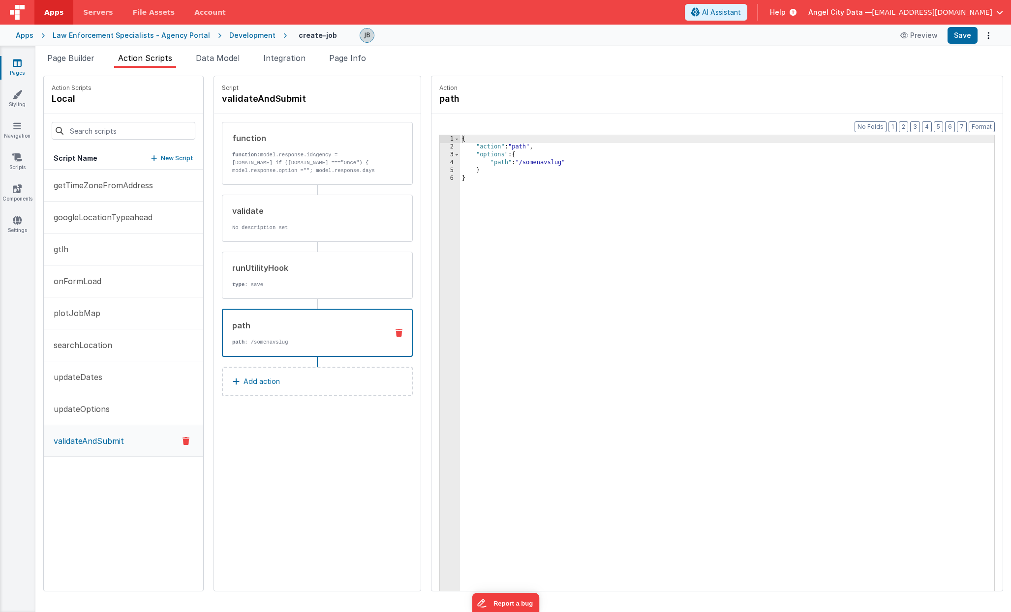
click at [534, 168] on div "{ "action" : "path" , "options" : { "path" : "/somenavslug" } }" at bounding box center [737, 386] width 554 height 502
click at [526, 160] on div "{ "action" : "path" , "options" : { "path" : "/somenavslug" } }" at bounding box center [737, 386] width 554 height 502
click at [961, 35] on button "Save" at bounding box center [962, 35] width 30 height 17
click at [997, 407] on div "Format 7 6 5 4 3 2 1 No Folds 1 2 3 4 5 6 { "action" : "path" , "options" : { "…" at bounding box center [716, 371] width 571 height 515
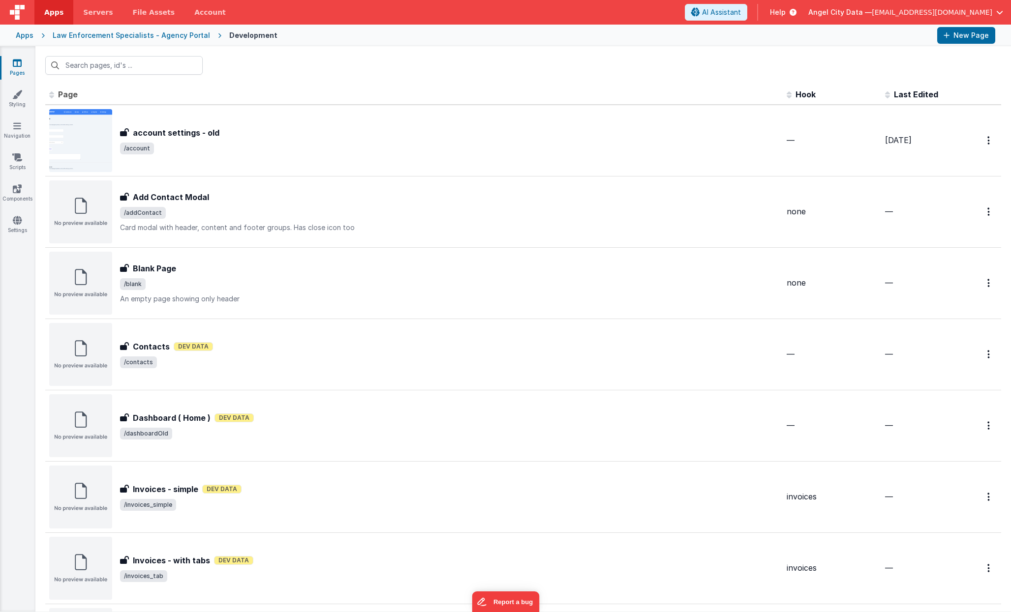
click at [27, 33] on div "Apps" at bounding box center [25, 35] width 18 height 10
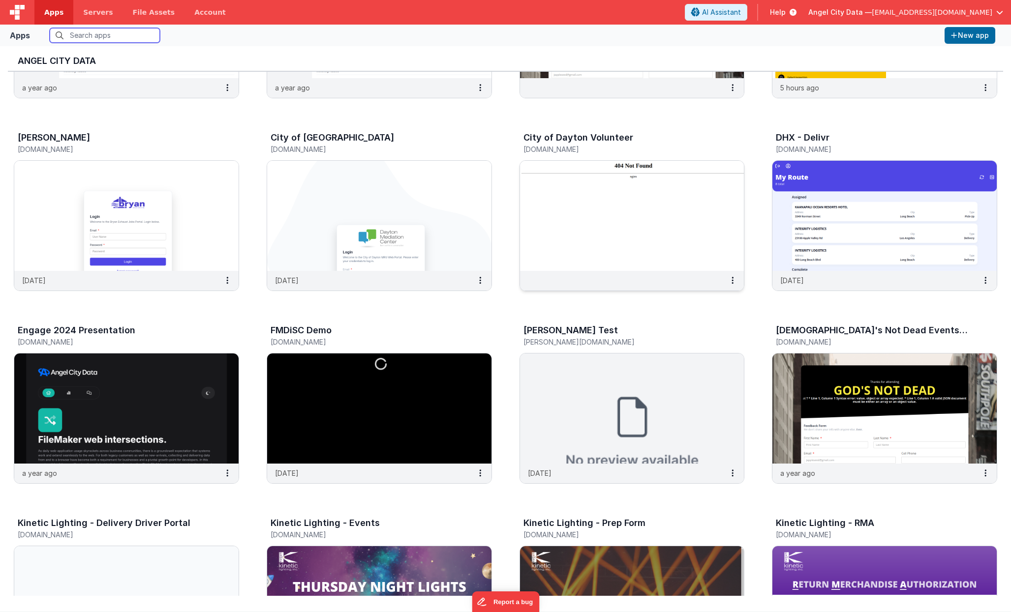
scroll to position [139, 0]
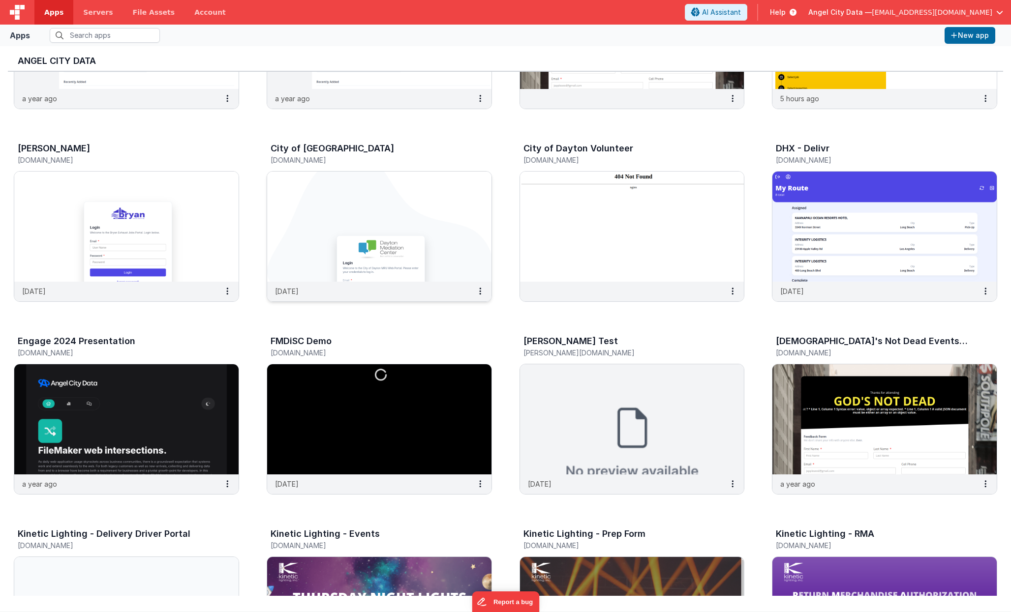
click at [425, 237] on img at bounding box center [379, 227] width 224 height 110
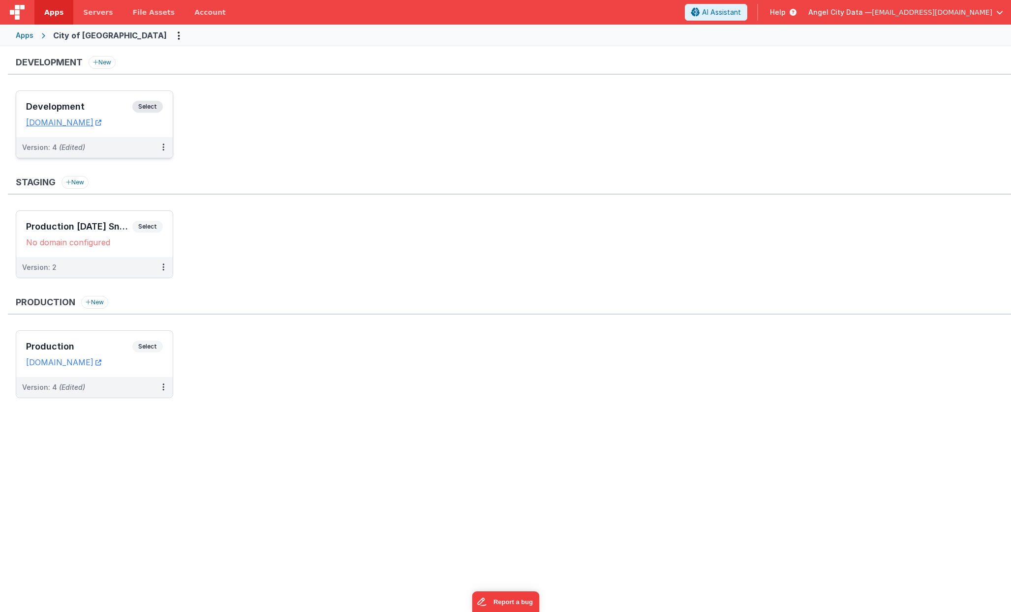
click at [111, 103] on h3 "Development" at bounding box center [79, 107] width 106 height 10
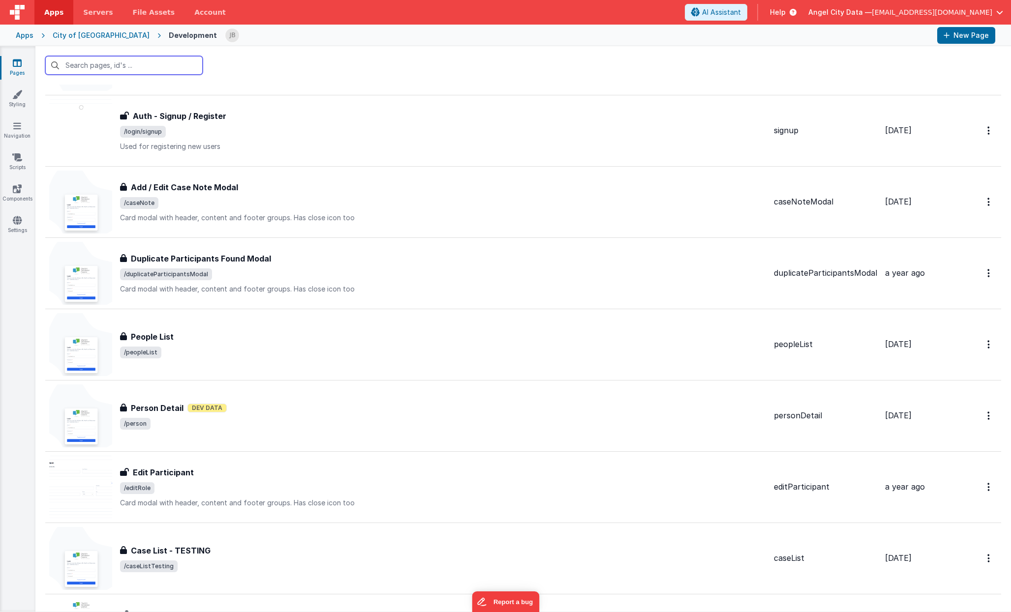
scroll to position [1110, 0]
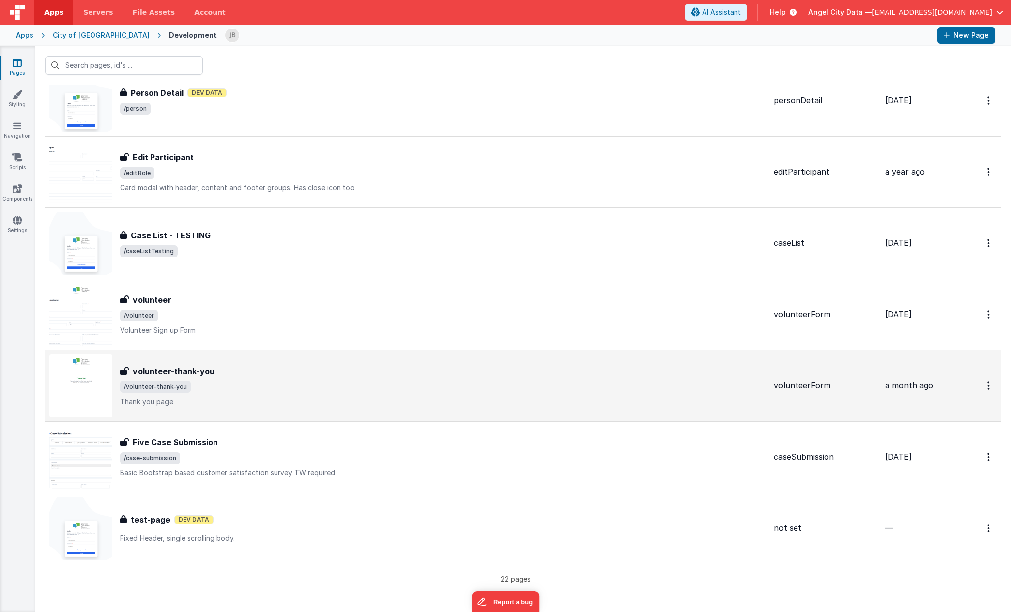
click at [163, 374] on h3 "volunteer-thank-you" at bounding box center [174, 371] width 82 height 12
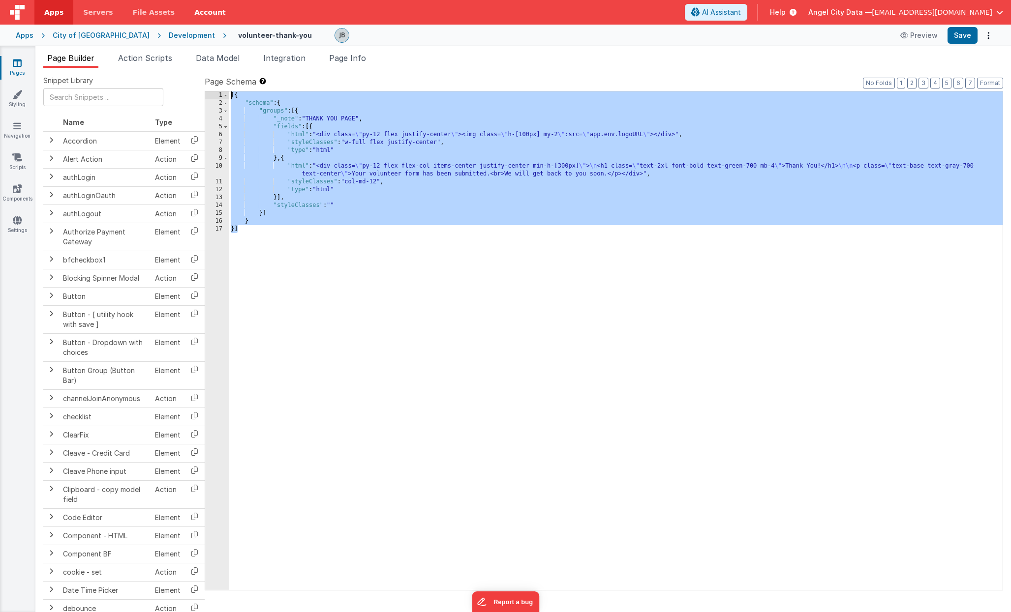
drag, startPoint x: 294, startPoint y: 256, endPoint x: 200, endPoint y: 16, distance: 257.9
click at [200, 16] on div "Apps Servers File Assets Account Some FUTURE Slot AI Assistant Help Angel City …" at bounding box center [505, 306] width 1011 height 612
click at [18, 120] on div "Pages Styling Navigation Scripts Components Settings" at bounding box center [17, 329] width 35 height 566
click at [18, 129] on icon at bounding box center [17, 126] width 8 height 10
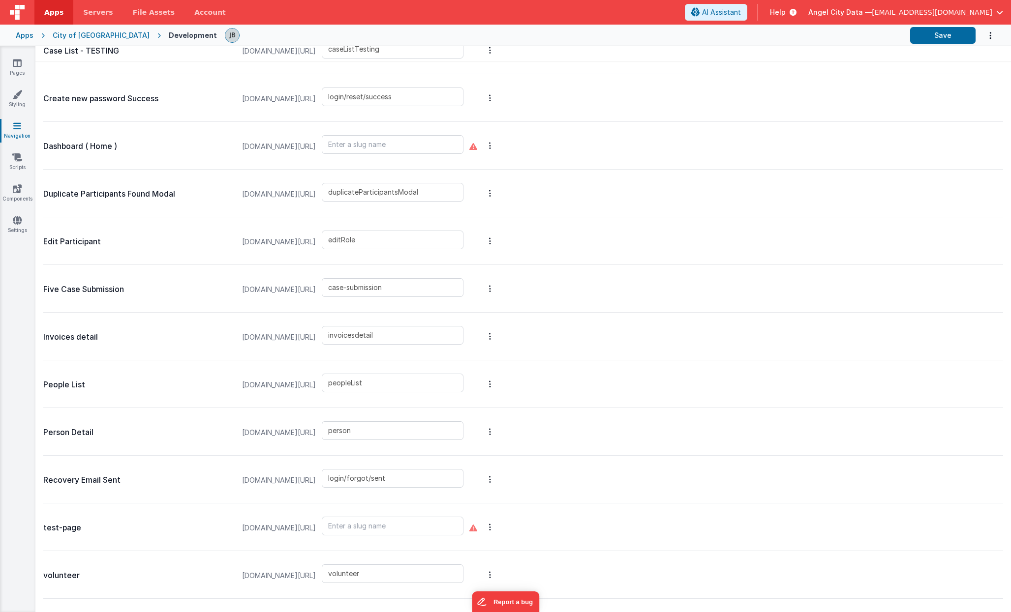
scroll to position [583, 0]
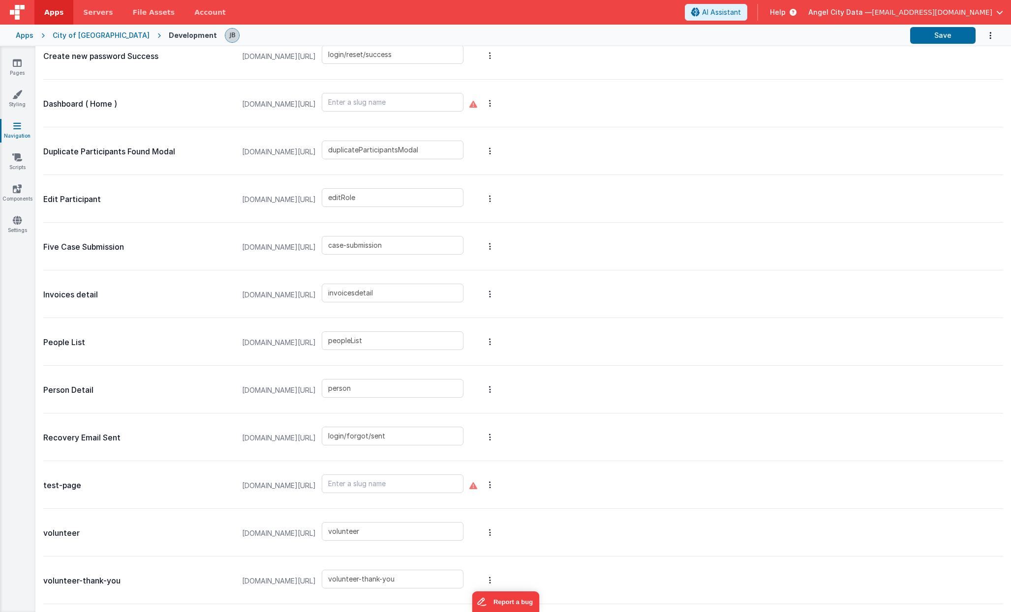
click at [193, 318] on div "People List daytonmru.fmbetterforms.com/#/ peopleList" at bounding box center [523, 342] width 960 height 48
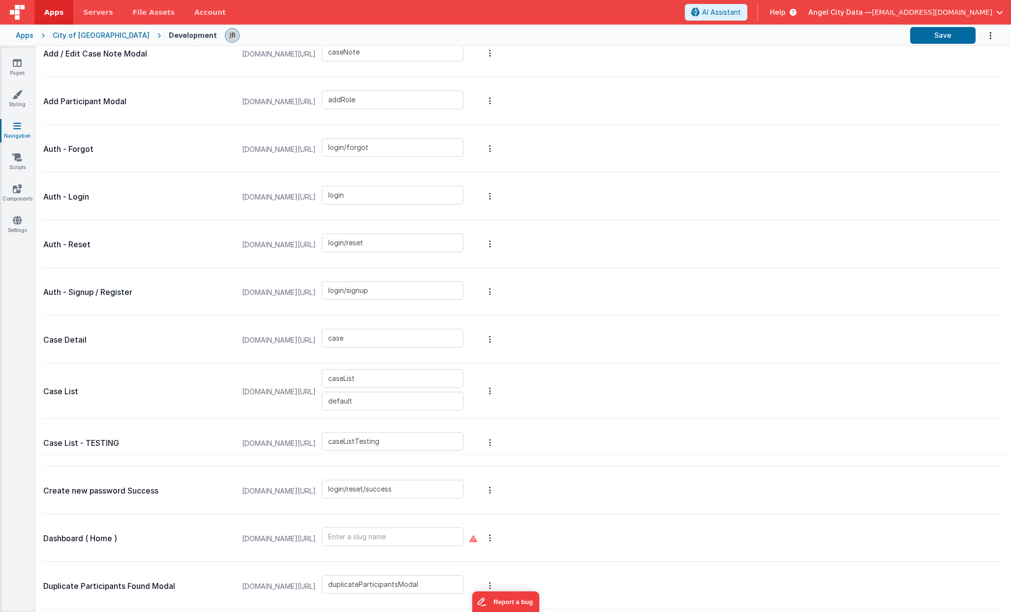
scroll to position [0, 0]
